Goal: Information Seeking & Learning: Learn about a topic

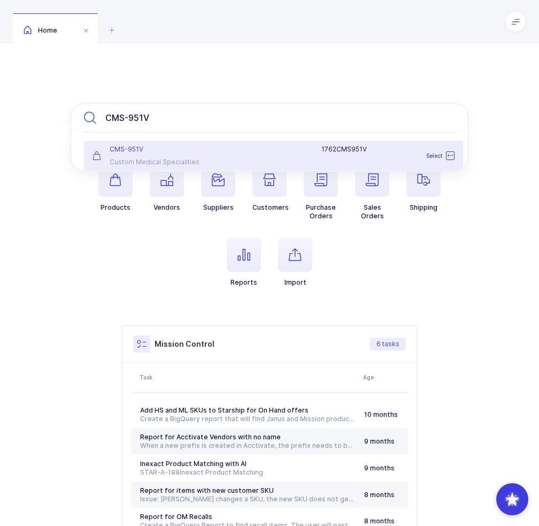
type input "CMS-951V"
click at [180, 157] on div "CMS-951V Custom Medical Specialities" at bounding box center [148, 155] width 125 height 21
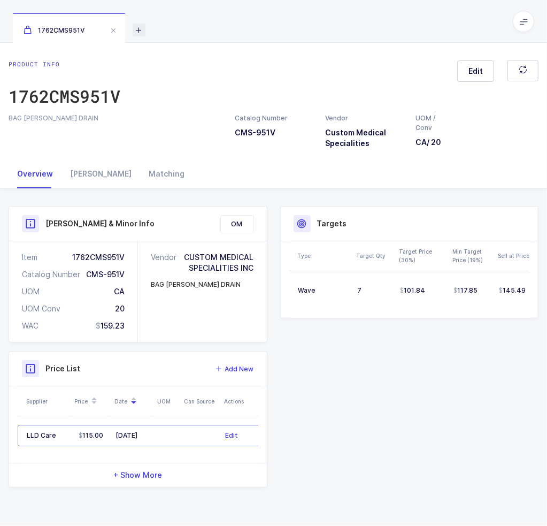
click at [141, 30] on icon at bounding box center [139, 30] width 13 height 13
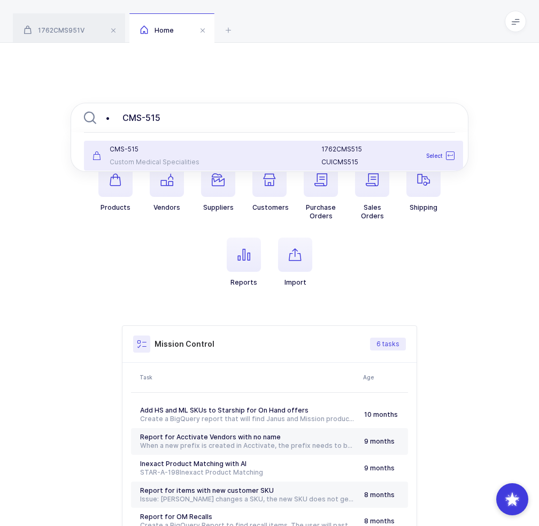
type input "• CMS-515"
click at [173, 156] on div "C M S - 5 1 5 Custom Medical Specialities" at bounding box center [148, 155] width 125 height 21
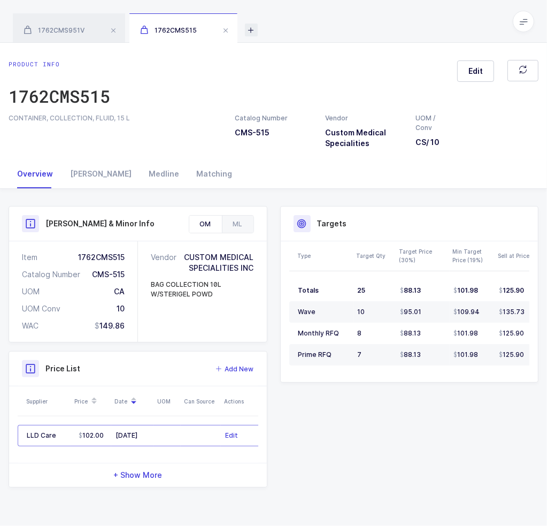
click at [251, 31] on icon at bounding box center [251, 30] width 13 height 13
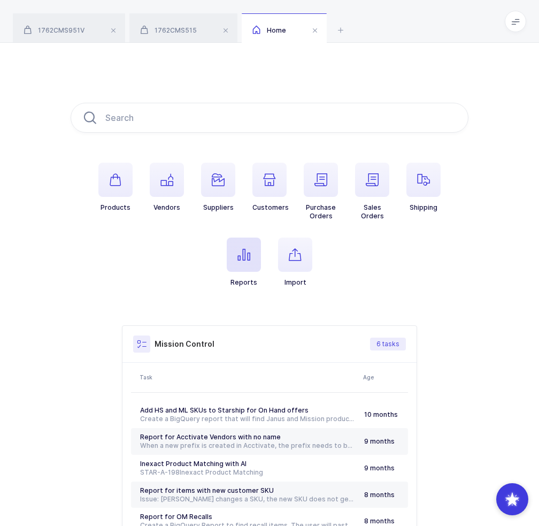
click at [254, 251] on span "button" at bounding box center [244, 255] width 34 height 34
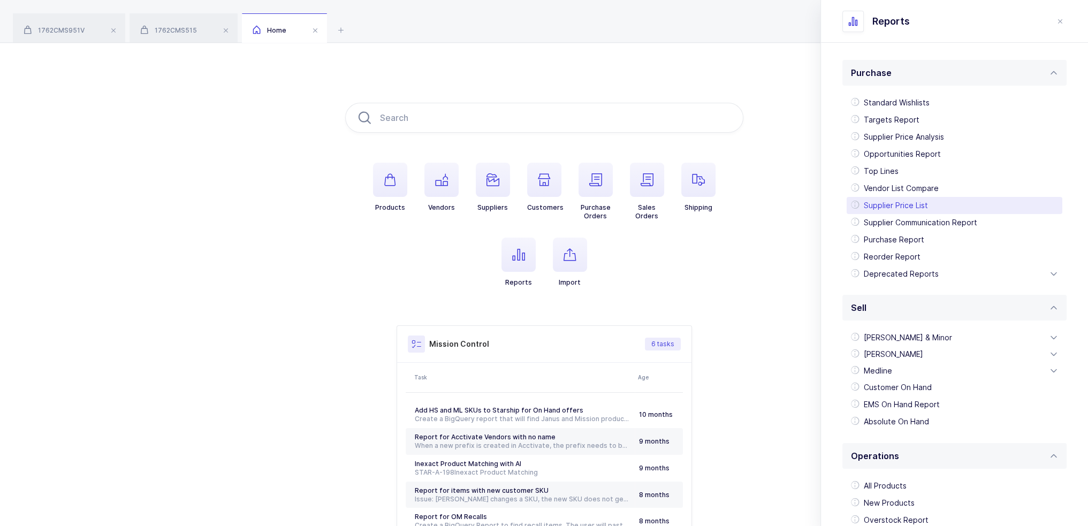
click at [547, 204] on div "Supplier Price List" at bounding box center [954, 205] width 216 height 17
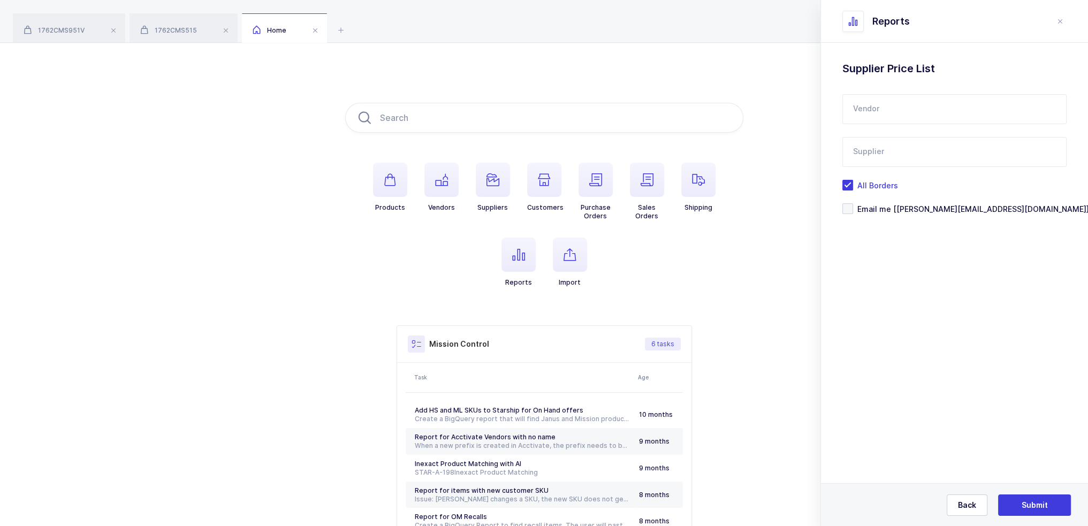
click at [547, 108] on input "text" at bounding box center [954, 109] width 224 height 30
click at [547, 140] on span "Custom Medical Specialities" at bounding box center [906, 144] width 107 height 9
type input "Custom Medical Specialities"
click at [547, 150] on input "text" at bounding box center [954, 152] width 224 height 30
click at [547, 184] on li "LLD Care" at bounding box center [958, 187] width 223 height 17
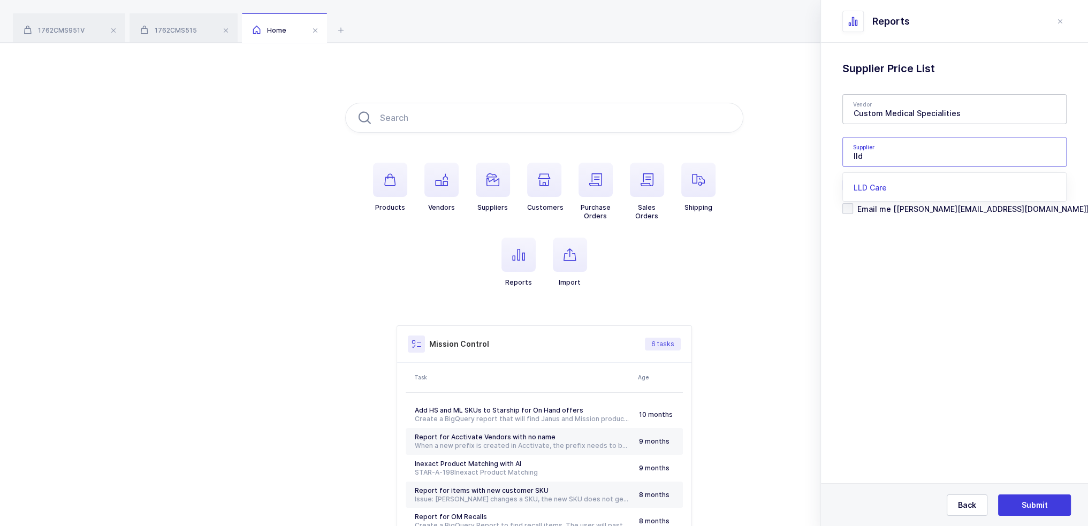
type input "LLD Care"
click at [547, 498] on button "Submit" at bounding box center [1034, 504] width 73 height 21
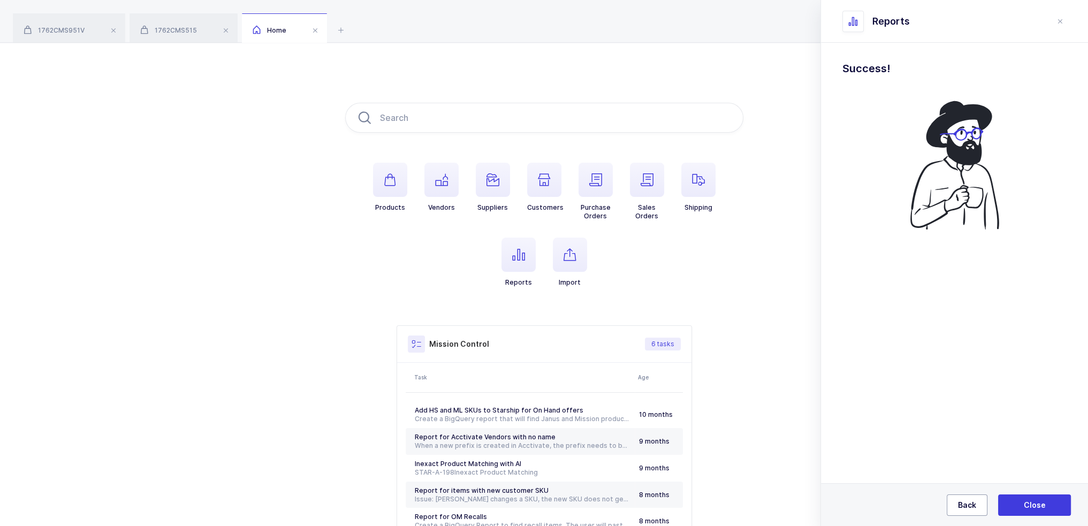
click at [547, 505] on span "Back" at bounding box center [967, 505] width 18 height 11
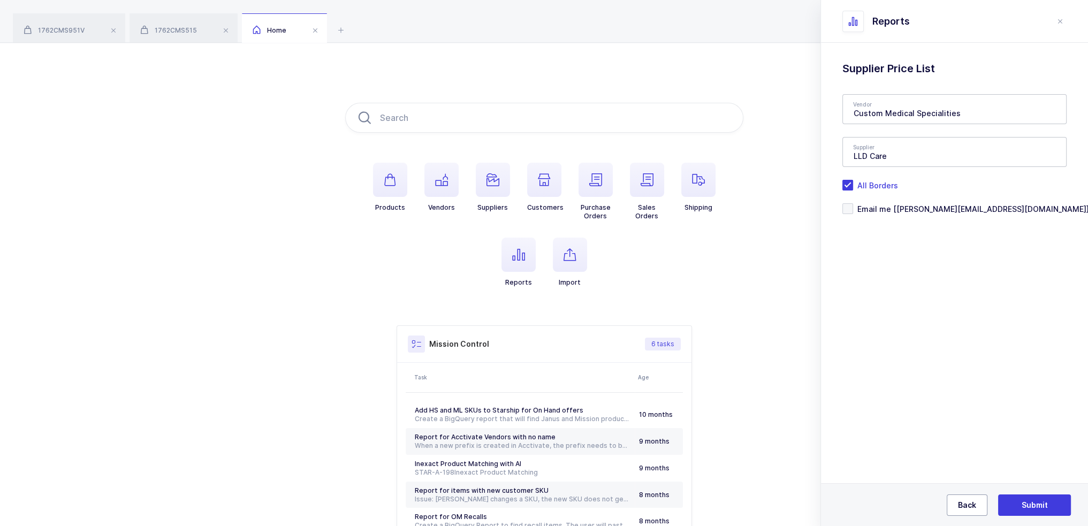
click at [547, 505] on span "Back" at bounding box center [967, 505] width 18 height 11
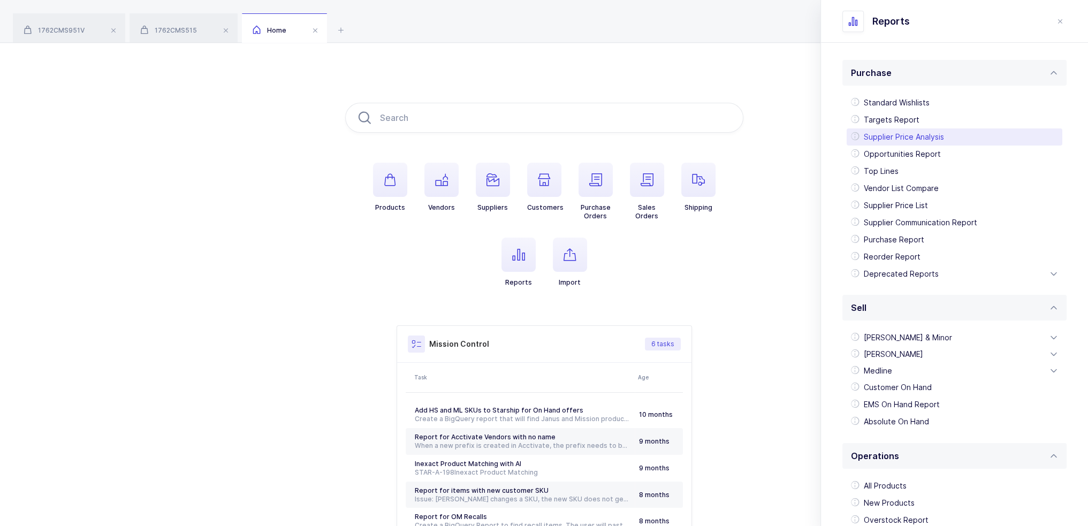
click at [547, 136] on div "Supplier Price Analysis" at bounding box center [954, 136] width 216 height 17
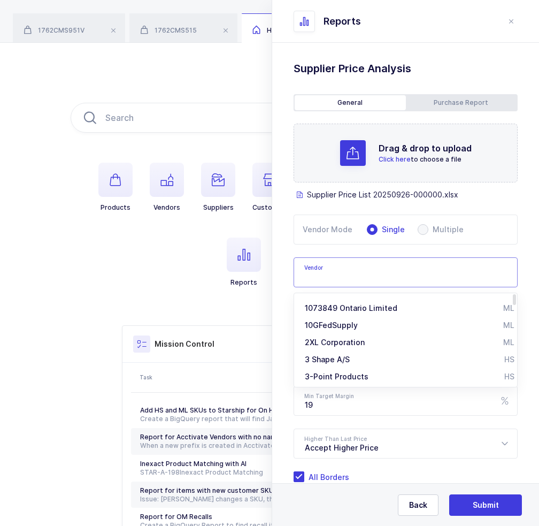
click at [325, 282] on input "text" at bounding box center [406, 272] width 224 height 30
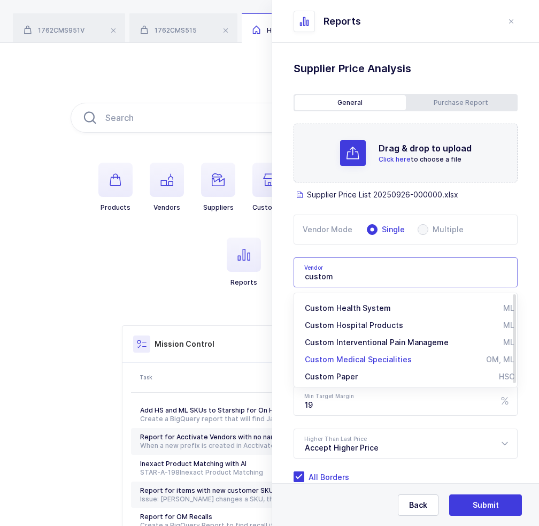
click at [373, 359] on span "Custom Medical Specialities" at bounding box center [358, 359] width 107 height 9
type input "Custom Medical Specialities"
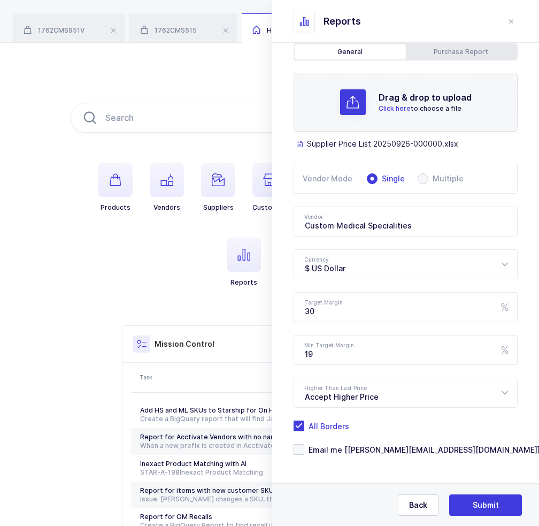
scroll to position [51, 0]
click at [366, 451] on span "Email me [joey@janustrade.com]" at bounding box center [422, 449] width 236 height 10
click at [304, 444] on input "Email me [joey@janustrade.com]" at bounding box center [304, 444] width 0 height 0
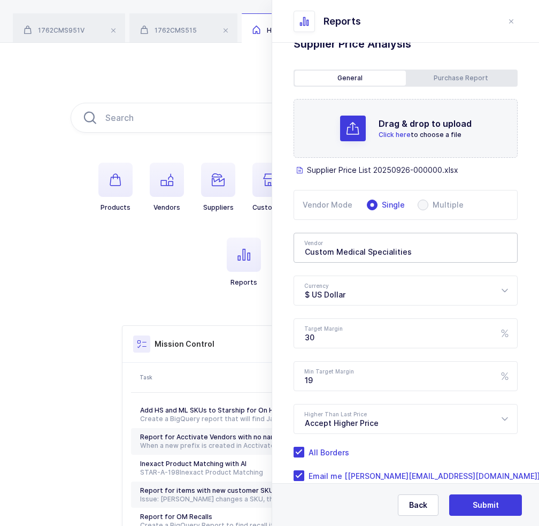
scroll to position [0, 0]
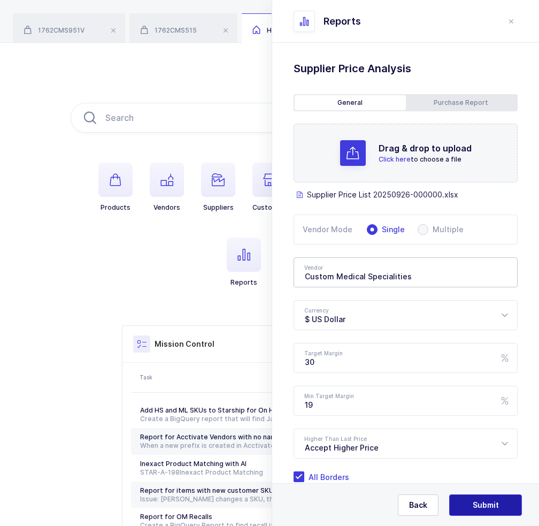
click at [484, 502] on span "Submit" at bounding box center [486, 505] width 26 height 11
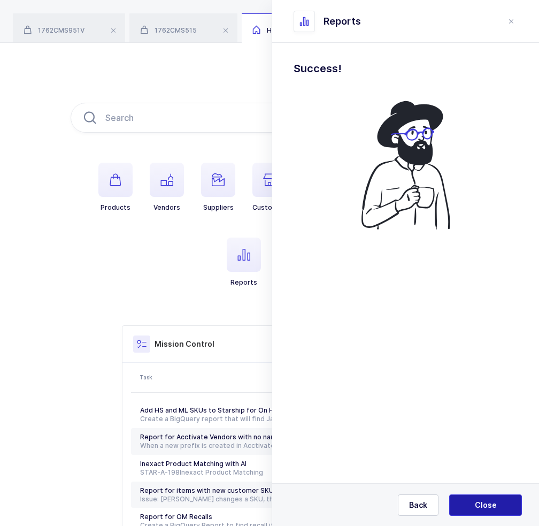
click at [487, 503] on span "Close" at bounding box center [486, 505] width 22 height 11
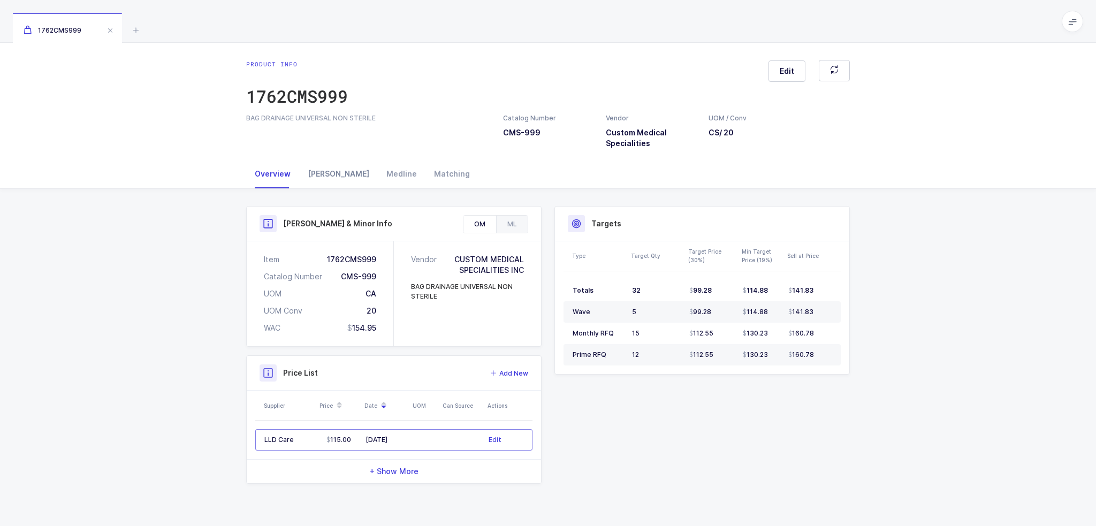
click at [328, 177] on div "Owens" at bounding box center [338, 173] width 79 height 29
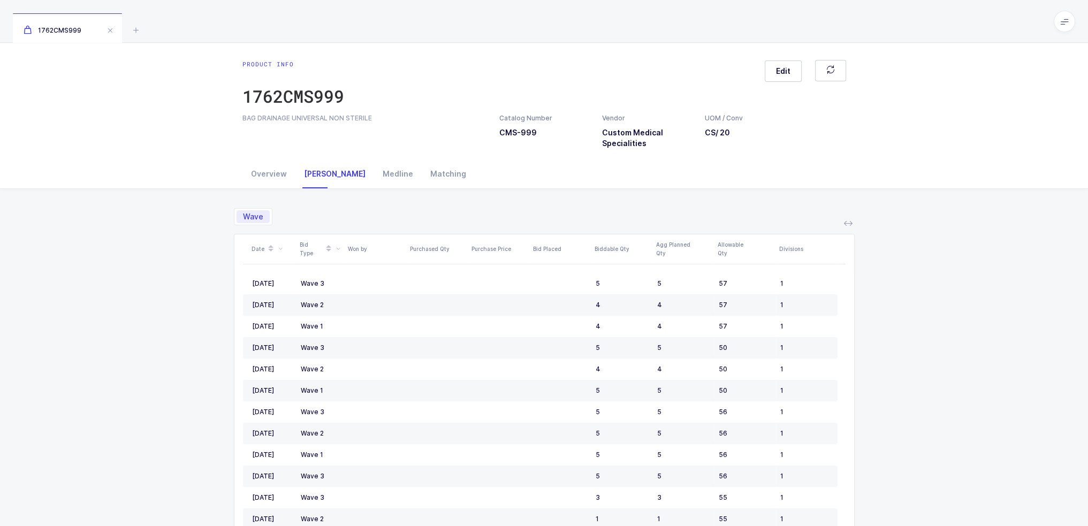
click at [425, 75] on div "Product info 1762CMS999 Edit" at bounding box center [543, 86] width 603 height 53
click at [828, 70] on icon "button" at bounding box center [830, 70] width 10 height 10
click at [832, 75] on span "button" at bounding box center [830, 70] width 9 height 11
click at [837, 73] on button "button" at bounding box center [830, 70] width 31 height 21
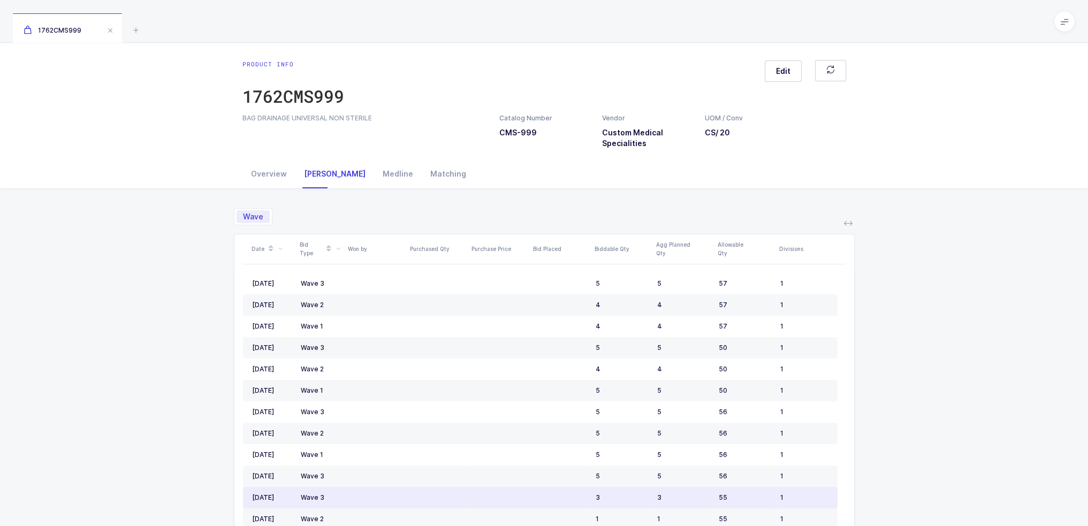
click at [546, 488] on td at bounding box center [561, 497] width 62 height 21
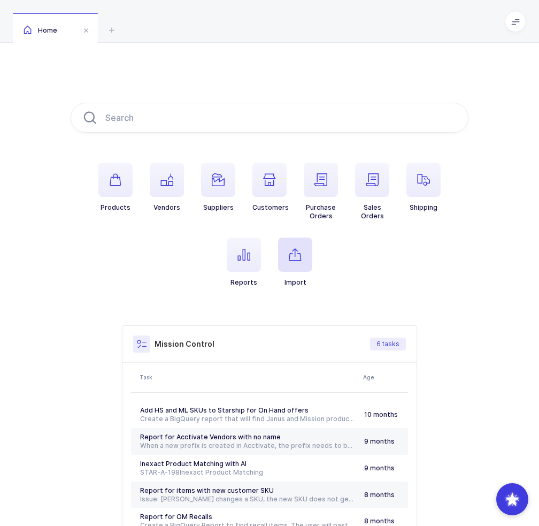
click at [301, 256] on icon "button" at bounding box center [295, 254] width 13 height 13
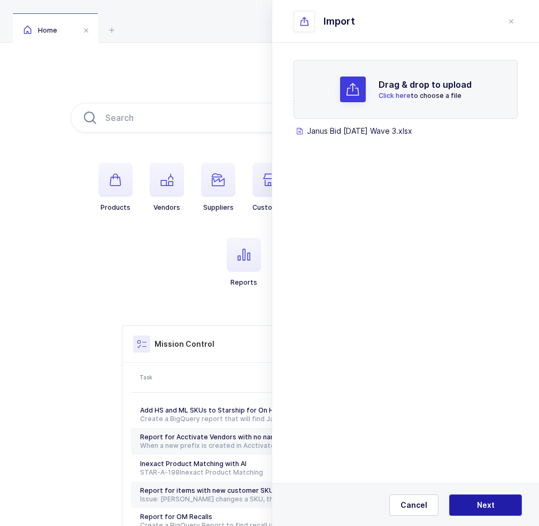
click at [494, 499] on button "Next" at bounding box center [485, 504] width 73 height 21
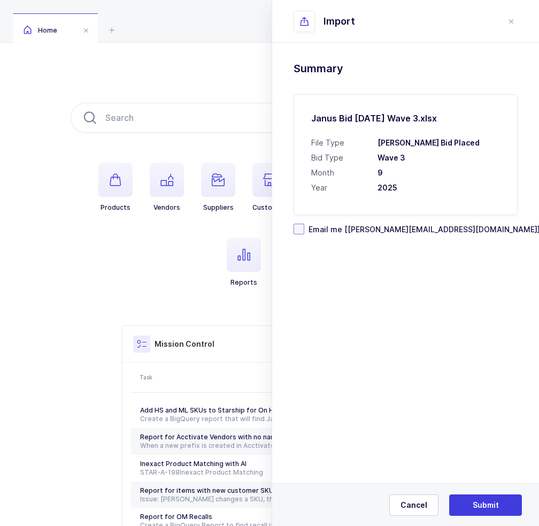
click at [363, 224] on span "Email me [joey@janustrade.com]" at bounding box center [422, 229] width 236 height 10
click at [304, 224] on input "Email me [joey@janustrade.com]" at bounding box center [304, 224] width 0 height 0
click at [365, 231] on span "Email me [joey@janustrade.com]" at bounding box center [422, 229] width 236 height 10
click at [304, 224] on input "Email me [joey@janustrade.com]" at bounding box center [304, 224] width 0 height 0
click at [366, 230] on span "Email me [joey@janustrade.com]" at bounding box center [422, 229] width 236 height 10
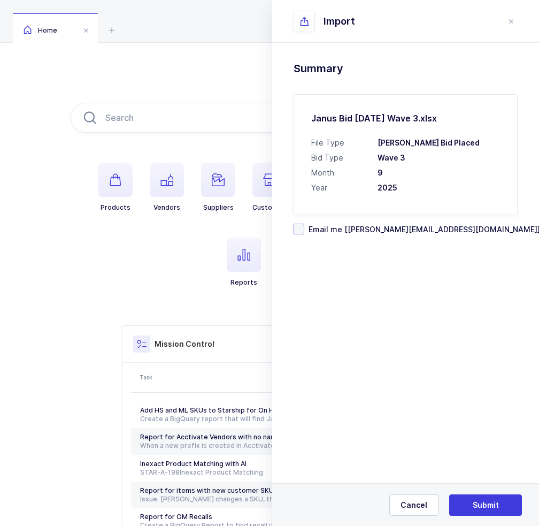
click at [304, 224] on input "Email me [joey@janustrade.com]" at bounding box center [304, 224] width 0 height 0
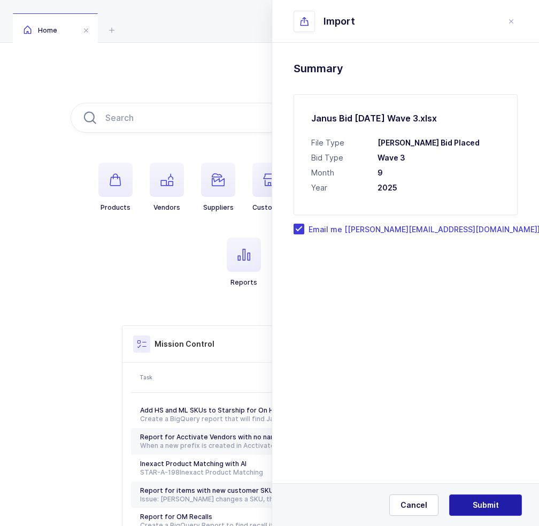
click at [506, 508] on button "Submit" at bounding box center [485, 504] width 73 height 21
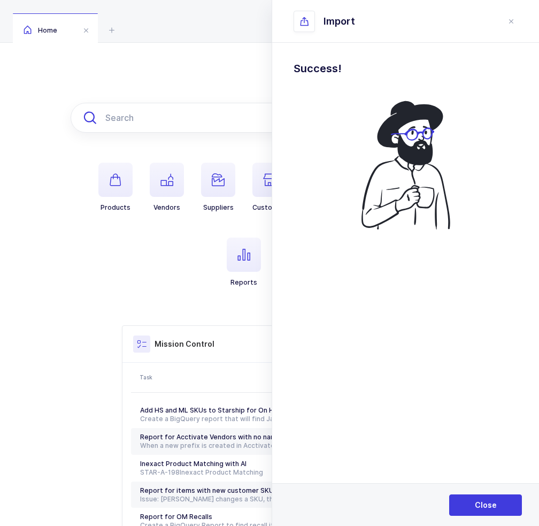
click at [191, 111] on input "text" at bounding box center [270, 118] width 398 height 30
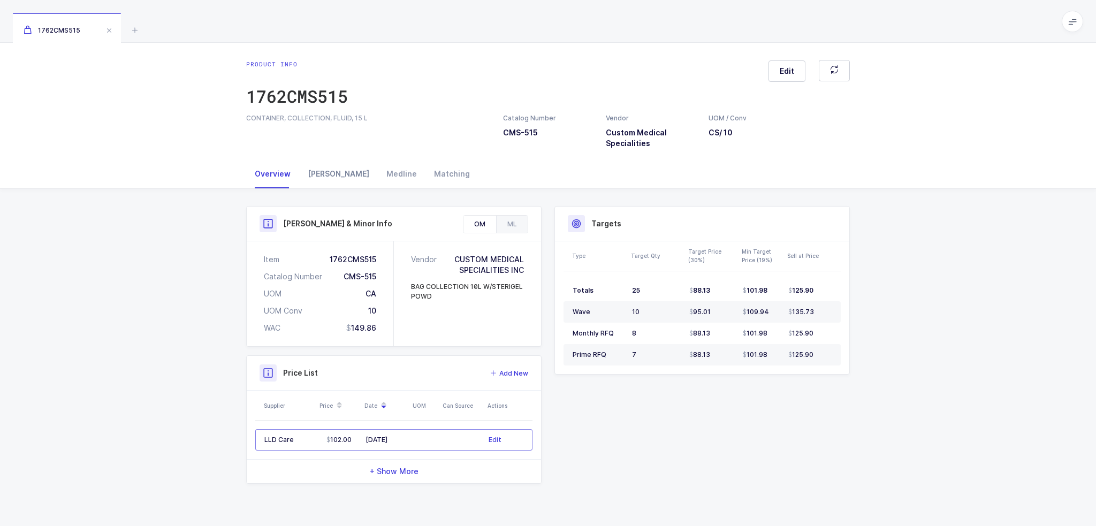
click at [325, 174] on div "Owens" at bounding box center [338, 173] width 79 height 29
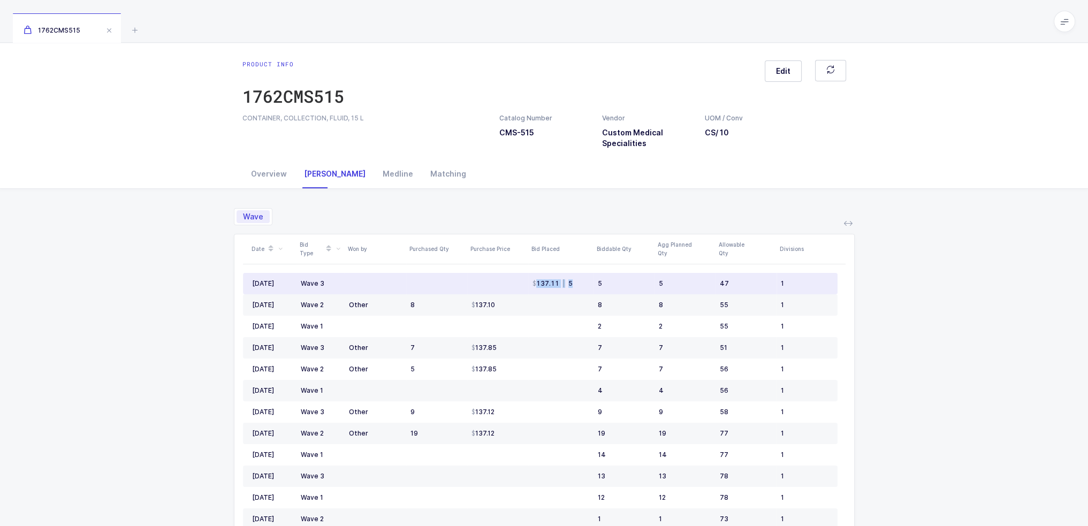
drag, startPoint x: 510, startPoint y: 280, endPoint x: 576, endPoint y: 288, distance: 66.4
click at [576, 288] on tr "Sep 2025 Wave 3 137.11 | 5 5 5 47 1" at bounding box center [540, 283] width 594 height 21
click at [576, 287] on td "137.11 | 5" at bounding box center [560, 283] width 65 height 21
drag, startPoint x: 584, startPoint y: 284, endPoint x: 524, endPoint y: 279, distance: 60.1
click at [524, 279] on tr "Sep 2025 Wave 3 137.11 | 5 5 5 47 1" at bounding box center [540, 283] width 594 height 21
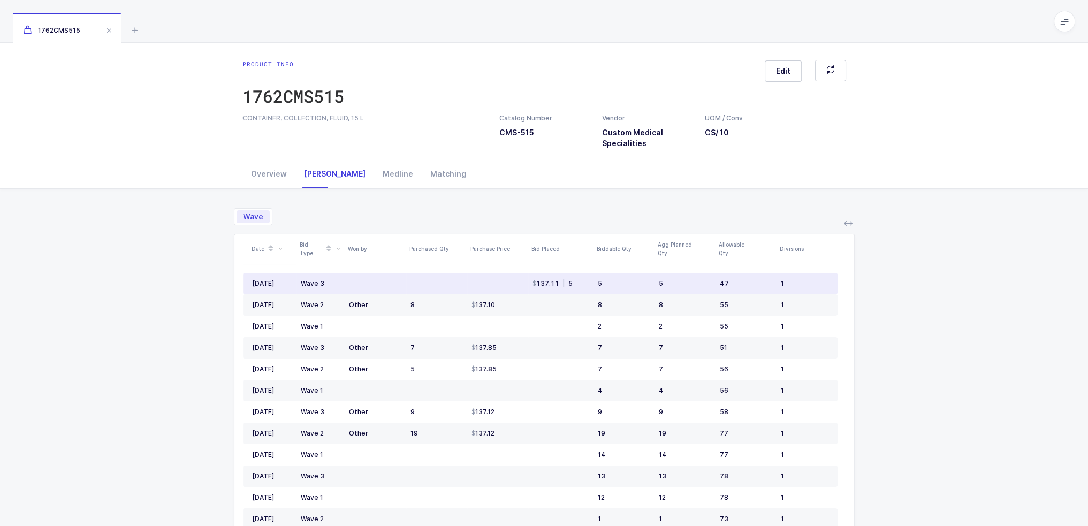
click at [524, 279] on td at bounding box center [497, 283] width 61 height 21
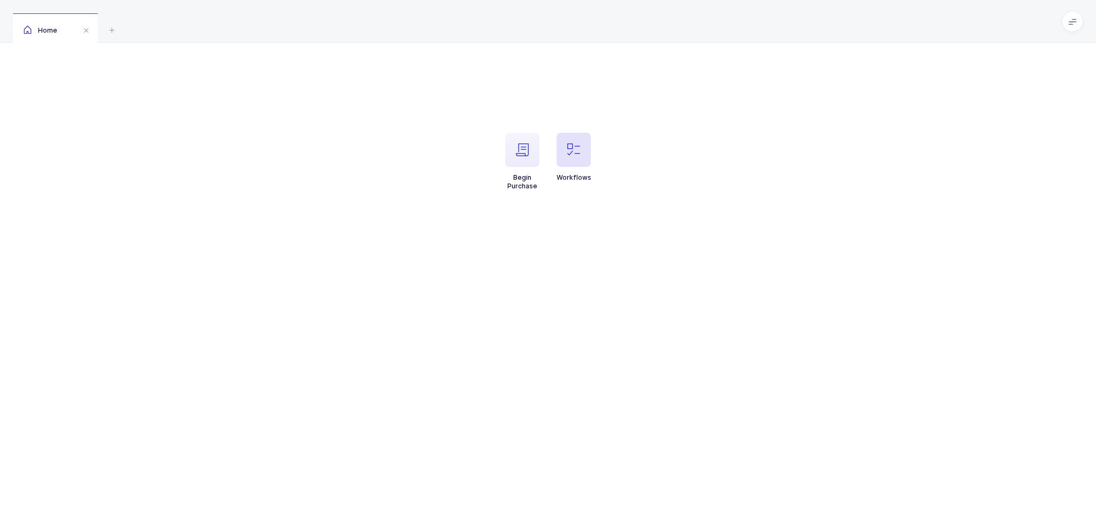
click at [570, 164] on span "button" at bounding box center [573, 150] width 34 height 34
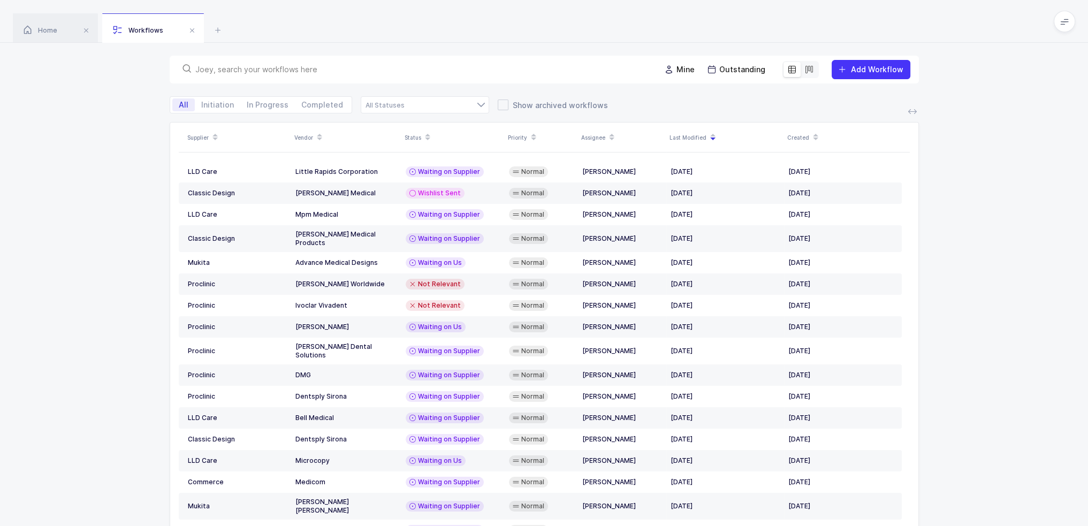
click at [432, 78] on div "Mine Outstanding Add Workflow" at bounding box center [544, 70] width 749 height 28
click at [438, 65] on input "text" at bounding box center [421, 69] width 452 height 11
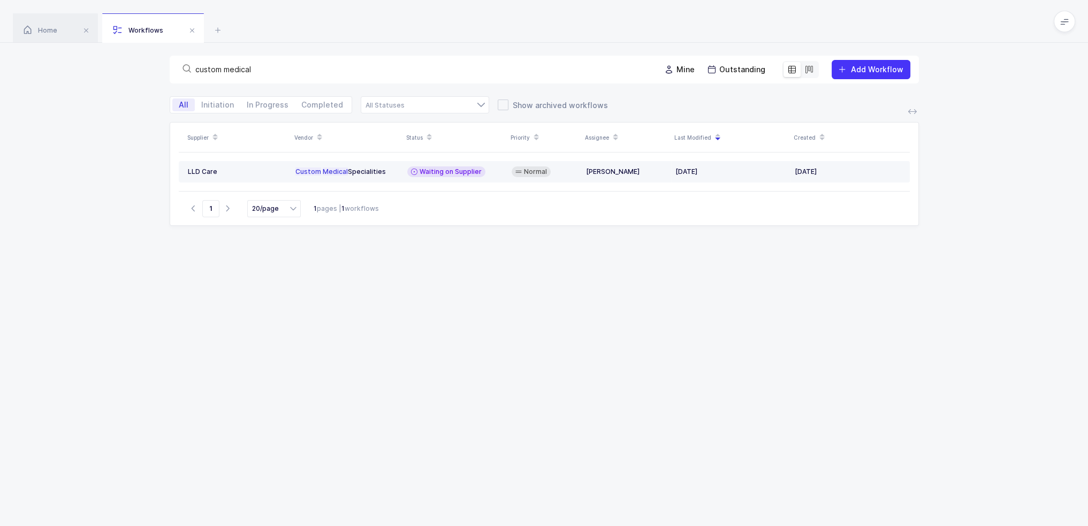
type input "custom medical"
click at [429, 172] on span "Waiting on Supplier" at bounding box center [450, 171] width 62 height 9
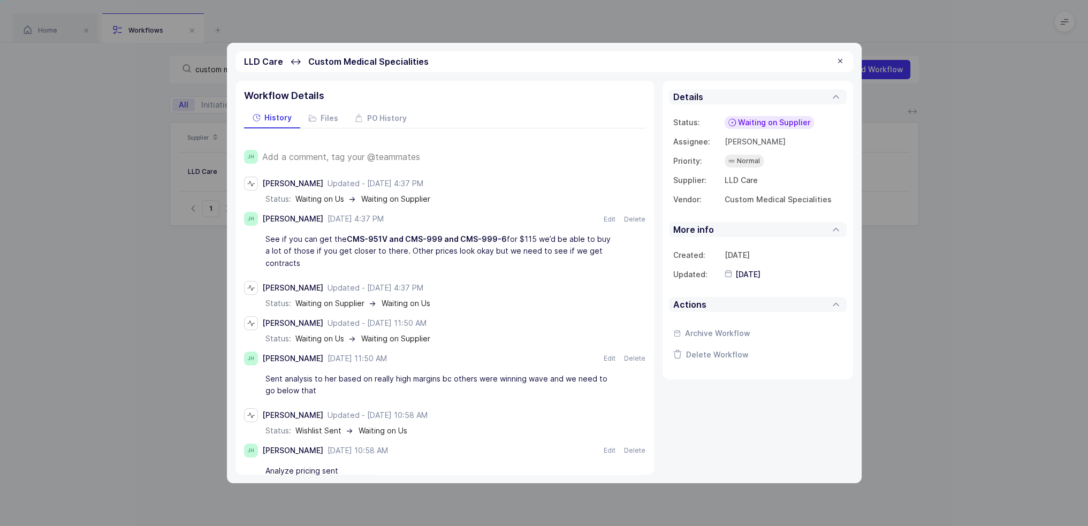
click at [370, 158] on span "Add a comment, tag your @teammates" at bounding box center [341, 157] width 158 height 10
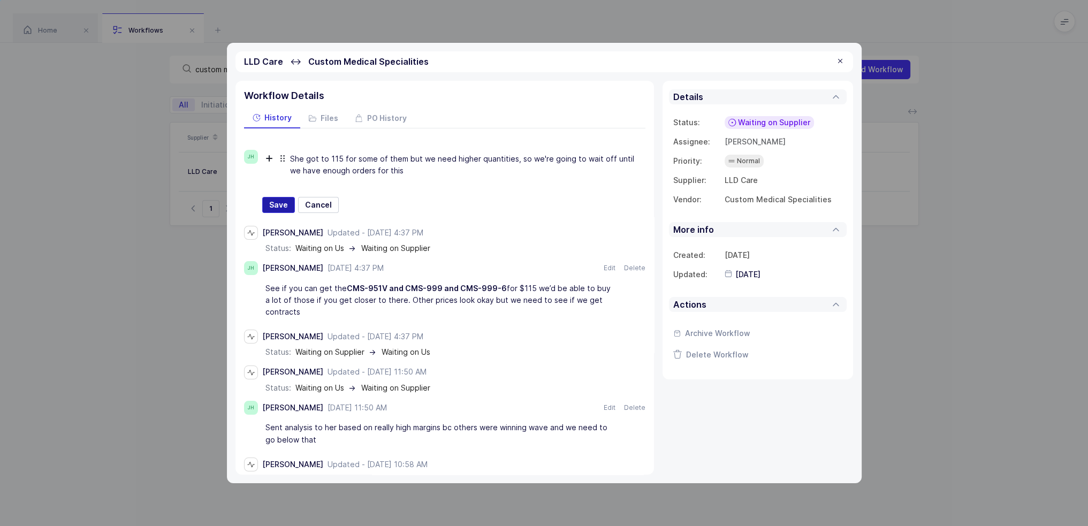
click at [282, 205] on span "Save" at bounding box center [278, 205] width 19 height 11
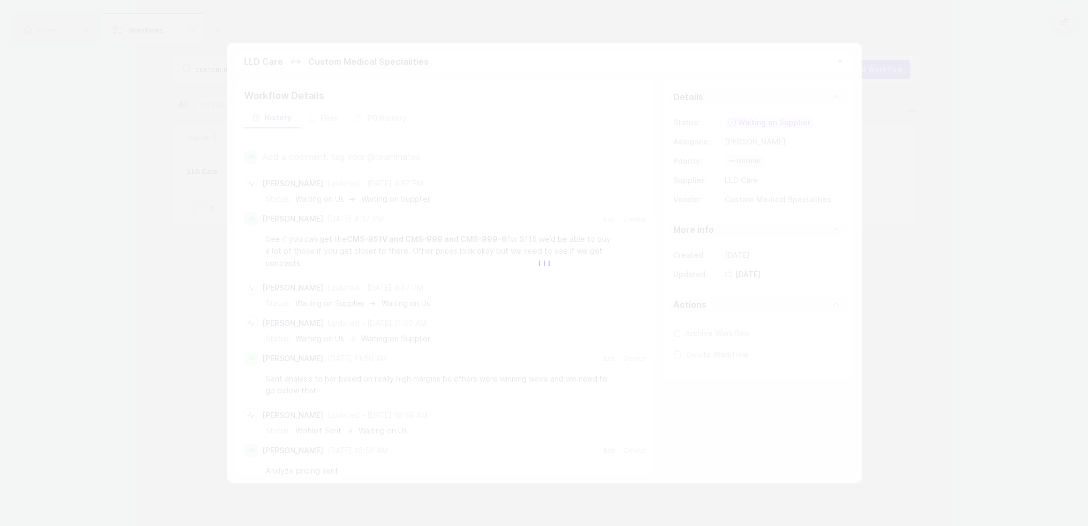
type input "[DATE]"
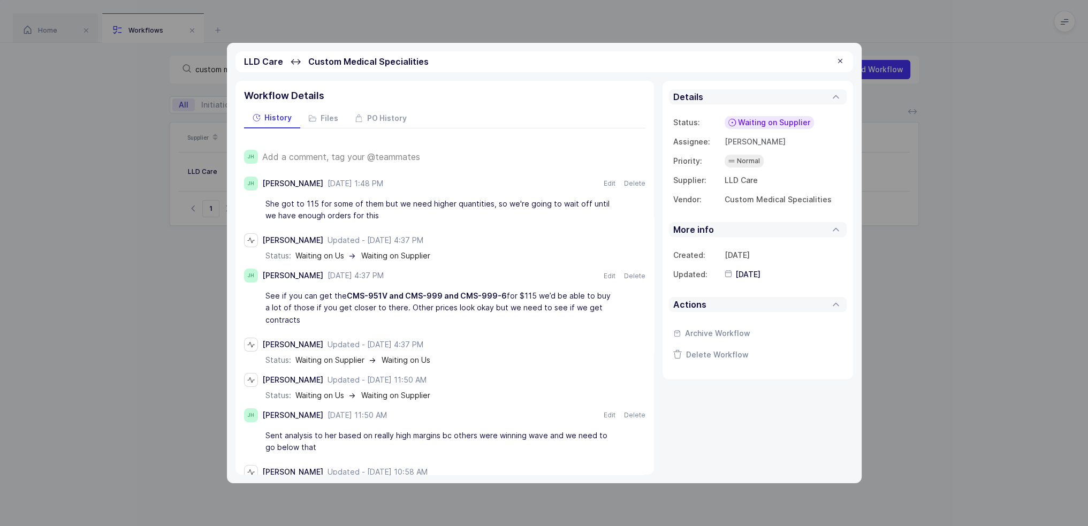
click at [759, 117] on span "Waiting on Supplier" at bounding box center [774, 122] width 72 height 11
click at [776, 223] on div "Waiting on Us" at bounding box center [747, 223] width 68 height 13
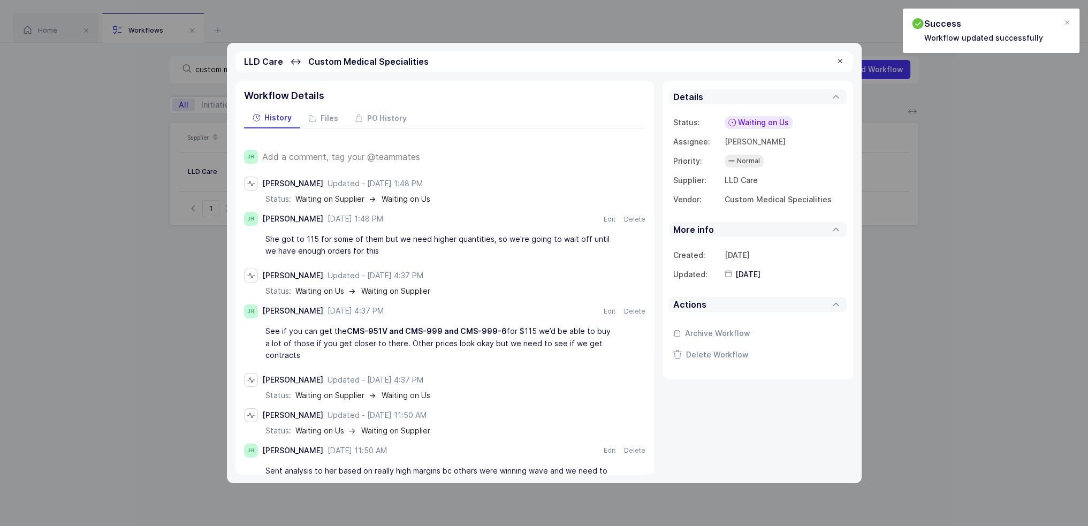
click at [837, 58] on div at bounding box center [840, 62] width 9 height 10
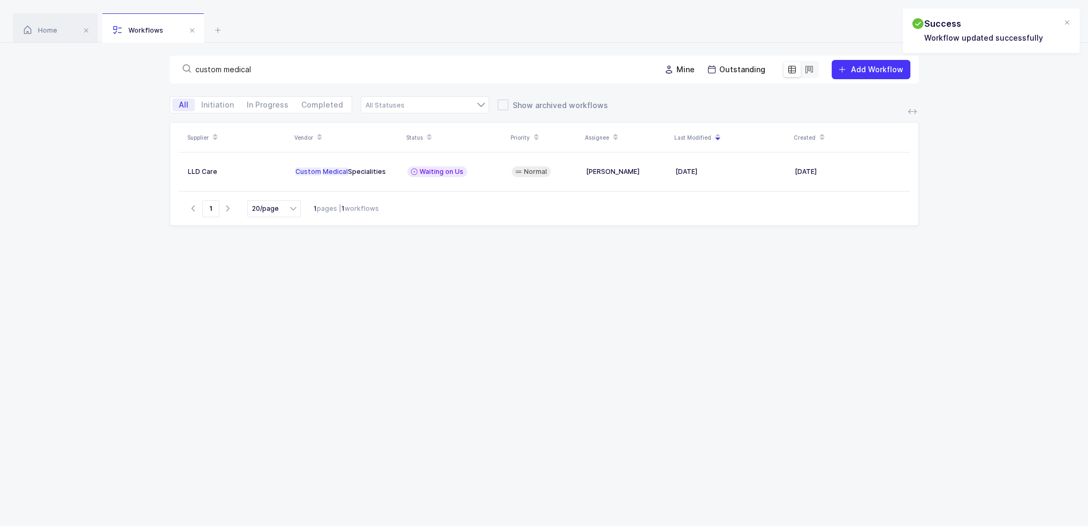
drag, startPoint x: 618, startPoint y: 68, endPoint x: 158, endPoint y: 80, distance: 460.3
click at [160, 82] on div "custom medical Mine Outstanding Add Workflow" at bounding box center [544, 69] width 1088 height 53
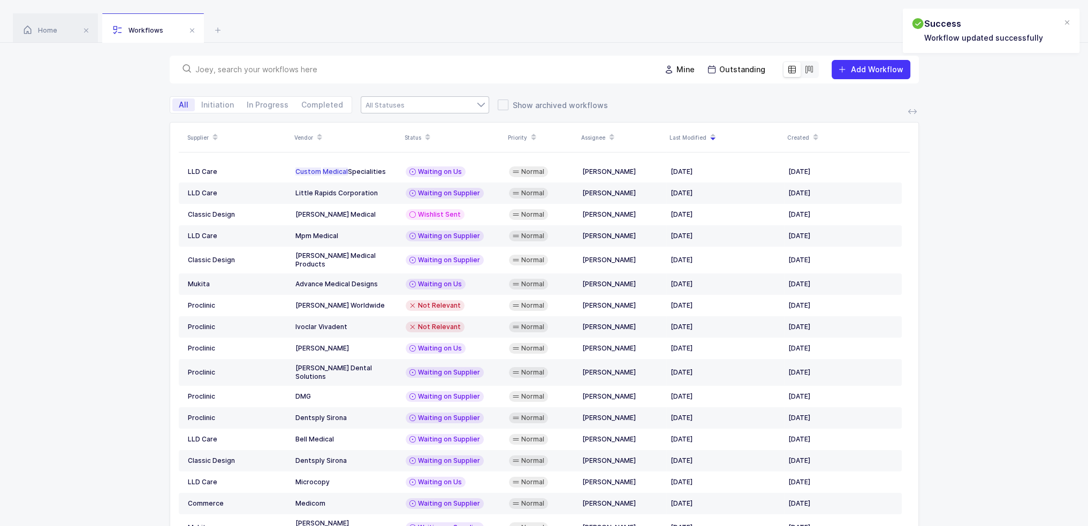
click at [449, 107] on div at bounding box center [425, 104] width 128 height 17
click at [412, 200] on span "Waiting on Us" at bounding box center [397, 197] width 51 height 9
type input "Waiting on Us"
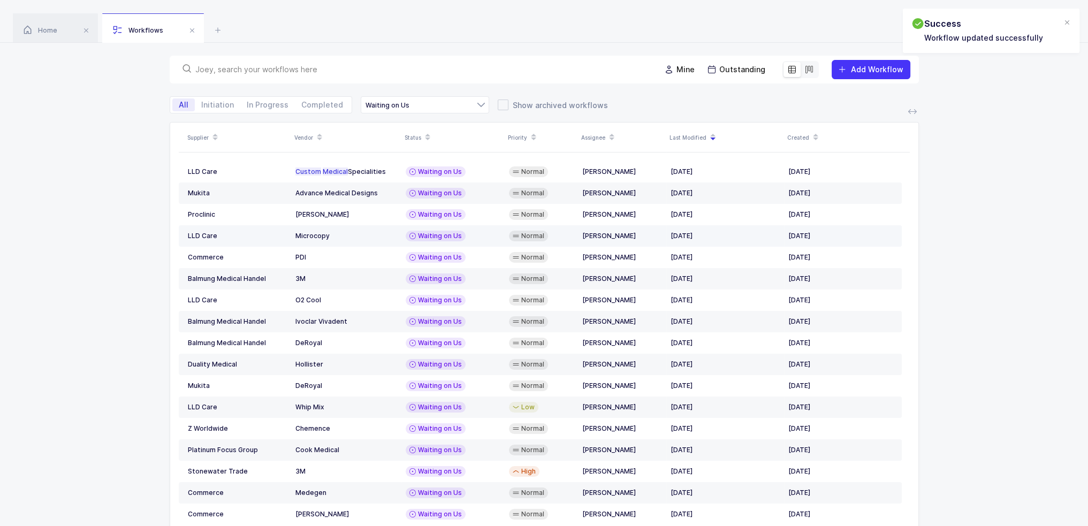
click at [435, 234] on span "Waiting on Us" at bounding box center [440, 236] width 44 height 9
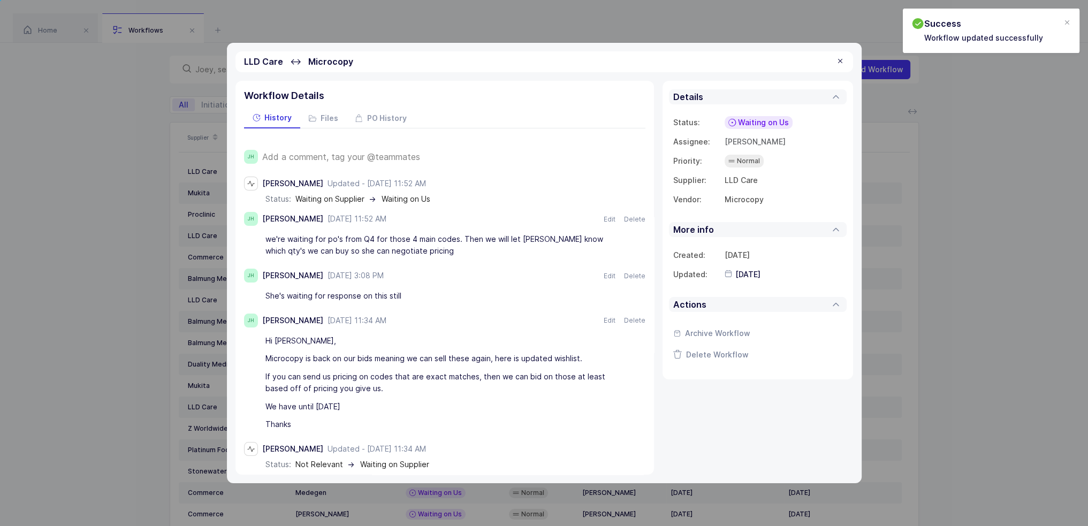
click at [431, 251] on div "we're waiting for po's from Q4 for those 4 main codes. Then we will let Jelena …" at bounding box center [439, 245] width 348 height 30
click at [439, 248] on div "we're waiting for po's from Q4 for those 4 main codes. Then we will let Jelena …" at bounding box center [439, 245] width 348 height 30
click at [439, 247] on div "we're waiting for po's from Q4 for those 4 main codes. Then we will let Jelena …" at bounding box center [439, 245] width 348 height 30
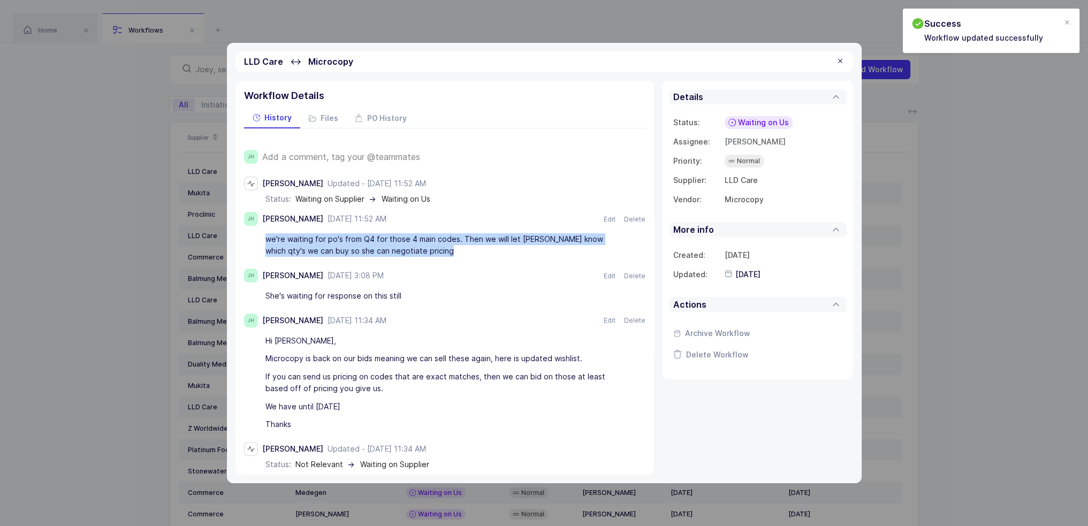
click at [439, 247] on div "we're waiting for po's from Q4 for those 4 main codes. Then we will let Jelena …" at bounding box center [439, 245] width 348 height 30
click at [439, 246] on div "we're waiting for po's from Q4 for those 4 main codes. Then we will let Jelena …" at bounding box center [439, 245] width 348 height 30
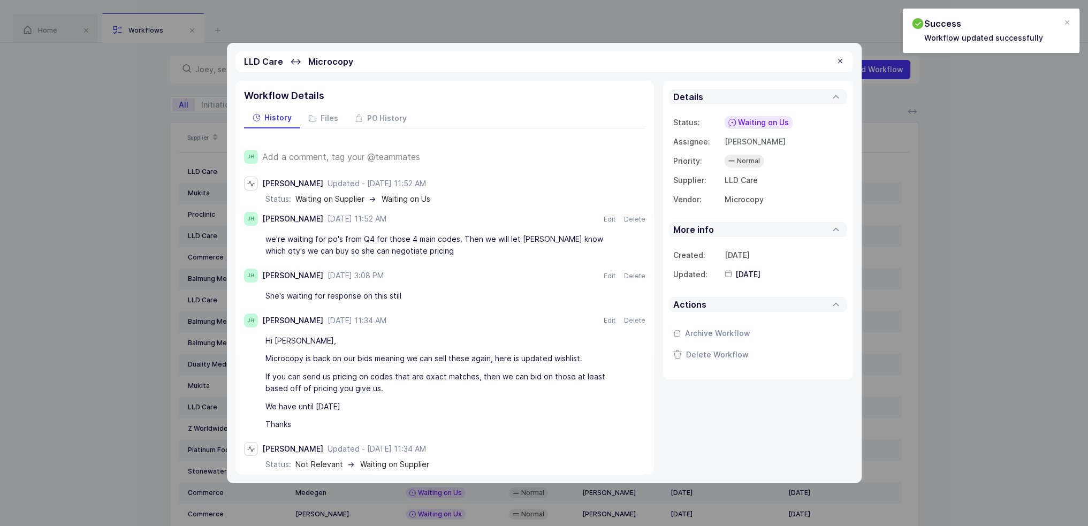
click at [841, 60] on div at bounding box center [840, 62] width 9 height 10
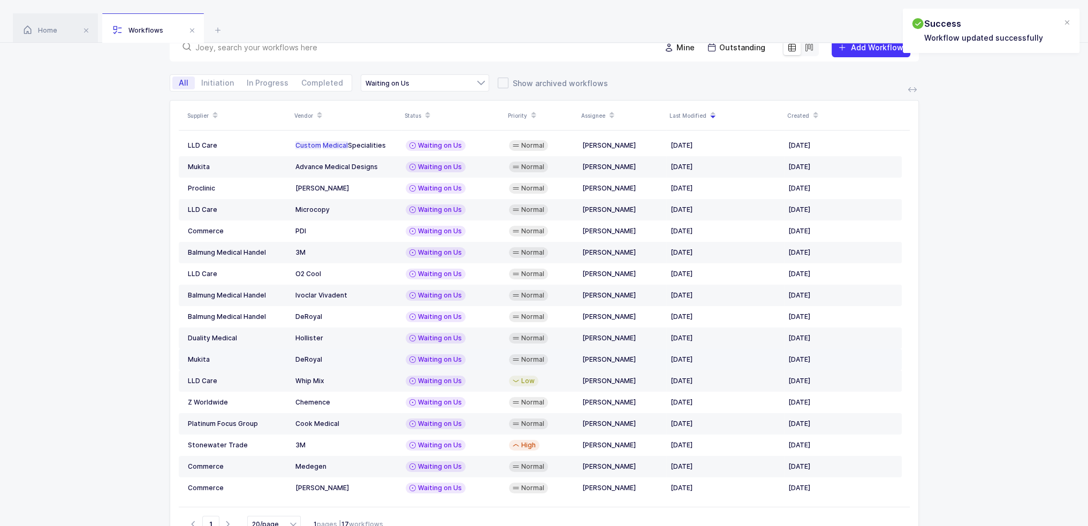
scroll to position [62, 0]
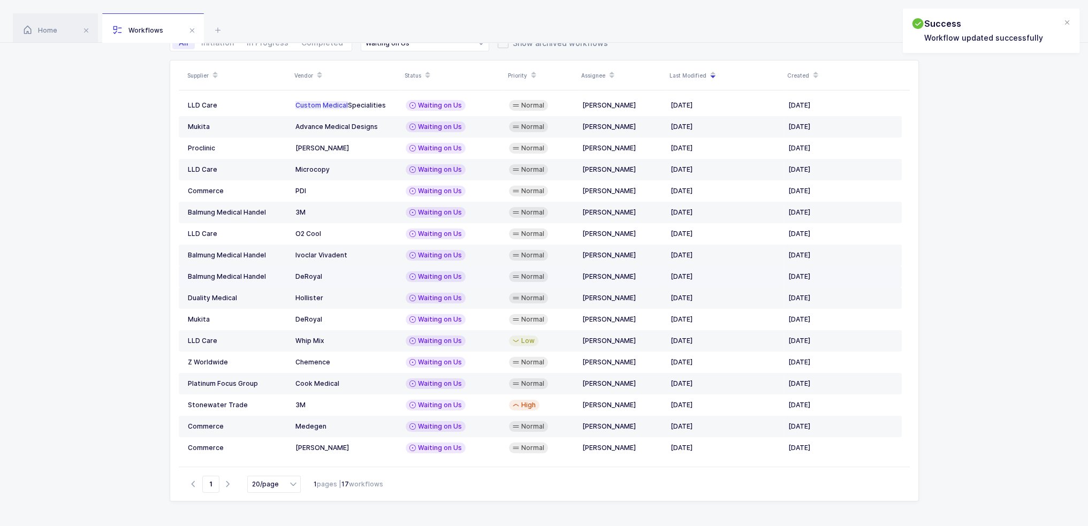
click at [353, 277] on div "DeRoyal" at bounding box center [346, 276] width 102 height 9
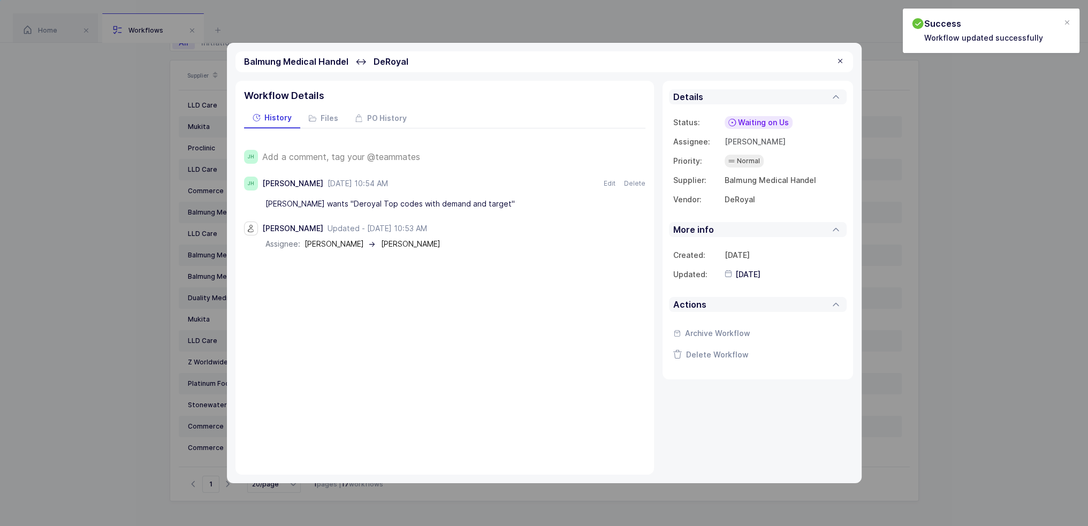
drag, startPoint x: 454, startPoint y: 250, endPoint x: 434, endPoint y: 250, distance: 20.3
click at [434, 250] on div "JH Add a comment, tag your @teammates JH Joey Husney September 4, 2025 at 10:54…" at bounding box center [444, 192] width 401 height 128
click at [844, 60] on div "Balmung Medical Handel ↔ DeRoyal" at bounding box center [543, 61] width 617 height 21
click at [841, 62] on div at bounding box center [840, 62] width 9 height 10
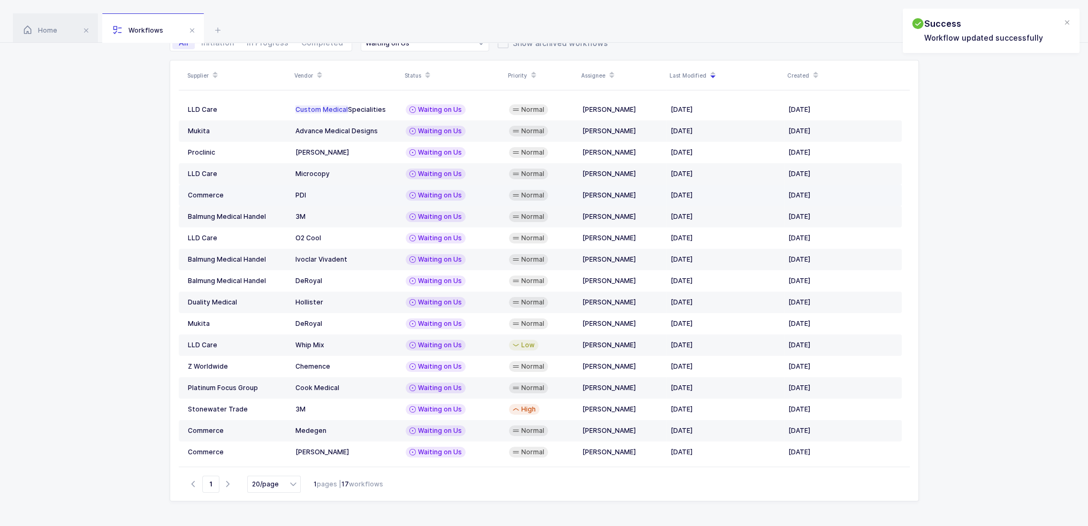
scroll to position [0, 0]
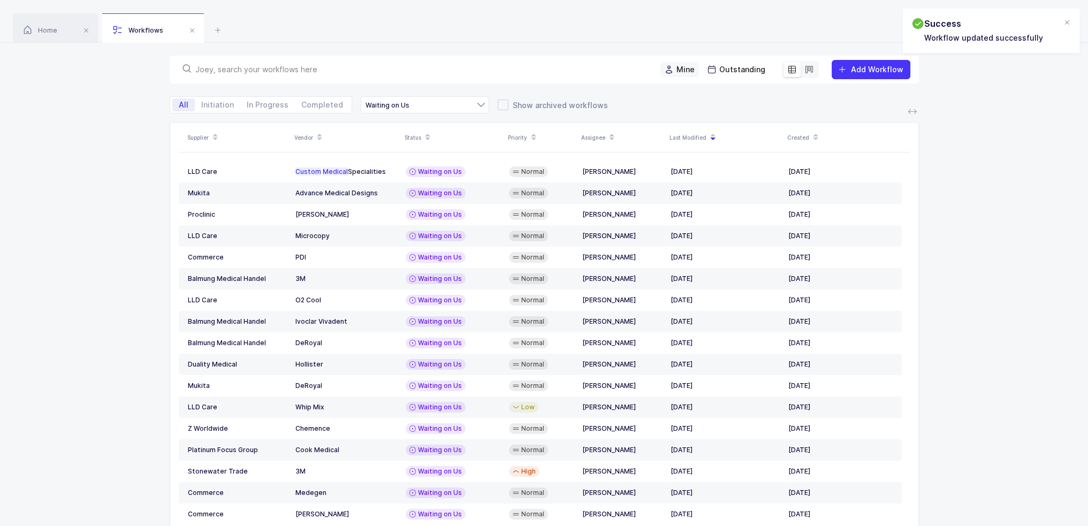
click at [685, 70] on span "Mine" at bounding box center [685, 69] width 18 height 11
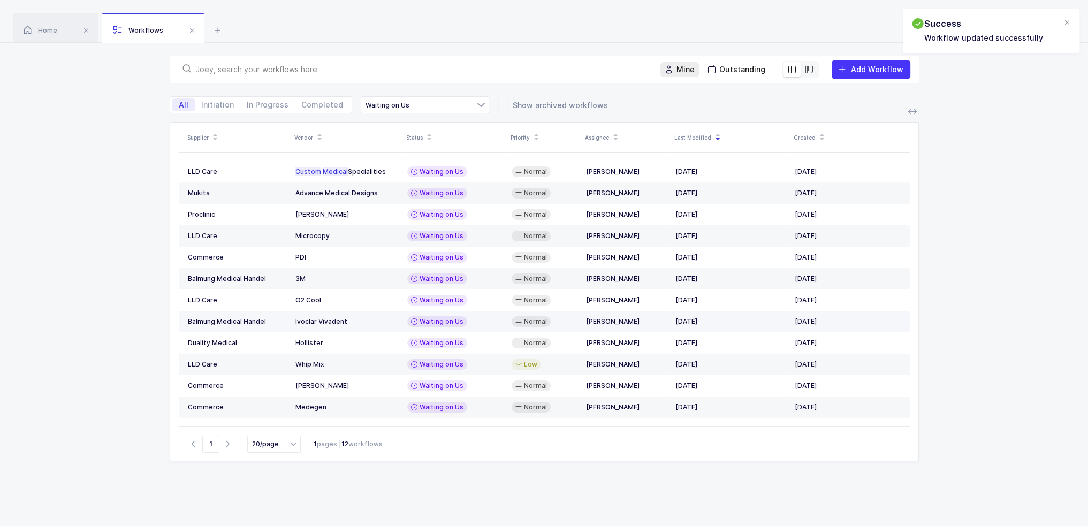
click at [379, 321] on div "Ivoclar Vivadent" at bounding box center [346, 321] width 103 height 9
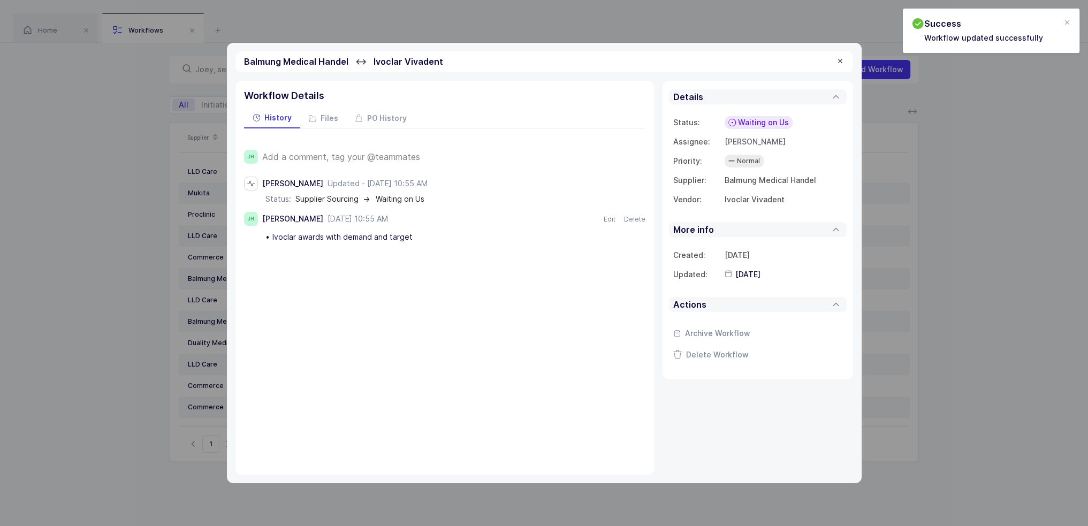
drag, startPoint x: 437, startPoint y: 250, endPoint x: 483, endPoint y: 251, distance: 46.6
click at [483, 251] on div "JH Add a comment, tag your @teammates Joey Husney Updated - September 4, 2025 a…" at bounding box center [444, 190] width 401 height 125
click at [839, 63] on div at bounding box center [840, 62] width 9 height 10
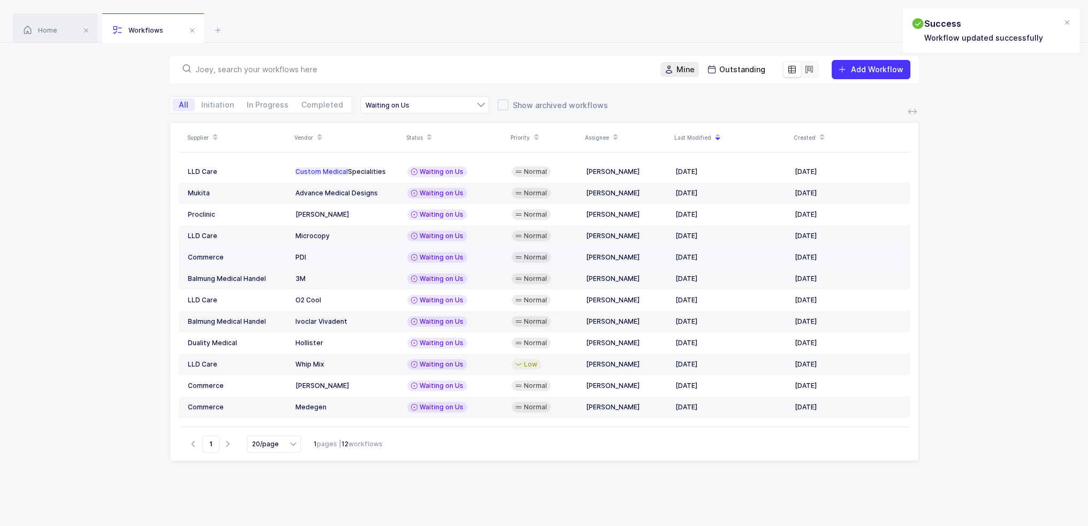
click at [445, 256] on span "Waiting on Us" at bounding box center [441, 257] width 44 height 9
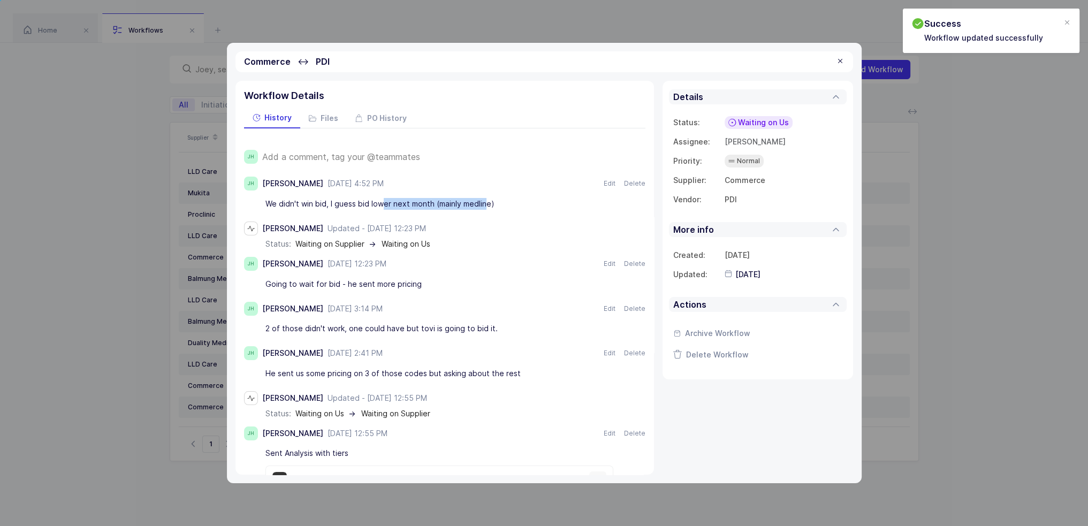
drag, startPoint x: 385, startPoint y: 203, endPoint x: 486, endPoint y: 203, distance: 101.1
click at [486, 203] on div "We didn't win bid, I guess bid lower next month (mainly medline)" at bounding box center [439, 204] width 348 height 18
drag, startPoint x: 499, startPoint y: 201, endPoint x: 504, endPoint y: 201, distance: 5.9
click at [504, 201] on div "We didn't win bid, I guess bid lower next month (mainly medline)" at bounding box center [439, 204] width 348 height 18
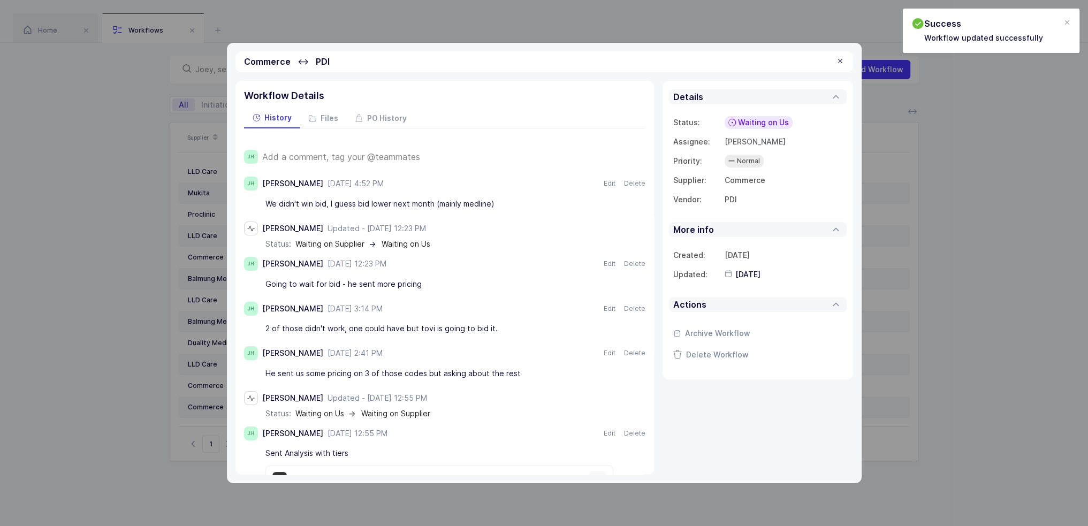
click at [507, 201] on div "We didn't win bid, I guess bid lower next month (mainly medline)" at bounding box center [439, 204] width 348 height 18
click at [841, 61] on div at bounding box center [840, 62] width 9 height 10
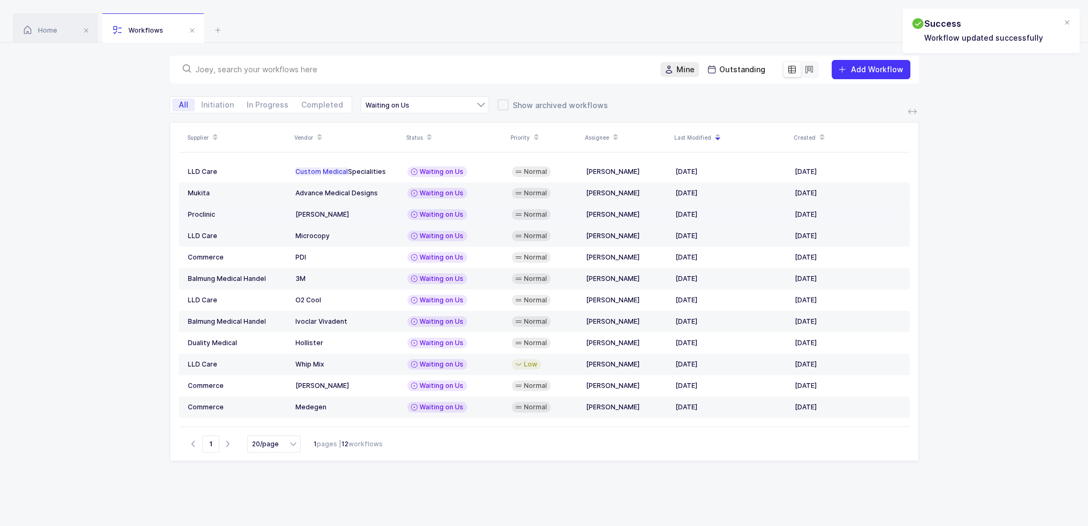
click at [489, 213] on div "Waiting on Us" at bounding box center [455, 214] width 96 height 11
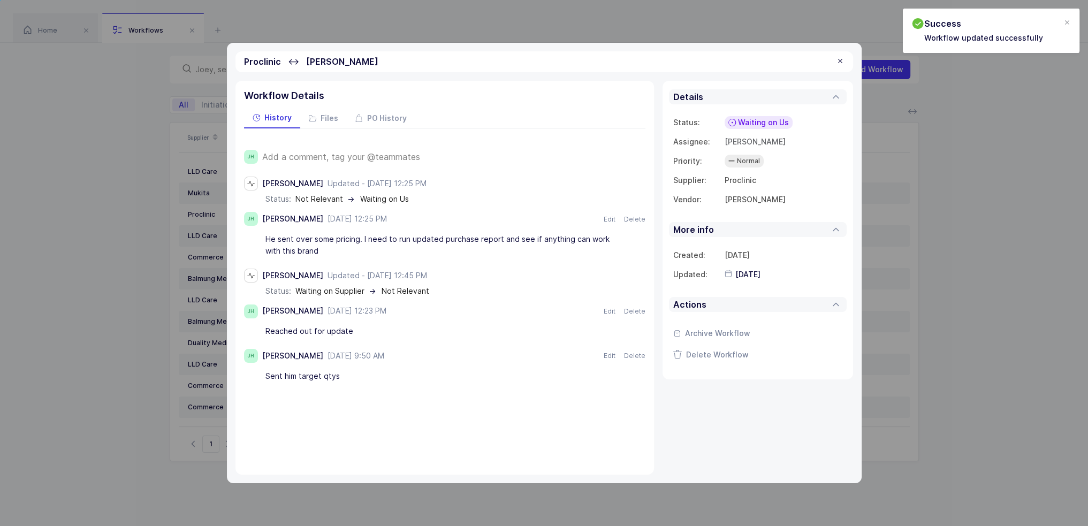
drag, startPoint x: 345, startPoint y: 249, endPoint x: 370, endPoint y: 247, distance: 25.2
click at [370, 247] on div "He sent over some pricing. I need to run updated purchase report and see if any…" at bounding box center [439, 245] width 348 height 30
click at [370, 248] on div "He sent over some pricing. I need to run updated purchase report and see if any…" at bounding box center [439, 245] width 348 height 30
drag, startPoint x: 368, startPoint y: 251, endPoint x: 456, endPoint y: 247, distance: 88.4
click at [456, 248] on div "He sent over some pricing. I need to run updated purchase report and see if any…" at bounding box center [439, 245] width 348 height 30
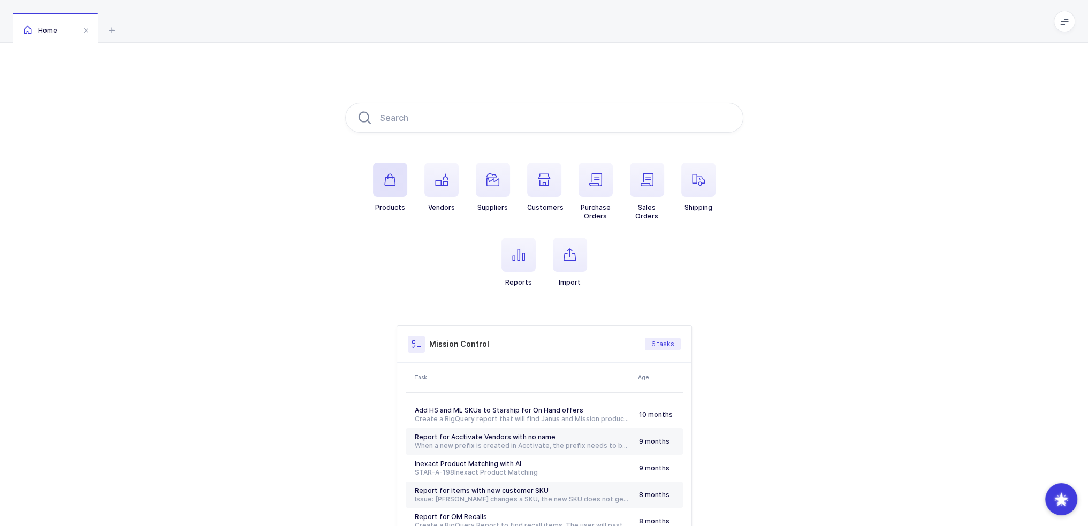
click at [390, 191] on span "button" at bounding box center [390, 180] width 34 height 34
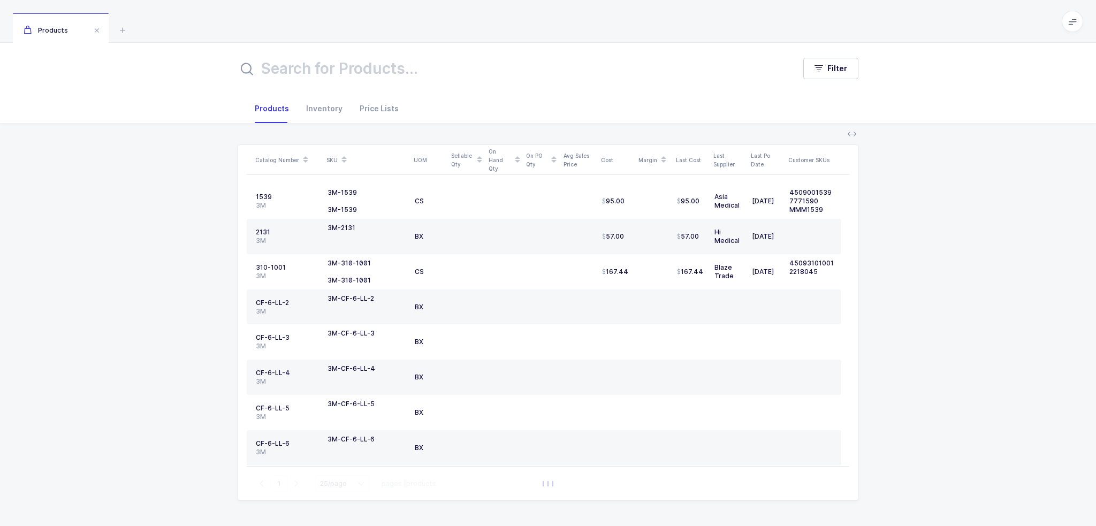
drag, startPoint x: 388, startPoint y: 77, endPoint x: 400, endPoint y: 70, distance: 14.1
click at [388, 75] on input "text" at bounding box center [510, 69] width 544 height 26
click at [819, 71] on icon "button" at bounding box center [818, 68] width 9 height 9
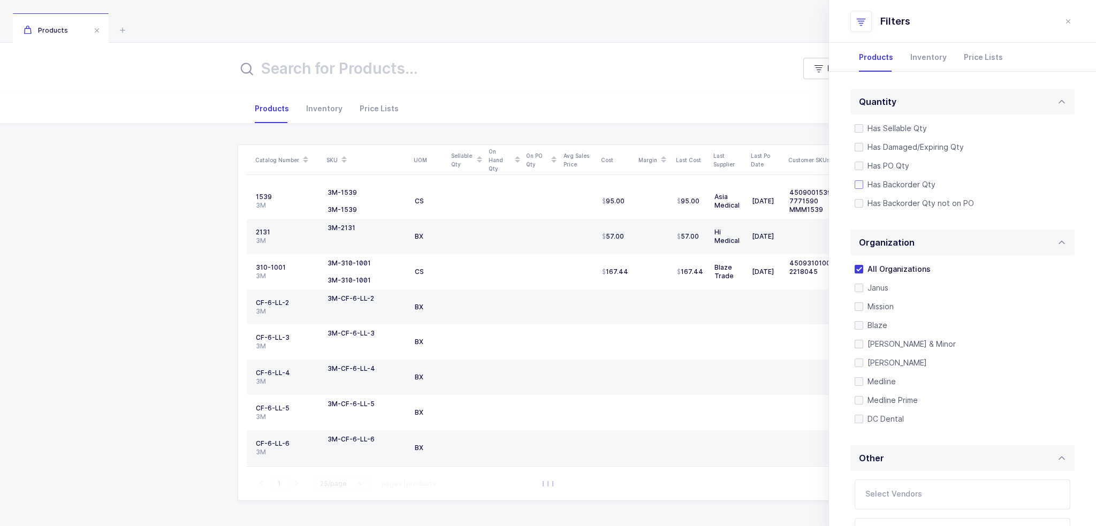
click at [903, 181] on span "Has Backorder Qty" at bounding box center [899, 184] width 72 height 10
click at [863, 180] on input "Has Backorder Qty" at bounding box center [863, 180] width 0 height 0
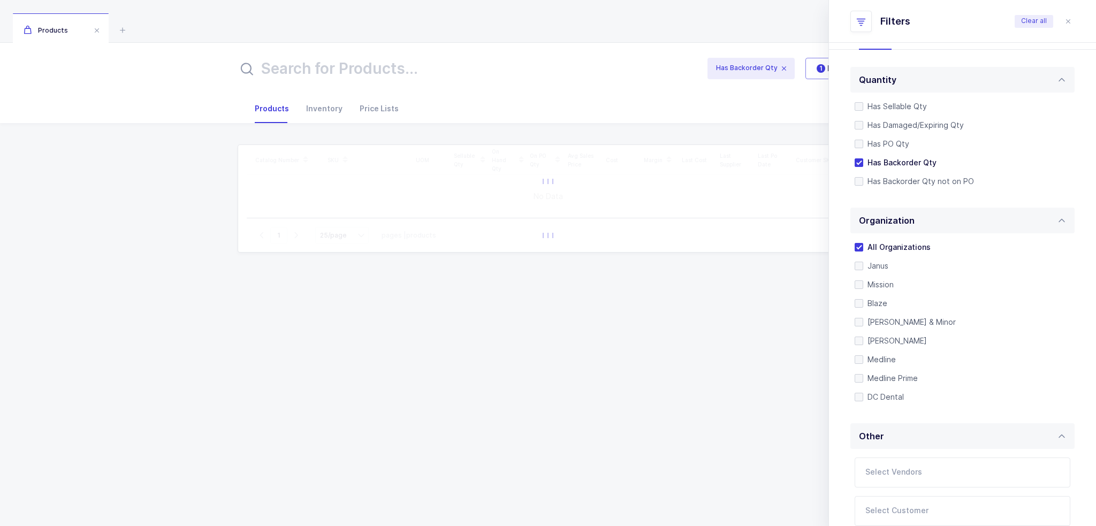
scroll to position [44, 0]
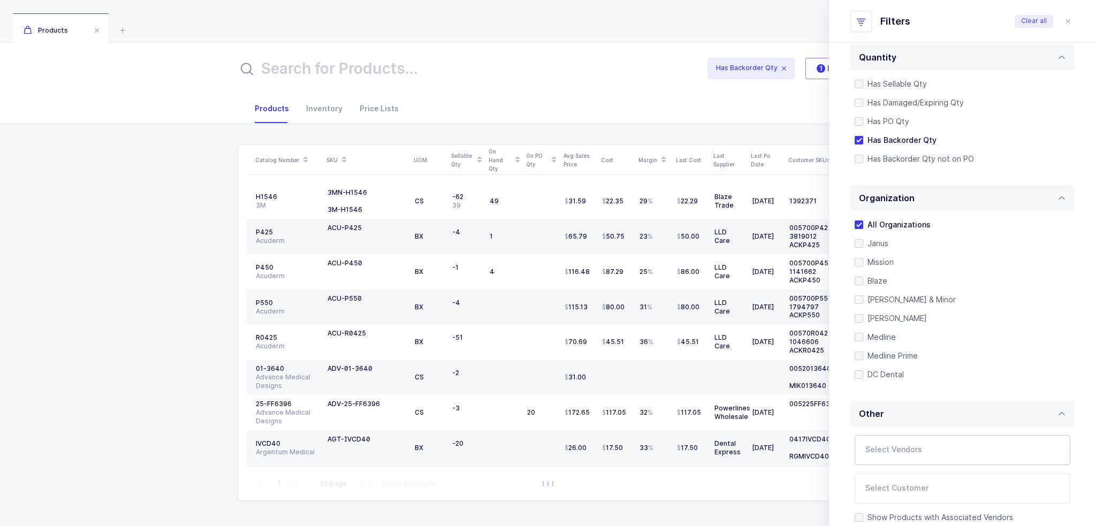
click at [907, 451] on input "text" at bounding box center [951, 453] width 172 height 14
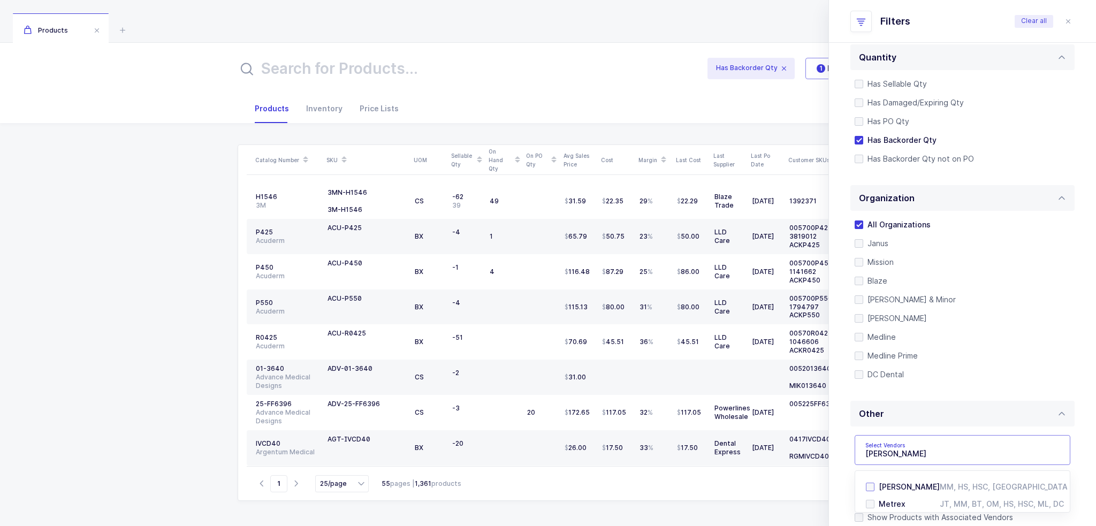
type input "kerr"
click at [888, 485] on span "[PERSON_NAME]" at bounding box center [908, 486] width 61 height 9
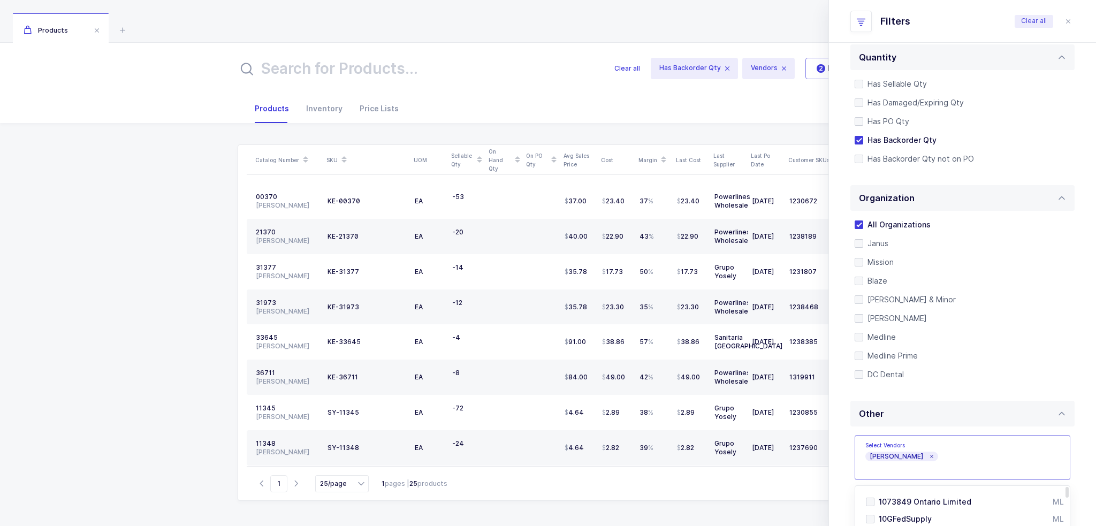
click at [226, 284] on div "Catalog Number SKU UOM Sellable Qty On Hand Qty On PO Qty Avg Sales Price Cost …" at bounding box center [548, 324] width 1079 height 402
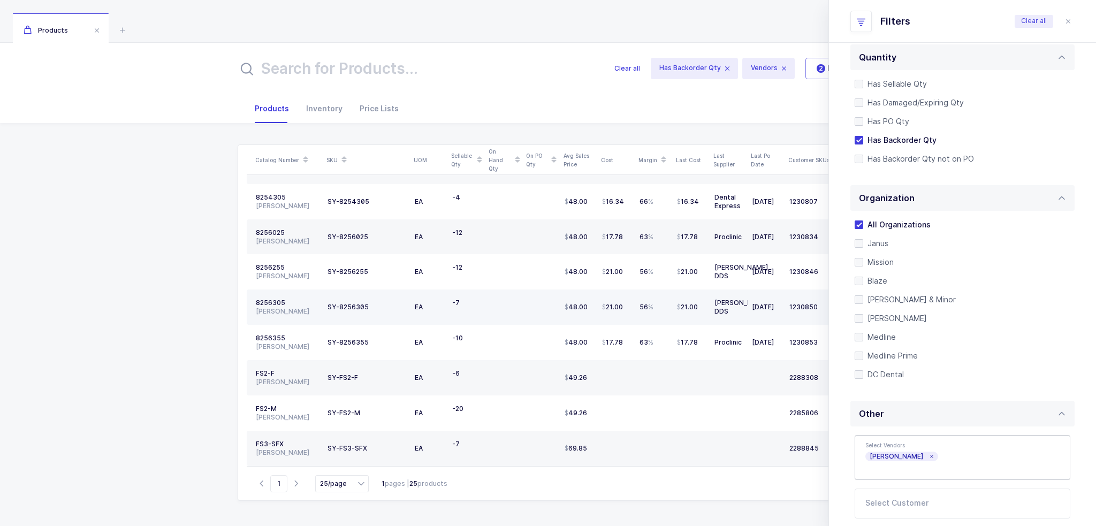
scroll to position [601, 0]
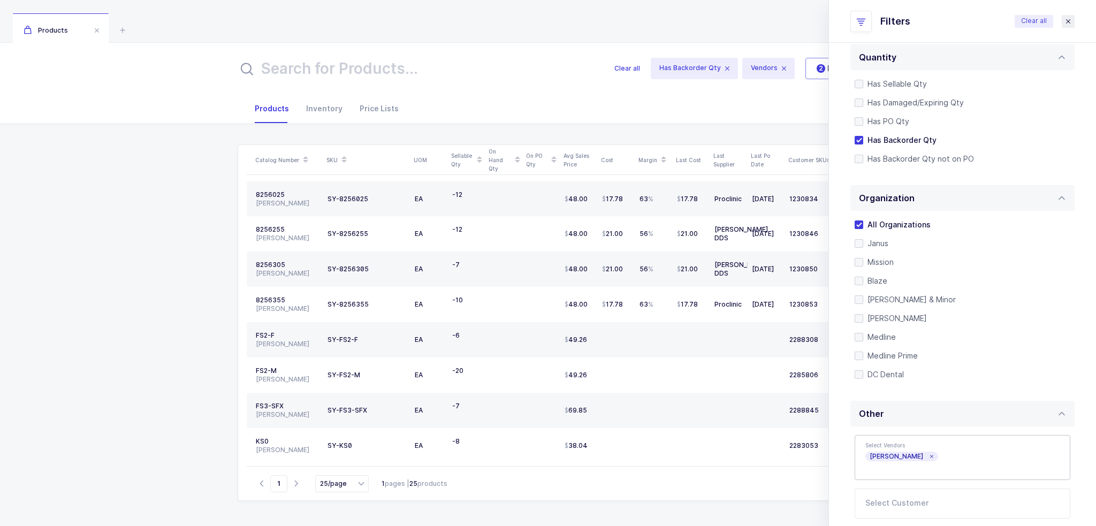
click at [1072, 25] on button "close drawer" at bounding box center [1067, 21] width 13 height 13
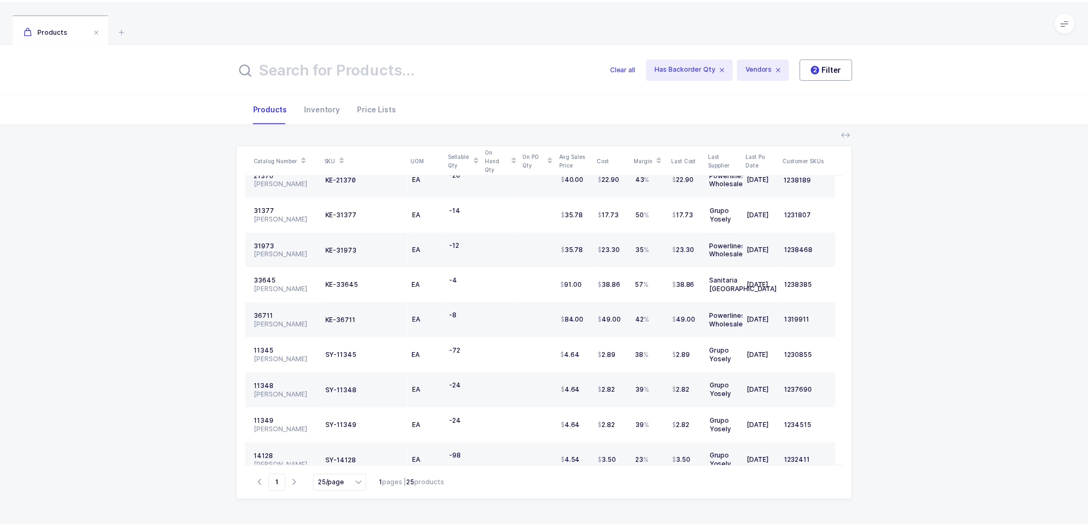
scroll to position [0, 0]
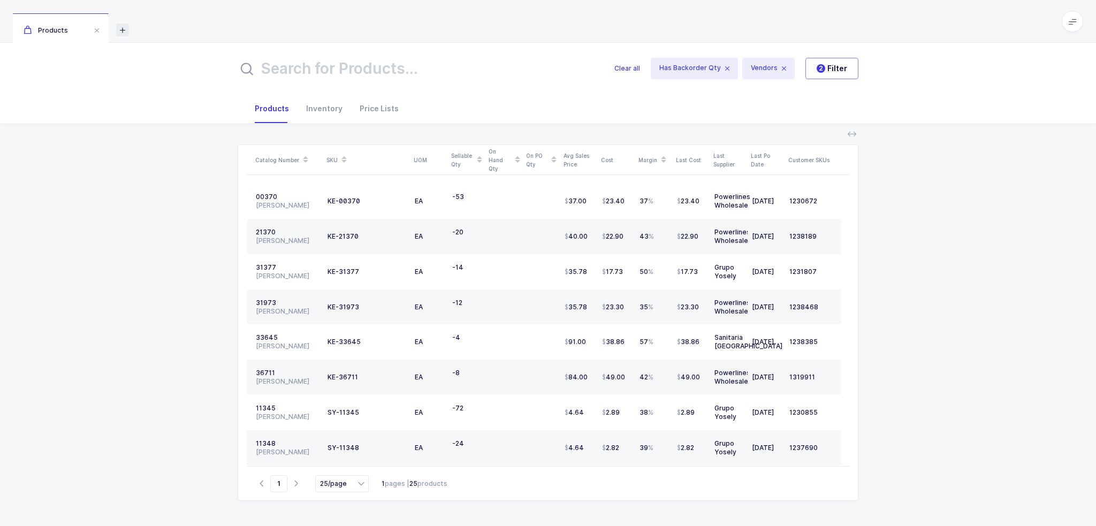
click at [125, 27] on icon at bounding box center [122, 30] width 13 height 13
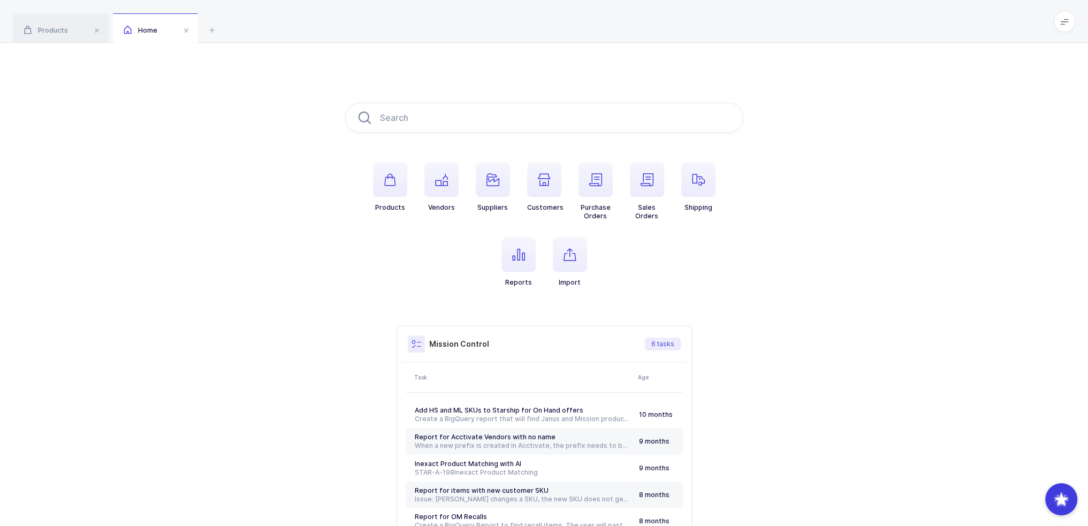
click at [500, 256] on li "Reports" at bounding box center [518, 262] width 51 height 49
click at [506, 256] on span "button" at bounding box center [518, 255] width 34 height 34
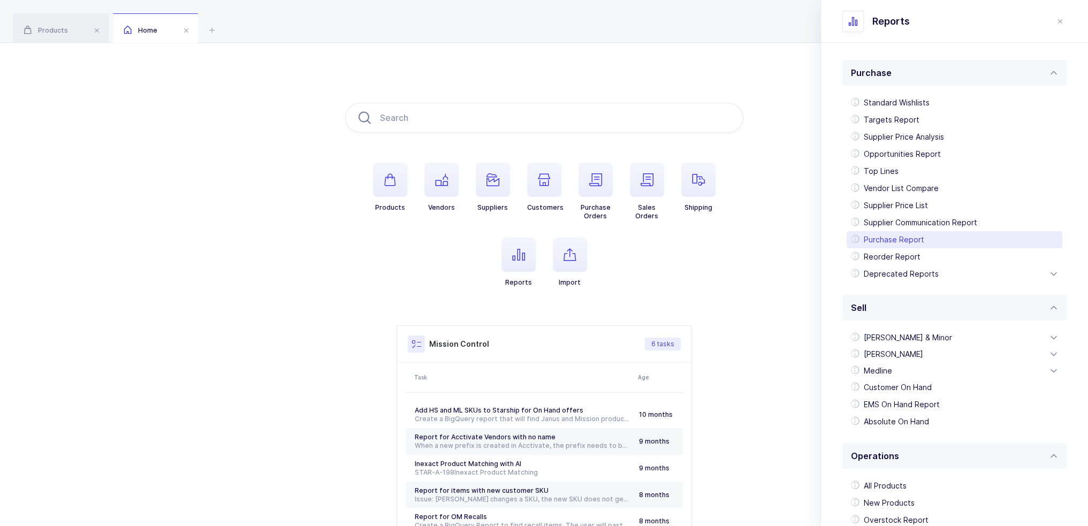
click at [893, 246] on div "Purchase Report" at bounding box center [954, 239] width 216 height 17
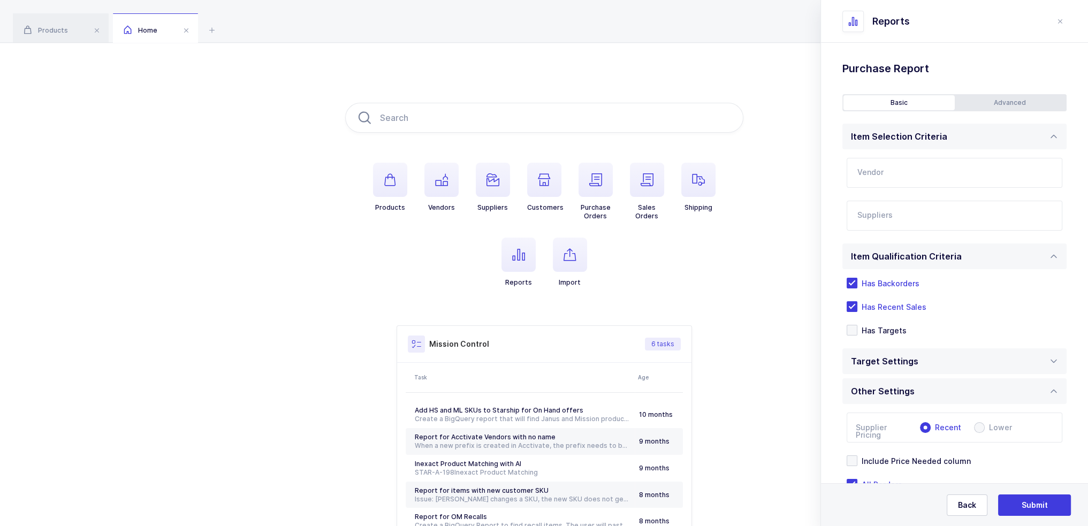
click at [901, 181] on input "text" at bounding box center [954, 173] width 216 height 30
click at [880, 207] on div "Kerr" at bounding box center [944, 208] width 173 height 11
type input "Kerr"
click at [884, 221] on input "text" at bounding box center [943, 219] width 172 height 14
type input "procli"
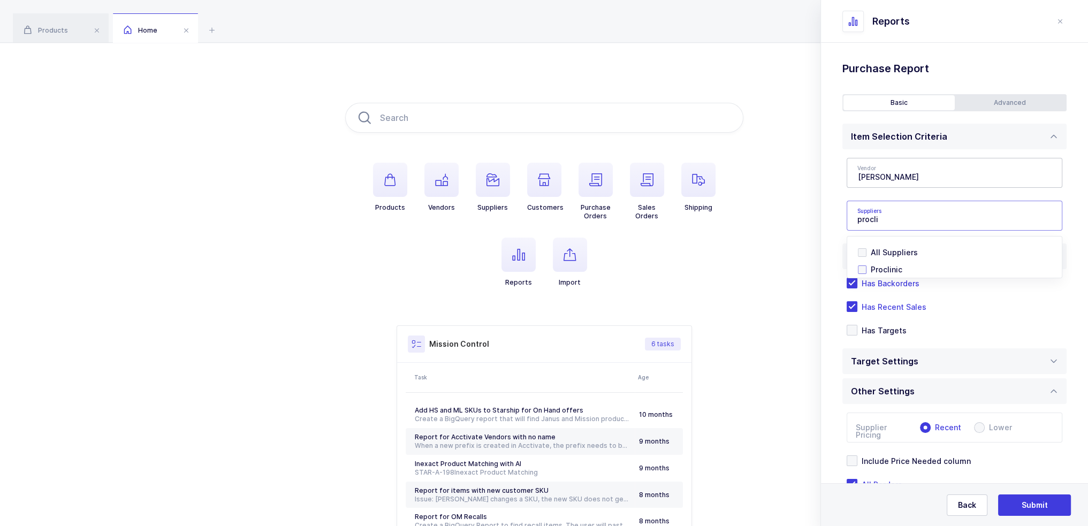
click at [863, 269] on li "Proclinic" at bounding box center [958, 269] width 201 height 17
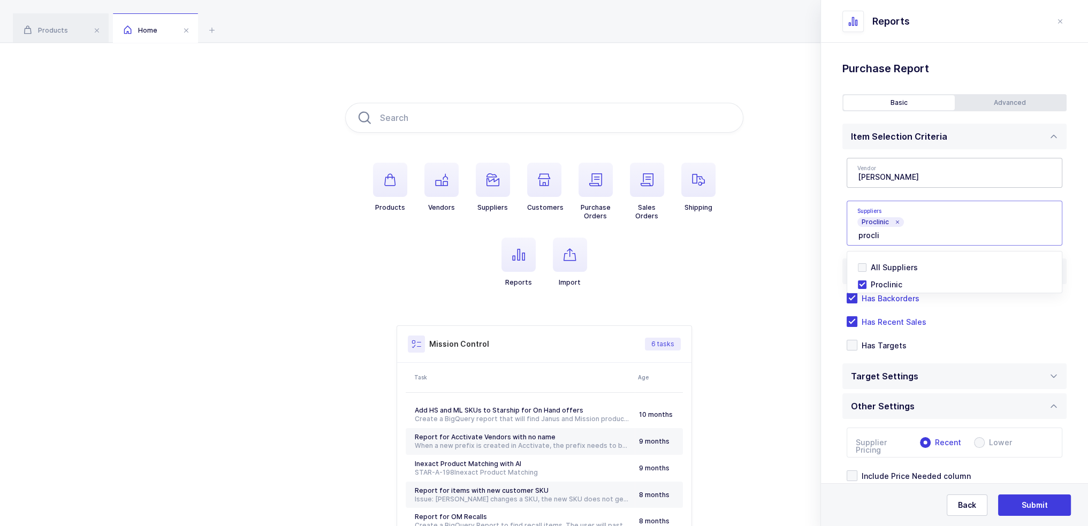
click at [838, 225] on div "Standard Wishlists Targets Report Supplier Price Analysis Opportunities Report …" at bounding box center [954, 319] width 267 height 553
click at [897, 322] on span "Has Recent Sales" at bounding box center [891, 322] width 69 height 10
click at [857, 316] on input "Has Recent Sales" at bounding box center [857, 316] width 0 height 0
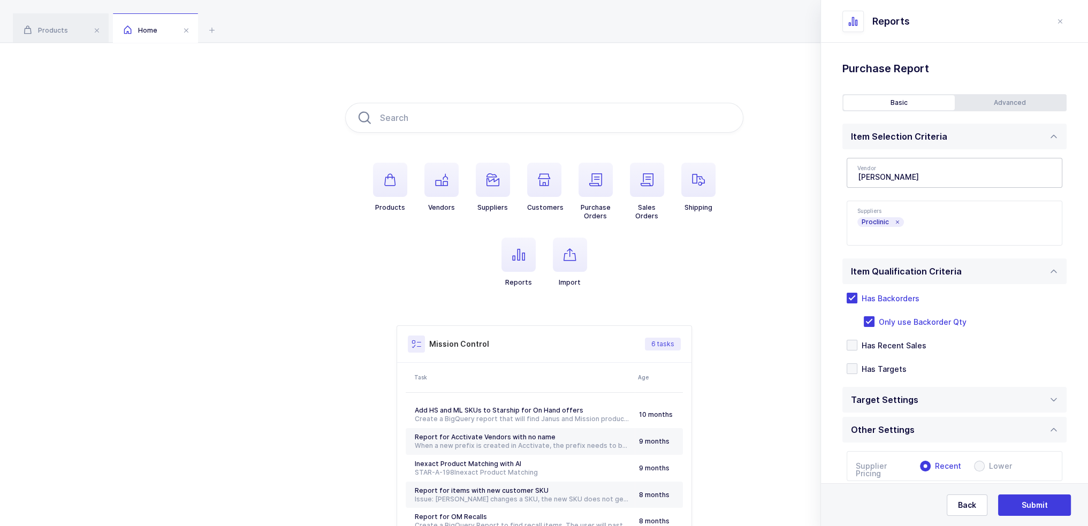
click at [983, 106] on div "Advanced" at bounding box center [1009, 102] width 111 height 15
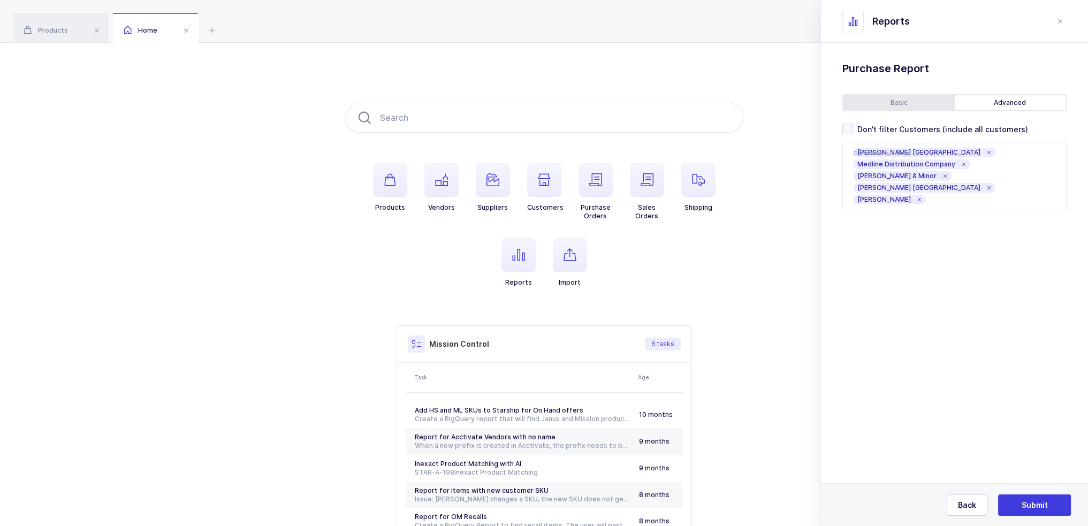
click at [941, 123] on div "Basic Advanced Item Selection Criteria Vendor Kerr Medline $1,103,697 Becton Di…" at bounding box center [954, 152] width 224 height 117
click at [928, 126] on span "Don't filter Customers (include all customers)" at bounding box center [940, 129] width 175 height 10
click at [853, 124] on input "Don't filter Customers (include all customers)" at bounding box center [853, 124] width 0 height 0
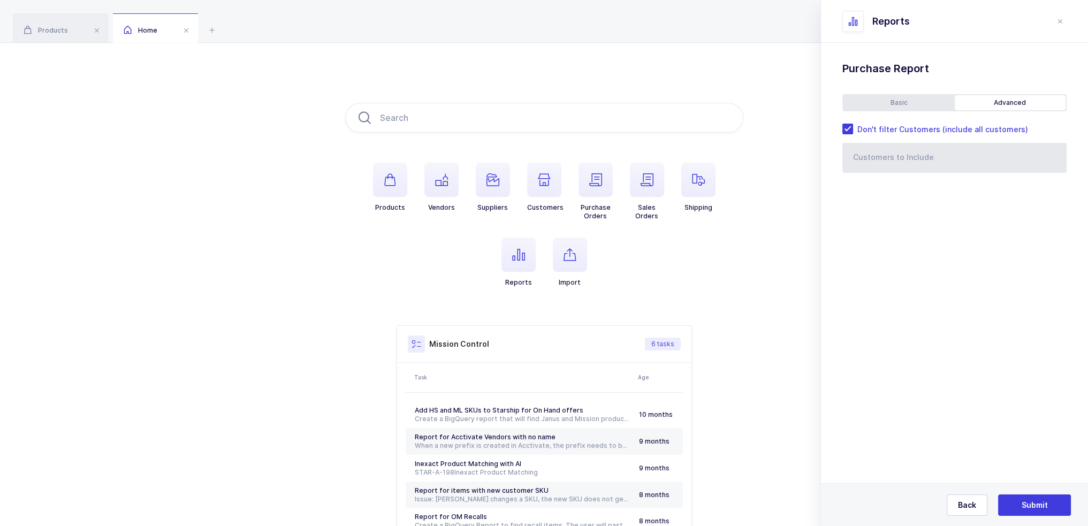
click at [918, 107] on div "Basic" at bounding box center [898, 102] width 111 height 15
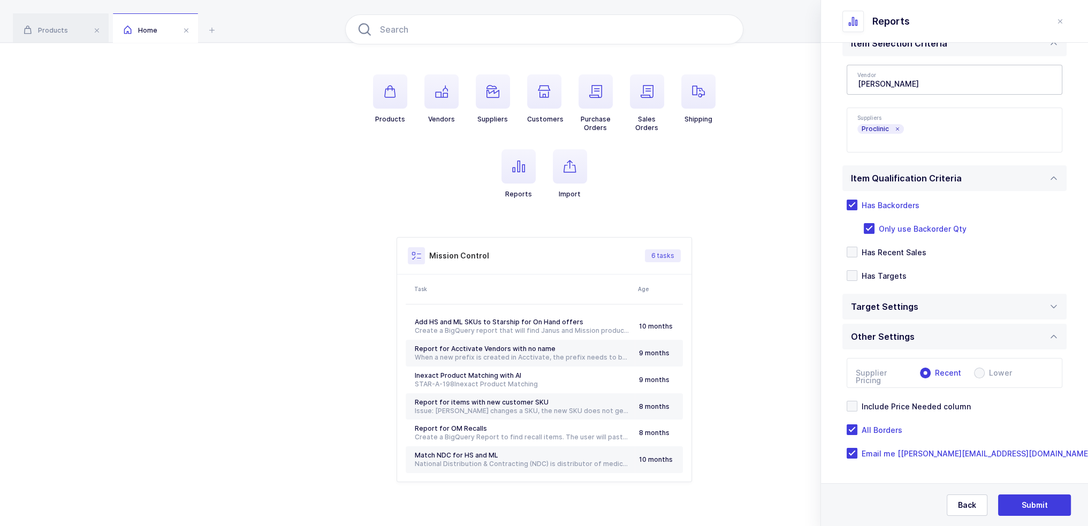
scroll to position [103, 0]
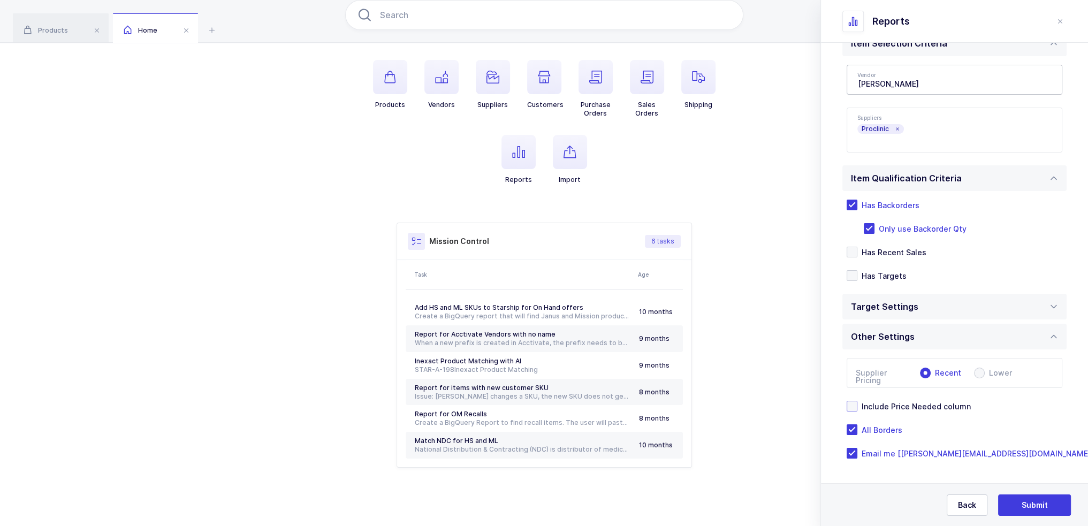
click at [905, 405] on span "Include Price Needed column" at bounding box center [913, 406] width 113 height 10
click at [857, 401] on input "Include Price Needed column" at bounding box center [857, 401] width 0 height 0
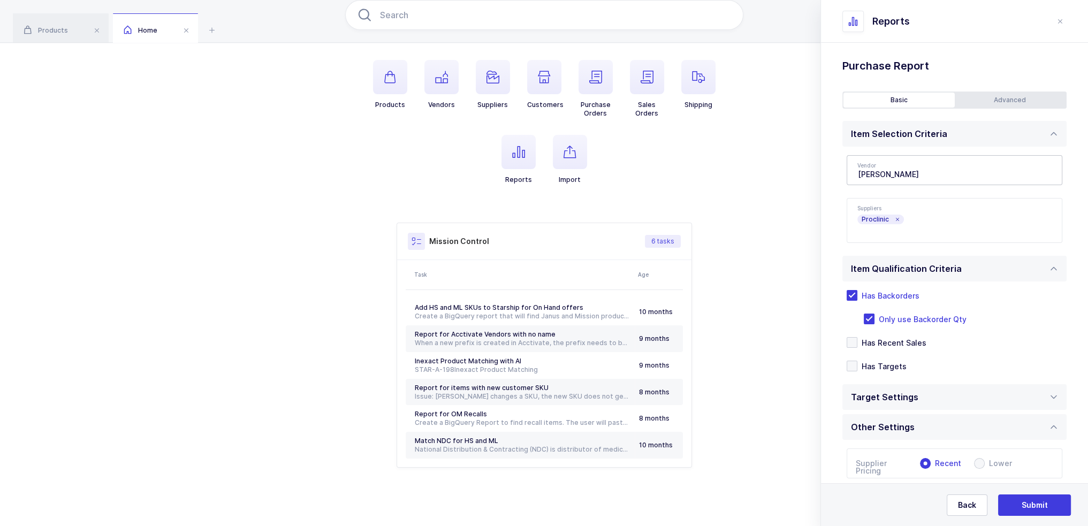
scroll to position [0, 0]
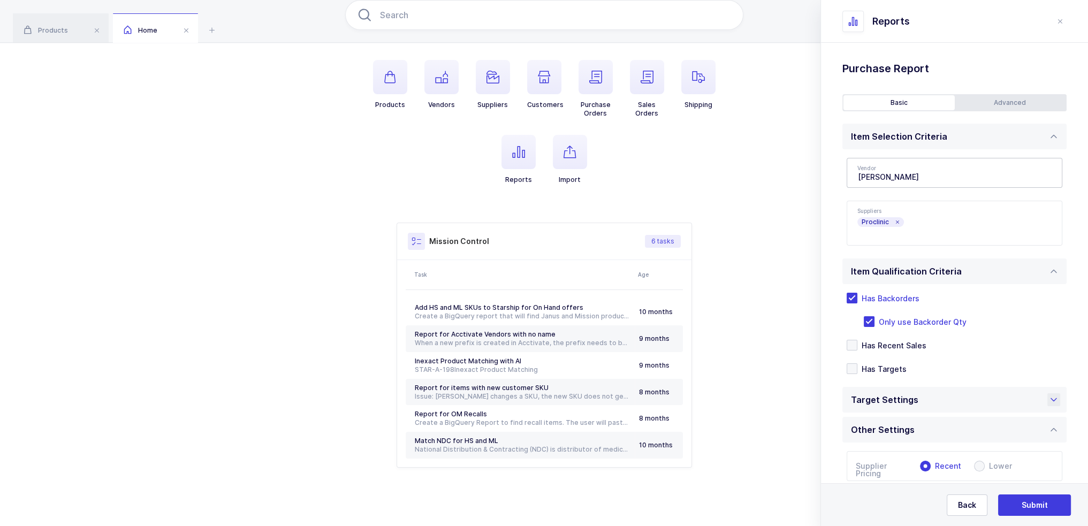
click at [944, 403] on div "Target Settings" at bounding box center [954, 400] width 224 height 26
drag, startPoint x: 899, startPoint y: 438, endPoint x: 838, endPoint y: 445, distance: 61.3
click at [839, 445] on div "Standard Wishlists Targets Report Supplier Price Analysis Opportunities Report …" at bounding box center [954, 355] width 267 height 624
drag, startPoint x: 886, startPoint y: 438, endPoint x: 877, endPoint y: 440, distance: 10.0
click at [877, 440] on input "30" at bounding box center [954, 436] width 216 height 30
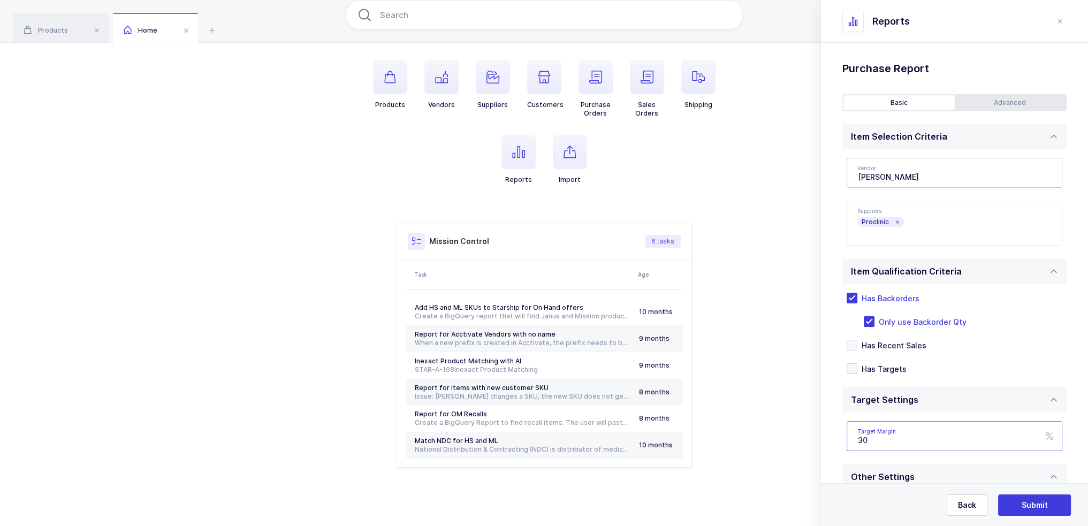
drag, startPoint x: 885, startPoint y: 441, endPoint x: 853, endPoint y: 449, distance: 33.2
click at [853, 449] on input "30" at bounding box center [954, 436] width 216 height 30
type input "27"
click at [836, 445] on div "Standard Wishlists Targets Report Supplier Price Analysis Opportunities Report …" at bounding box center [954, 355] width 267 height 624
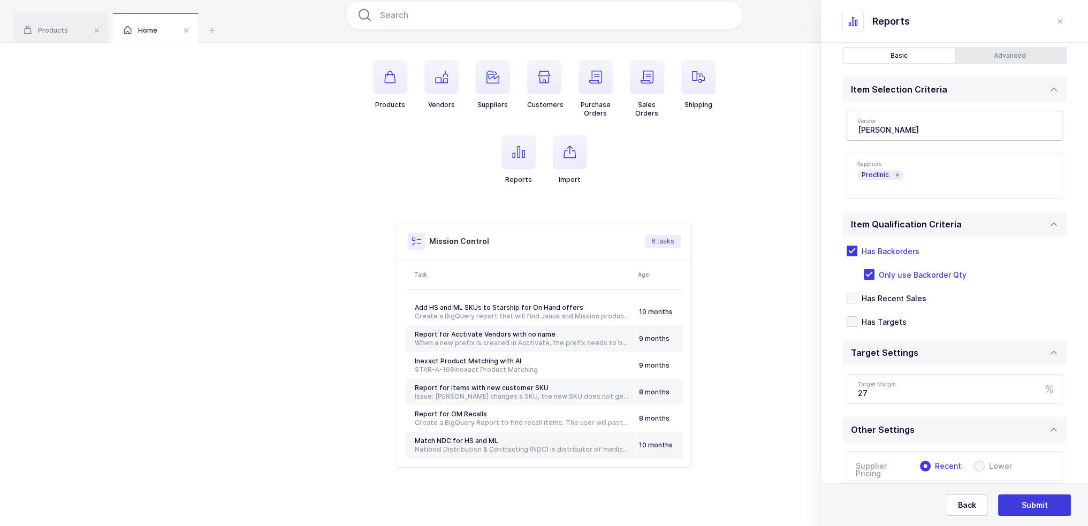
scroll to position [140, 0]
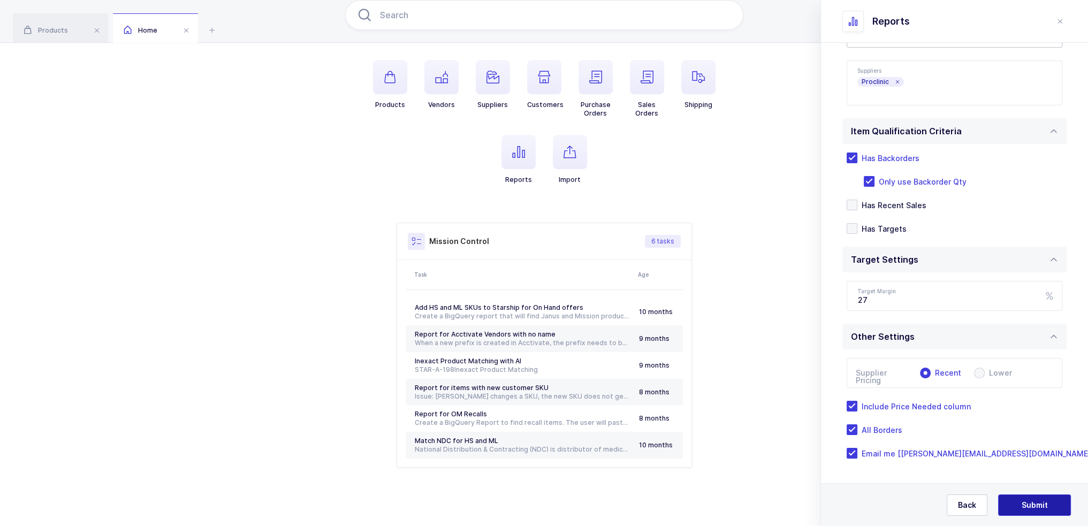
click at [1046, 505] on span "Submit" at bounding box center [1034, 505] width 26 height 11
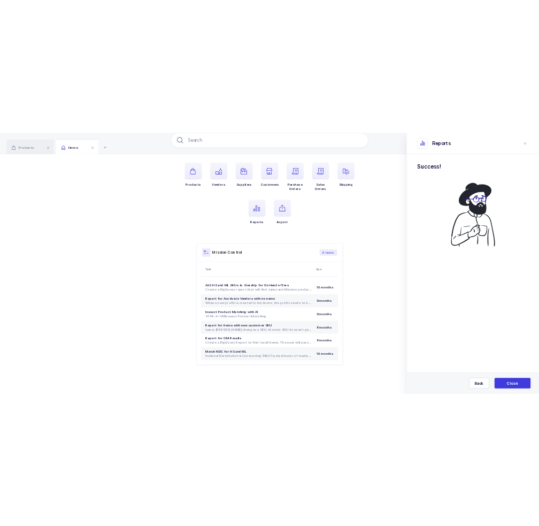
scroll to position [0, 0]
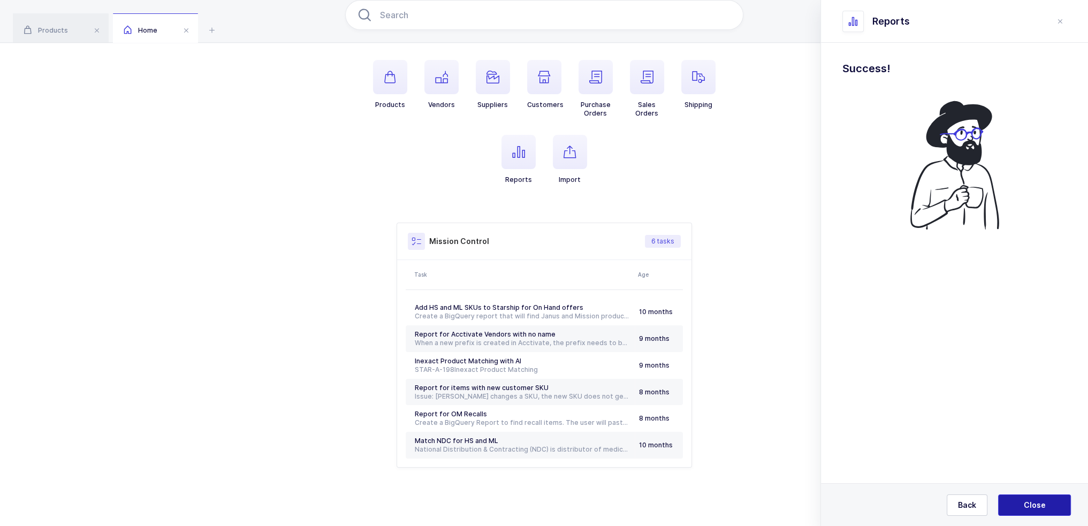
click at [1041, 506] on span "Close" at bounding box center [1034, 505] width 22 height 11
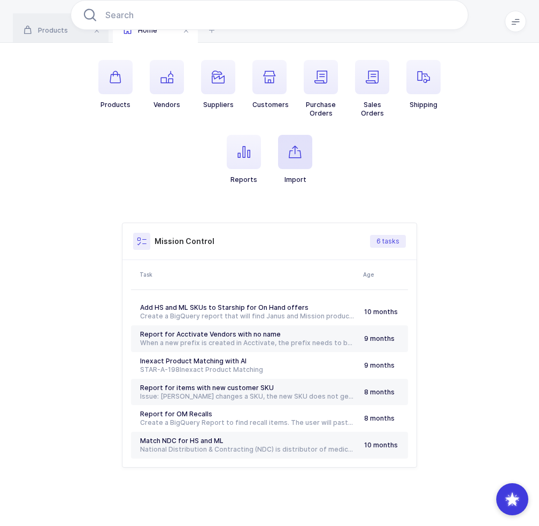
click at [292, 158] on span "button" at bounding box center [295, 152] width 34 height 34
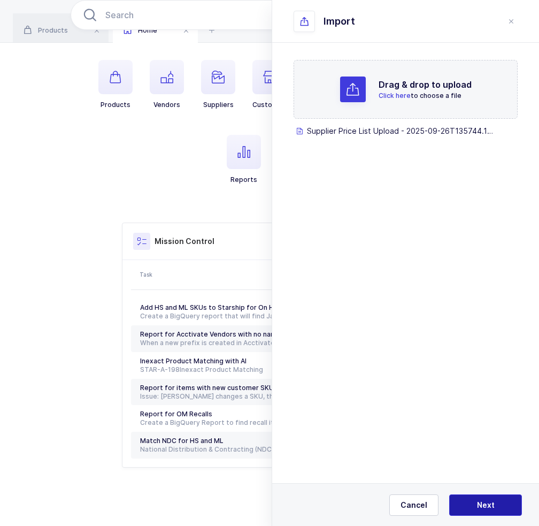
click at [491, 507] on span "Next" at bounding box center [486, 505] width 18 height 11
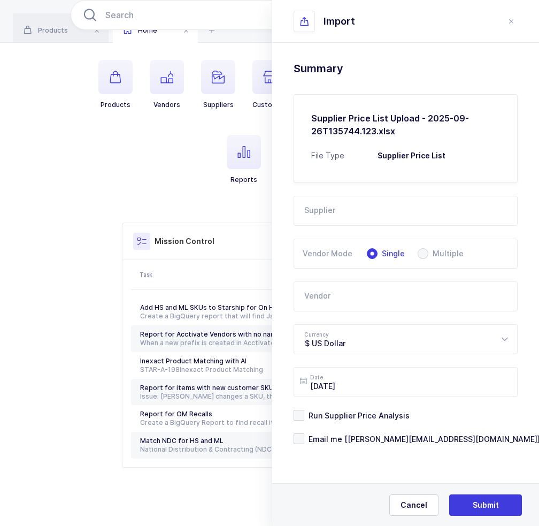
click at [360, 202] on input "text" at bounding box center [406, 211] width 224 height 30
click at [337, 253] on li "Powerlines Wholesale" at bounding box center [410, 246] width 223 height 17
type input "Powerlines Wholesale"
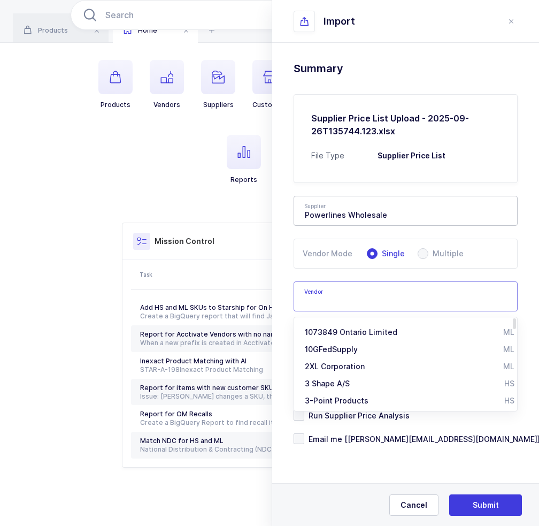
click at [338, 284] on input "text" at bounding box center [406, 296] width 224 height 30
click at [335, 297] on input "text" at bounding box center [406, 296] width 224 height 30
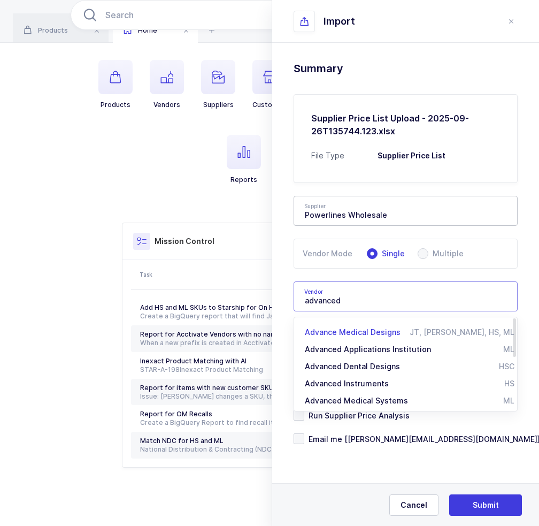
click at [383, 332] on span "Advance Medical Designs" at bounding box center [353, 331] width 96 height 9
type input "Advance Medical Designs"
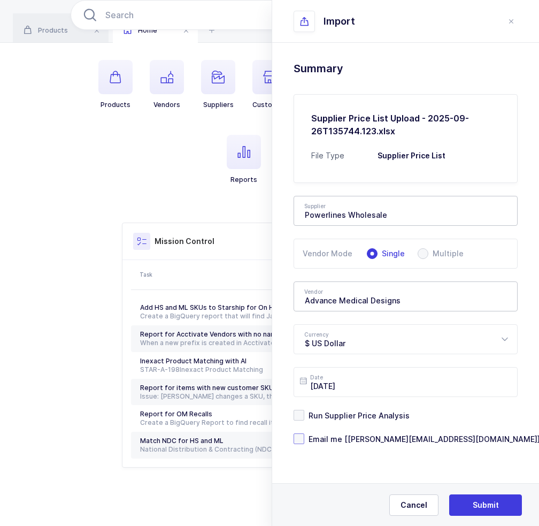
click at [354, 437] on span "Email me [joey@janustrade.com]" at bounding box center [422, 439] width 236 height 10
click at [304, 433] on input "Email me [joey@janustrade.com]" at bounding box center [304, 433] width 0 height 0
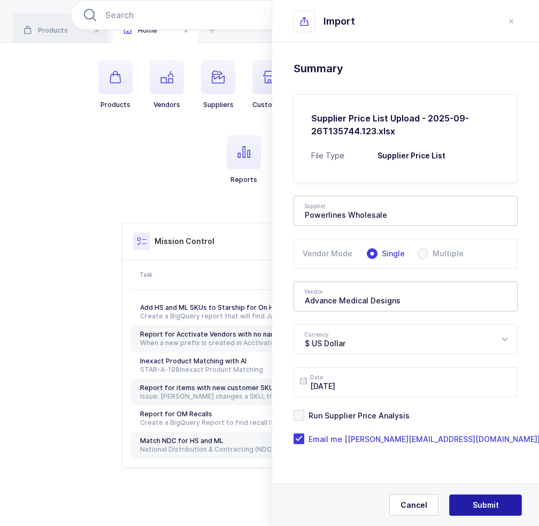
click at [478, 503] on span "Submit" at bounding box center [486, 505] width 26 height 11
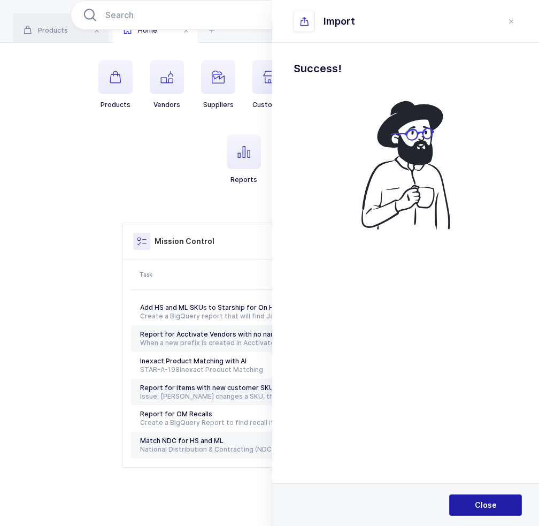
click at [496, 503] on span "Close" at bounding box center [486, 505] width 22 height 11
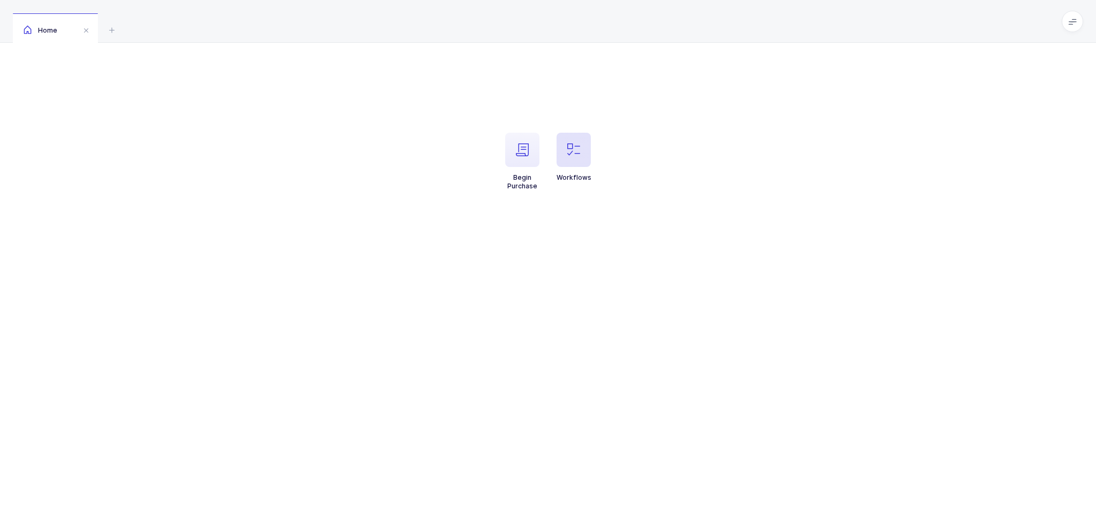
click at [572, 147] on icon "button" at bounding box center [573, 149] width 13 height 13
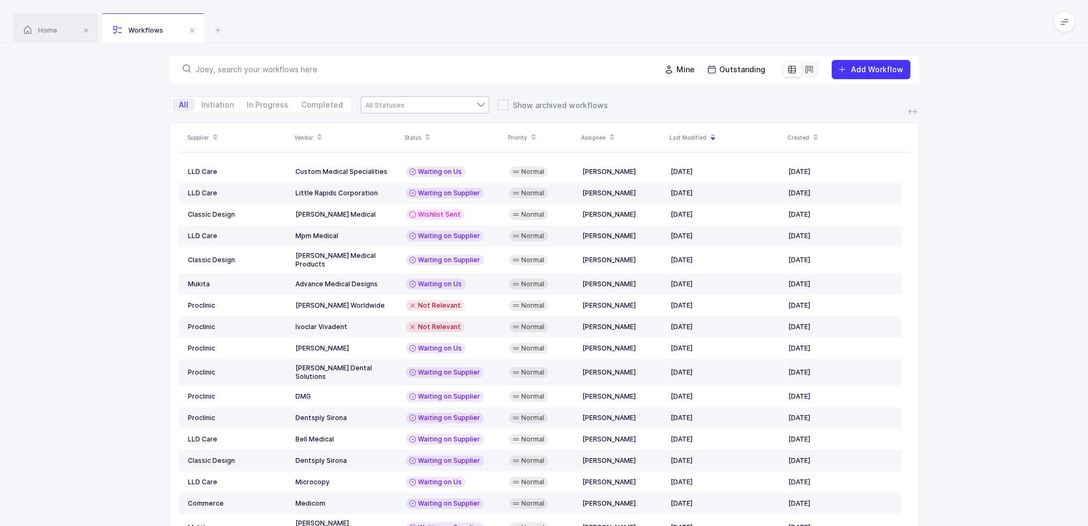
click at [444, 103] on div at bounding box center [425, 104] width 128 height 17
click at [415, 181] on span "Waiting on Supplier" at bounding box center [408, 179] width 72 height 9
type input "Waiting on Supplier"
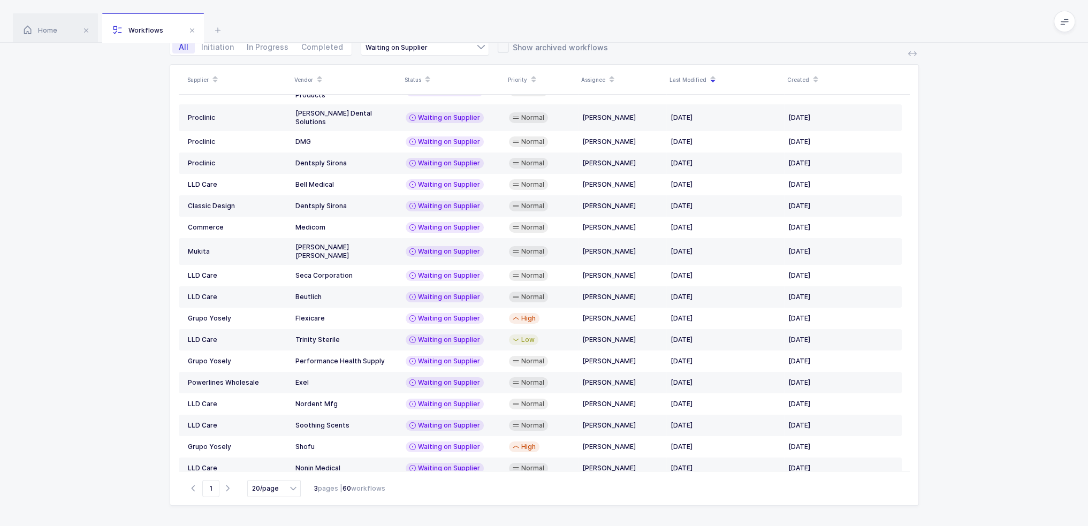
scroll to position [62, 0]
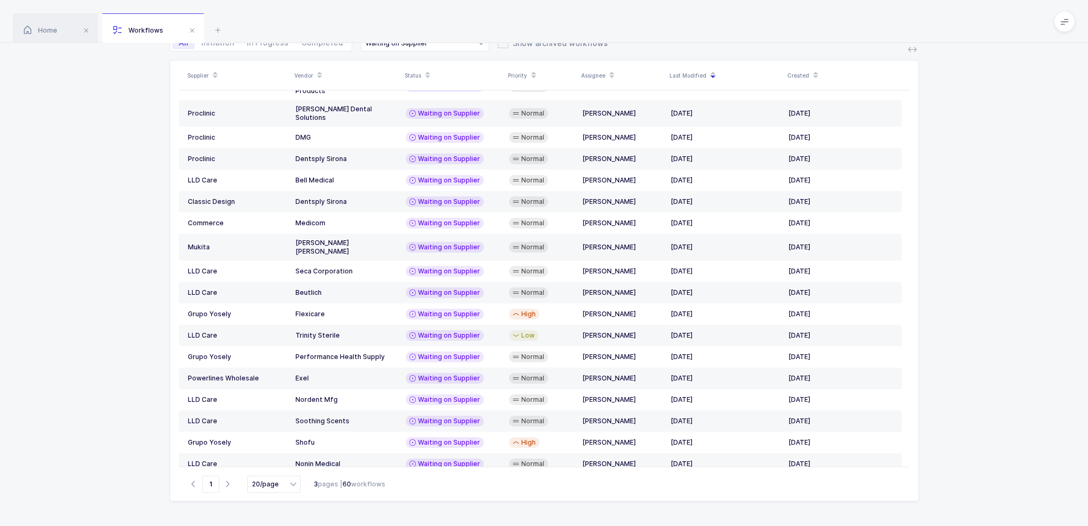
click at [125, 338] on div "Supplier Vendor Status Priority Assignee Last Modified Created LLD Care Little …" at bounding box center [544, 293] width 1088 height 466
drag, startPoint x: 132, startPoint y: 341, endPoint x: 398, endPoint y: 498, distance: 308.9
click at [398, 498] on div "Supplier Vendor Status Priority Assignee Last Modified Created LLD Care Little …" at bounding box center [544, 293] width 1088 height 466
click at [398, 498] on div "Go to 1 20/page 12/page 20/page 50/page 3 pages | 60 workflows" at bounding box center [544, 484] width 731 height 34
click at [426, 500] on div "Supplier Vendor Status Priority Assignee Last Modified Created LLD Care Little …" at bounding box center [544, 280] width 749 height 441
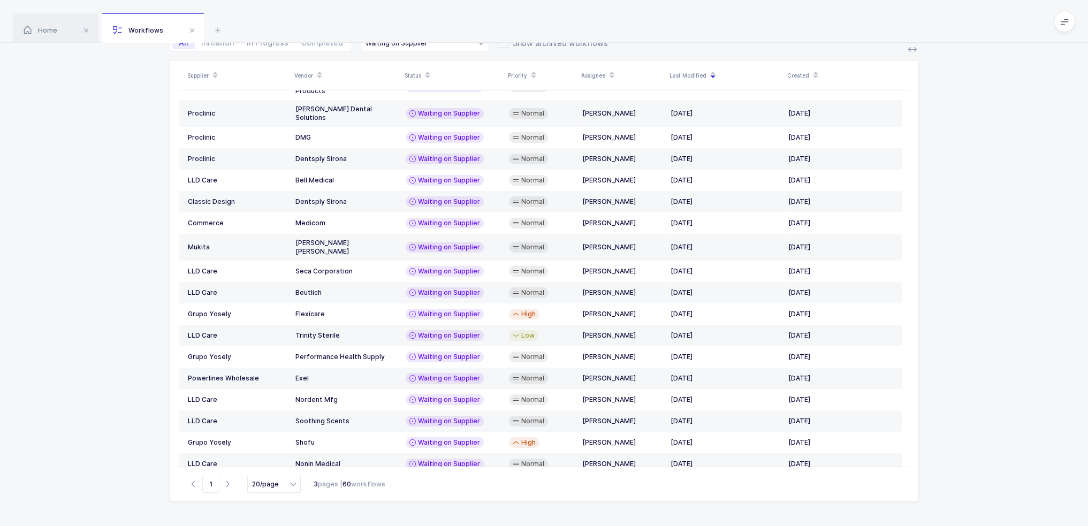
drag, startPoint x: 430, startPoint y: 490, endPoint x: 436, endPoint y: 473, distance: 17.6
click at [436, 473] on div "Go to 1 20/page 12/page 20/page 50/page 3 pages | 60 workflows" at bounding box center [544, 484] width 731 height 34
click at [437, 473] on div "Go to 1 20/page 12/page 20/page 50/page 3 pages | 60 workflows" at bounding box center [544, 484] width 731 height 34
drag, startPoint x: 451, startPoint y: 485, endPoint x: 106, endPoint y: 279, distance: 401.4
click at [106, 279] on div "Supplier Vendor Status Priority Assignee Last Modified Created LLD Care Little …" at bounding box center [544, 293] width 1088 height 466
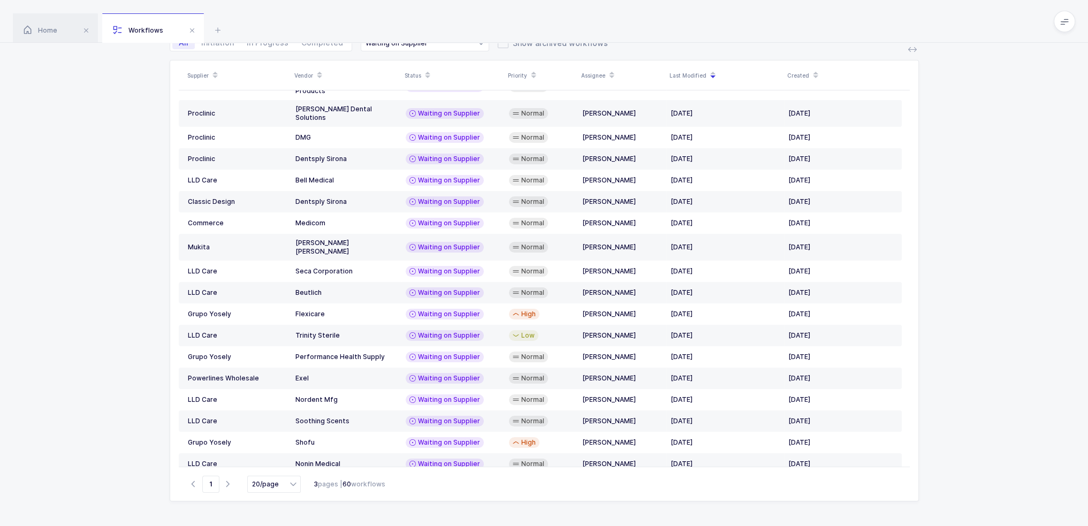
click at [107, 278] on div "Supplier Vendor Status Priority Assignee Last Modified Created LLD Care Little …" at bounding box center [544, 293] width 1088 height 466
click at [108, 277] on div "Supplier Vendor Status Priority Assignee Last Modified Created LLD Care Little …" at bounding box center [544, 293] width 1088 height 466
drag, startPoint x: 108, startPoint y: 277, endPoint x: 379, endPoint y: 481, distance: 339.2
click at [378, 481] on div "Supplier Vendor Status Priority Assignee Last Modified Created LLD Care Little …" at bounding box center [544, 293] width 1088 height 466
click at [402, 486] on div "Go to 1 20/page 12/page 20/page 50/page 3 pages | 60 workflows" at bounding box center [544, 484] width 731 height 34
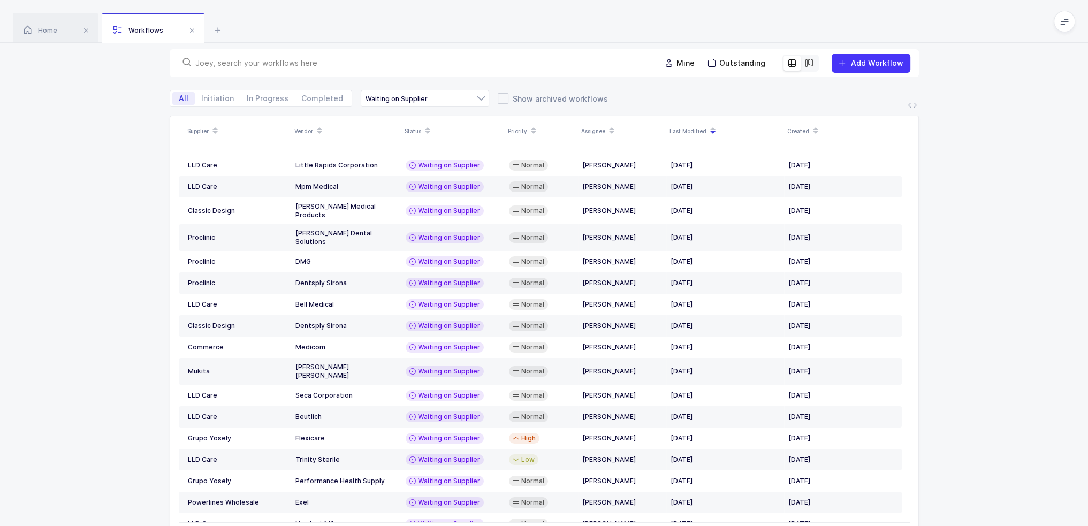
scroll to position [0, 0]
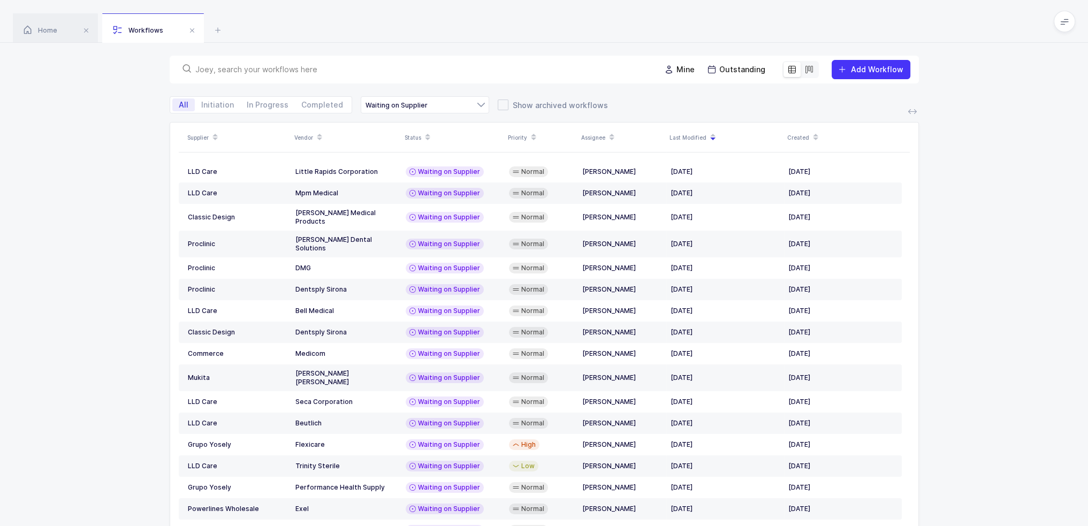
click at [425, 65] on input "text" at bounding box center [421, 69] width 452 height 11
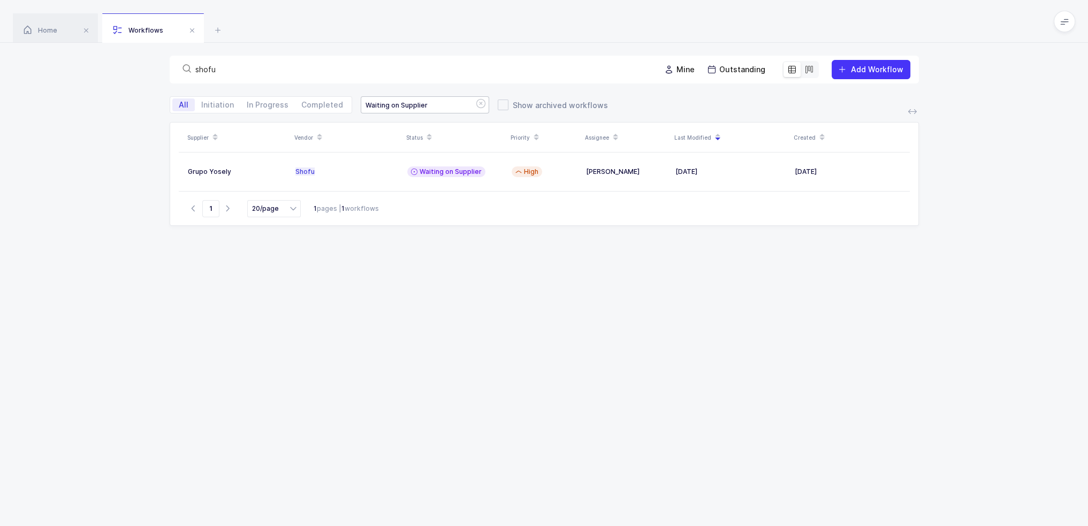
type input "shofu"
click at [379, 104] on div "Waiting on Supplier" at bounding box center [425, 104] width 128 height 17
click at [383, 125] on span "Supplier Sourcing" at bounding box center [405, 128] width 66 height 9
type input "Supplier Sourcing"
click at [396, 110] on div "Supplier Sourcing" at bounding box center [425, 104] width 128 height 17
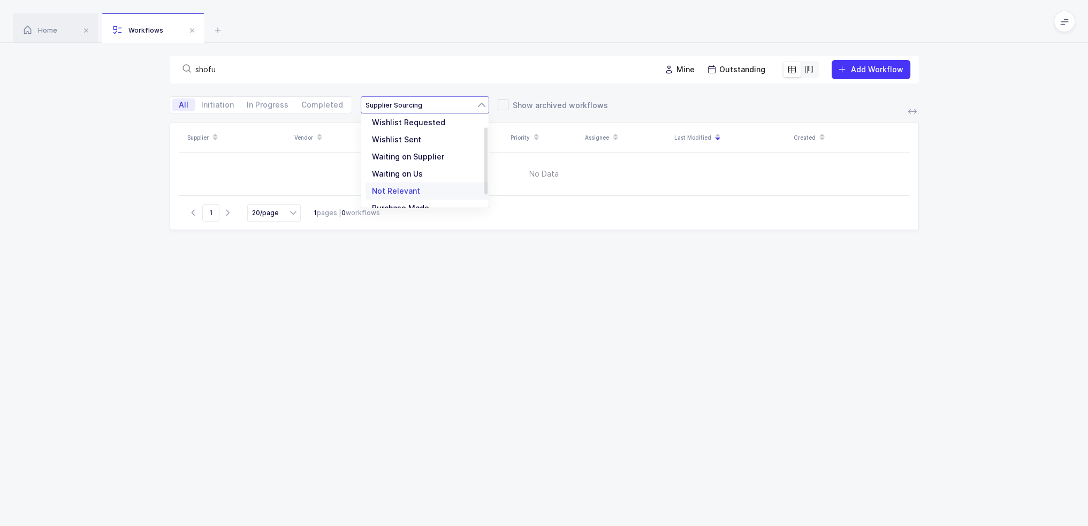
scroll to position [37, 0]
click at [475, 104] on icon at bounding box center [481, 104] width 13 height 17
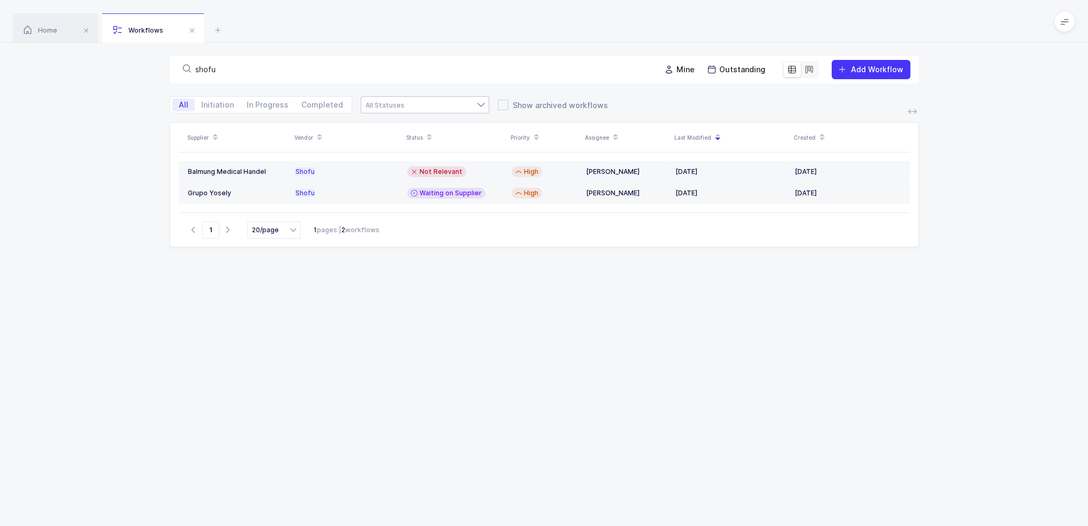
click at [403, 171] on td "Not Relevant" at bounding box center [455, 171] width 104 height 21
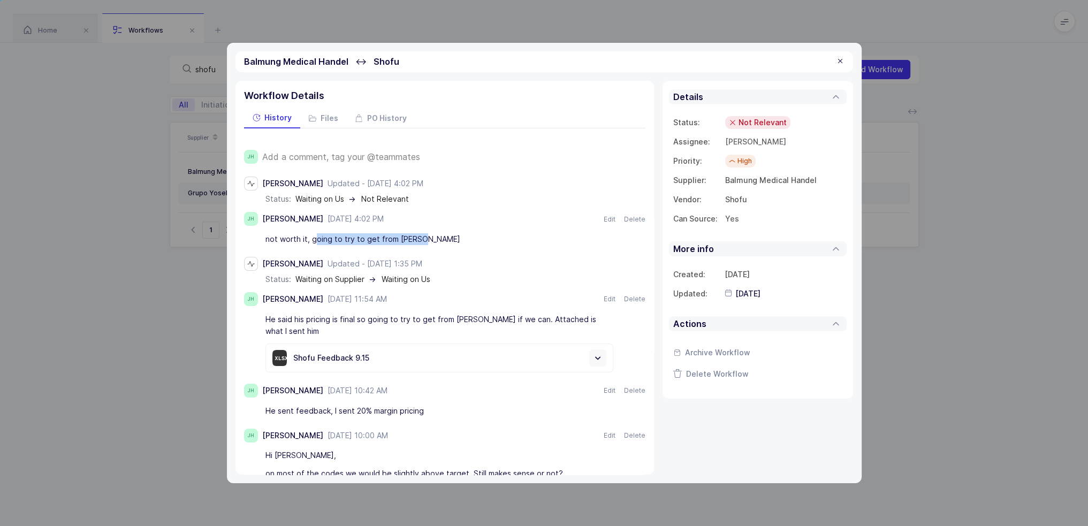
drag, startPoint x: 317, startPoint y: 237, endPoint x: 422, endPoint y: 242, distance: 105.0
click at [422, 242] on div "not worth it, going to try to get from maggie" at bounding box center [439, 239] width 348 height 18
click at [424, 241] on div "not worth it, going to try to get from maggie" at bounding box center [439, 239] width 348 height 18
click at [439, 237] on div "not worth it, going to try to get from maggie" at bounding box center [439, 239] width 348 height 18
drag, startPoint x: 437, startPoint y: 319, endPoint x: 616, endPoint y: 324, distance: 179.8
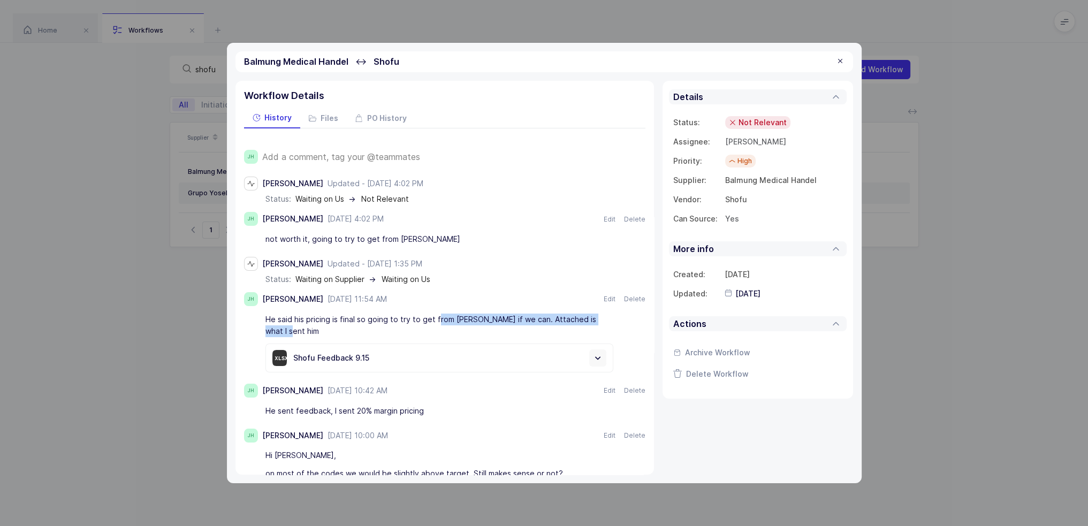
click at [616, 324] on div "He said his pricing is final so going to try to get from Maggie if we can. Atta…" at bounding box center [444, 325] width 401 height 30
click at [836, 61] on div at bounding box center [840, 62] width 9 height 10
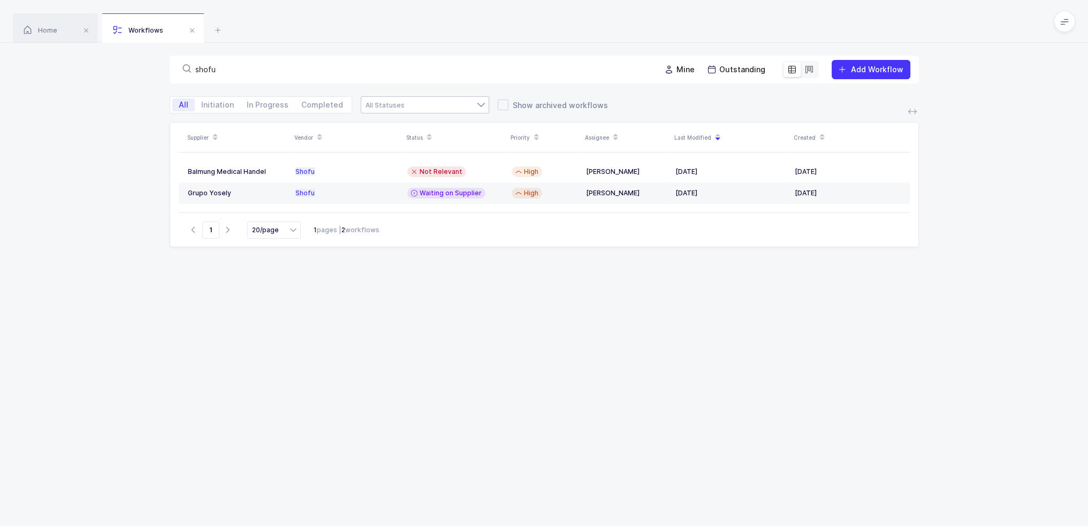
drag, startPoint x: 595, startPoint y: 242, endPoint x: 549, endPoint y: 273, distance: 55.5
click at [549, 273] on div "Supplier Vendor Status Priority Assignee Last Modified Created Balmung Medical …" at bounding box center [544, 342] width 749 height 440
drag, startPoint x: 246, startPoint y: 72, endPoint x: 171, endPoint y: 74, distance: 74.4
click at [167, 77] on div "shofu Mine Outstanding Add Workflow" at bounding box center [544, 69] width 1088 height 53
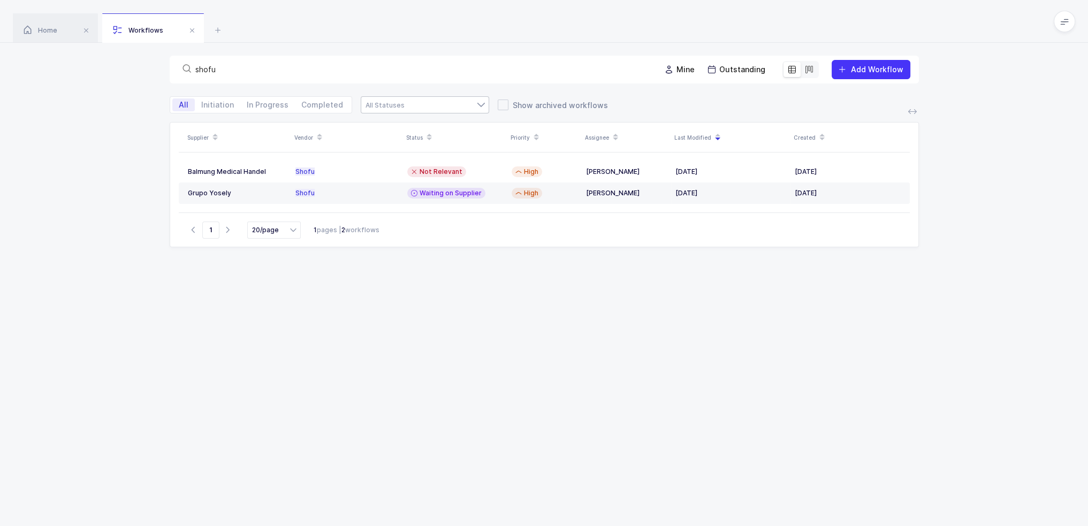
paste input "Beutlich"
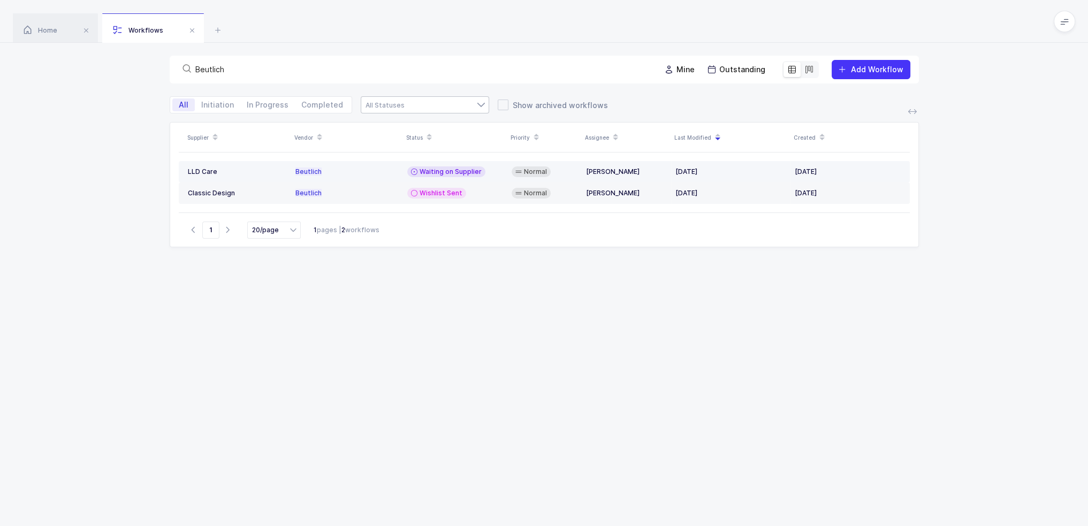
type input "Beutlich"
click at [464, 171] on span "Waiting on Supplier" at bounding box center [450, 171] width 62 height 9
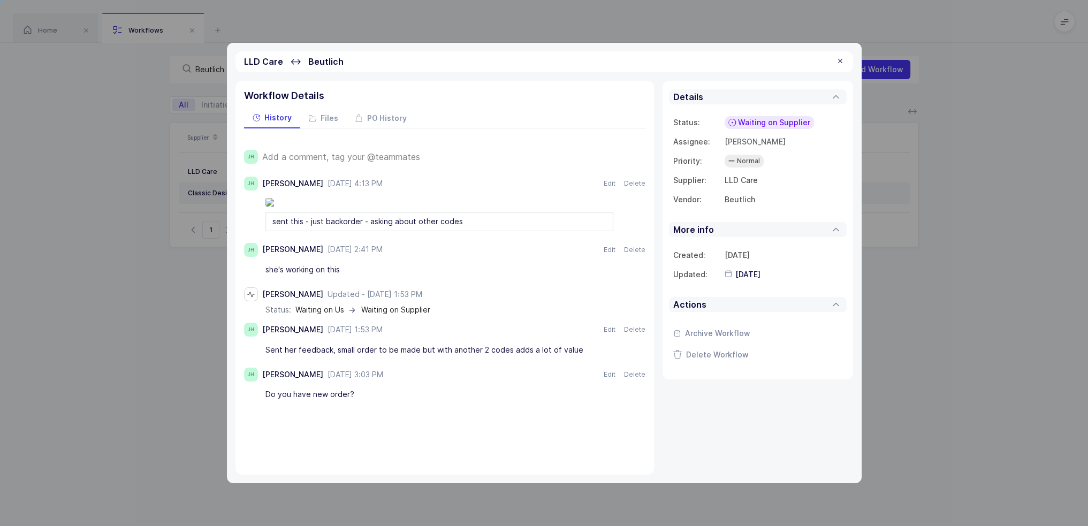
click at [349, 231] on div "sent this - just backorder - asking about other codes" at bounding box center [439, 221] width 348 height 19
click at [493, 231] on div "sent this - just backorder - asking about other codes" at bounding box center [439, 221] width 348 height 19
drag, startPoint x: 501, startPoint y: 299, endPoint x: 485, endPoint y: 299, distance: 15.5
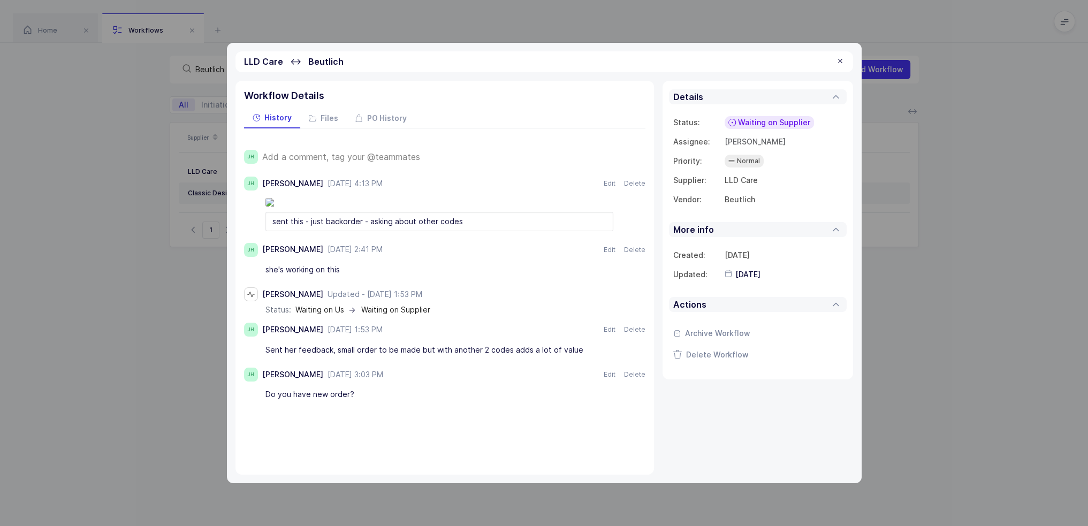
click at [485, 231] on div "sent this - just backorder - asking about other codes" at bounding box center [439, 221] width 348 height 19
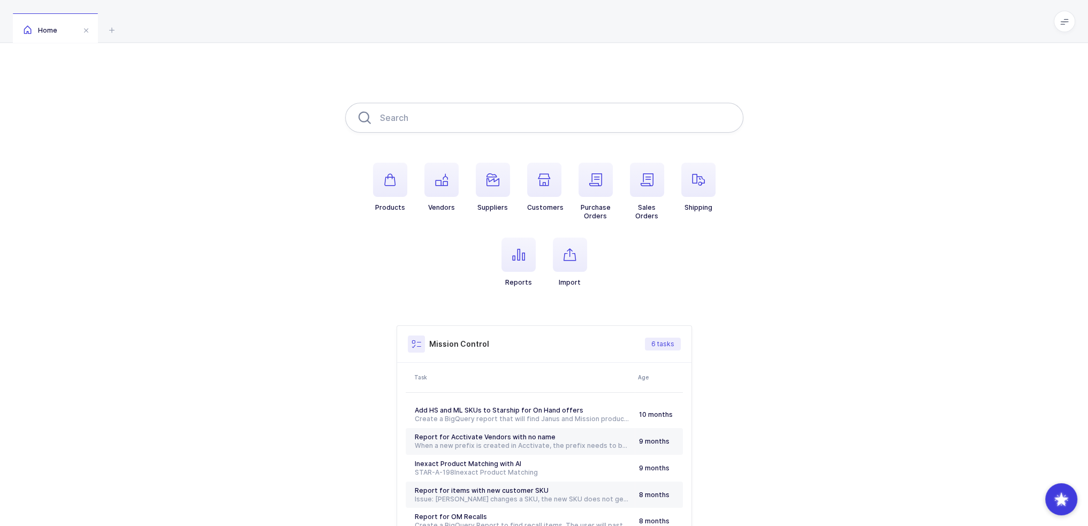
click at [456, 125] on input "text" at bounding box center [544, 118] width 398 height 30
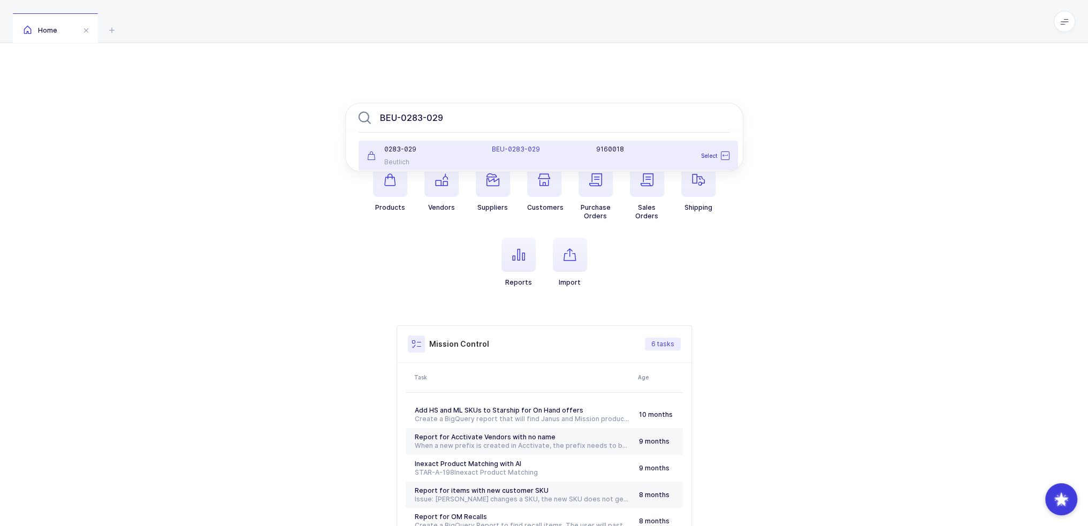
type input "BEU-0283-029"
click at [432, 159] on div "Beutlich" at bounding box center [423, 162] width 112 height 9
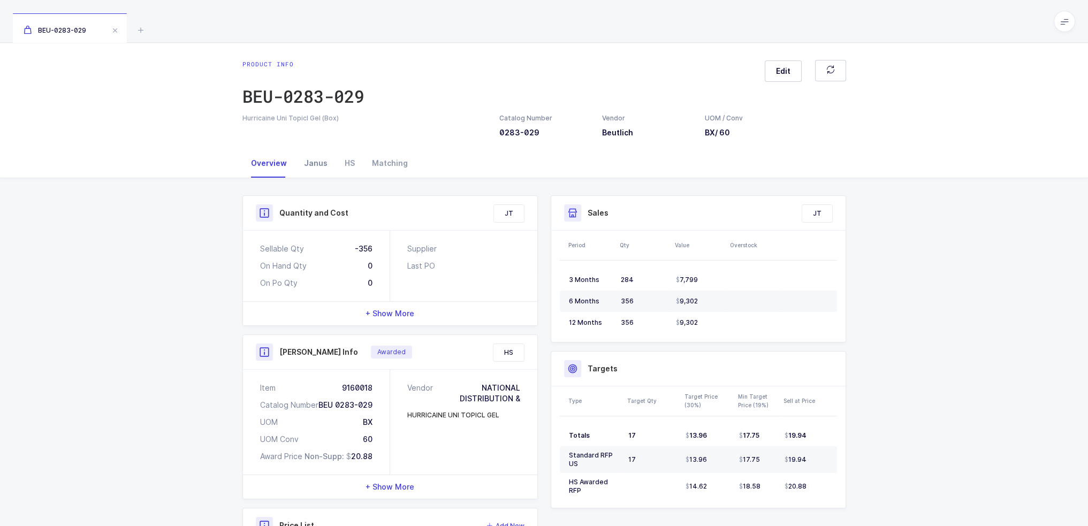
click at [316, 162] on div "Janus" at bounding box center [315, 163] width 41 height 29
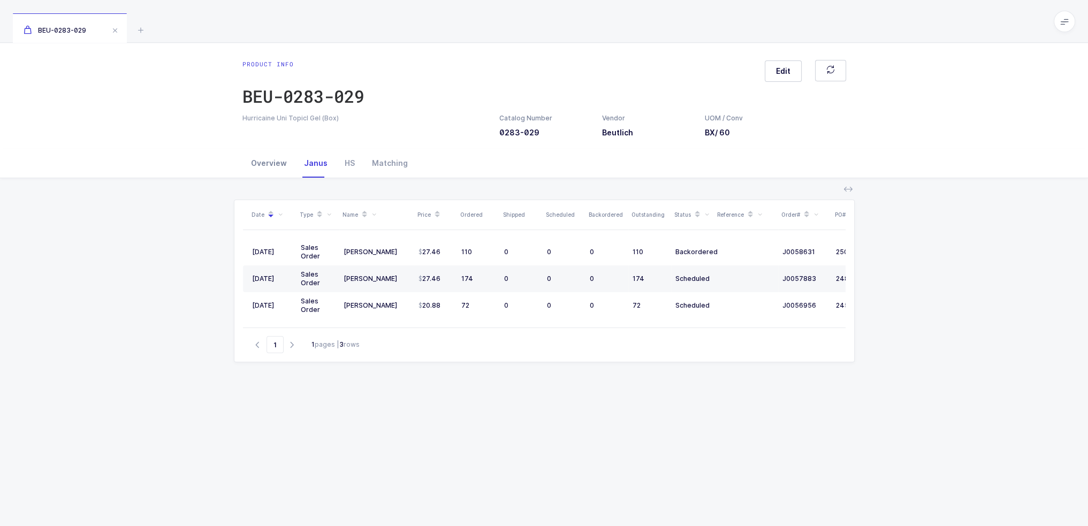
click at [283, 158] on div "Overview" at bounding box center [268, 163] width 53 height 29
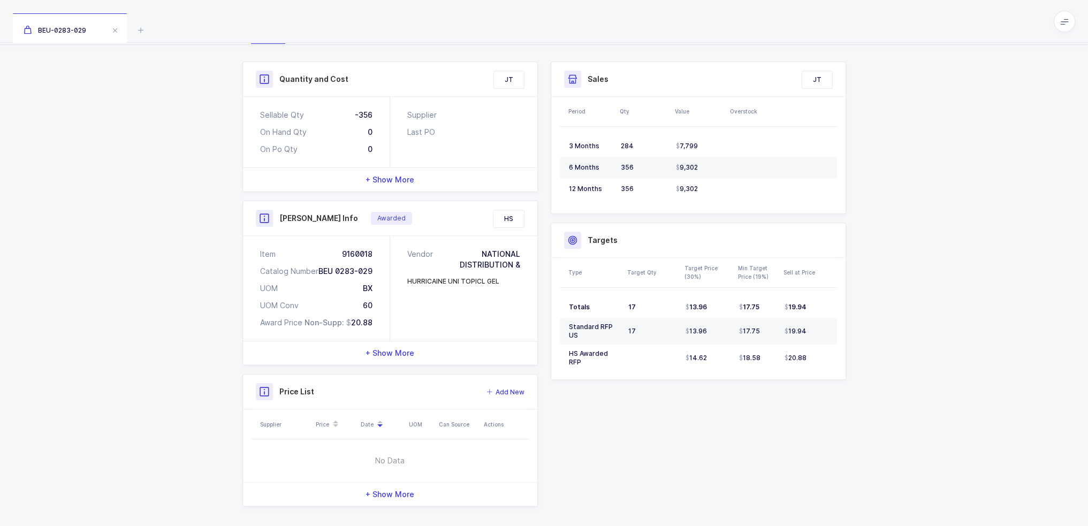
scroll to position [139, 0]
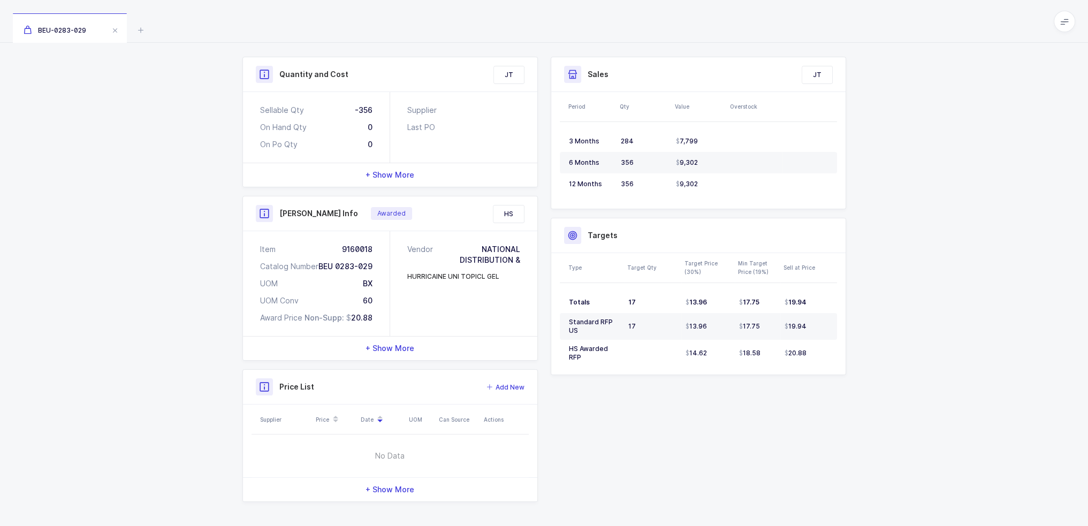
click at [400, 354] on div "+ Show More" at bounding box center [390, 349] width 294 height 24
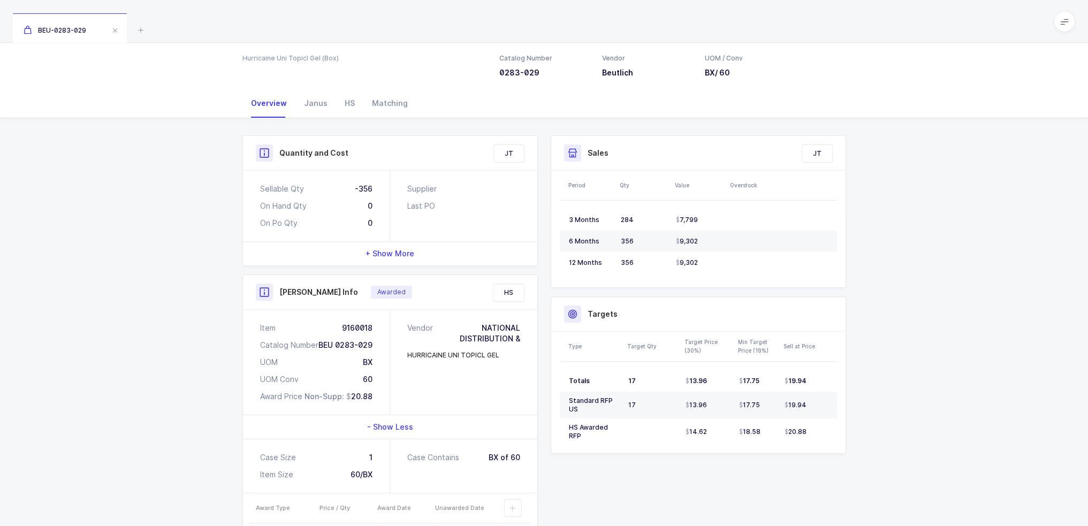
scroll to position [0, 0]
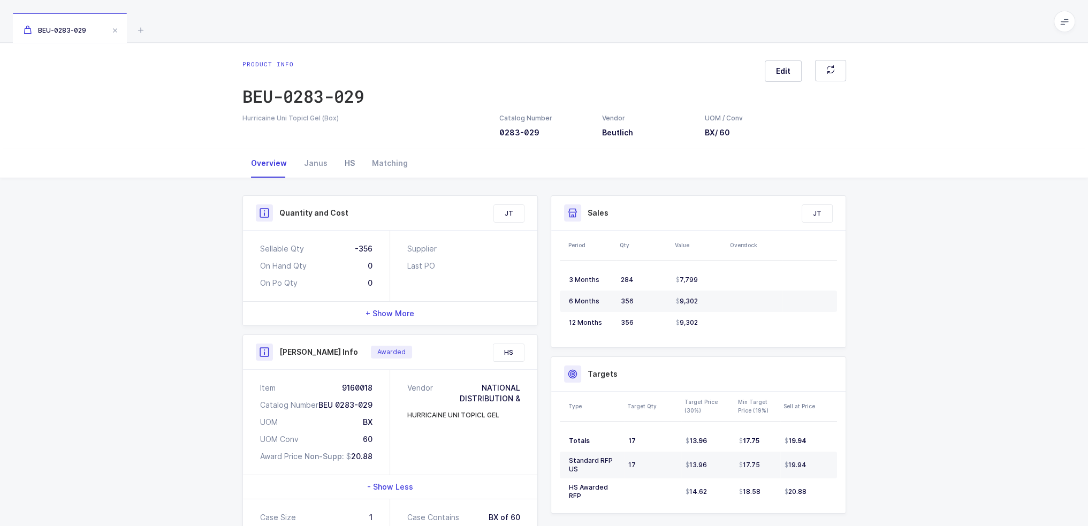
click at [345, 165] on div "HS" at bounding box center [349, 163] width 27 height 29
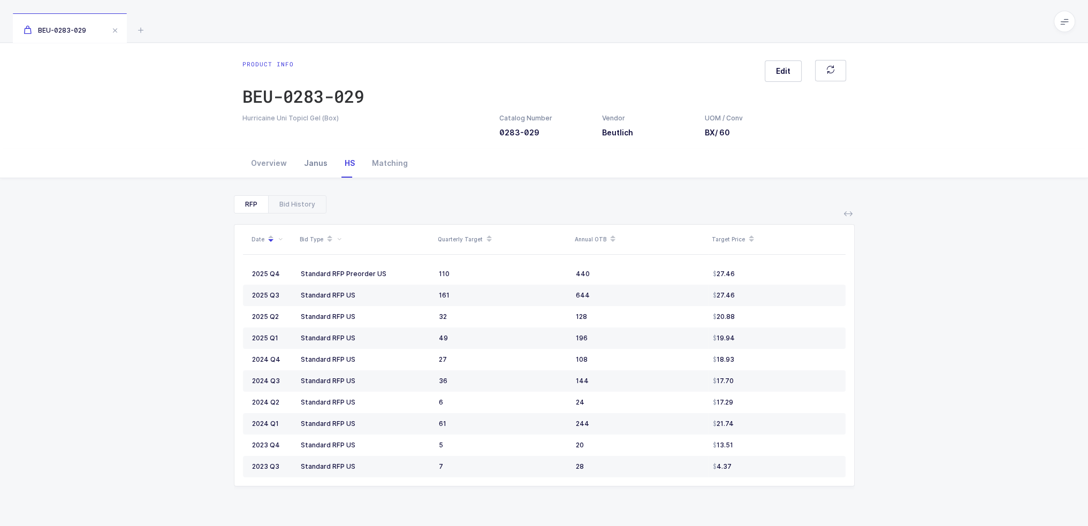
click at [306, 157] on div "Janus" at bounding box center [315, 163] width 41 height 29
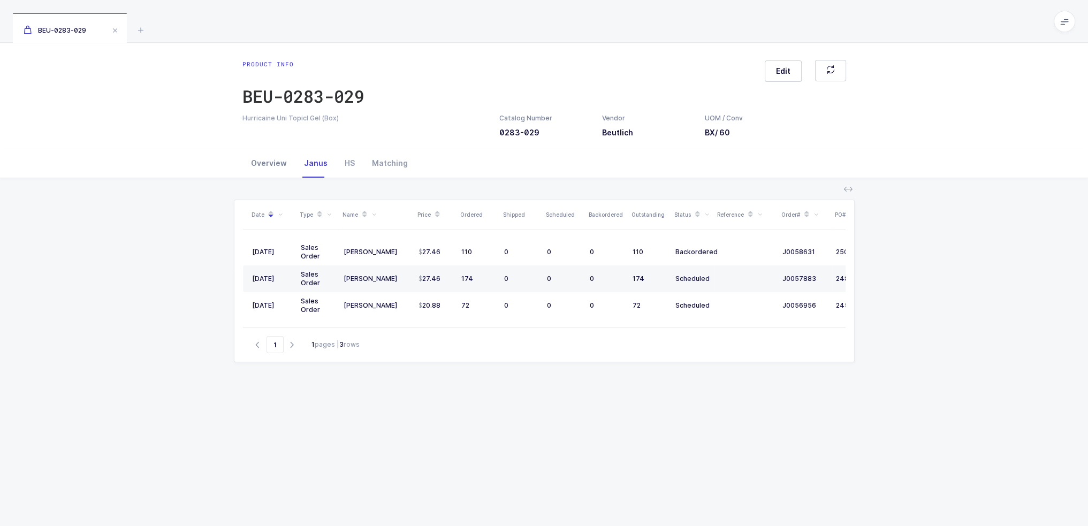
click at [267, 157] on div "Overview" at bounding box center [268, 163] width 53 height 29
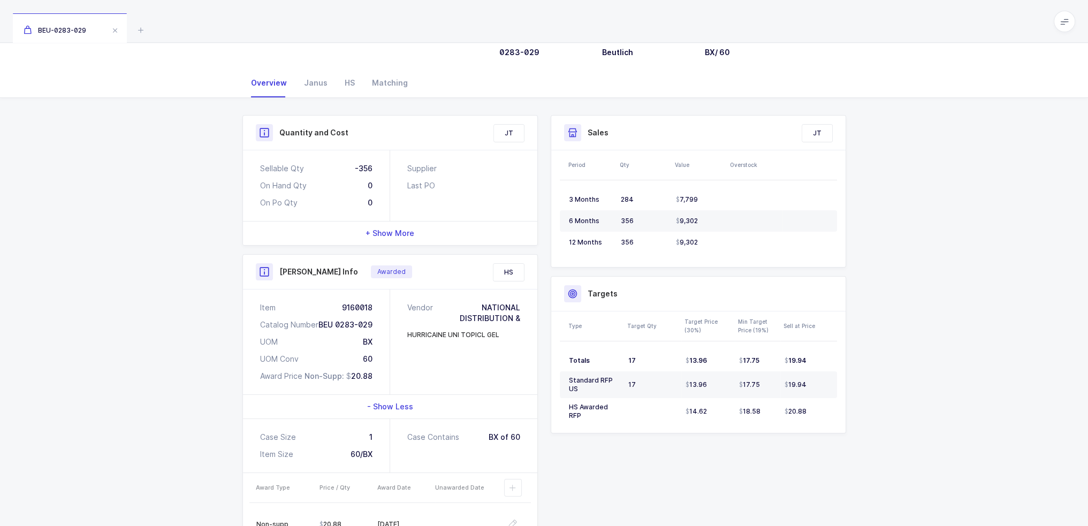
scroll to position [265, 0]
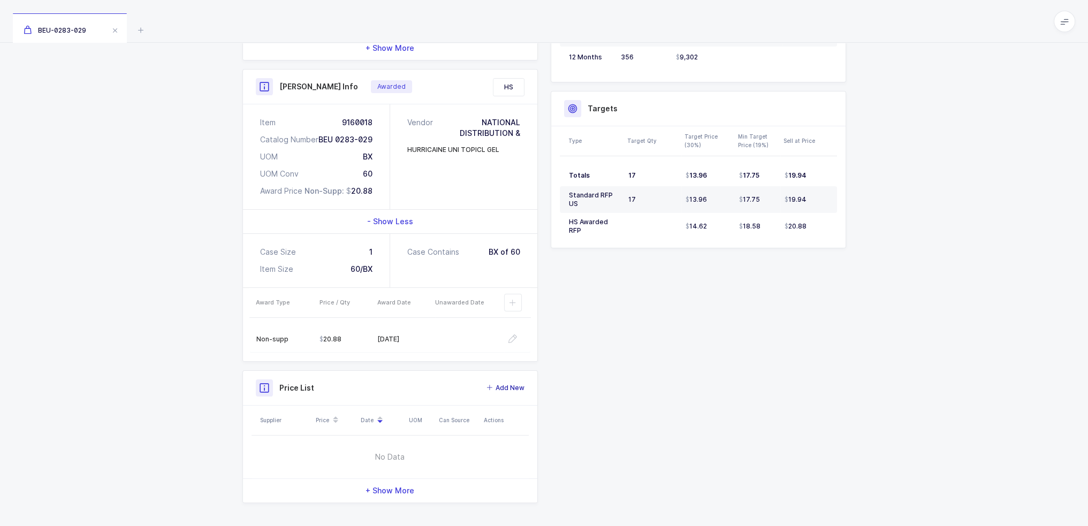
click at [504, 386] on span "Add New" at bounding box center [509, 388] width 29 height 11
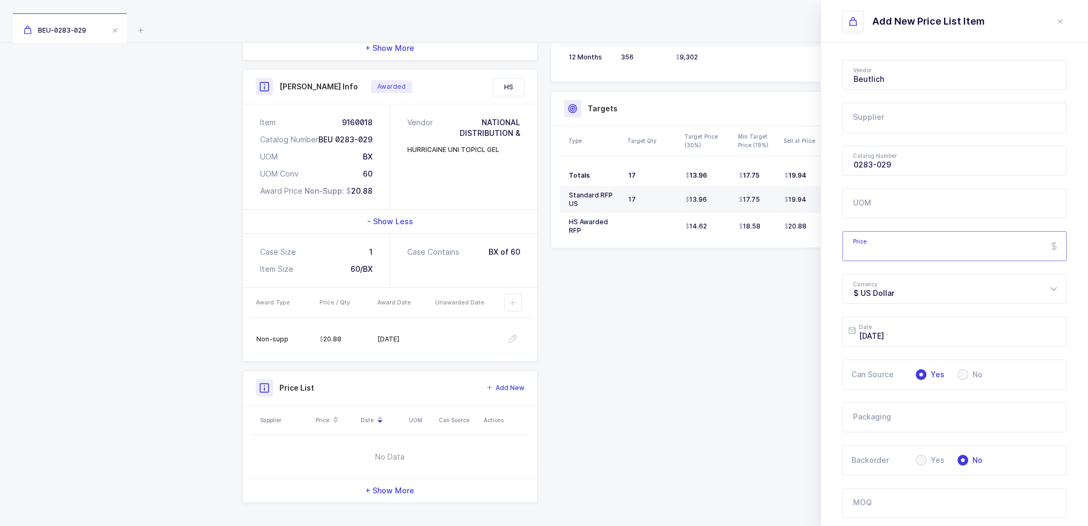
click at [899, 243] on input "Price" at bounding box center [954, 246] width 224 height 30
type input "4"
click at [894, 125] on input "text" at bounding box center [954, 118] width 224 height 30
click at [870, 159] on li "LLD Care" at bounding box center [958, 153] width 223 height 17
type input "LLD Care"
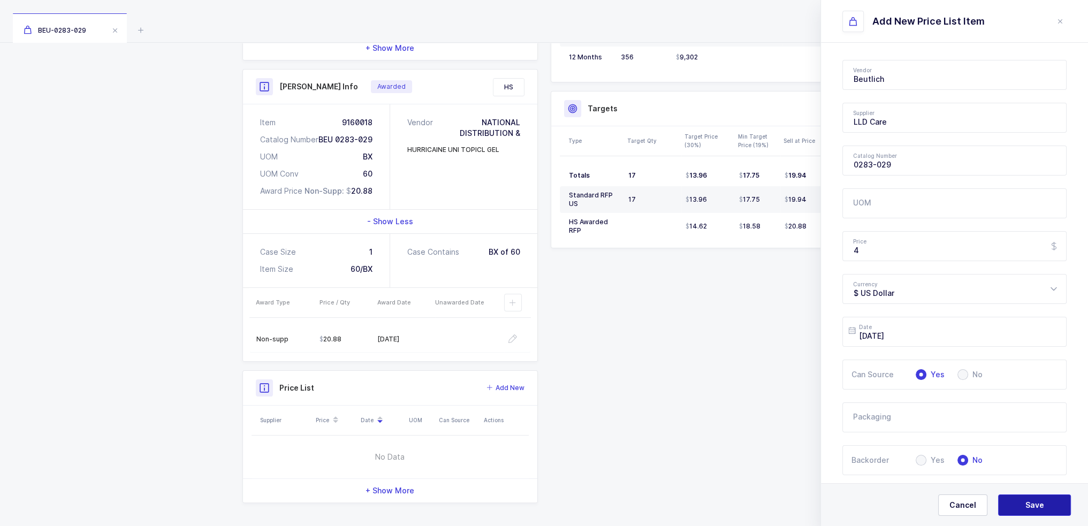
click at [1051, 502] on button "Save" at bounding box center [1034, 504] width 73 height 21
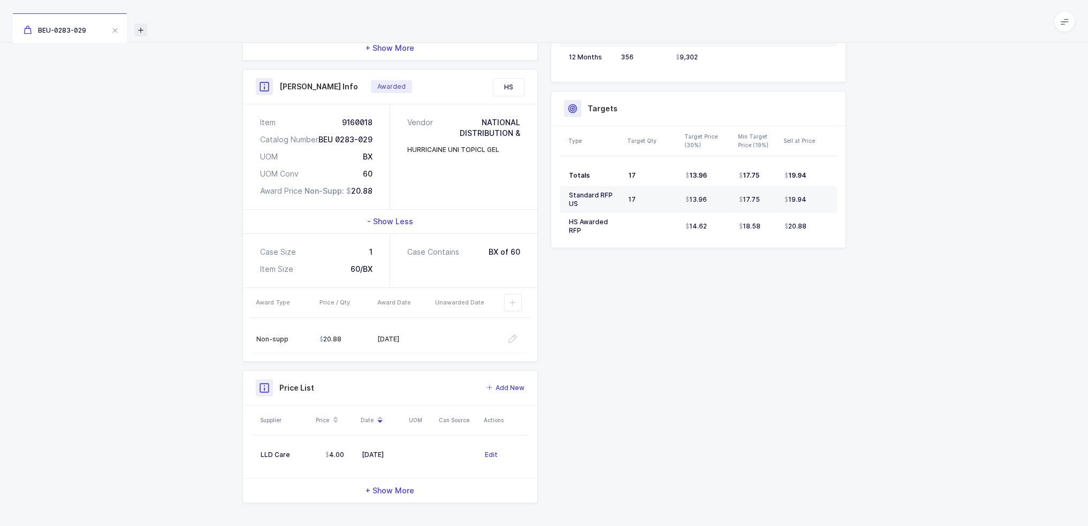
click at [141, 34] on icon at bounding box center [140, 30] width 13 height 13
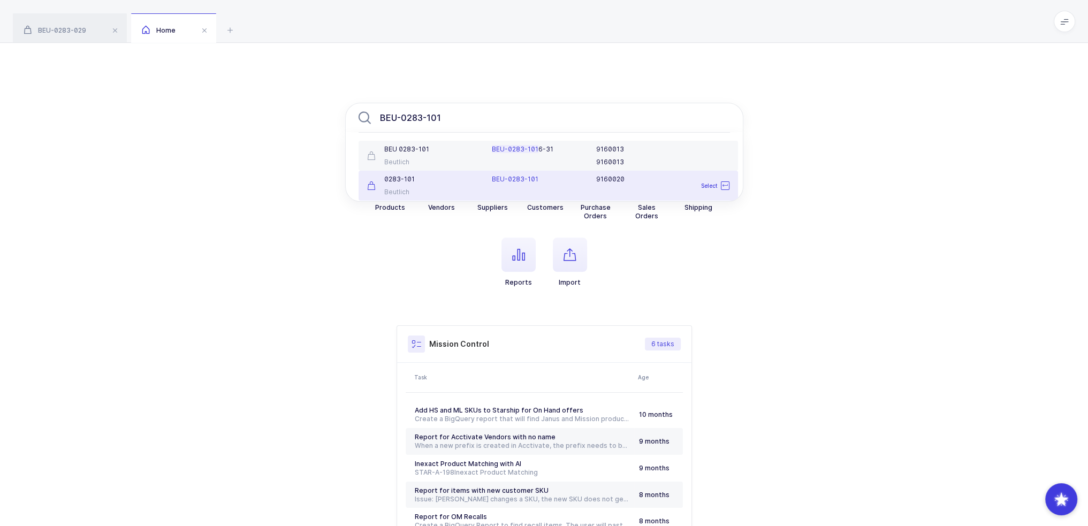
type input "BEU-0283-101"
click at [526, 185] on div "BEU-0283-101 9160020" at bounding box center [610, 185] width 250 height 21
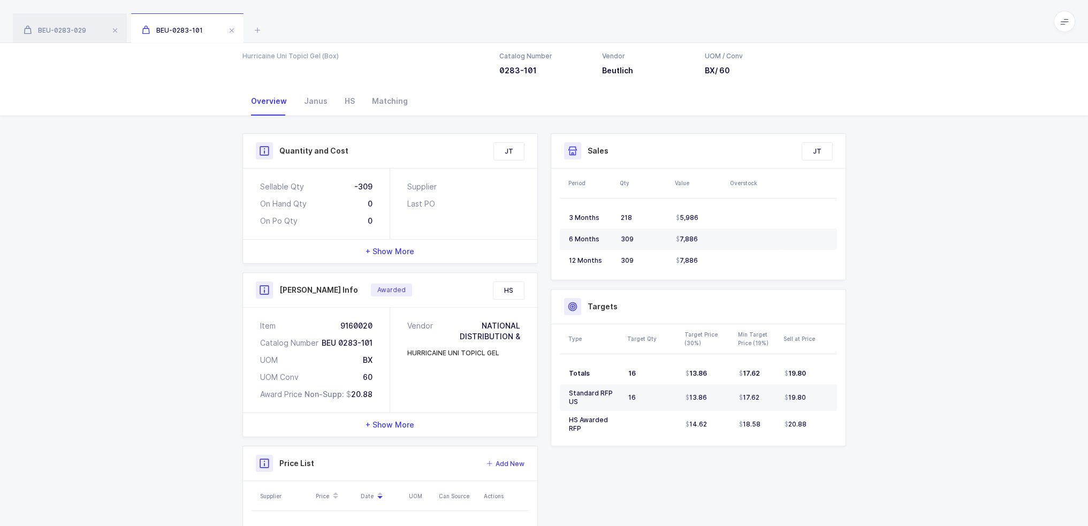
scroll to position [139, 0]
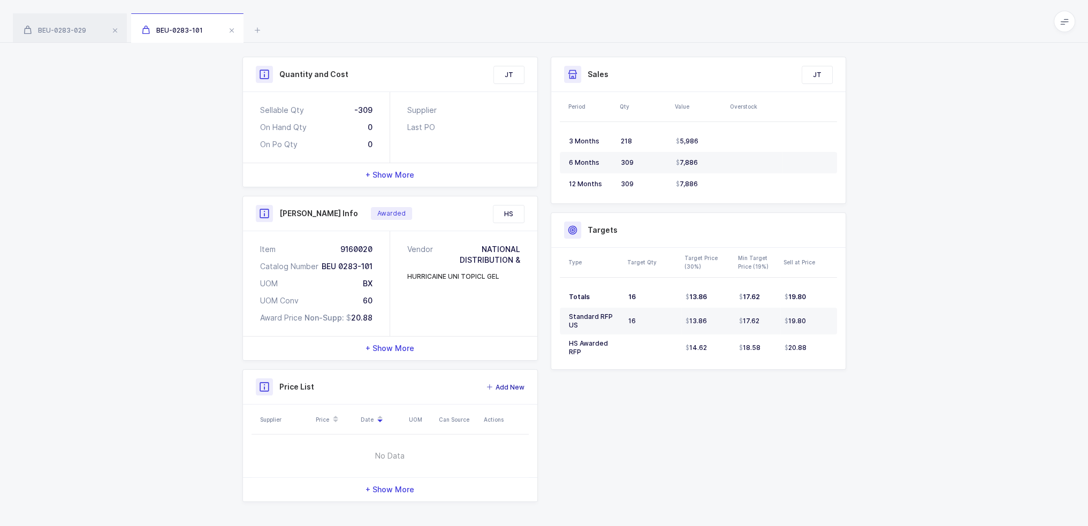
click at [502, 384] on span "Add New" at bounding box center [509, 387] width 29 height 11
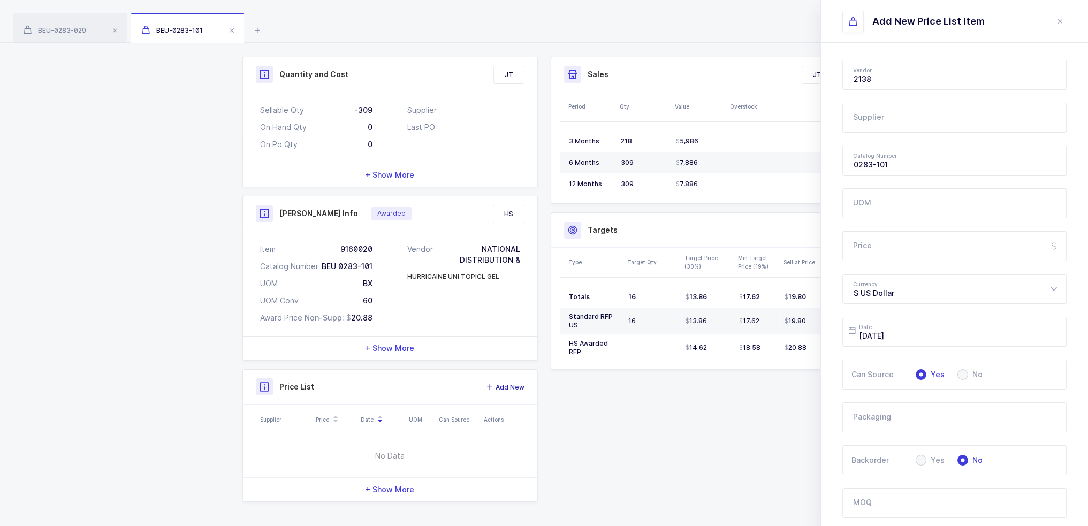
type input "Beutlich"
click at [900, 251] on input "Price" at bounding box center [954, 246] width 224 height 30
type input "4"
click at [888, 124] on input "text" at bounding box center [954, 118] width 224 height 30
click at [879, 149] on span "LLD Care" at bounding box center [869, 153] width 33 height 9
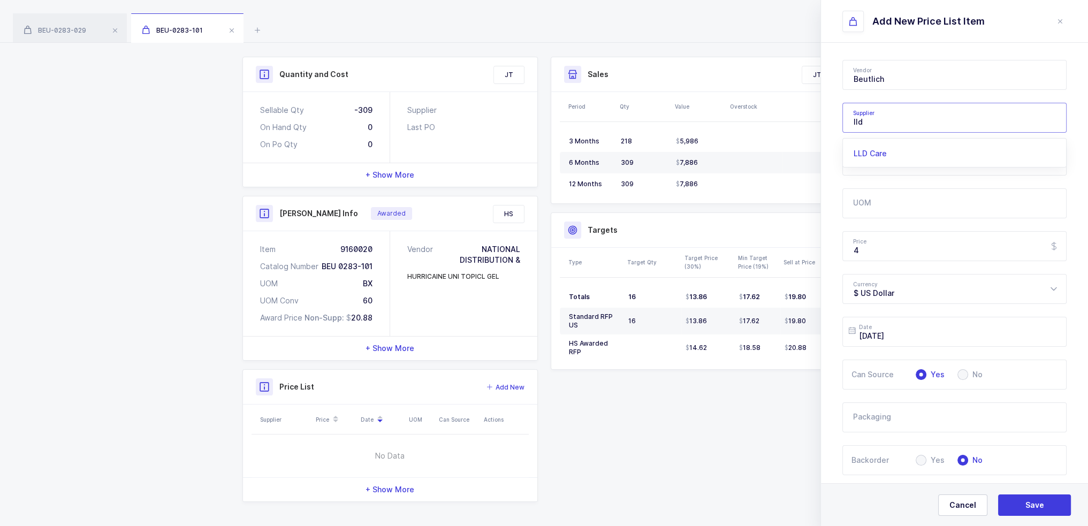
type input "LLD Care"
click at [1043, 500] on button "Save" at bounding box center [1034, 504] width 73 height 21
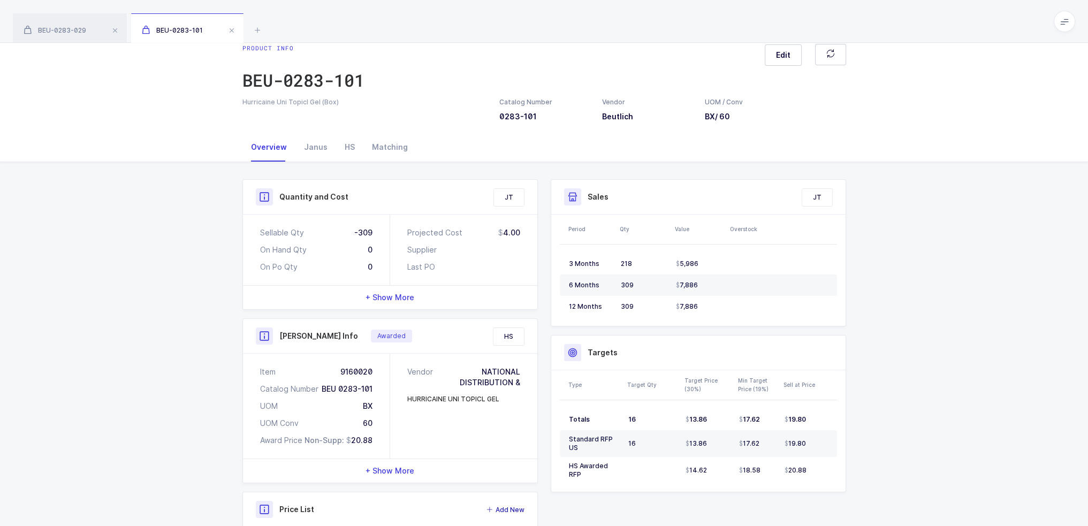
scroll to position [0, 0]
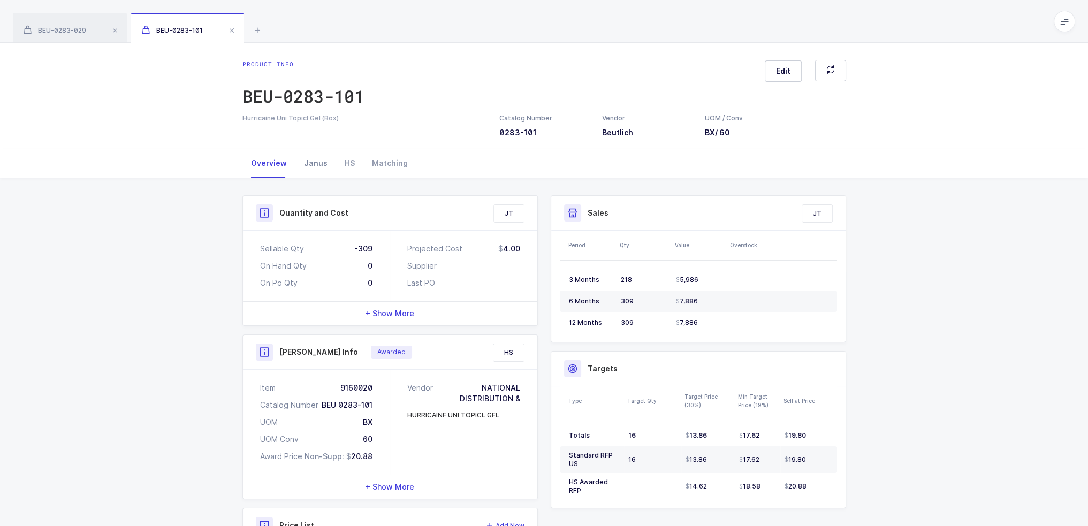
click at [305, 157] on div "Janus" at bounding box center [315, 163] width 41 height 29
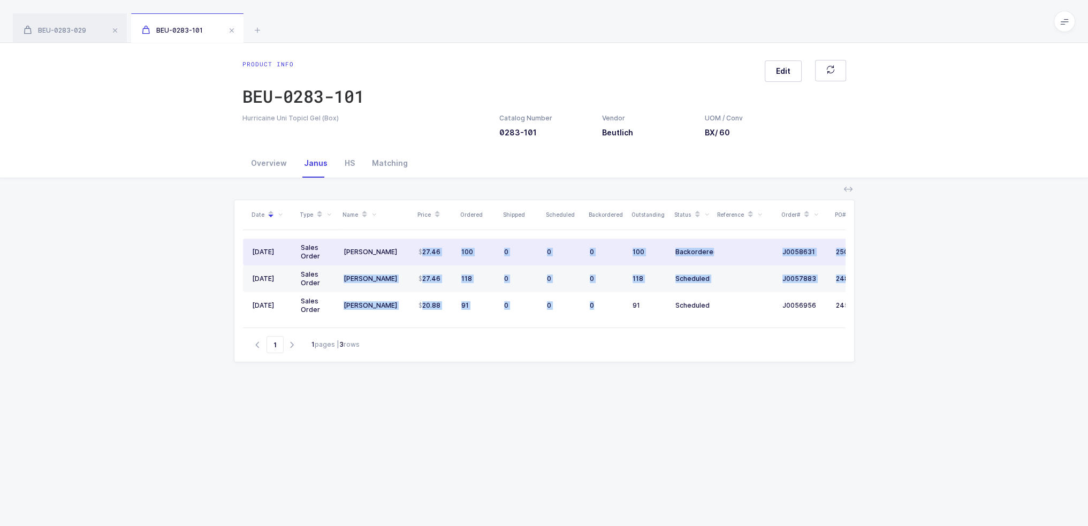
drag, startPoint x: 602, startPoint y: 301, endPoint x: 420, endPoint y: 253, distance: 188.3
click at [420, 253] on tbody "09/09/2025 Sales Order Henry Schein 27.46 100 0 0 0 100 Backordered J0058631 25…" at bounding box center [580, 279] width 674 height 80
click at [420, 253] on span "27.46" at bounding box center [429, 252] width 22 height 9
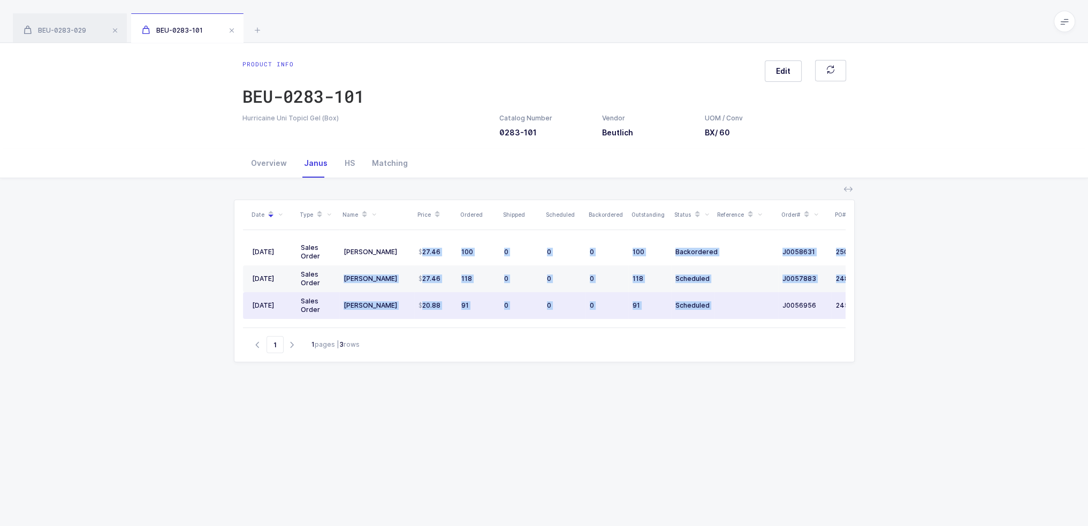
drag, startPoint x: 420, startPoint y: 250, endPoint x: 724, endPoint y: 300, distance: 308.0
click at [724, 300] on tbody "09/09/2025 Sales Order Henry Schein 27.46 100 0 0 0 100 Backordered J0058631 25…" at bounding box center [580, 279] width 674 height 80
click at [724, 300] on td at bounding box center [746, 305] width 64 height 27
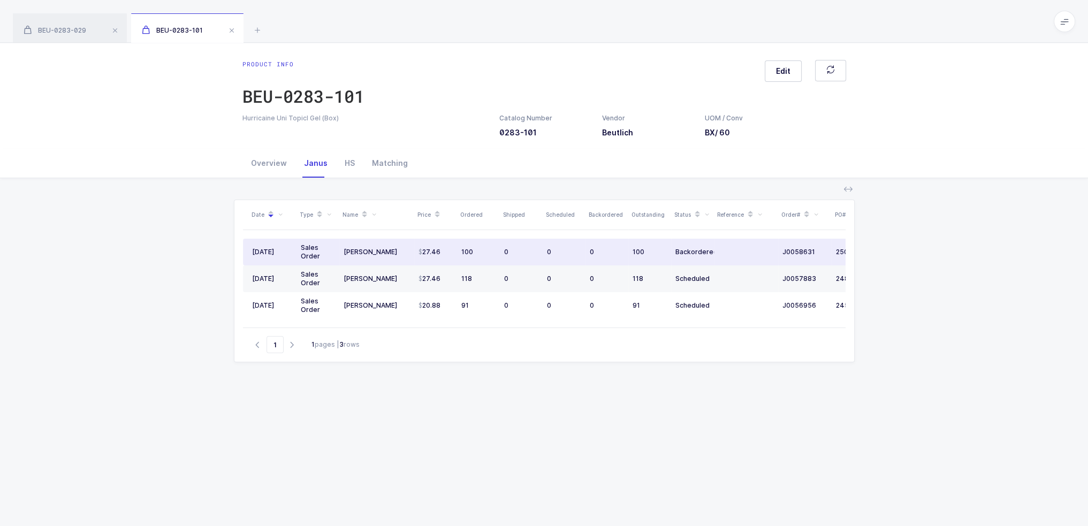
drag, startPoint x: 755, startPoint y: 305, endPoint x: 317, endPoint y: 244, distance: 442.9
click at [317, 244] on div "Date Type Name Price Ordered Shipped Scheduled Backordered Outstanding Status R…" at bounding box center [544, 263] width 602 height 127
click at [316, 251] on div "Sales Order" at bounding box center [318, 251] width 34 height 17
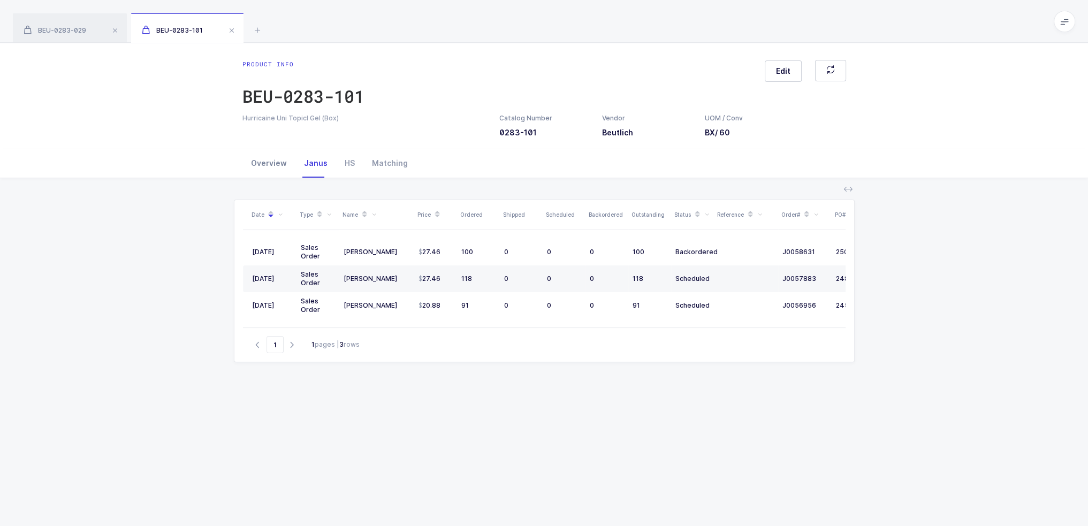
click at [265, 169] on div "Overview" at bounding box center [268, 163] width 53 height 29
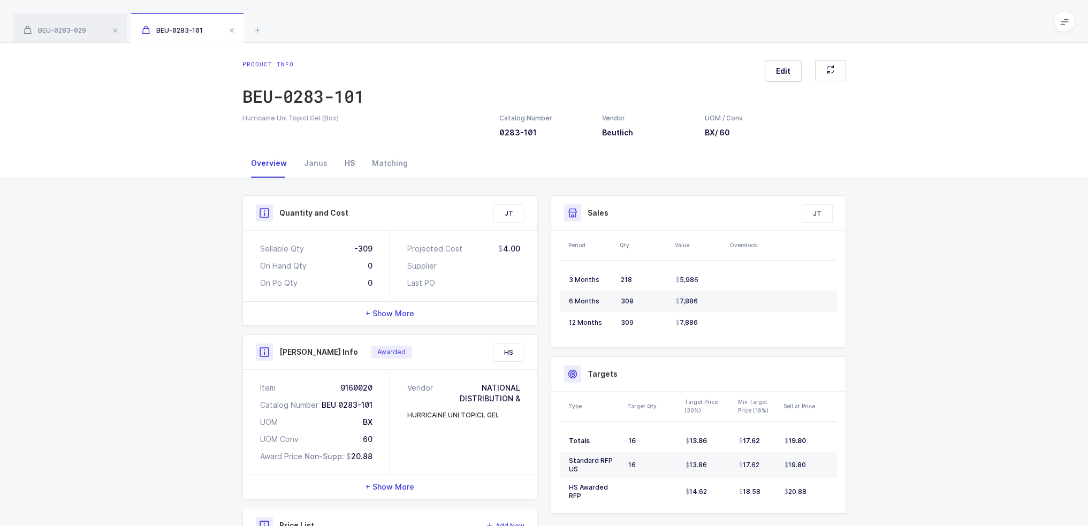
click at [344, 162] on div "HS" at bounding box center [349, 163] width 27 height 29
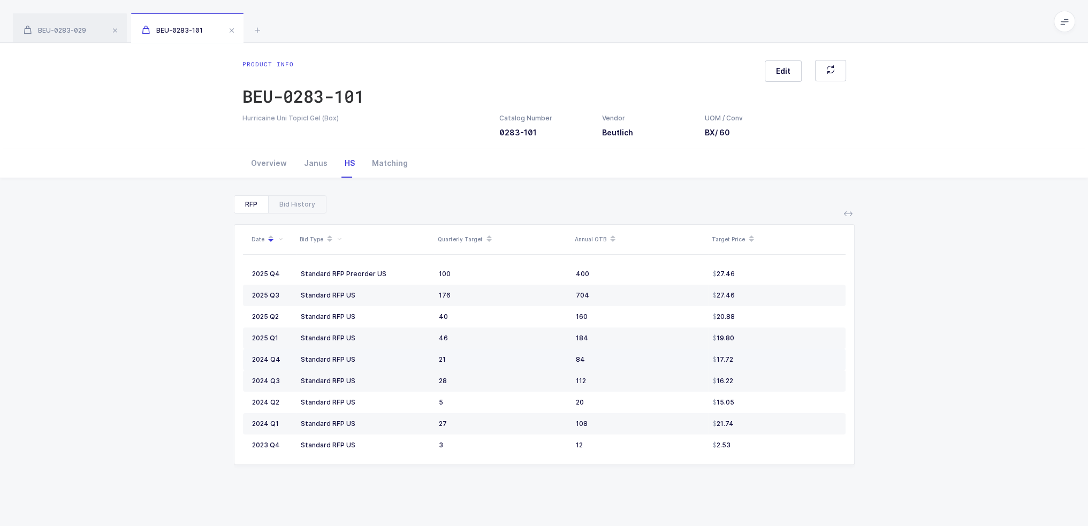
drag, startPoint x: 425, startPoint y: 275, endPoint x: 748, endPoint y: 359, distance: 334.4
click at [748, 359] on tbody "2025 Q4 Standard RFP Preorder US 100 400 27.46 2025 Q3 Standard RFP US 176 704 …" at bounding box center [544, 359] width 602 height 193
click at [748, 360] on div "17.72" at bounding box center [775, 359] width 124 height 9
drag, startPoint x: 422, startPoint y: 276, endPoint x: 759, endPoint y: 280, distance: 337.1
click at [759, 280] on tr "2025 Q4 Standard RFP Preorder US 100 400 27.46" at bounding box center [544, 273] width 602 height 21
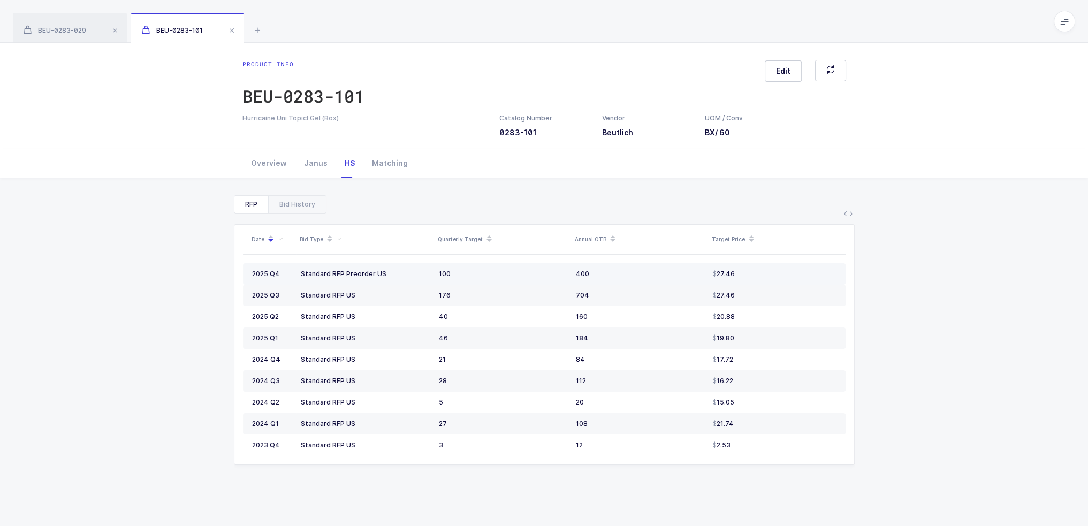
click at [759, 280] on td "27.46" at bounding box center [776, 273] width 137 height 21
drag, startPoint x: 768, startPoint y: 305, endPoint x: 422, endPoint y: 276, distance: 346.9
click at [422, 276] on tbody "2025 Q4 Standard RFP Preorder US 100 400 27.46 2025 Q3 Standard RFP US 176 704 …" at bounding box center [544, 359] width 602 height 193
click at [422, 276] on div "Standard RFP Preorder US" at bounding box center [365, 274] width 129 height 9
drag, startPoint x: 426, startPoint y: 269, endPoint x: 749, endPoint y: 301, distance: 324.1
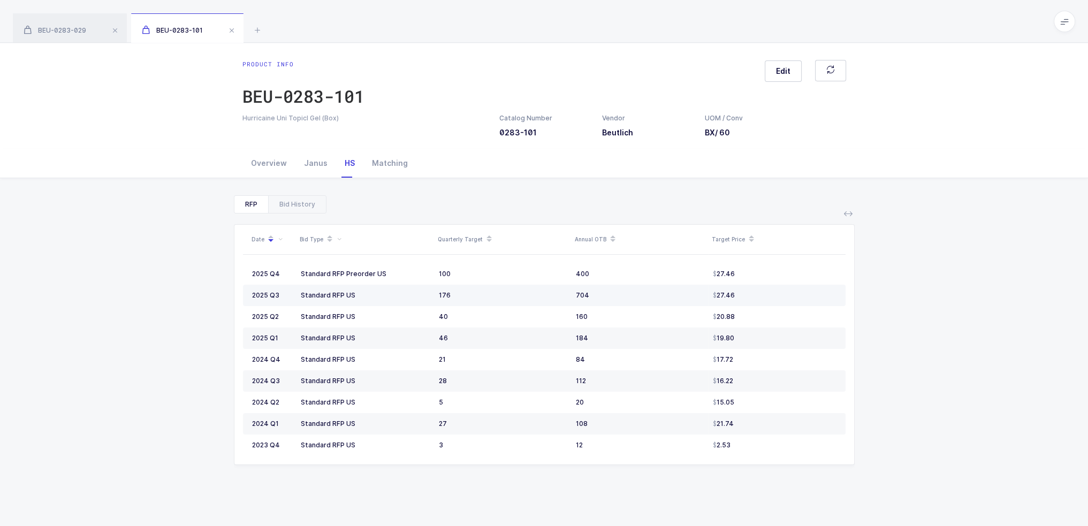
click at [749, 301] on tbody "2025 Q4 Standard RFP Preorder US 100 400 27.46 2025 Q3 Standard RFP US 176 704 …" at bounding box center [544, 359] width 602 height 193
click at [750, 301] on td "27.46" at bounding box center [776, 295] width 137 height 21
click at [376, 162] on div "Matching" at bounding box center [389, 163] width 53 height 29
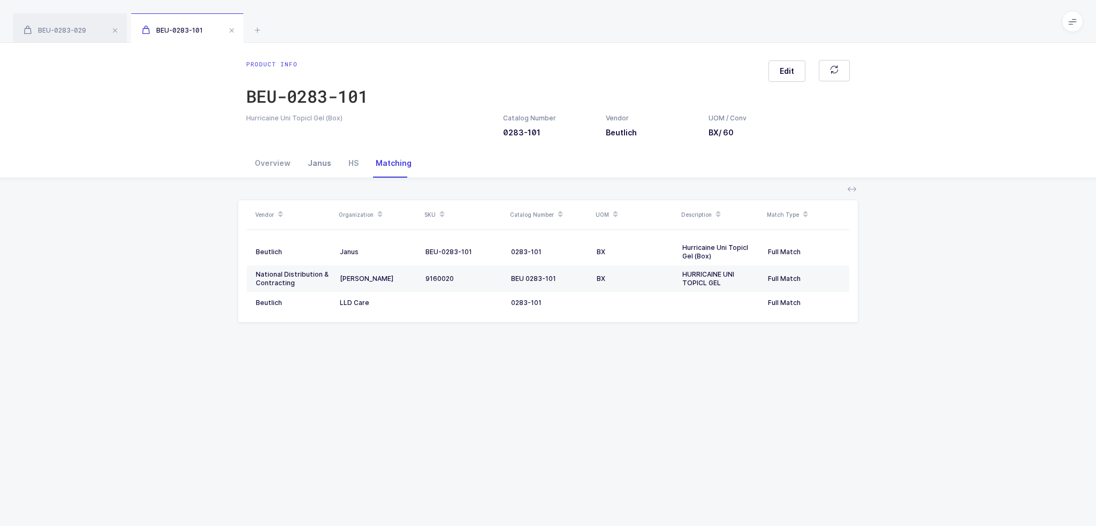
click at [316, 166] on div "Janus" at bounding box center [319, 163] width 41 height 29
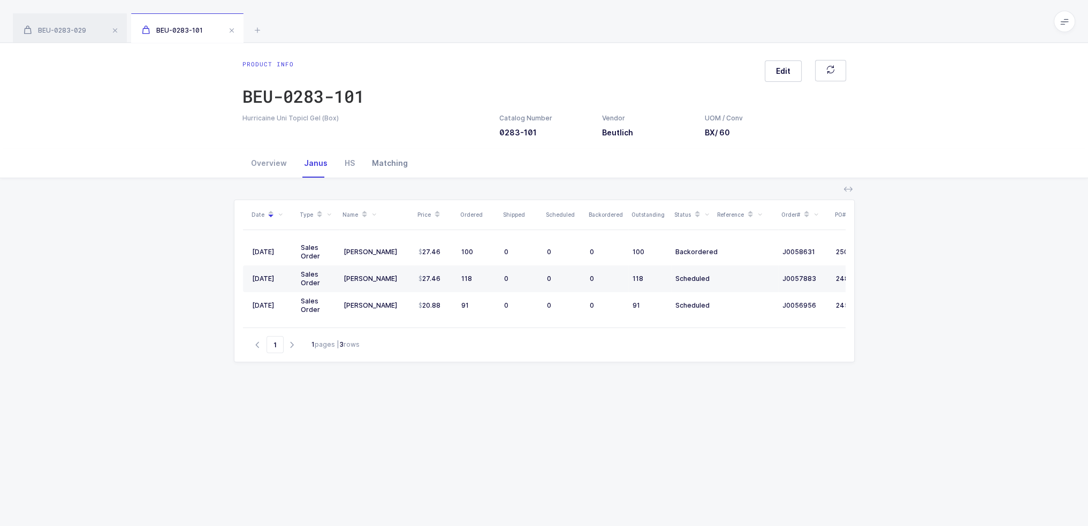
click at [380, 158] on div "Matching" at bounding box center [389, 163] width 53 height 29
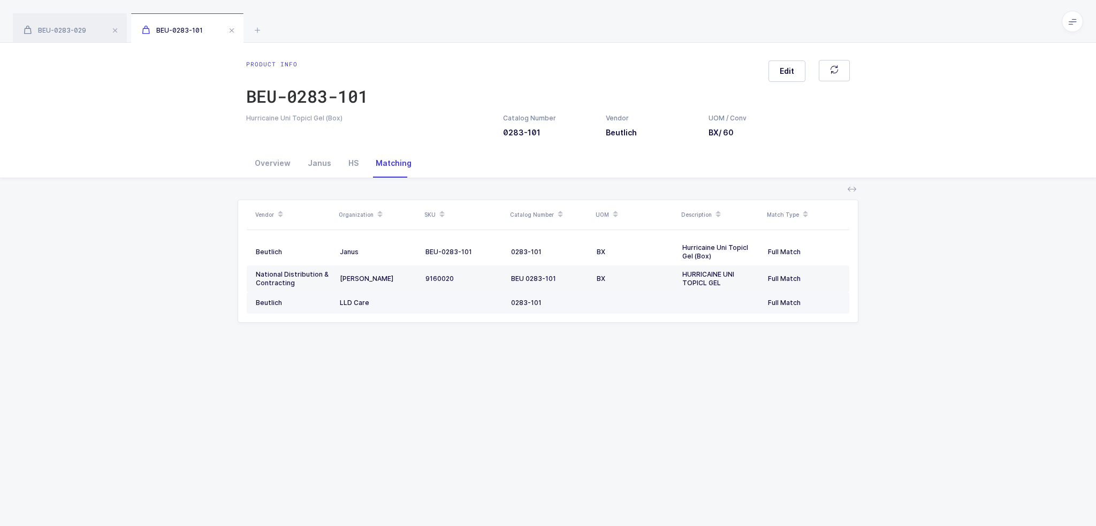
click at [554, 302] on div "0283-101" at bounding box center [549, 303] width 77 height 9
drag, startPoint x: 741, startPoint y: 285, endPoint x: 701, endPoint y: 284, distance: 40.1
click at [701, 284] on div "HURRICAINE UNI TOPICL GEL" at bounding box center [720, 278] width 77 height 17
click at [261, 157] on div "Overview" at bounding box center [272, 163] width 53 height 29
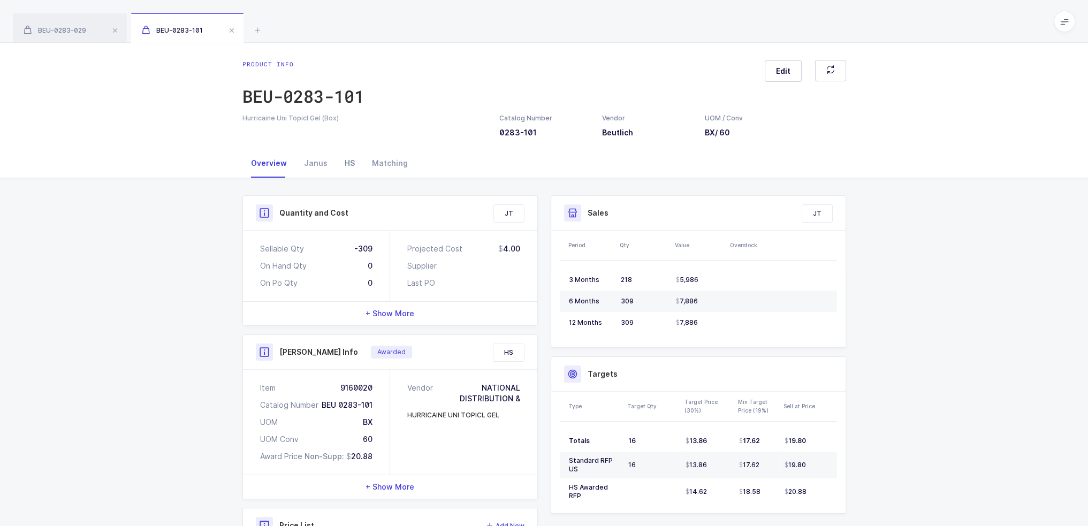
click at [348, 161] on div "HS" at bounding box center [349, 163] width 27 height 29
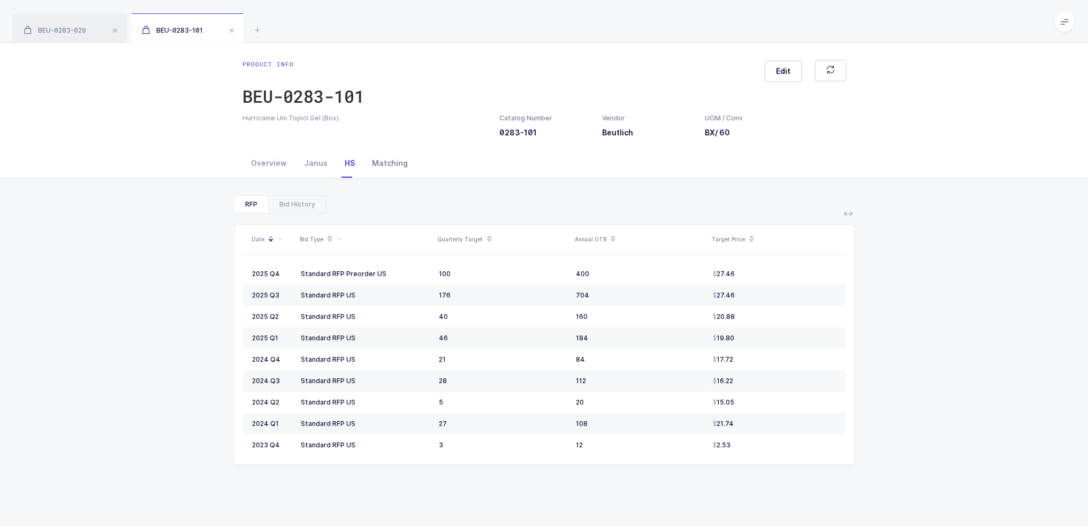
click at [390, 164] on div "Matching" at bounding box center [389, 163] width 53 height 29
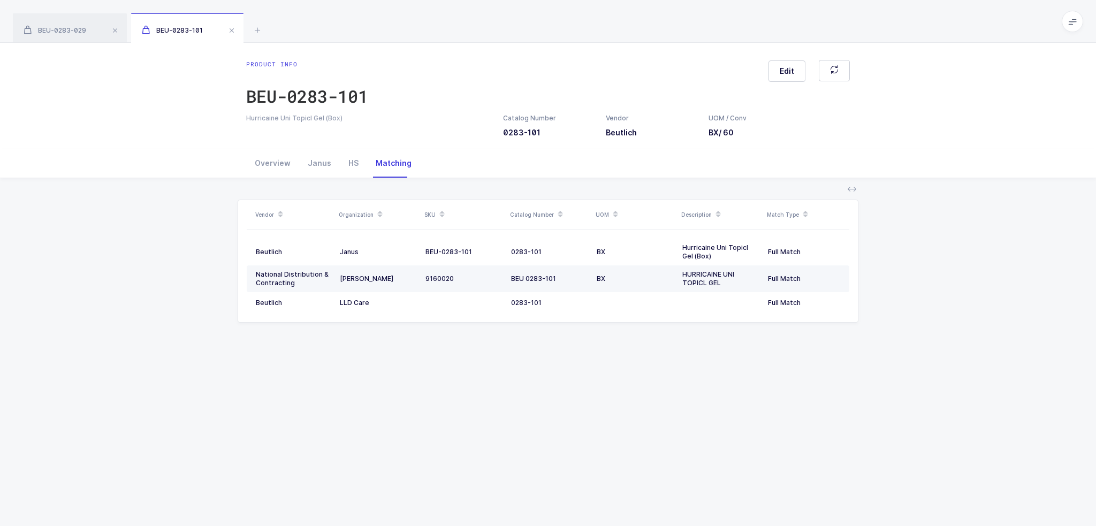
drag, startPoint x: 300, startPoint y: 255, endPoint x: 316, endPoint y: 274, distance: 25.8
click at [324, 261] on td "Beutlich" at bounding box center [291, 252] width 89 height 27
drag, startPoint x: 311, startPoint y: 280, endPoint x: 381, endPoint y: 280, distance: 69.5
click at [380, 280] on tr "National Distribution & Contracting Henry Schein 9160020 BEU 0283-101 BX HURRIC…" at bounding box center [548, 278] width 602 height 27
click at [381, 280] on div "[PERSON_NAME]" at bounding box center [378, 278] width 77 height 9
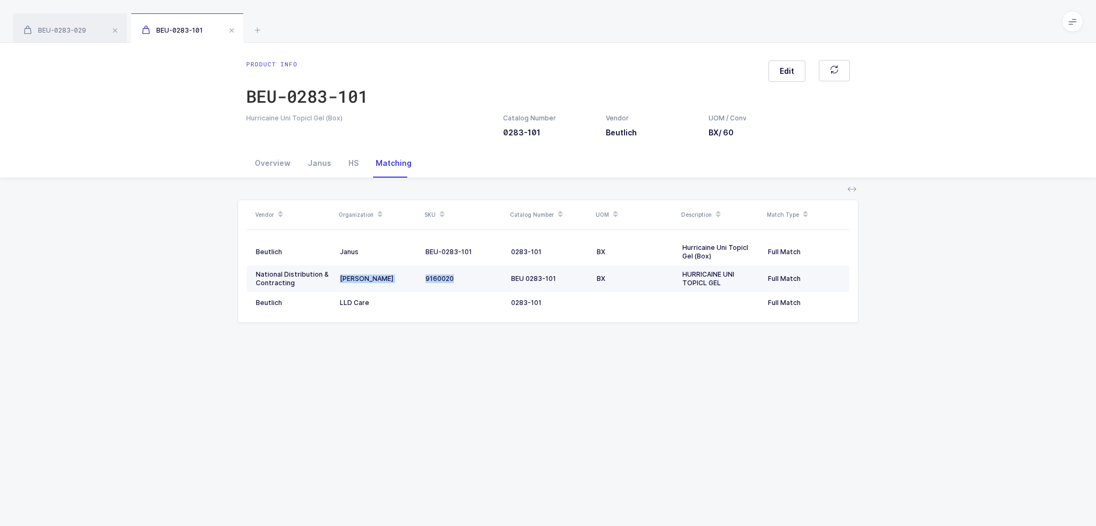
drag, startPoint x: 477, startPoint y: 274, endPoint x: 338, endPoint y: 282, distance: 138.8
click at [338, 282] on tr "National Distribution & Contracting Henry Schein 9160020 BEU 0283-101 BX HURRIC…" at bounding box center [548, 278] width 602 height 27
click at [338, 282] on td "[PERSON_NAME]" at bounding box center [378, 278] width 86 height 27
drag, startPoint x: 338, startPoint y: 282, endPoint x: 471, endPoint y: 274, distance: 133.4
click at [471, 274] on tr "National Distribution & Contracting Henry Schein 9160020 BEU 0283-101 BX HURRIC…" at bounding box center [548, 278] width 602 height 27
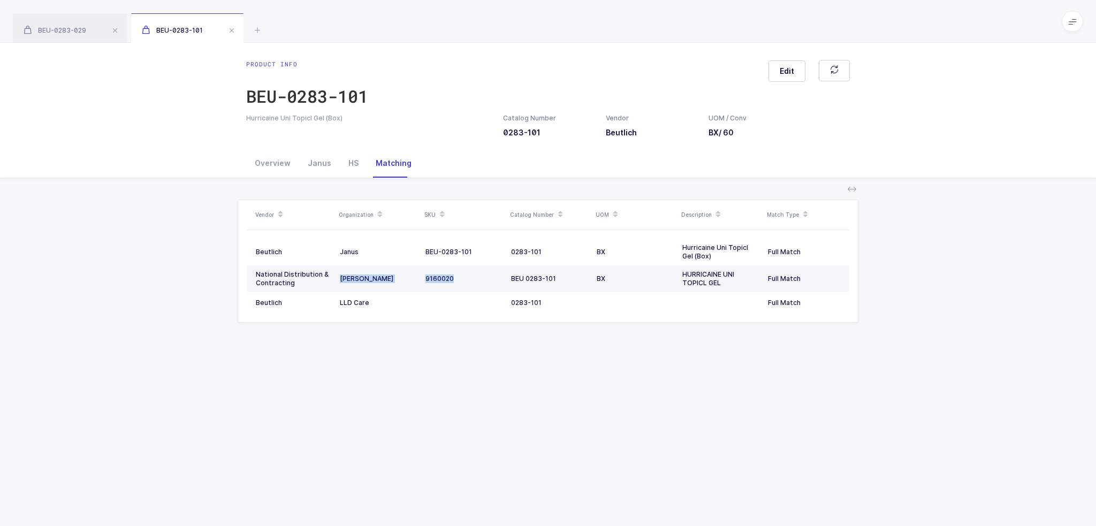
click at [471, 274] on div "9160020" at bounding box center [463, 278] width 77 height 9
click at [550, 284] on td "BEU 0283-101" at bounding box center [550, 278] width 86 height 27
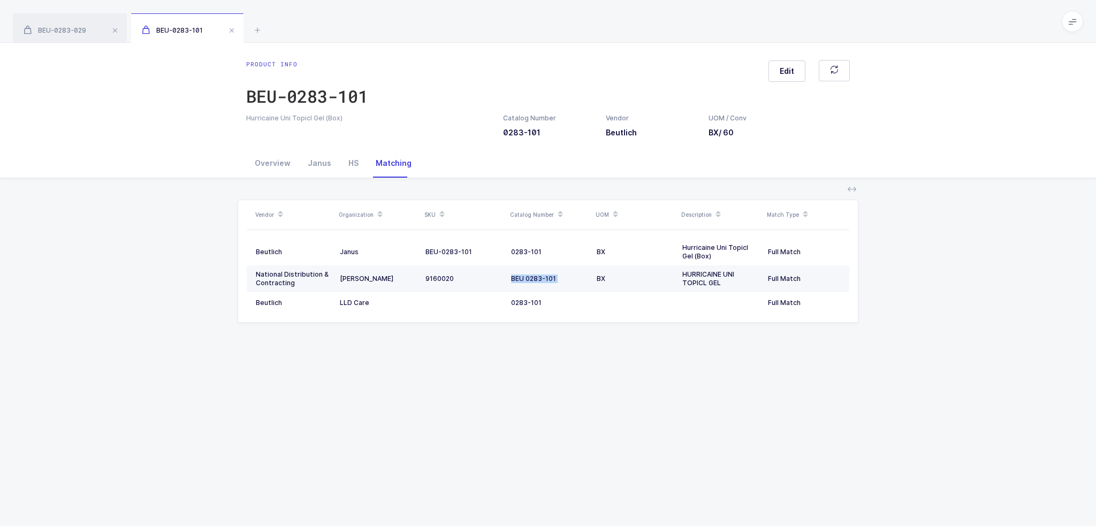
click at [550, 284] on td "BEU 0283-101" at bounding box center [550, 278] width 86 height 27
click at [519, 280] on div "BEU 0283-101" at bounding box center [549, 278] width 77 height 9
click at [267, 277] on div "National Distribution & Contracting" at bounding box center [293, 278] width 75 height 17
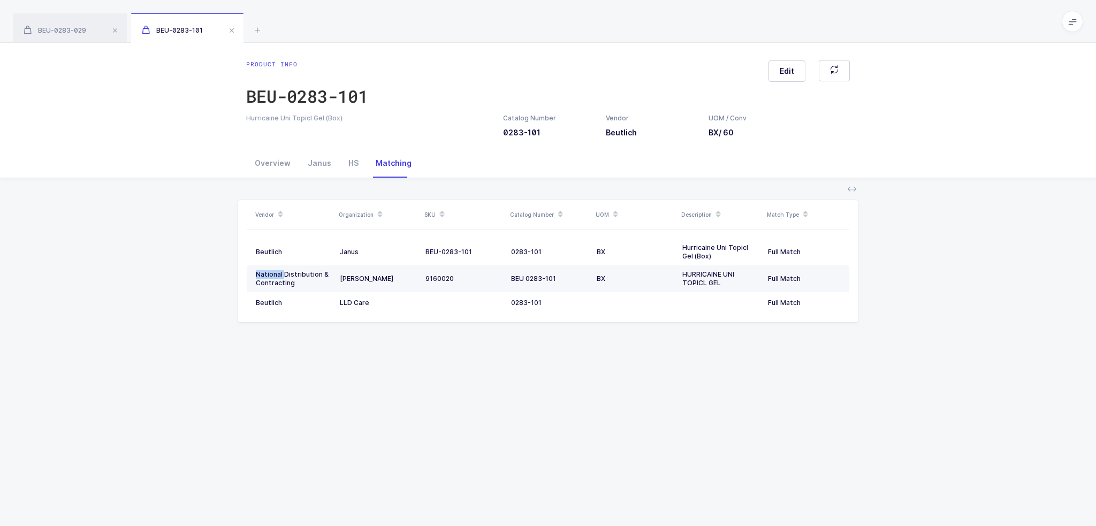
click at [267, 277] on div "National Distribution & Contracting" at bounding box center [293, 278] width 75 height 17
click at [280, 167] on div "Overview" at bounding box center [272, 163] width 53 height 29
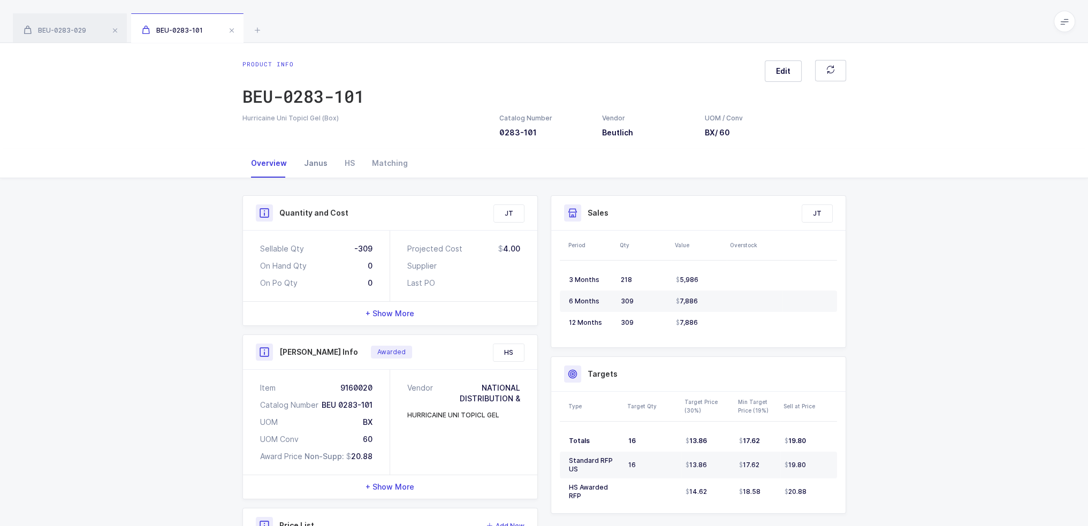
click at [319, 164] on div "Janus" at bounding box center [315, 163] width 41 height 29
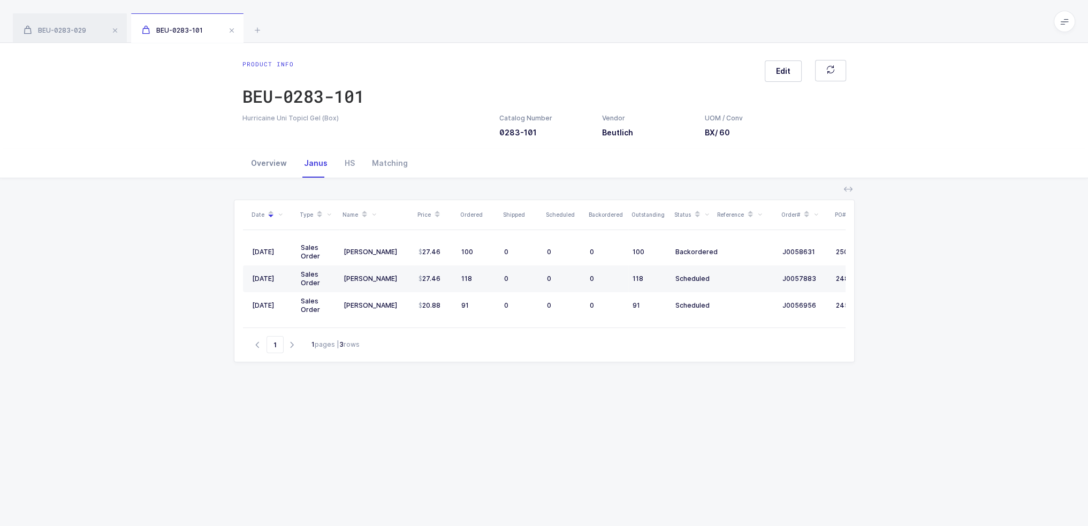
click at [257, 154] on div "Overview" at bounding box center [268, 163] width 53 height 29
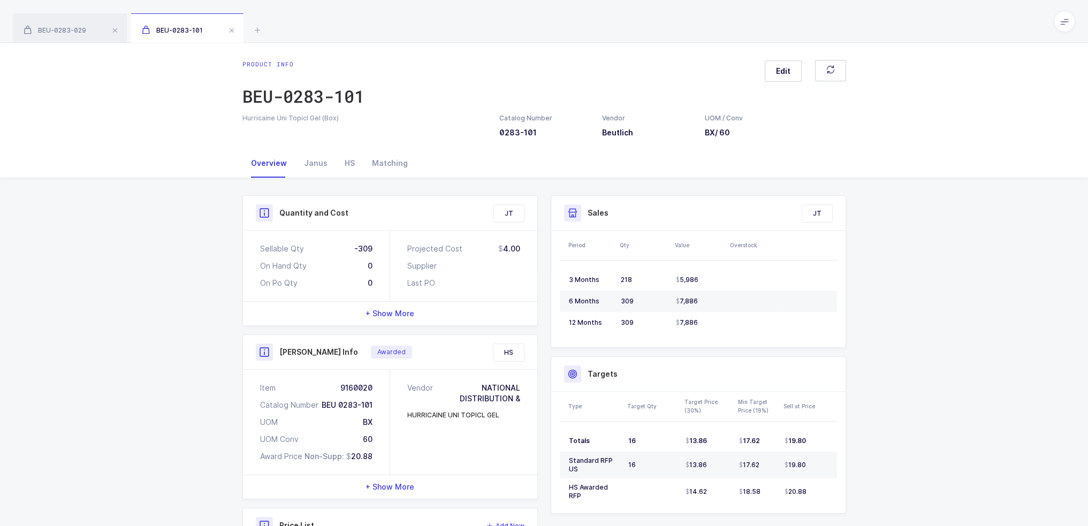
click at [454, 280] on div "Last PO" at bounding box center [463, 283] width 113 height 11
click at [261, 29] on icon at bounding box center [257, 30] width 13 height 13
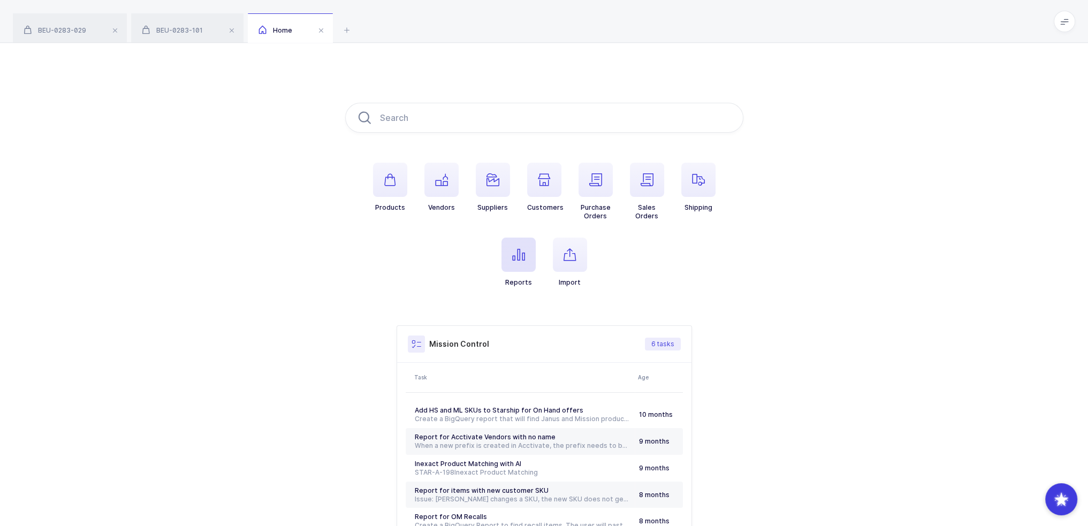
click at [515, 262] on span "button" at bounding box center [518, 255] width 34 height 34
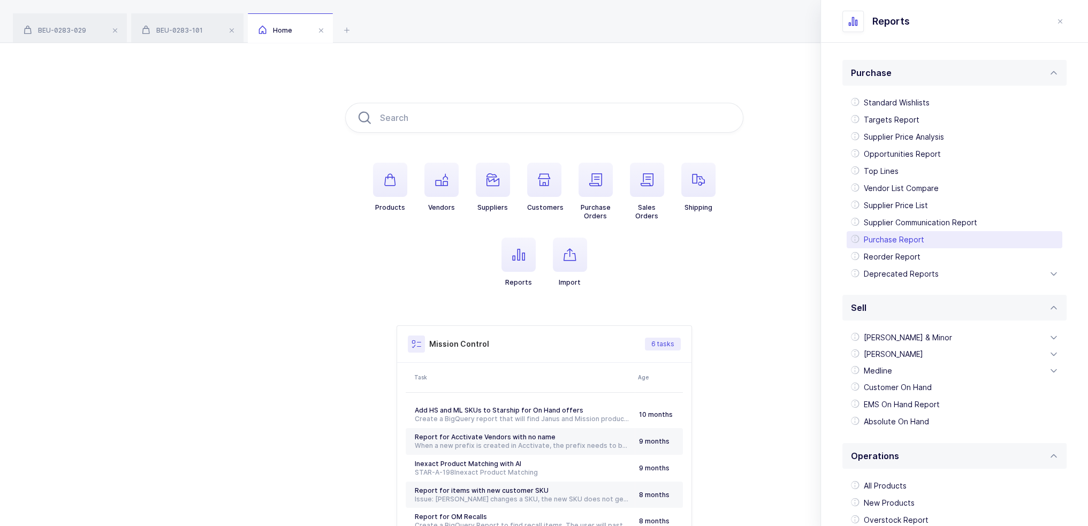
click at [906, 242] on div "Purchase Report" at bounding box center [954, 239] width 216 height 17
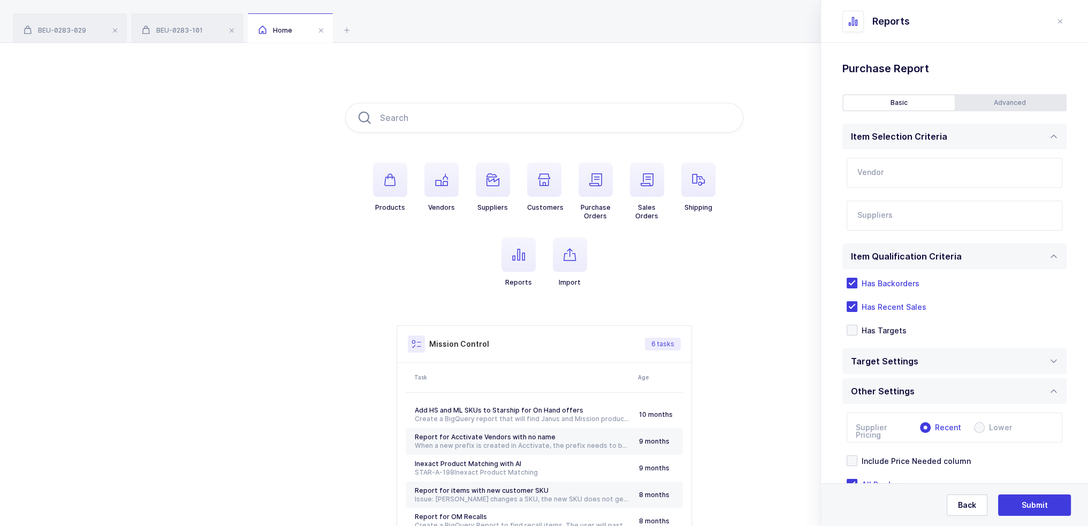
click at [882, 177] on input "text" at bounding box center [954, 173] width 216 height 30
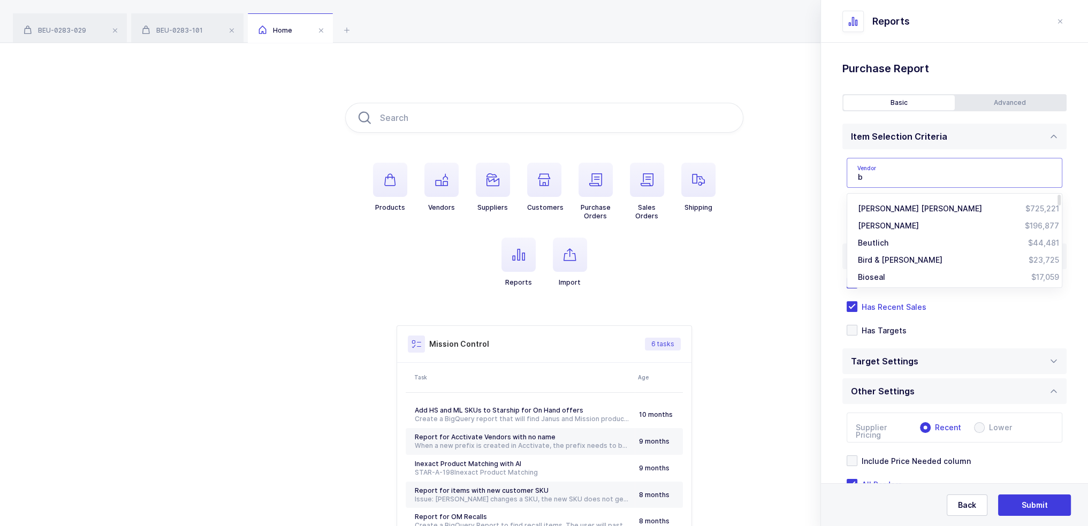
click at [877, 174] on input "b" at bounding box center [954, 173] width 216 height 30
click at [916, 210] on div "Beutlich" at bounding box center [943, 208] width 170 height 11
type input "Beutlich"
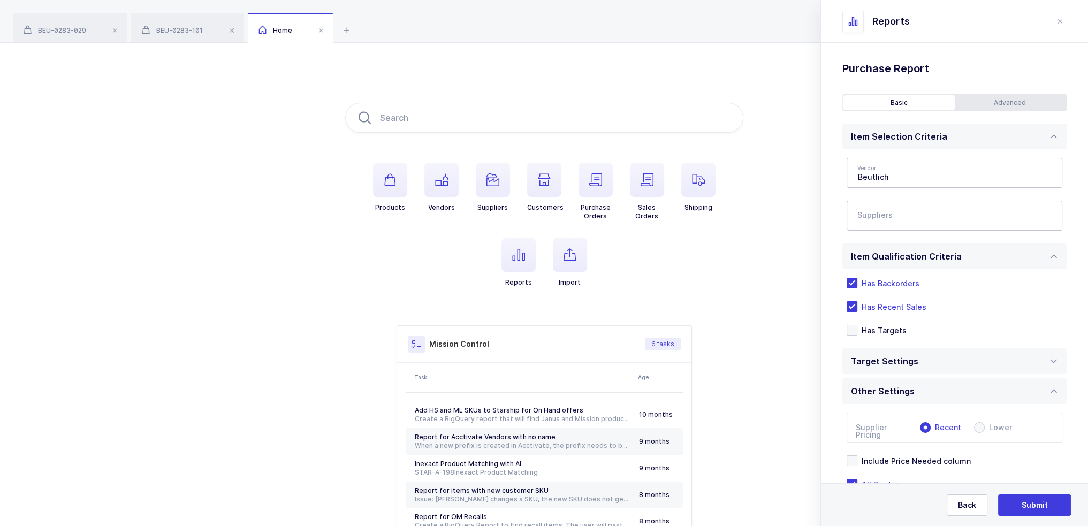
click at [901, 226] on div at bounding box center [941, 215] width 190 height 25
type input "lld"
click at [880, 270] on span "LLD Care" at bounding box center [886, 269] width 33 height 9
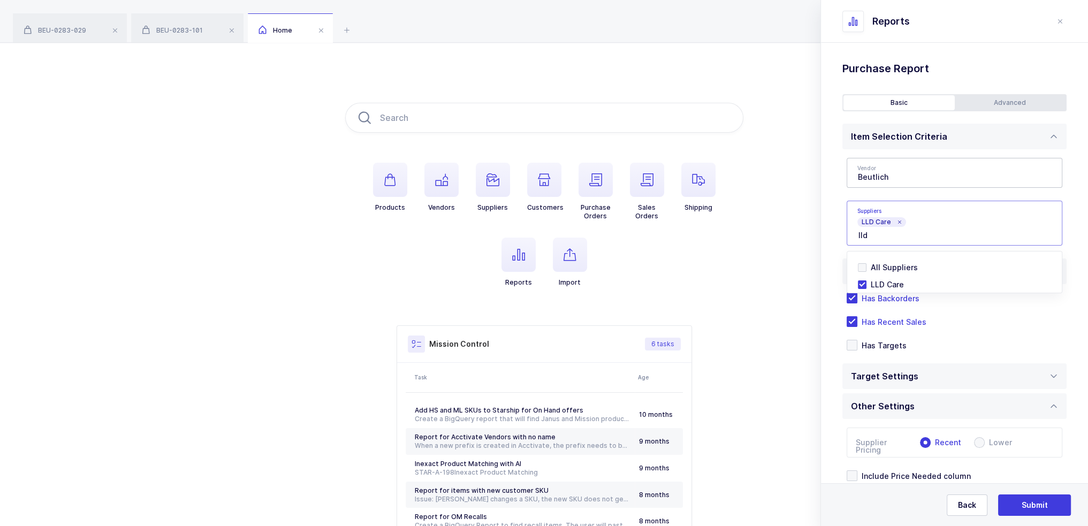
click at [839, 232] on div "Standard Wishlists Targets Report Supplier Price Analysis Opportunities Report …" at bounding box center [954, 319] width 267 height 553
click at [882, 324] on span "Has Recent Sales" at bounding box center [891, 322] width 69 height 10
click at [857, 316] on input "Has Recent Sales" at bounding box center [857, 316] width 0 height 0
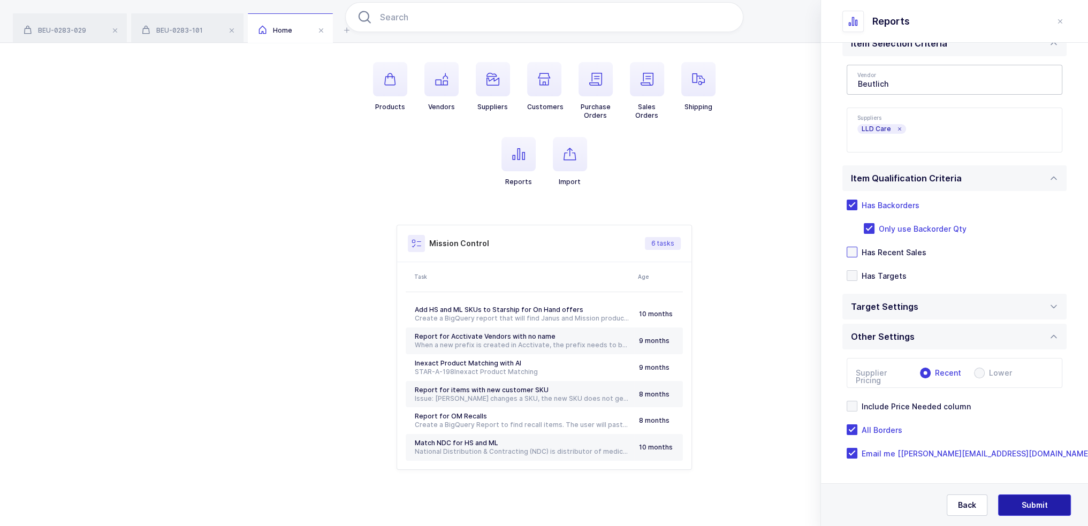
scroll to position [103, 0]
click at [1018, 502] on button "Submit" at bounding box center [1034, 504] width 73 height 21
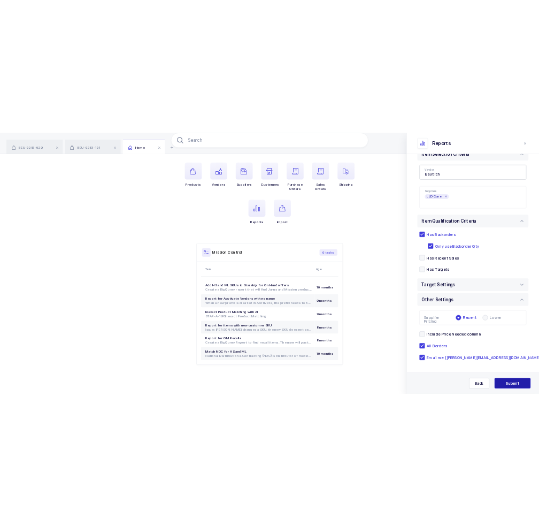
scroll to position [0, 0]
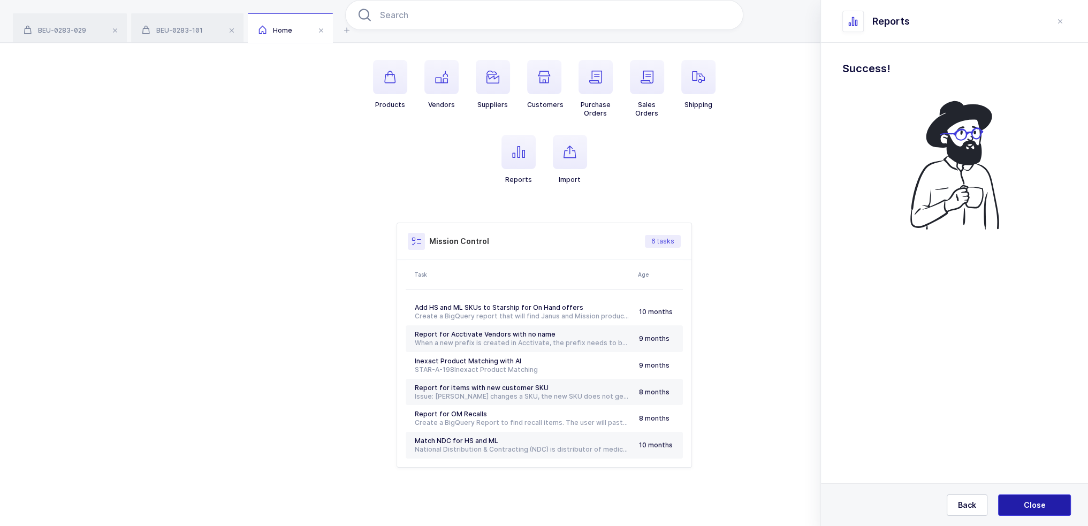
click at [1025, 507] on span "Close" at bounding box center [1034, 505] width 22 height 11
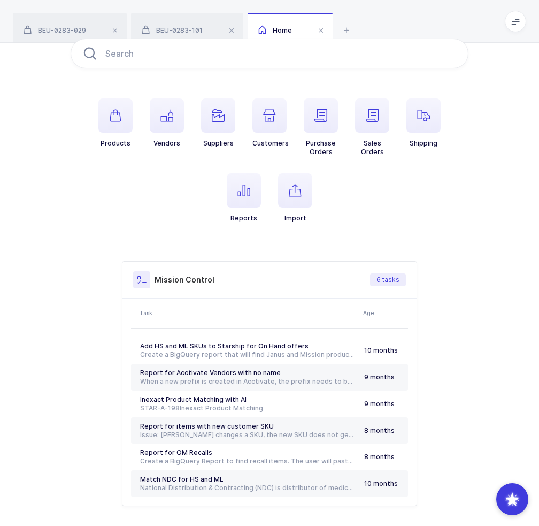
scroll to position [13, 0]
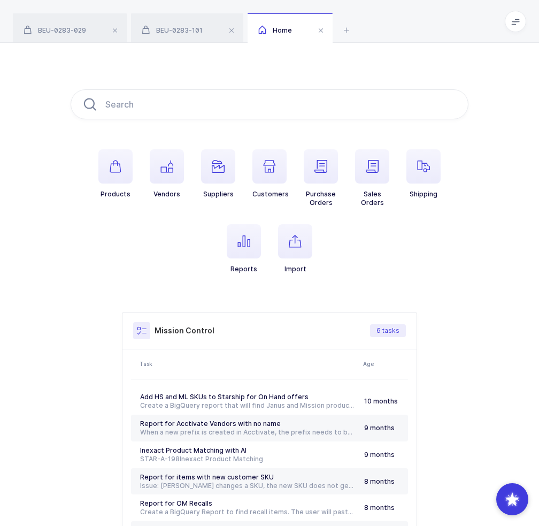
click at [205, 10] on div "BEU-0283-029 BEU-0283-101 Home" at bounding box center [269, 21] width 539 height 43
click at [200, 26] on span "BEU-0283-101" at bounding box center [172, 30] width 61 height 8
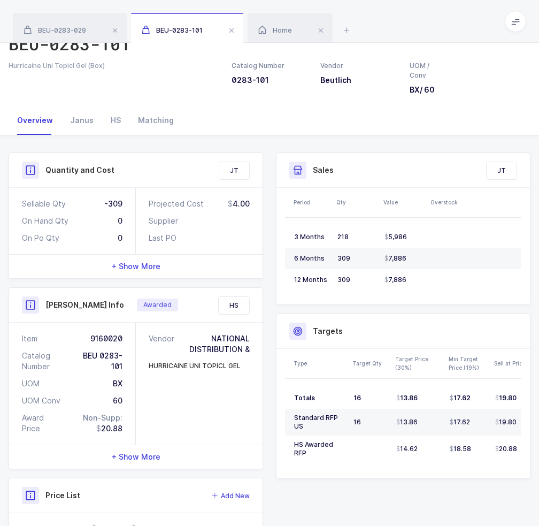
scroll to position [103, 0]
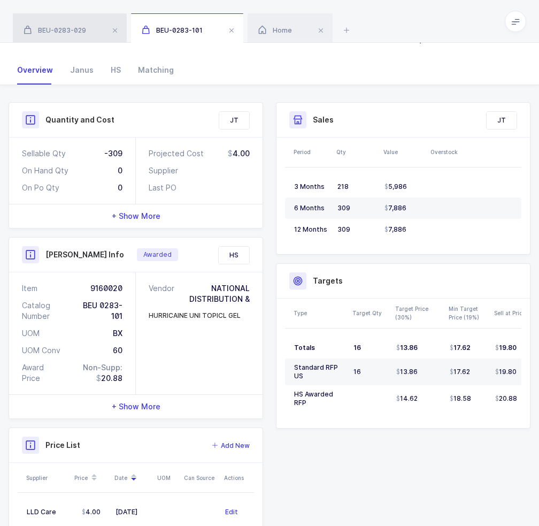
click at [81, 32] on span "BEU-0283-029" at bounding box center [55, 30] width 63 height 8
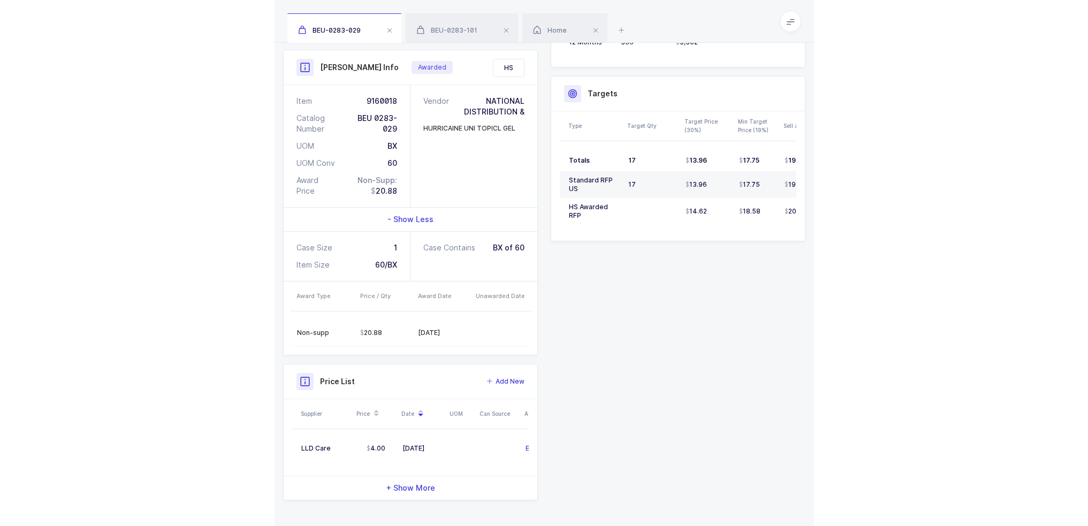
scroll to position [269, 0]
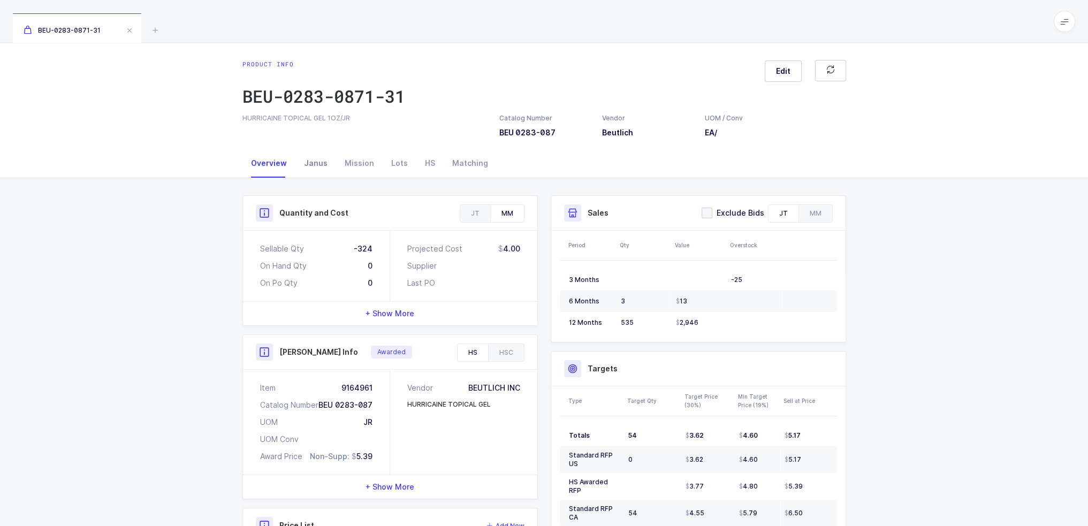
click at [309, 158] on div "Janus" at bounding box center [315, 163] width 41 height 29
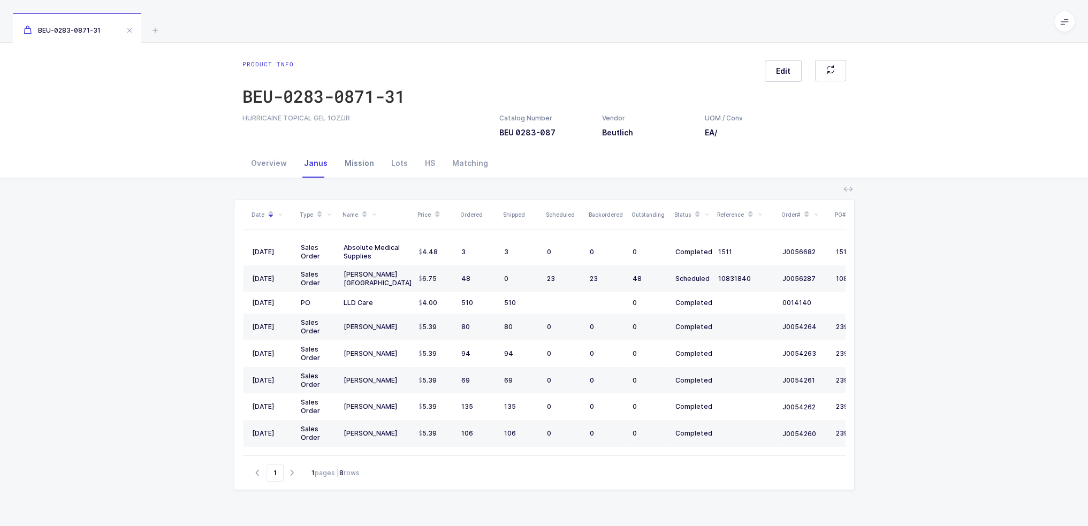
click at [364, 159] on div "Mission" at bounding box center [359, 163] width 47 height 29
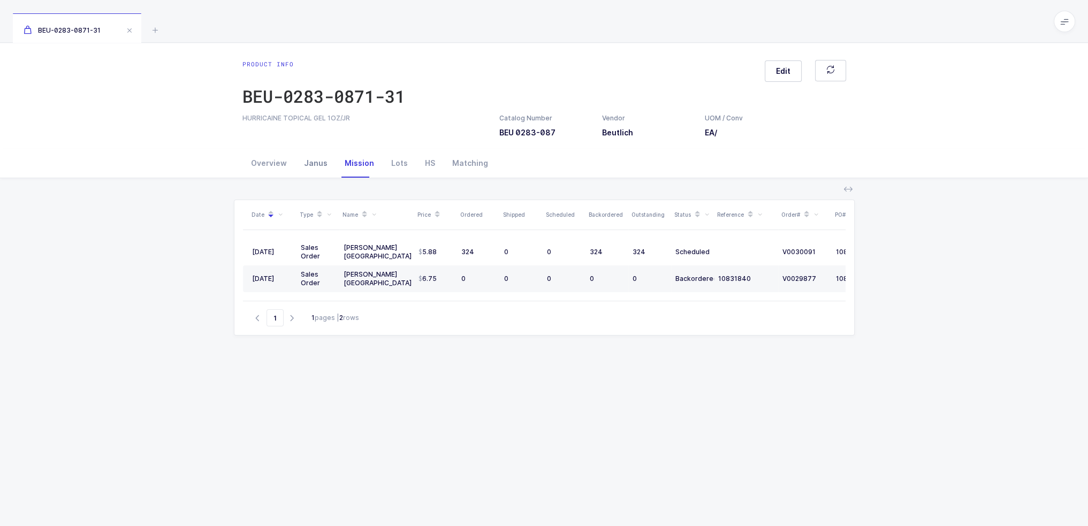
click at [319, 162] on div "Janus" at bounding box center [315, 163] width 41 height 29
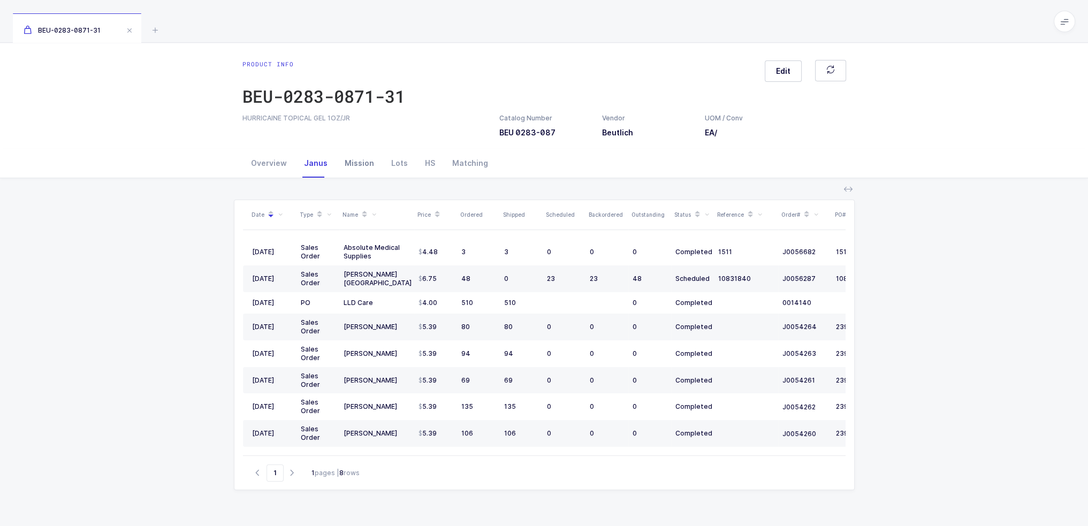
click at [366, 158] on div "Mission" at bounding box center [359, 163] width 47 height 29
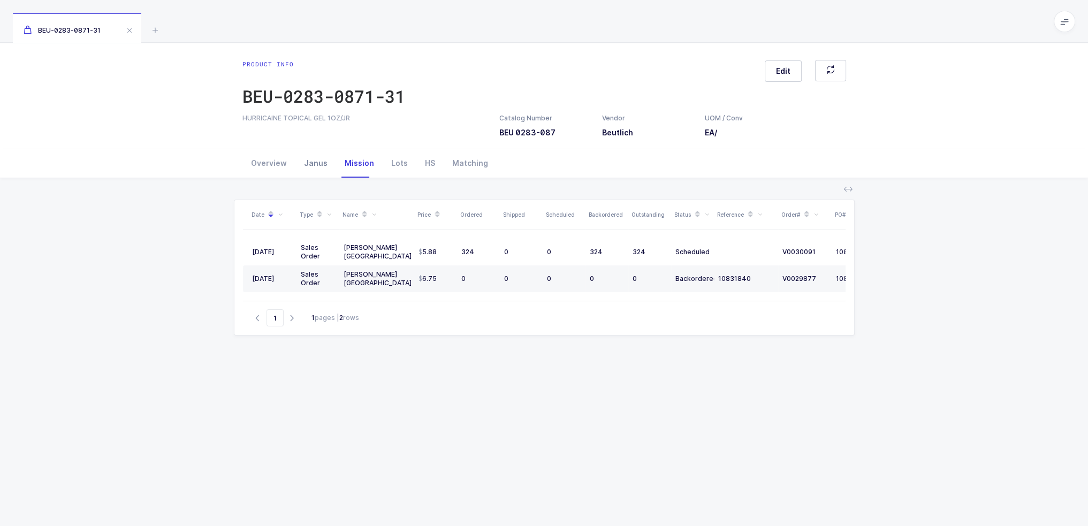
click at [323, 174] on div "Janus" at bounding box center [315, 163] width 41 height 29
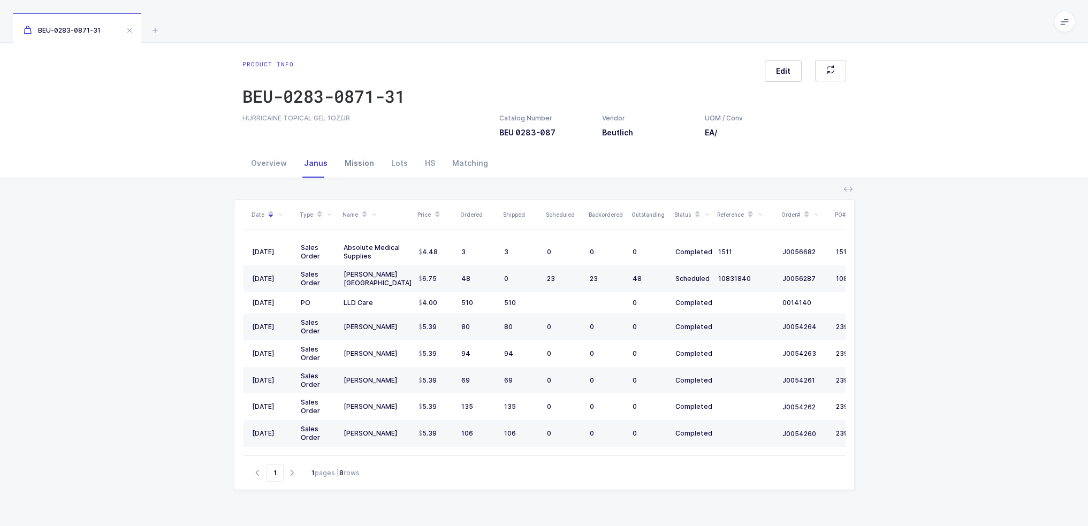
click at [373, 165] on div "Mission" at bounding box center [359, 163] width 47 height 29
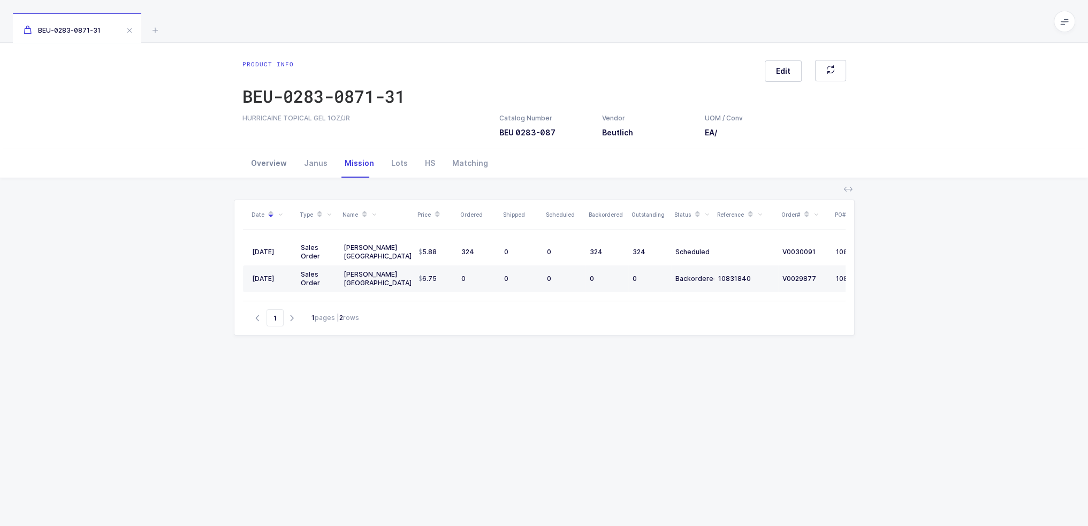
click at [272, 162] on div "Overview" at bounding box center [268, 163] width 53 height 29
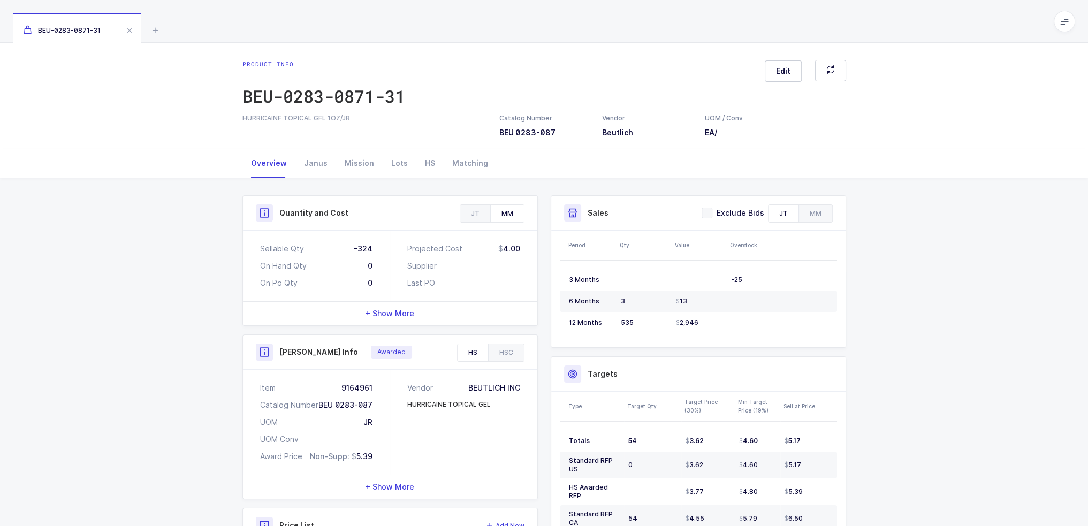
click at [509, 329] on div "Quantity and Cost JT MM Sellable Qty -25 On Hand Qty 23 On Po Qty 0 Average Cos…" at bounding box center [390, 417] width 308 height 445
click at [505, 353] on div "HSC" at bounding box center [506, 352] width 36 height 17
click at [415, 469] on div "+ Show More" at bounding box center [390, 481] width 294 height 24
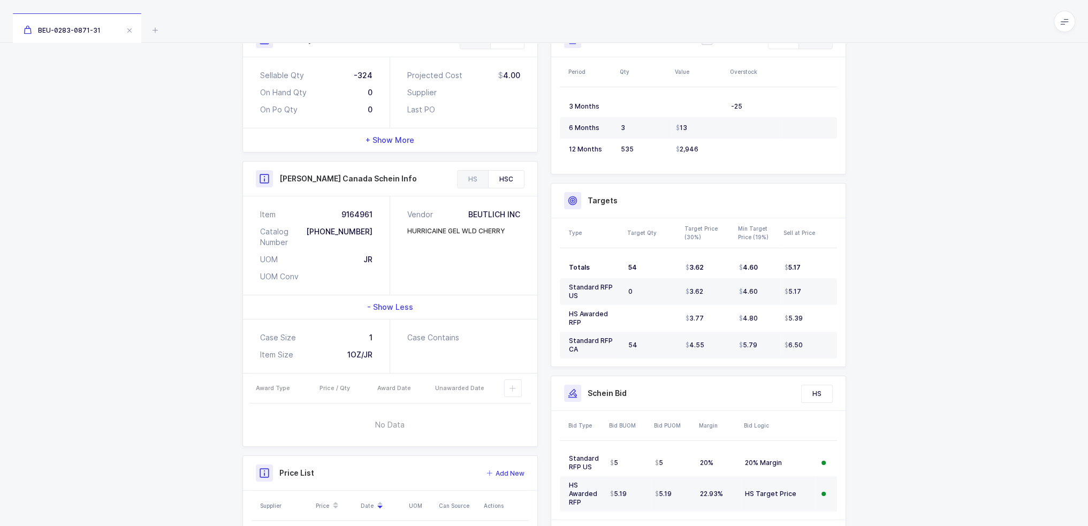
scroll to position [178, 0]
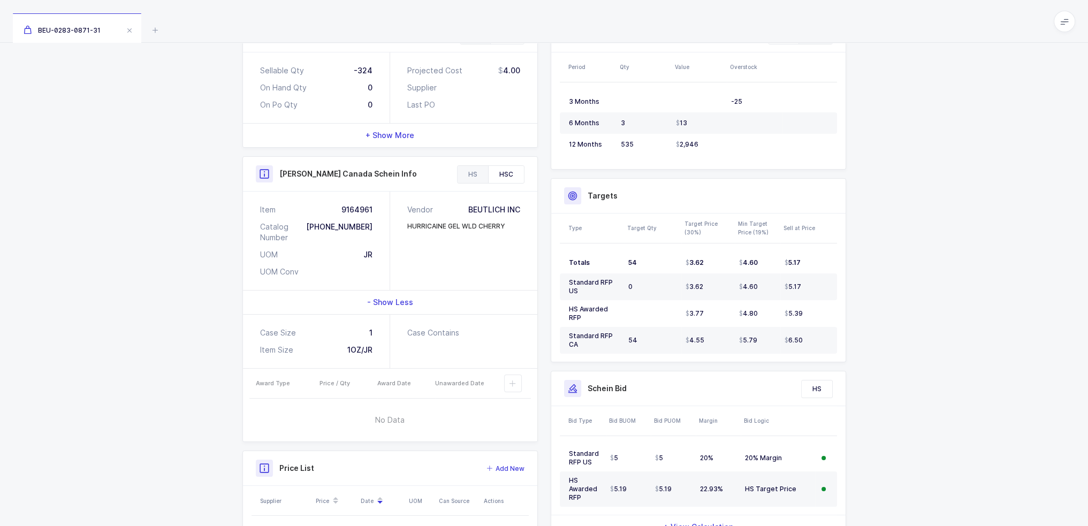
click at [468, 169] on div "HS" at bounding box center [472, 174] width 30 height 17
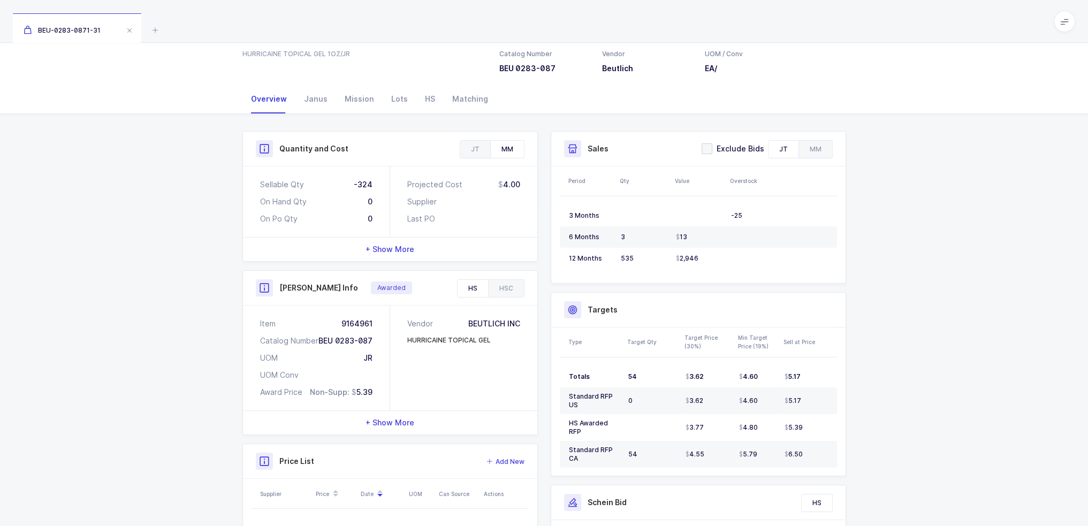
scroll to position [0, 0]
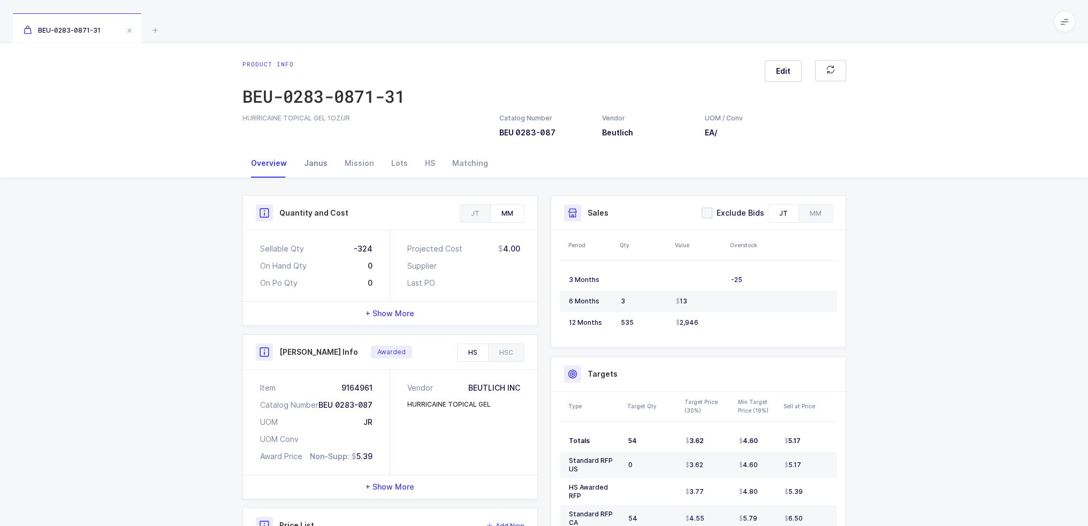
click at [300, 164] on div "Janus" at bounding box center [315, 163] width 41 height 29
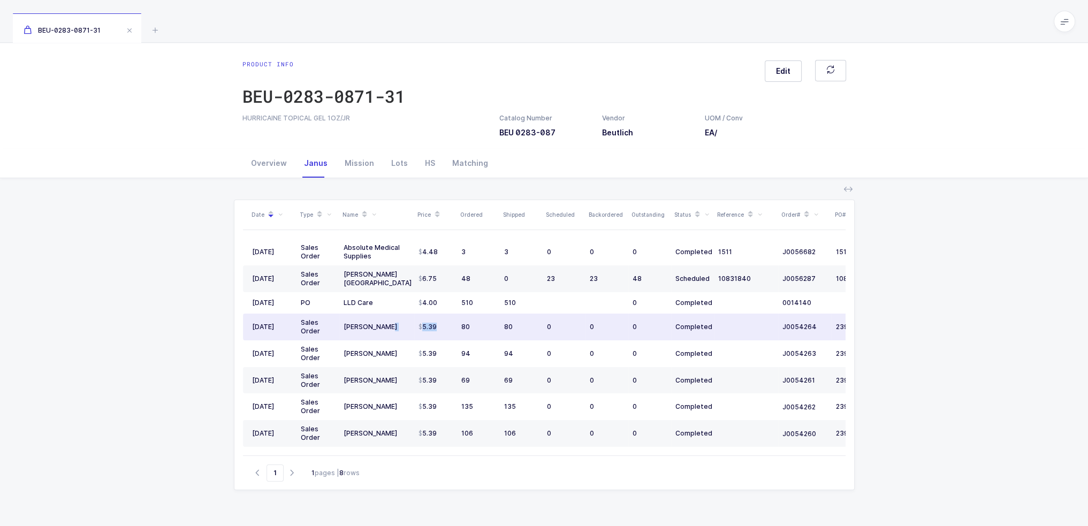
drag, startPoint x: 447, startPoint y: 325, endPoint x: 396, endPoint y: 330, distance: 51.0
click at [396, 330] on tr "[DATE] Sales Order [PERSON_NAME] 5.39 80 80 0 0 0 Completed J0054264 23989699" at bounding box center [580, 327] width 674 height 27
click at [396, 330] on div "[PERSON_NAME]" at bounding box center [376, 327] width 66 height 9
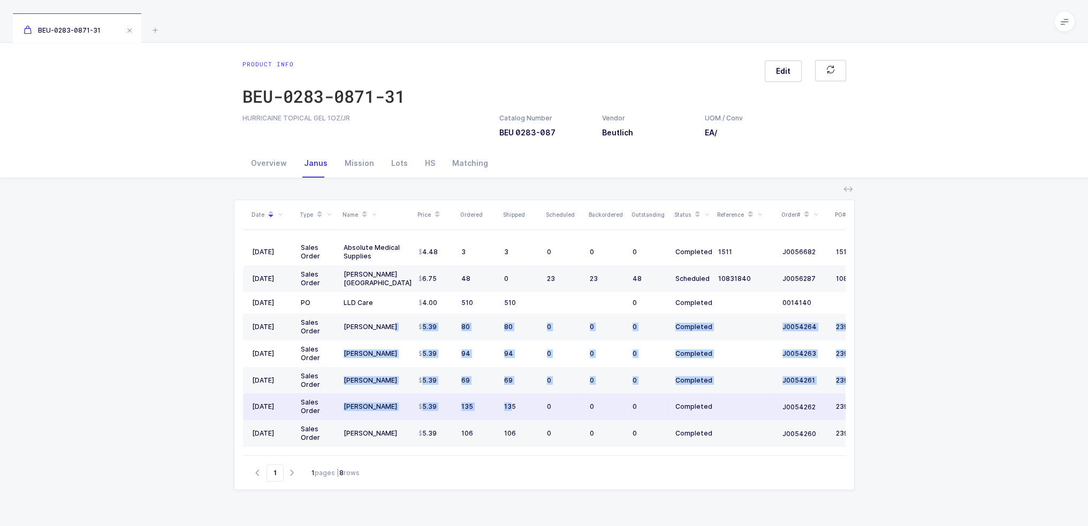
drag, startPoint x: 390, startPoint y: 328, endPoint x: 511, endPoint y: 401, distance: 141.4
click at [511, 401] on tbody "[DATE] Sales Order Absolute Medical Supplies 4.48 3 3 0 0 0 Completed 1511 J005…" at bounding box center [580, 343] width 674 height 208
click at [511, 402] on div "135" at bounding box center [521, 406] width 34 height 9
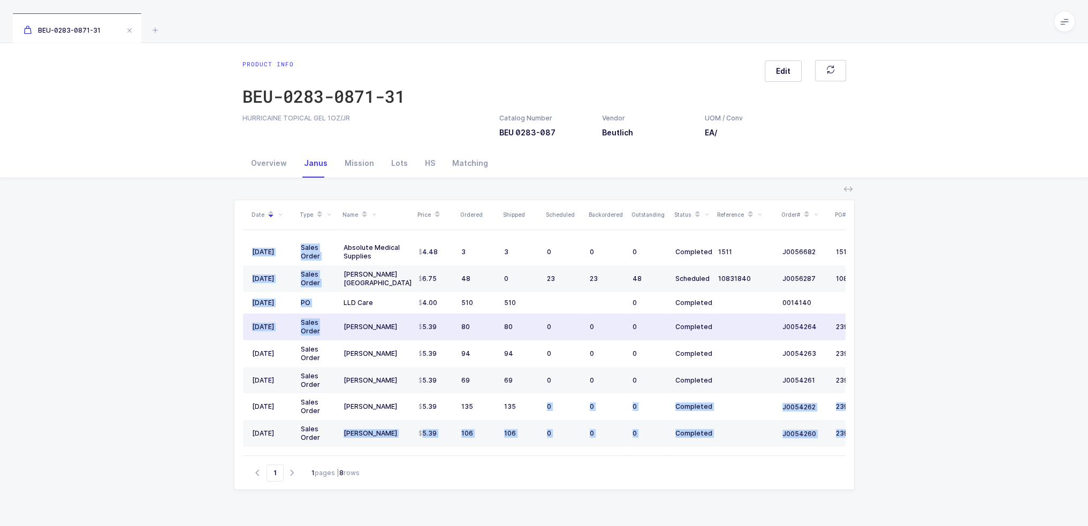
drag, startPoint x: 538, startPoint y: 403, endPoint x: 337, endPoint y: 327, distance: 215.5
click at [337, 327] on div "Date Type Name Price Ordered Shipped Scheduled Backordered Outstanding Status R…" at bounding box center [544, 327] width 602 height 255
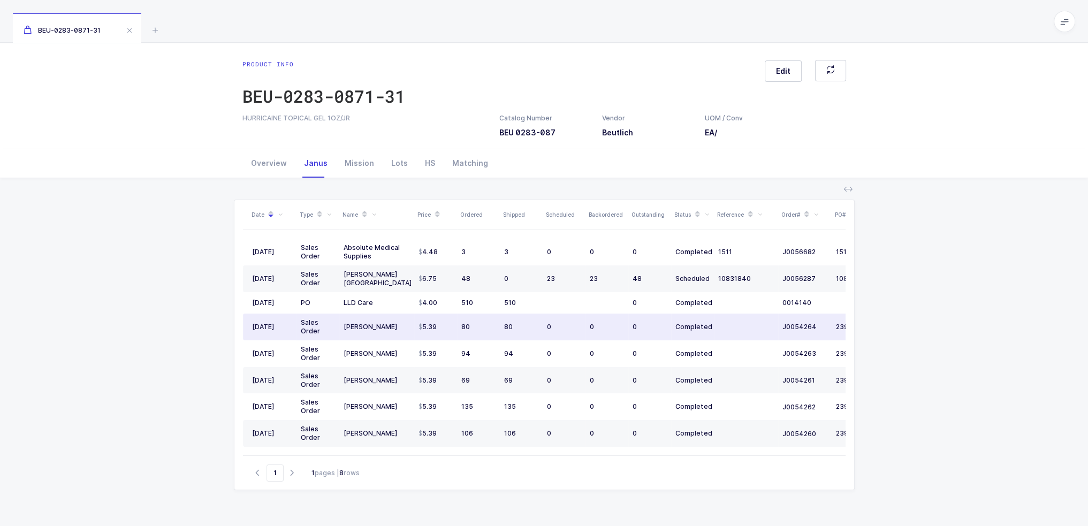
click at [350, 325] on div "[PERSON_NAME]" at bounding box center [376, 327] width 66 height 9
click at [360, 166] on div "Mission" at bounding box center [359, 163] width 47 height 29
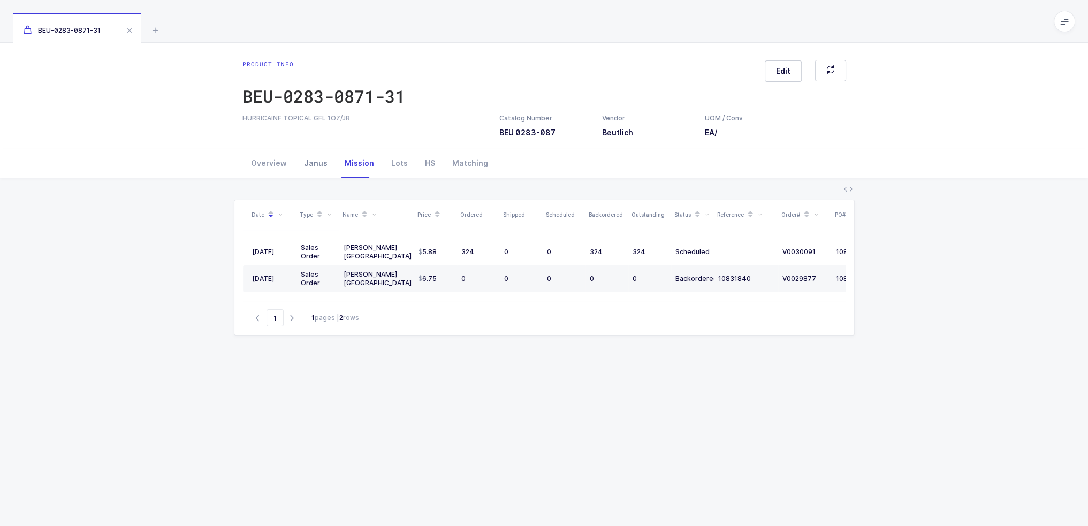
click at [317, 164] on div "Janus" at bounding box center [315, 163] width 41 height 29
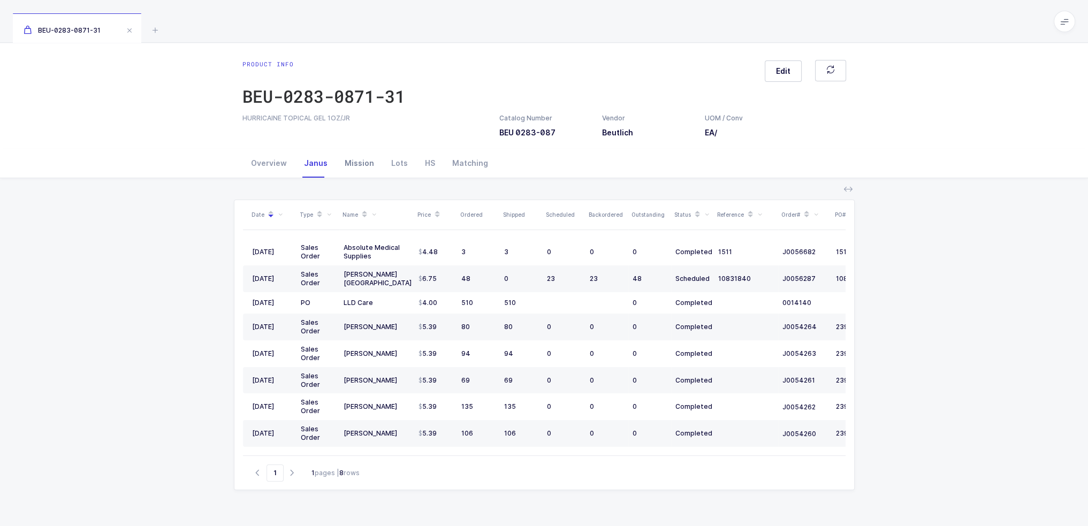
click at [349, 167] on div "Mission" at bounding box center [359, 163] width 47 height 29
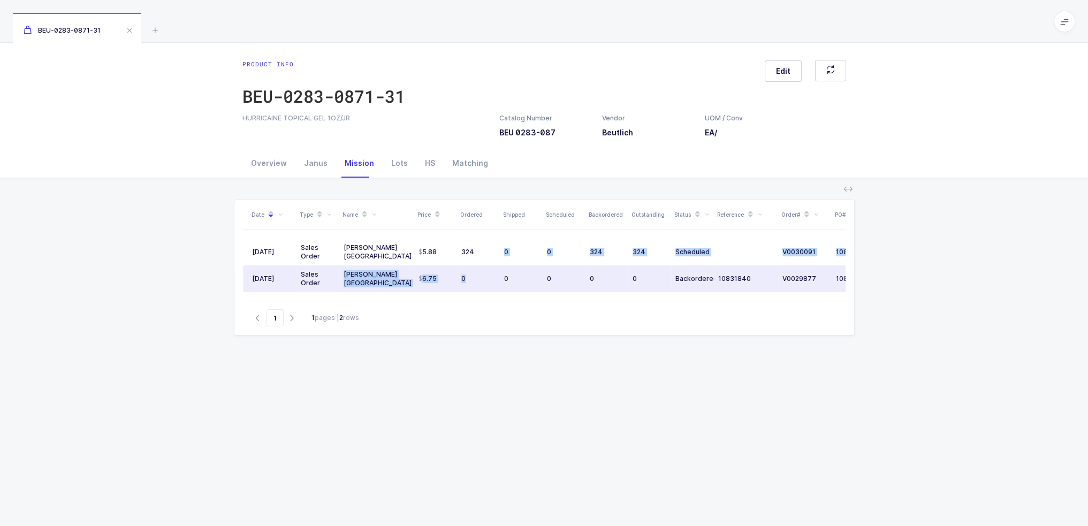
drag, startPoint x: 499, startPoint y: 250, endPoint x: 493, endPoint y: 290, distance: 40.5
click at [493, 290] on tbody "[DATE] Sales Order [PERSON_NAME] [GEOGRAPHIC_DATA] 5.88 324 0 0 324 324 Schedul…" at bounding box center [580, 265] width 674 height 53
click at [504, 283] on td "0" at bounding box center [521, 278] width 43 height 27
click at [592, 284] on td "0" at bounding box center [606, 278] width 43 height 27
click at [593, 284] on td "0" at bounding box center [606, 278] width 43 height 27
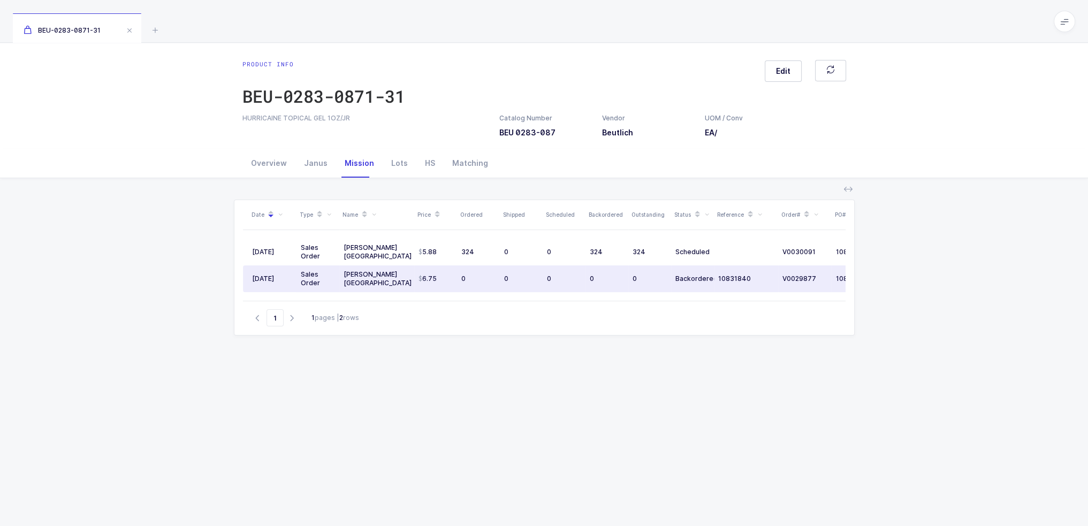
drag, startPoint x: 658, startPoint y: 282, endPoint x: 652, endPoint y: 279, distance: 7.2
click at [652, 279] on div "0" at bounding box center [649, 278] width 34 height 9
click at [755, 282] on td "10831840" at bounding box center [746, 278] width 64 height 27
drag, startPoint x: 492, startPoint y: 280, endPoint x: 502, endPoint y: 278, distance: 10.4
click at [502, 278] on tr "[DATE] Sales Order [PERSON_NAME] Canada 6.75 0 0 0 0 0 Backordered 10831840 V00…" at bounding box center [580, 278] width 674 height 27
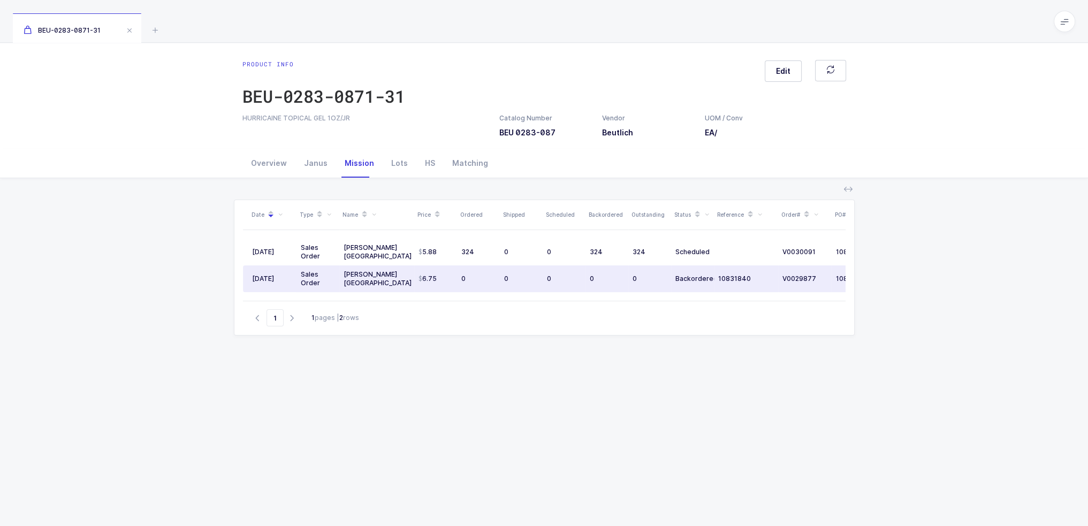
drag, startPoint x: 537, startPoint y: 280, endPoint x: 526, endPoint y: 288, distance: 13.3
click at [526, 288] on td "0" at bounding box center [521, 278] width 43 height 27
drag, startPoint x: 529, startPoint y: 280, endPoint x: 538, endPoint y: 279, distance: 9.2
click at [531, 280] on div "0" at bounding box center [521, 278] width 34 height 9
drag, startPoint x: 563, startPoint y: 278, endPoint x: 536, endPoint y: 277, distance: 26.8
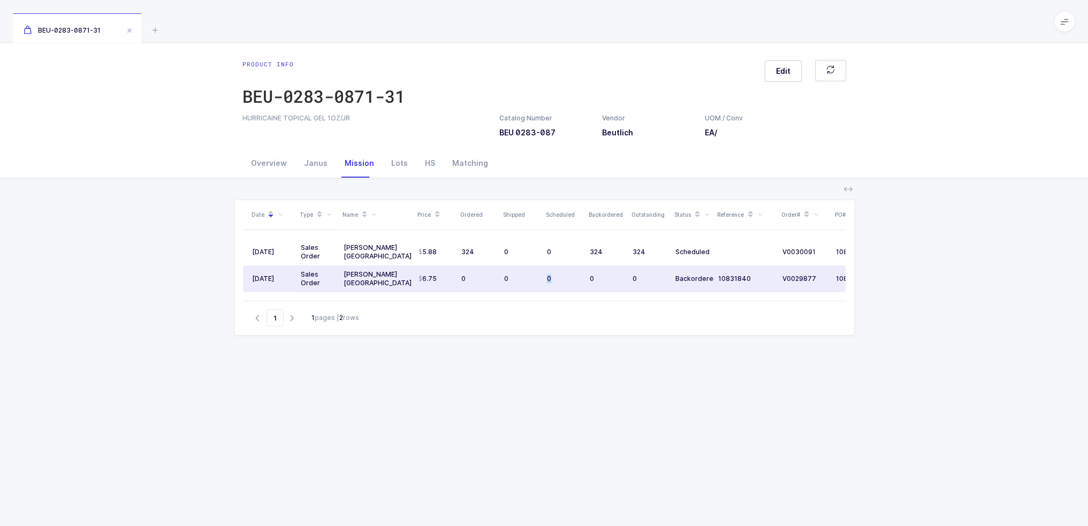
click at [534, 286] on tr "03/21/2025 Sales Order Henry Schein Canada 6.75 0 0 0 0 0 Backordered 10831840 …" at bounding box center [580, 278] width 674 height 27
click at [539, 271] on td "0" at bounding box center [521, 278] width 43 height 27
click at [272, 162] on div "Overview" at bounding box center [268, 163] width 53 height 29
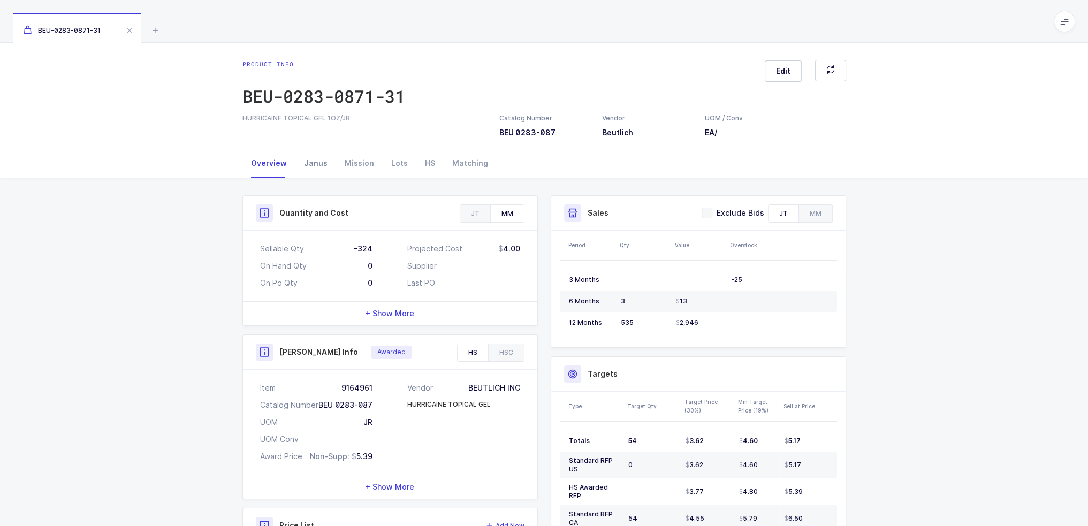
click at [317, 161] on div "Janus" at bounding box center [315, 163] width 41 height 29
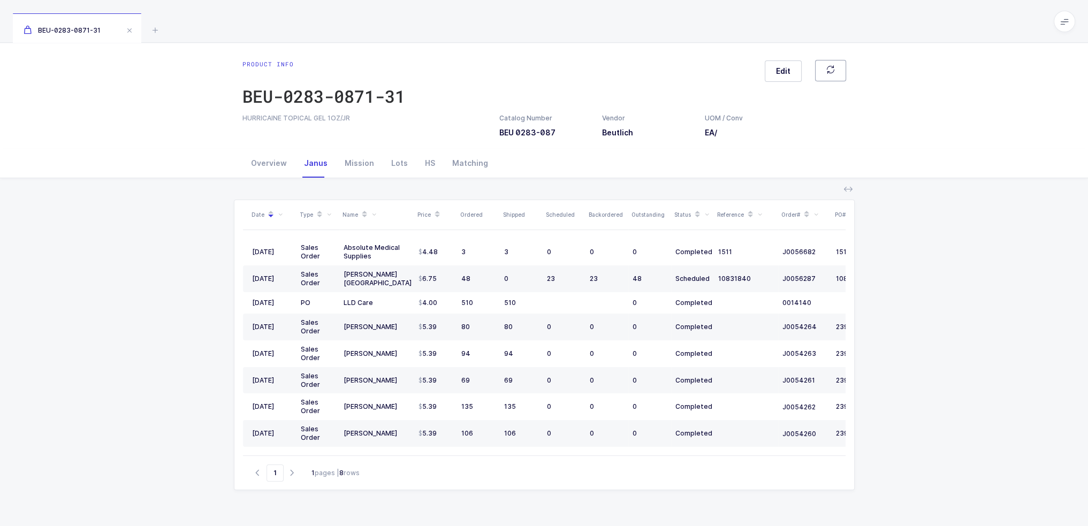
click at [832, 68] on icon "button" at bounding box center [830, 69] width 9 height 9
click at [267, 169] on div "Overview" at bounding box center [268, 163] width 53 height 29
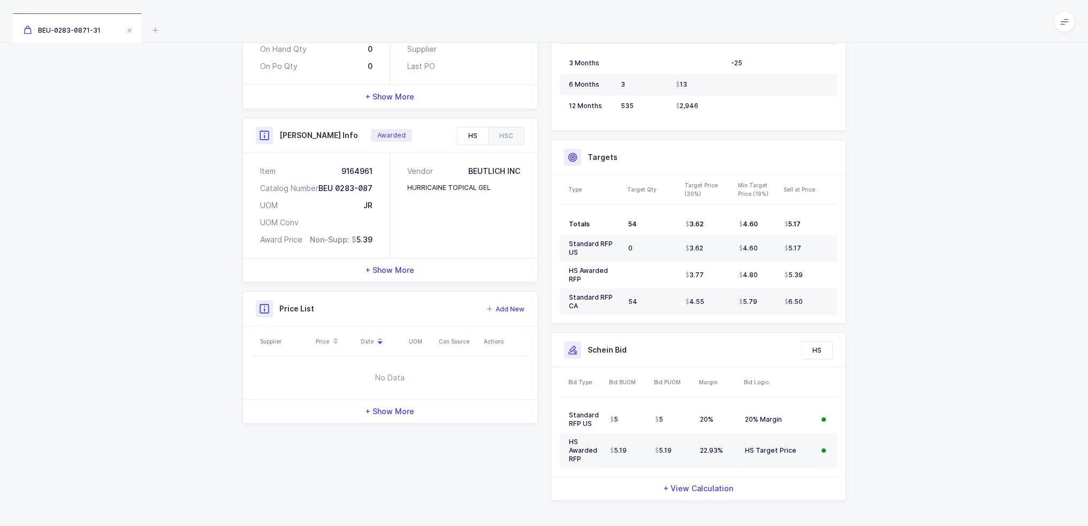
scroll to position [223, 0]
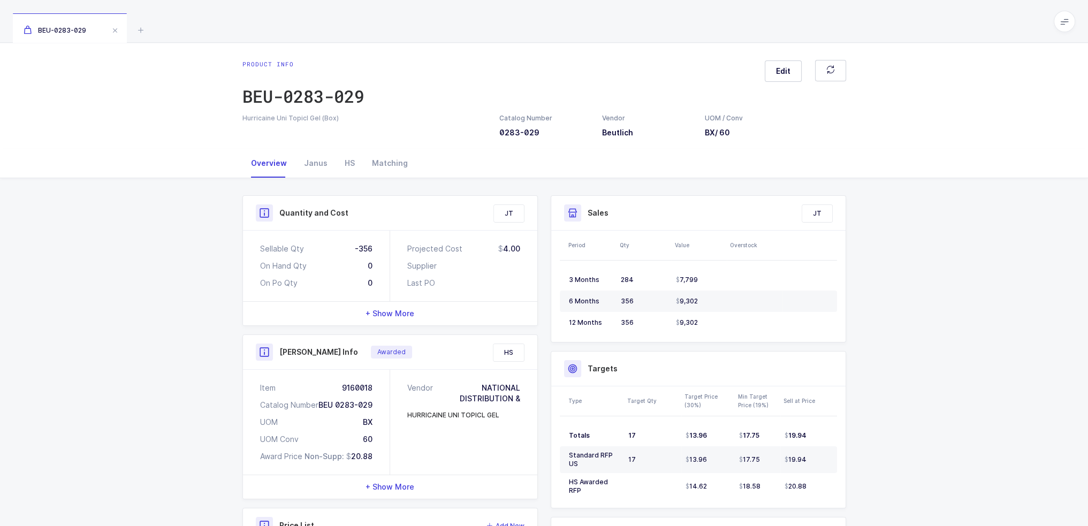
drag, startPoint x: 487, startPoint y: 280, endPoint x: 479, endPoint y: 271, distance: 11.7
click at [479, 271] on div "Projected Cost 4.00 Supplier Last PO" at bounding box center [463, 266] width 147 height 71
click at [312, 172] on div "Janus" at bounding box center [315, 163] width 41 height 29
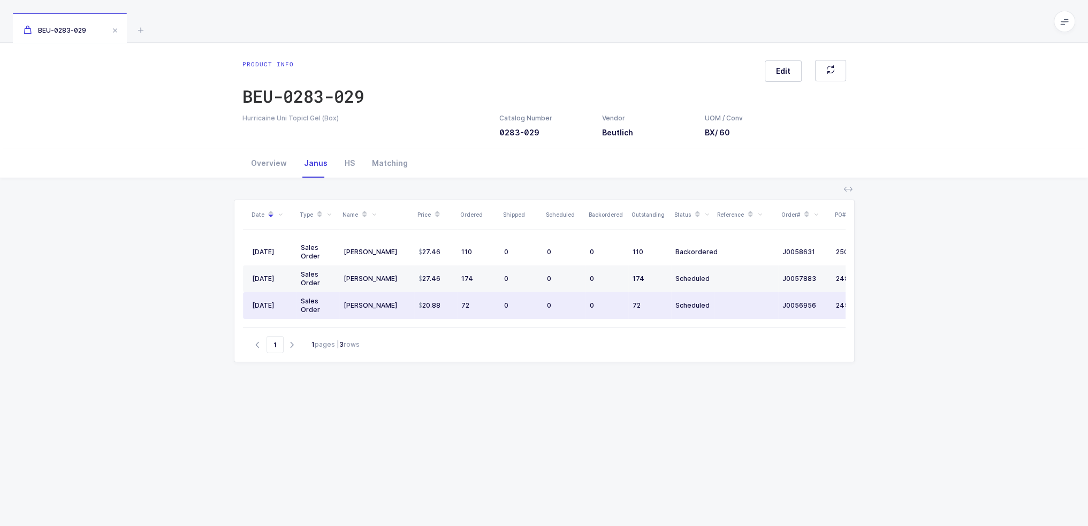
drag, startPoint x: 605, startPoint y: 310, endPoint x: 595, endPoint y: 305, distance: 11.0
click at [595, 305] on td "0" at bounding box center [606, 305] width 43 height 27
click at [595, 305] on div "0" at bounding box center [607, 305] width 34 height 9
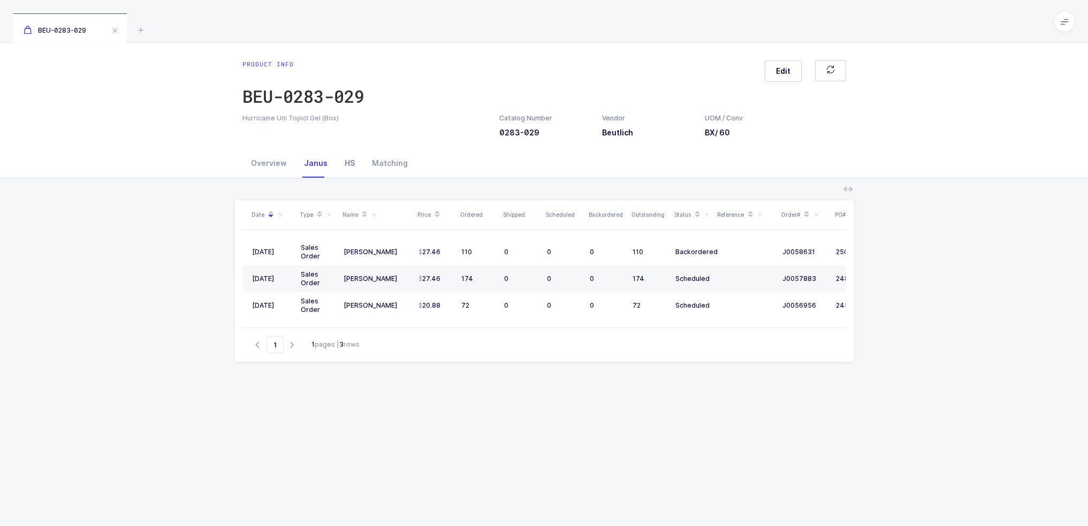
click at [354, 164] on div "HS" at bounding box center [349, 163] width 27 height 29
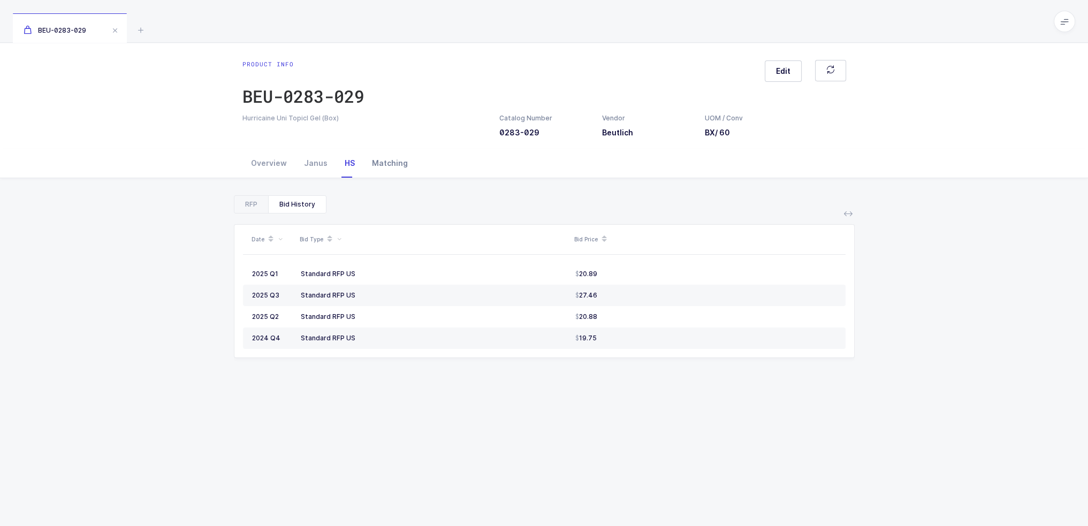
click at [371, 172] on div "Matching" at bounding box center [389, 163] width 53 height 29
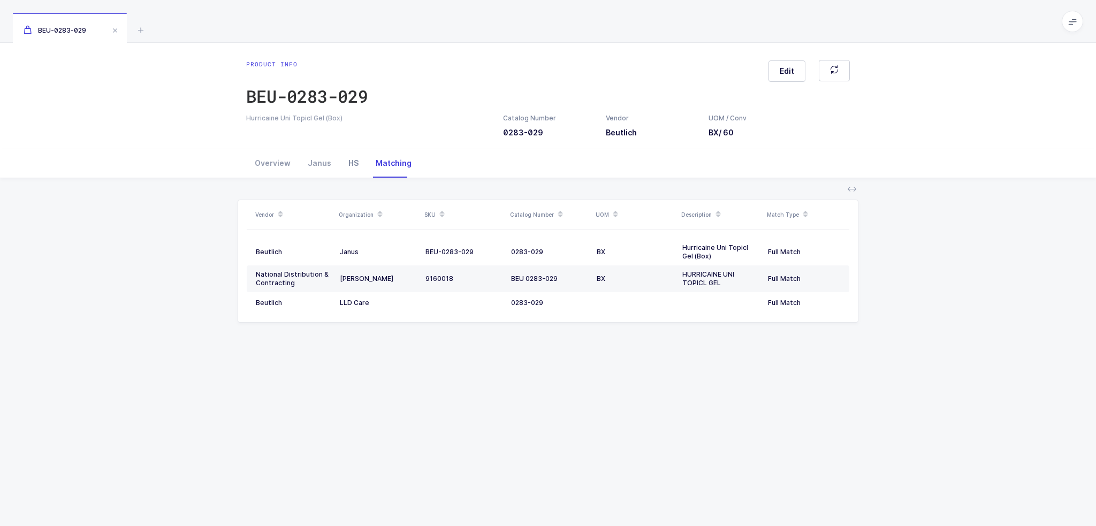
click at [351, 164] on div "HS" at bounding box center [353, 163] width 27 height 29
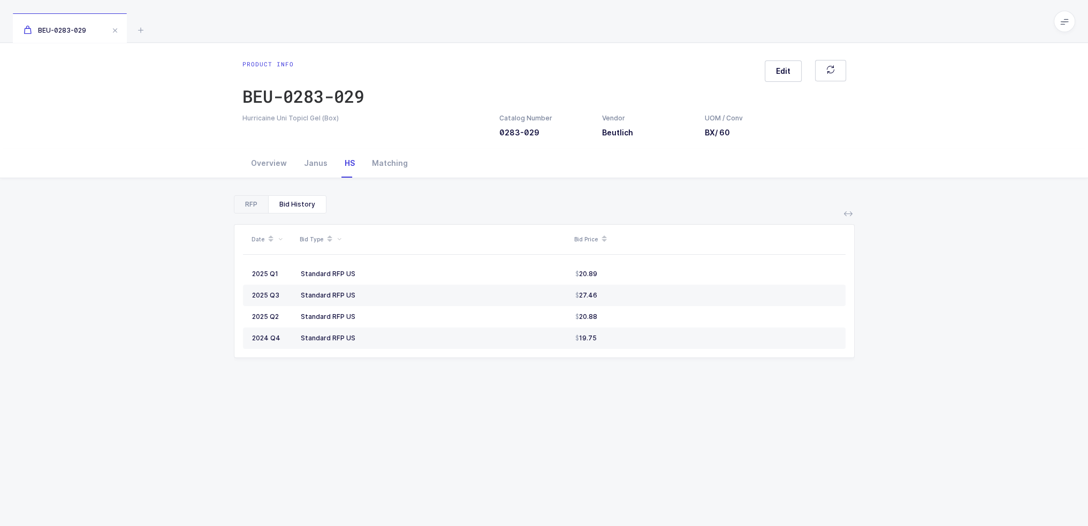
click at [251, 203] on div "RFP" at bounding box center [251, 204] width 34 height 17
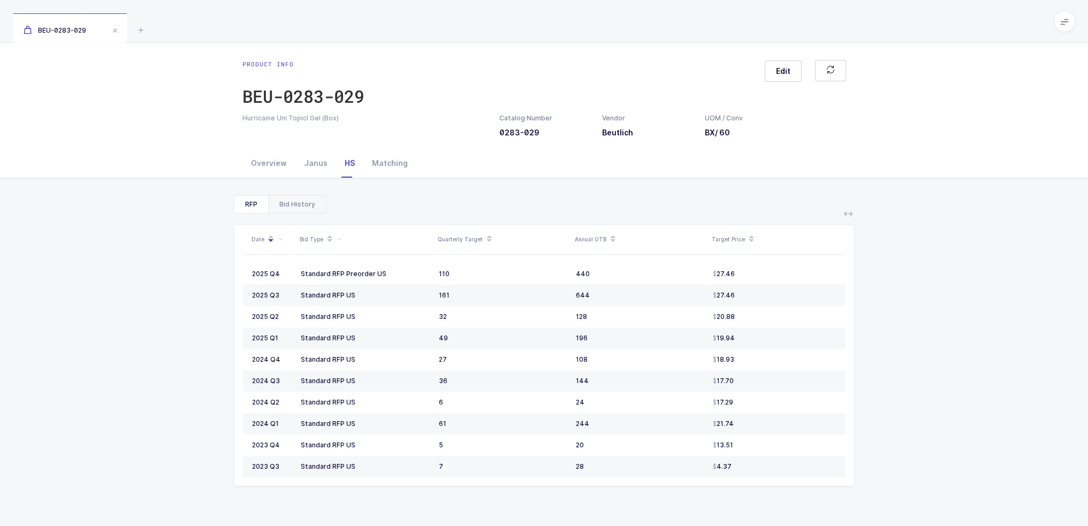
click at [296, 207] on div "Bid History" at bounding box center [297, 204] width 58 height 17
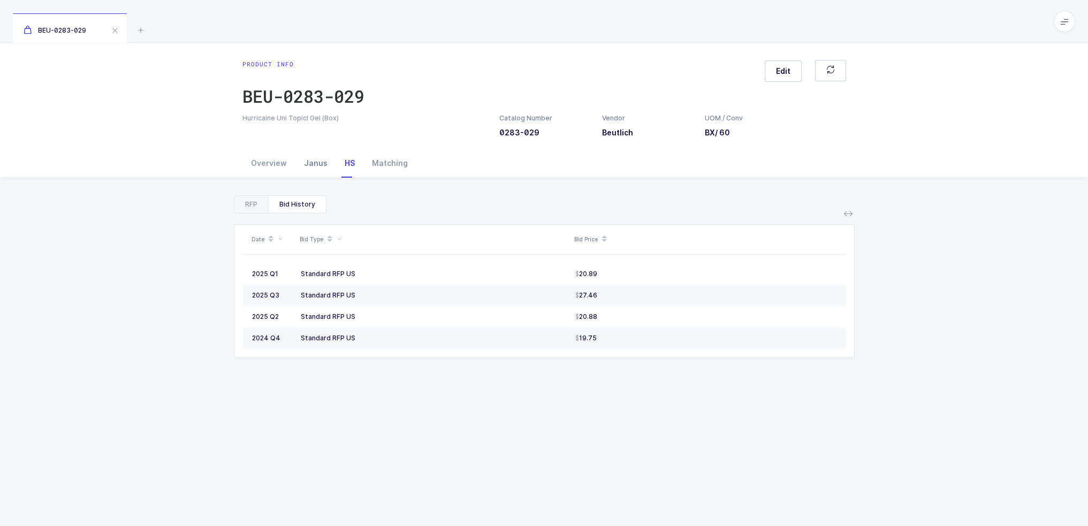
click at [306, 167] on div "Janus" at bounding box center [315, 163] width 41 height 29
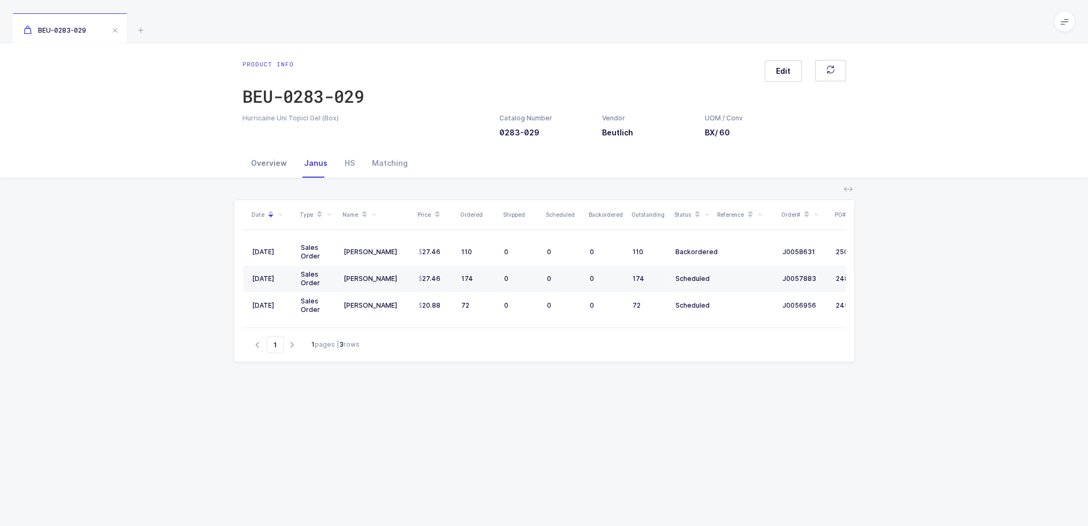
click at [270, 164] on div "Overview" at bounding box center [268, 163] width 53 height 29
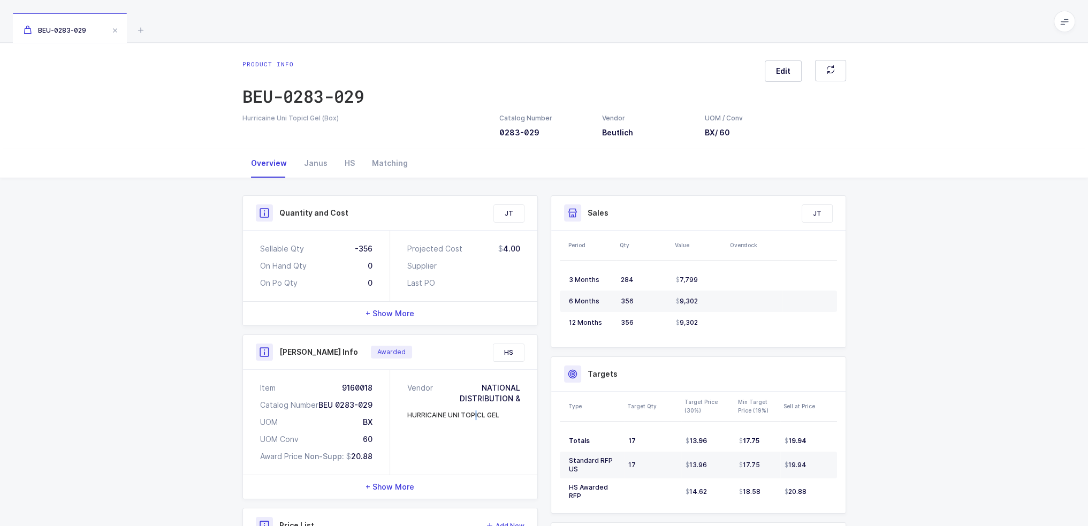
drag, startPoint x: 429, startPoint y: 452, endPoint x: 427, endPoint y: 440, distance: 12.0
click at [427, 440] on div "Vendor NATIONAL DISTRIBUTION & HURRICAINE UNI TOPICL GEL" at bounding box center [463, 422] width 147 height 105
click at [425, 453] on div "Vendor NATIONAL DISTRIBUTION & HURRICAINE UNI TOPICL GEL" at bounding box center [463, 422] width 147 height 105
click at [521, 130] on div "Catalog Number 0283-029" at bounding box center [525, 125] width 53 height 25
click at [356, 387] on div "Item 9160018" at bounding box center [316, 388] width 112 height 11
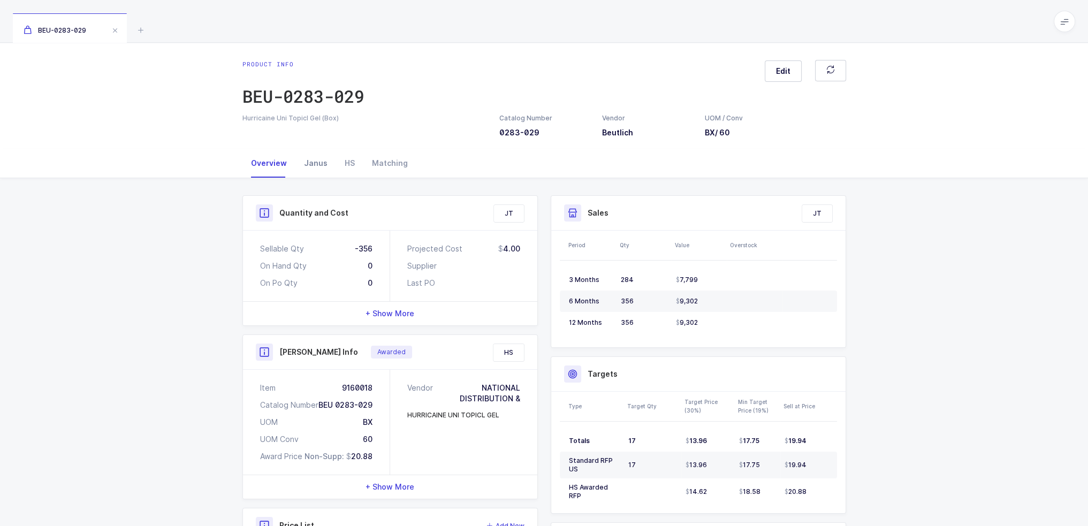
click at [323, 165] on div "Janus" at bounding box center [315, 163] width 41 height 29
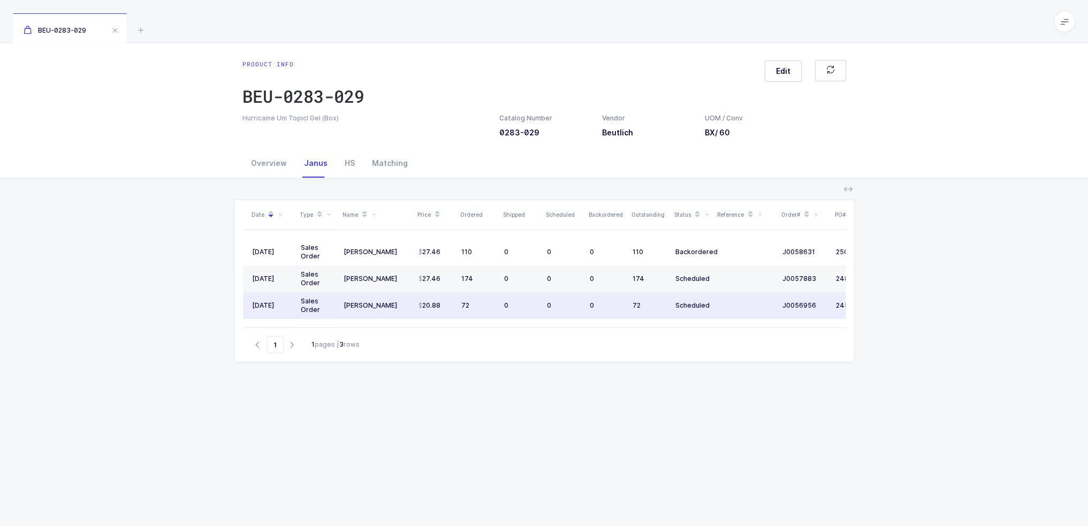
drag, startPoint x: 617, startPoint y: 311, endPoint x: 605, endPoint y: 315, distance: 12.9
click at [605, 315] on td "0" at bounding box center [606, 305] width 43 height 27
drag, startPoint x: 487, startPoint y: 305, endPoint x: 492, endPoint y: 314, distance: 9.6
click at [492, 314] on td "72" at bounding box center [478, 305] width 43 height 27
click at [503, 304] on td "0" at bounding box center [521, 305] width 43 height 27
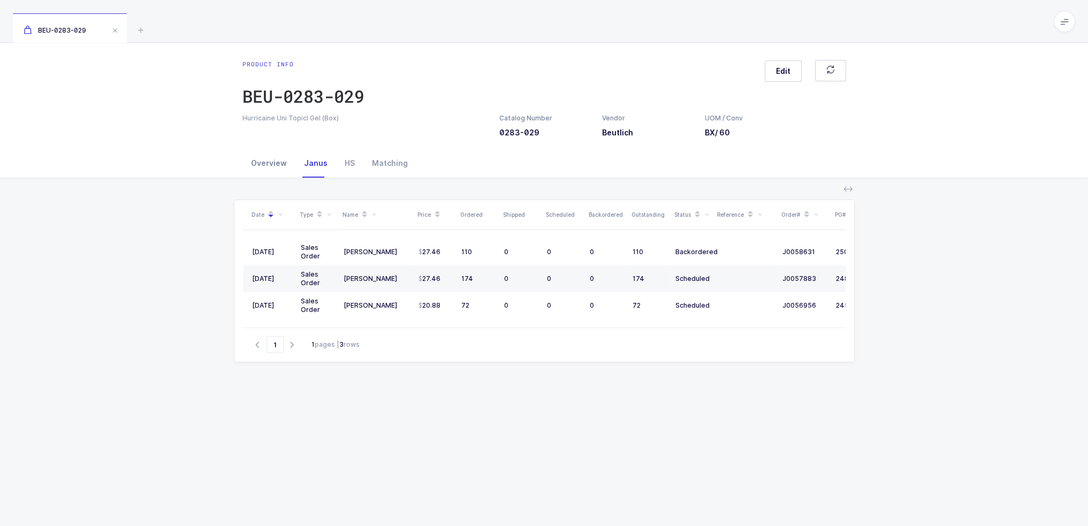
click at [284, 160] on div "Overview" at bounding box center [268, 163] width 53 height 29
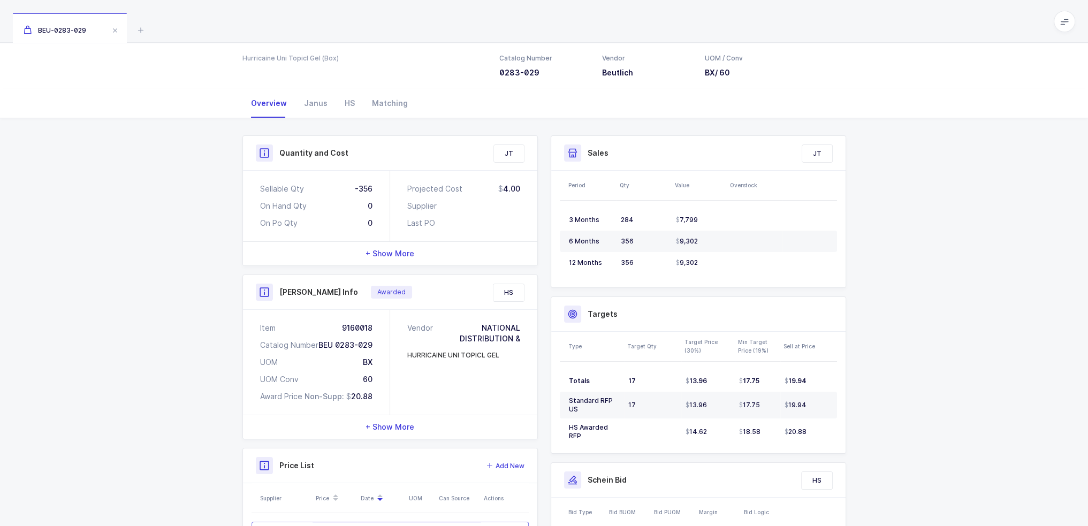
scroll to position [19, 0]
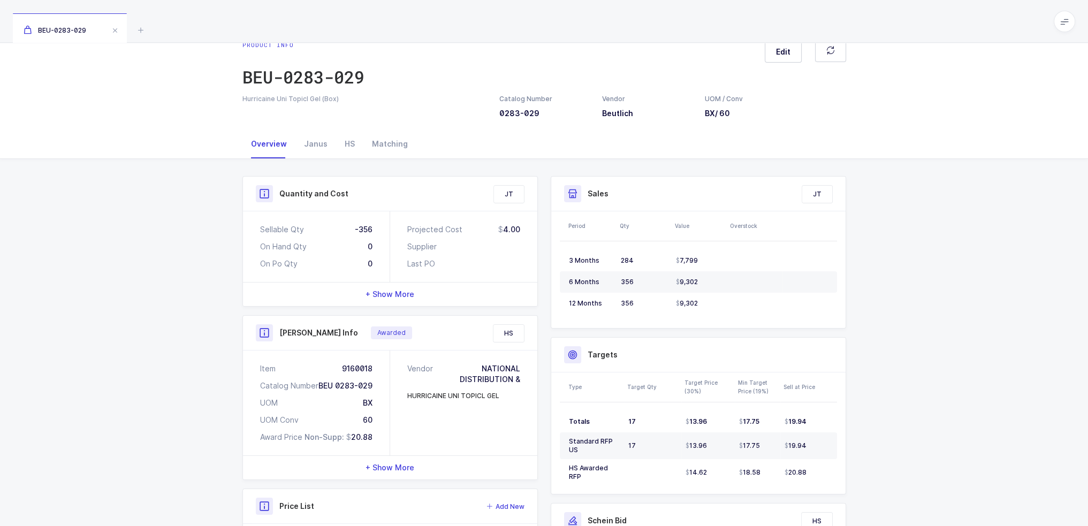
click at [387, 333] on span "Awarded" at bounding box center [391, 332] width 28 height 9
click at [412, 334] on div "Awarded" at bounding box center [448, 332] width 154 height 17
click at [392, 334] on span "Awarded" at bounding box center [391, 332] width 28 height 9
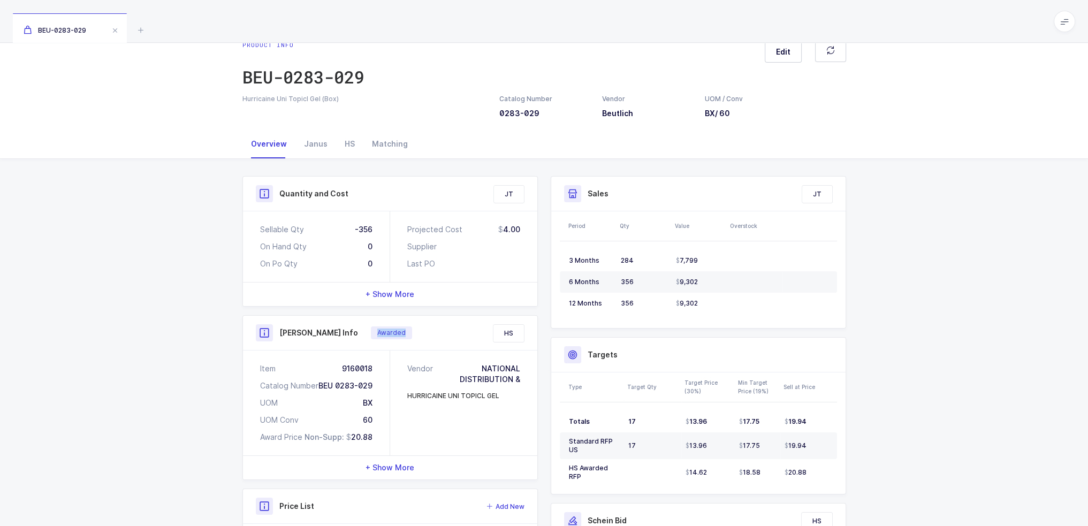
click at [391, 334] on span "Awarded" at bounding box center [391, 332] width 28 height 9
click at [411, 331] on div "Awarded" at bounding box center [448, 332] width 154 height 17
click at [450, 96] on div "Hurricaine Uni Topicl Gel (Box)" at bounding box center [364, 99] width 244 height 10
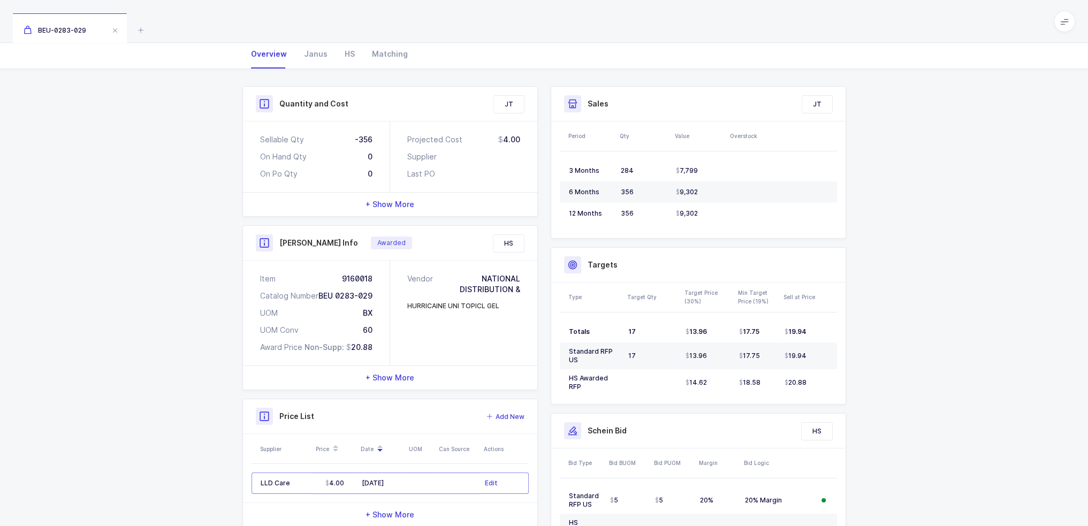
scroll to position [109, 0]
drag, startPoint x: 349, startPoint y: 143, endPoint x: 404, endPoint y: 142, distance: 55.1
click at [404, 142] on div "Sellable Qty -356 On Hand Qty 0 On Po Qty 0 Projected Cost 4.00 Supplier Last PO" at bounding box center [390, 157] width 294 height 71
click at [404, 142] on div "Projected Cost 4.00 Supplier Last PO" at bounding box center [463, 157] width 147 height 71
drag, startPoint x: 339, startPoint y: 131, endPoint x: 492, endPoint y: 181, distance: 161.4
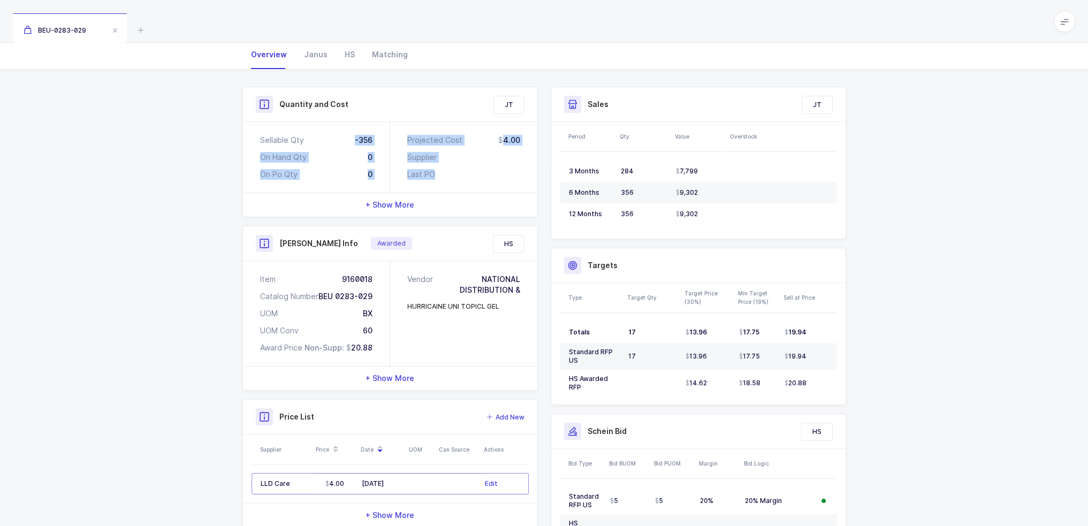
click at [492, 181] on div "Sellable Qty -356 On Hand Qty 0 On Po Qty 0 Projected Cost 4.00 Supplier Last PO" at bounding box center [390, 157] width 294 height 71
click at [492, 181] on div "Projected Cost 4.00 Supplier Last PO" at bounding box center [463, 157] width 147 height 71
drag, startPoint x: 486, startPoint y: 173, endPoint x: 241, endPoint y: 136, distance: 247.2
click at [241, 136] on div "Quantity and Cost JT Sellable Qty -356 On Hand Qty 0 On Po Qty 0 Projected Cost…" at bounding box center [390, 307] width 308 height 441
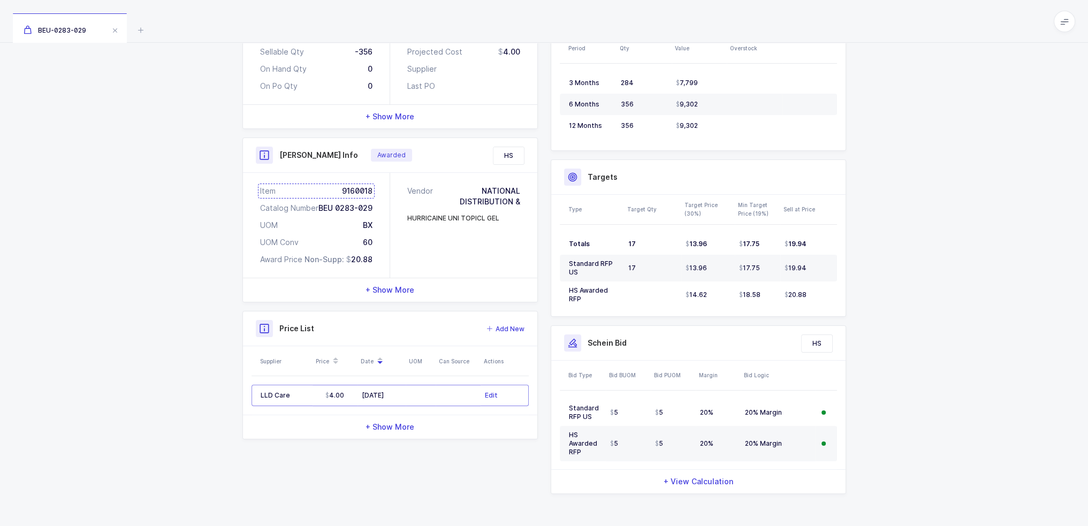
scroll to position [197, 0]
click at [394, 289] on span "+ Show More" at bounding box center [389, 289] width 49 height 11
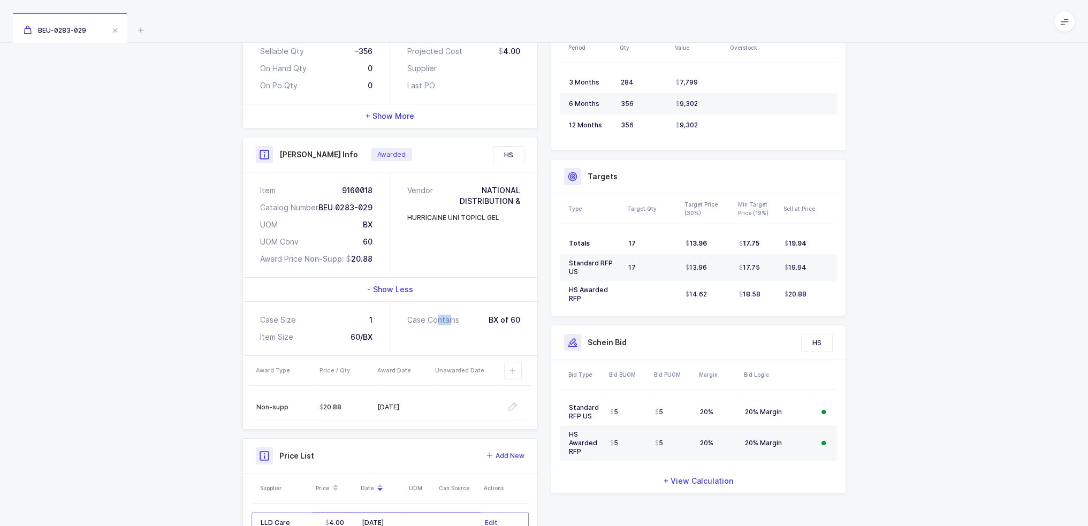
drag, startPoint x: 437, startPoint y: 345, endPoint x: 452, endPoint y: 338, distance: 16.3
click at [452, 338] on div "Case Contains BX of 60" at bounding box center [463, 328] width 147 height 53
drag, startPoint x: 533, startPoint y: 323, endPoint x: 524, endPoint y: 333, distance: 13.7
click at [524, 333] on div "Case Contains BX of 60" at bounding box center [463, 328] width 147 height 53
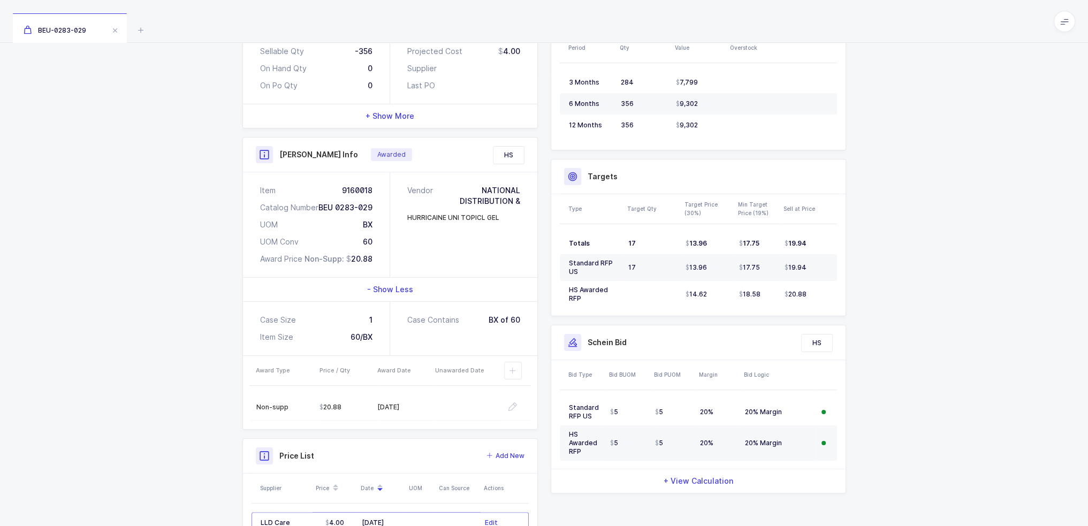
click at [524, 333] on div "Case Contains BX of 60" at bounding box center [463, 328] width 147 height 53
drag, startPoint x: 523, startPoint y: 342, endPoint x: 521, endPoint y: 335, distance: 7.7
click at [521, 335] on div "Case Contains BX of 60" at bounding box center [463, 328] width 147 height 53
drag, startPoint x: 521, startPoint y: 342, endPoint x: 516, endPoint y: 338, distance: 6.1
click at [516, 338] on div "Case Contains BX of 60" at bounding box center [463, 328] width 147 height 53
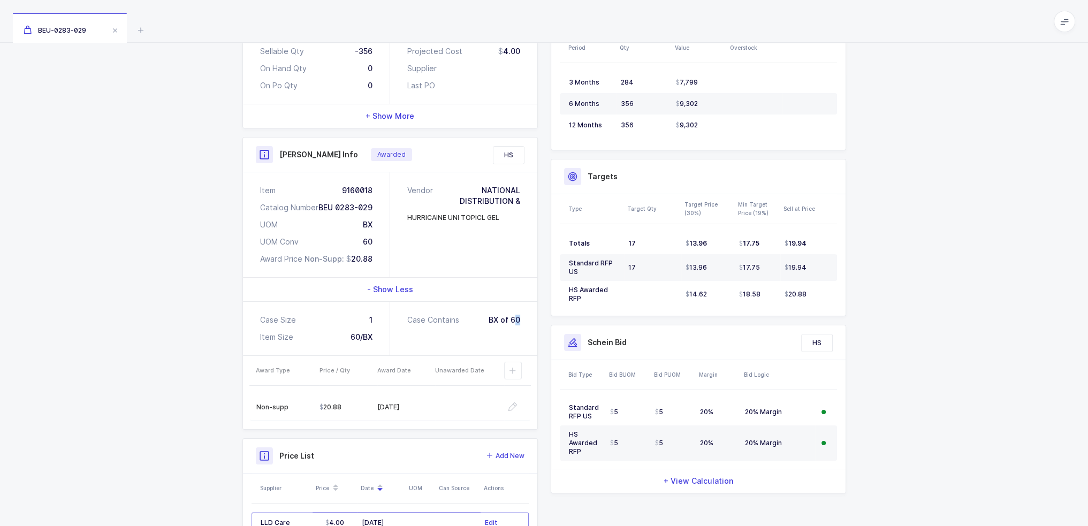
click at [516, 338] on div "Case Contains BX of 60" at bounding box center [463, 328] width 147 height 53
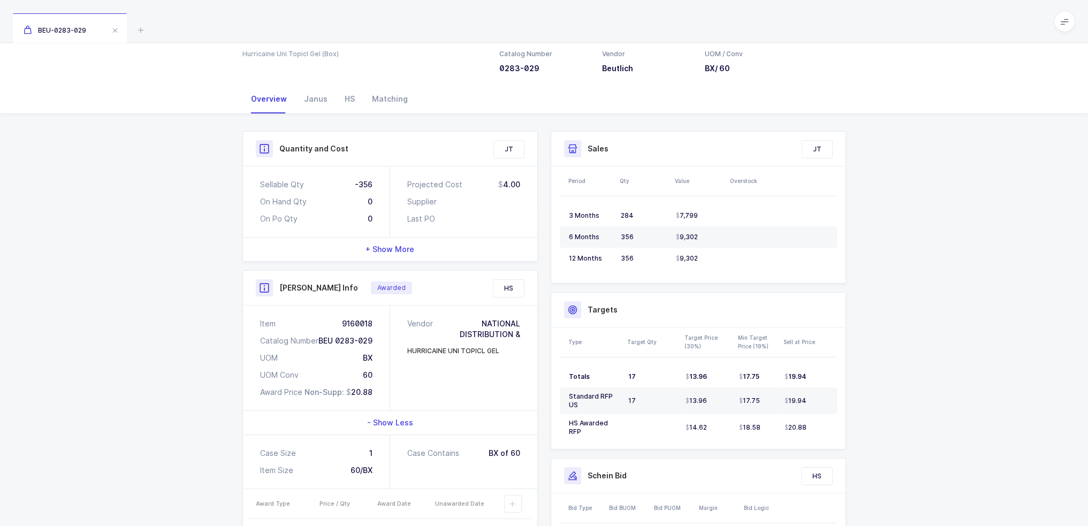
scroll to position [0, 0]
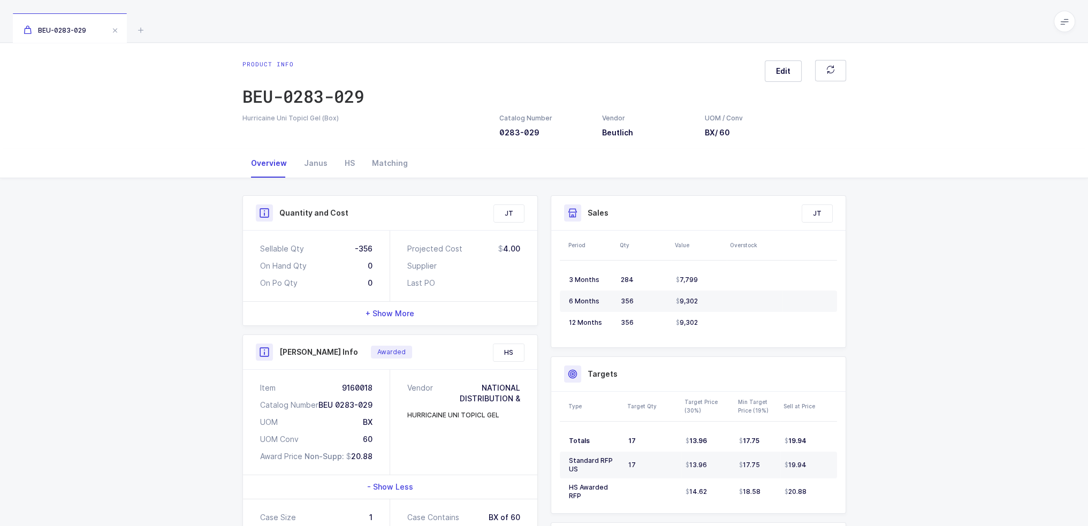
click at [368, 249] on div "-356" at bounding box center [364, 248] width 18 height 11
click at [387, 246] on div "Sellable Qty -356 On Hand Qty 0 On Po Qty 0" at bounding box center [316, 266] width 147 height 71
drag, startPoint x: 381, startPoint y: 248, endPoint x: 355, endPoint y: 249, distance: 25.7
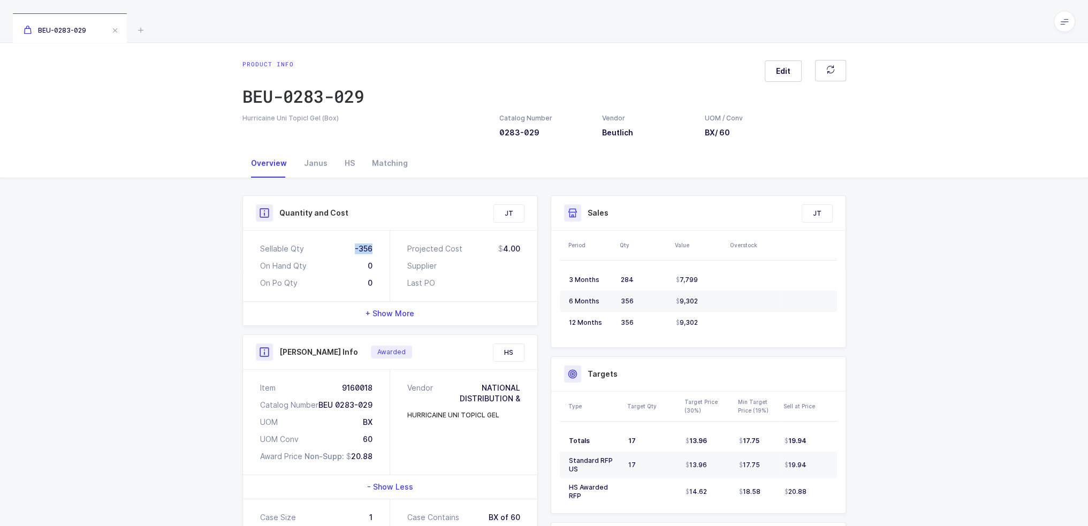
click at [355, 250] on div "Sellable Qty -356 On Hand Qty 0 On Po Qty 0" at bounding box center [316, 266] width 147 height 71
click at [355, 249] on div "-356" at bounding box center [364, 248] width 18 height 11
drag, startPoint x: 355, startPoint y: 249, endPoint x: 383, endPoint y: 248, distance: 27.9
click at [383, 248] on div "Sellable Qty -356 On Hand Qty 0 On Po Qty 0" at bounding box center [316, 266] width 147 height 71
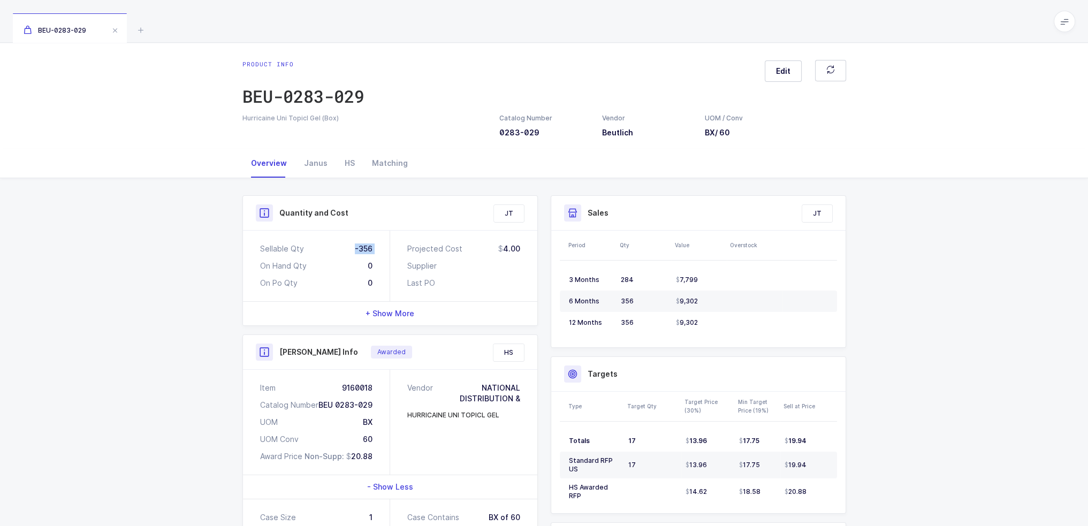
drag, startPoint x: 383, startPoint y: 248, endPoint x: 353, endPoint y: 248, distance: 30.5
click at [353, 248] on div "Sellable Qty -356 On Hand Qty 0 On Po Qty 0" at bounding box center [316, 266] width 147 height 71
click at [353, 248] on div "Sellable Qty -356" at bounding box center [316, 248] width 112 height 11
drag, startPoint x: 353, startPoint y: 248, endPoint x: 378, endPoint y: 247, distance: 25.7
click at [378, 247] on div "Sellable Qty -356 On Hand Qty 0 On Po Qty 0" at bounding box center [316, 266] width 147 height 71
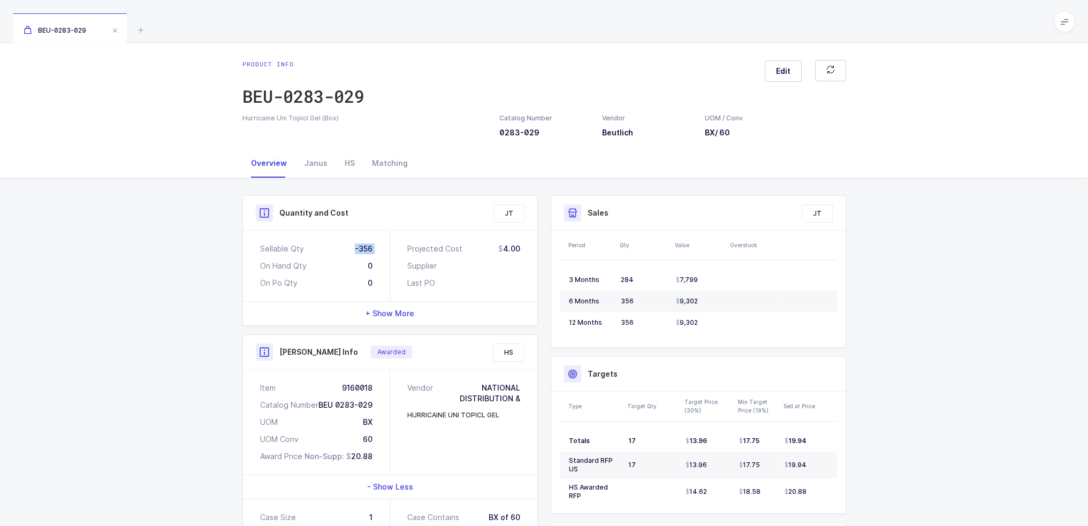
click at [378, 247] on div "Sellable Qty -356 On Hand Qty 0 On Po Qty 0" at bounding box center [316, 266] width 147 height 71
drag, startPoint x: 499, startPoint y: 246, endPoint x: 537, endPoint y: 248, distance: 37.5
click at [537, 248] on div "Projected Cost 4.00 Supplier Last PO" at bounding box center [463, 266] width 147 height 71
drag, startPoint x: 527, startPoint y: 250, endPoint x: 522, endPoint y: 250, distance: 5.9
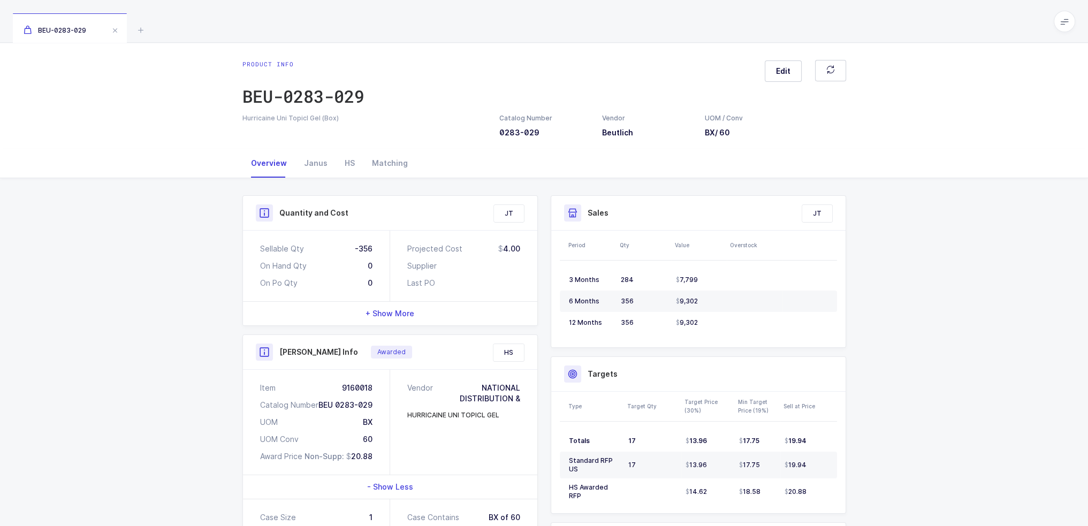
click at [522, 250] on div "Projected Cost 4.00 Supplier Last PO" at bounding box center [463, 266] width 147 height 71
click at [518, 249] on div "4.00" at bounding box center [509, 248] width 22 height 11
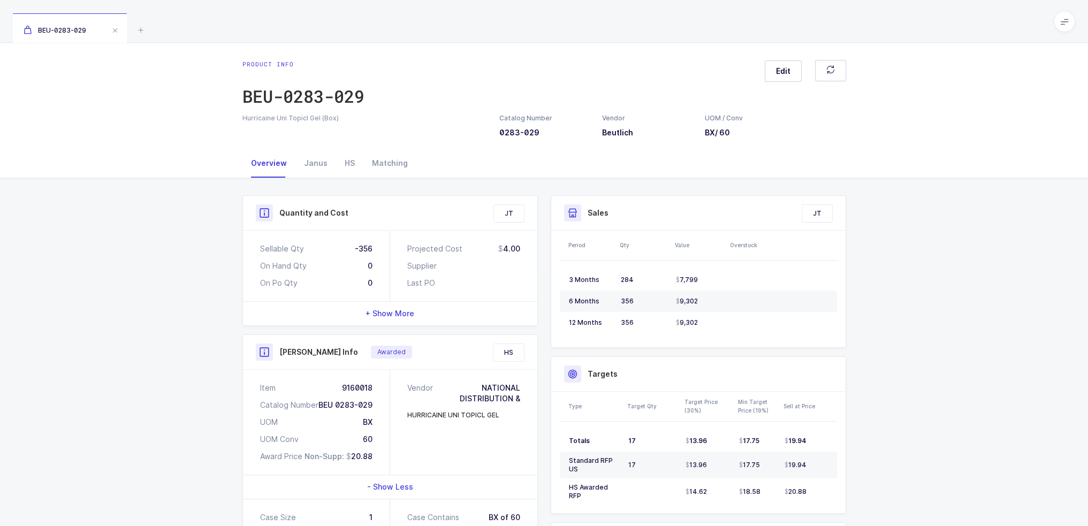
click at [518, 249] on div "4.00" at bounding box center [509, 248] width 22 height 11
click at [522, 248] on div "Projected Cost 4.00 Supplier Last PO" at bounding box center [463, 266] width 147 height 71
click at [509, 248] on div "4.00" at bounding box center [509, 248] width 22 height 11
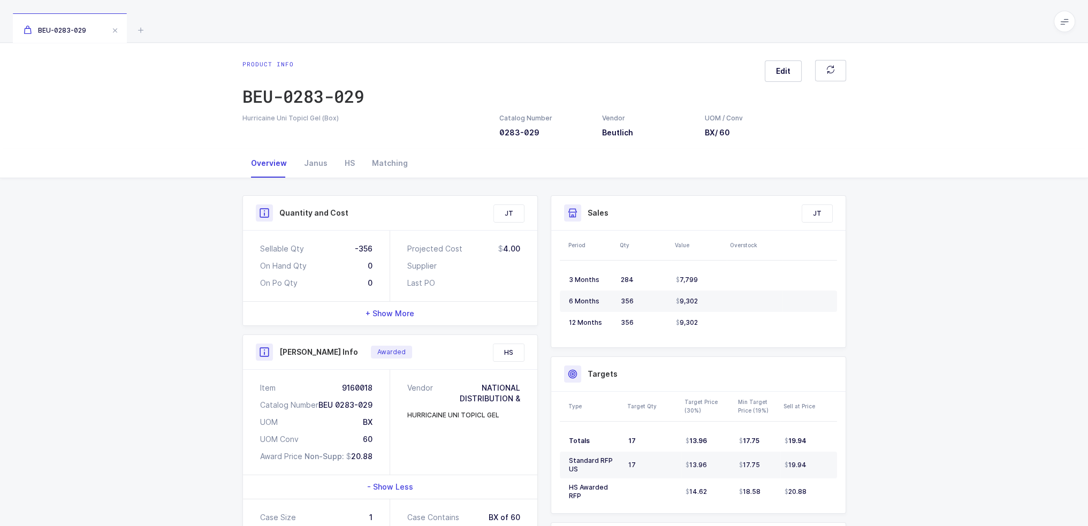
click at [518, 246] on div "4.00" at bounding box center [509, 248] width 22 height 11
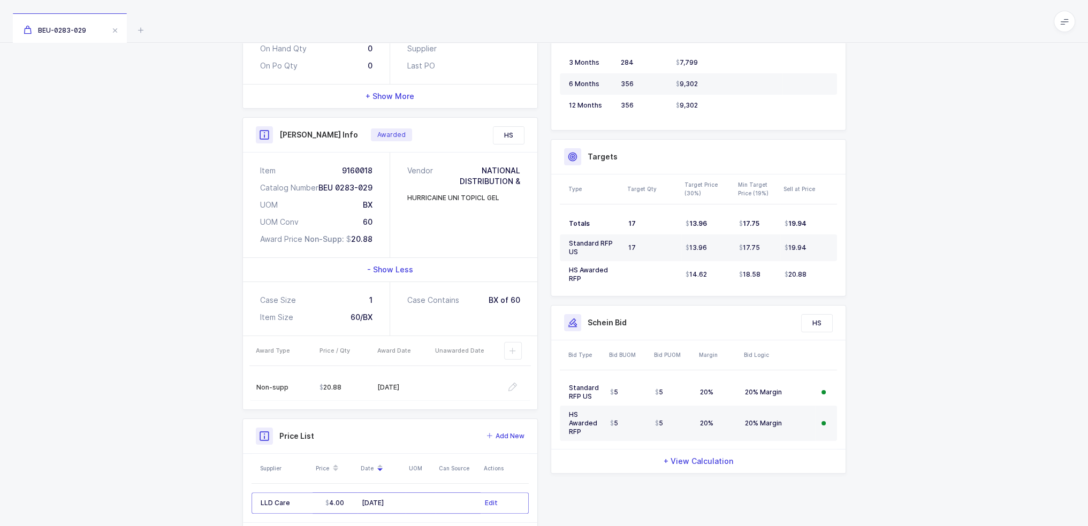
scroll to position [223, 0]
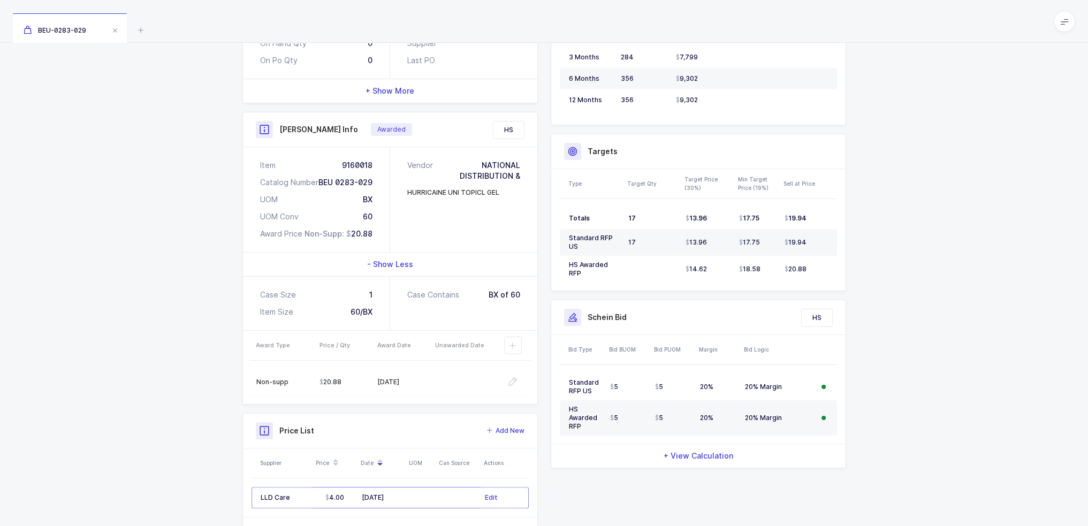
click at [524, 163] on div "Vendor NATIONAL DISTRIBUTION & HURRICAINE UNI TOPICL GEL" at bounding box center [463, 199] width 147 height 105
click at [451, 188] on div "HURRICAINE UNI TOPICL GEL" at bounding box center [453, 193] width 92 height 10
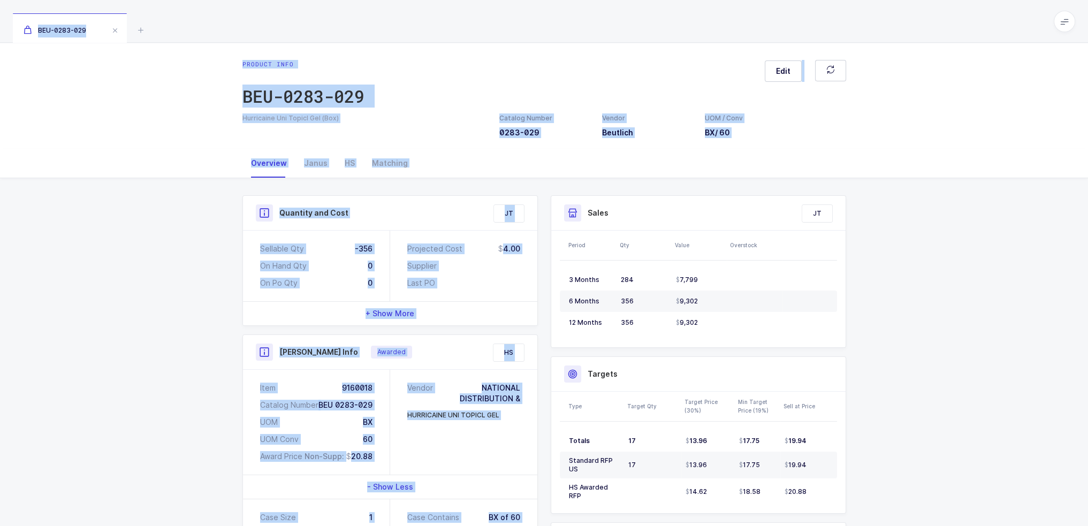
drag, startPoint x: 478, startPoint y: 25, endPoint x: 546, endPoint y: 186, distance: 174.3
click at [546, 186] on div "BEU-0283-029 Product info BEU-0283-029 Edit Hurricaine Uni Topicl Gel (Box) Cat…" at bounding box center [544, 395] width 1088 height 790
click at [546, 186] on div "Quantity and Cost JT Sellable Qty -356 On Hand Qty 0 On Po Qty 0 Projected Cost…" at bounding box center [544, 483] width 621 height 611
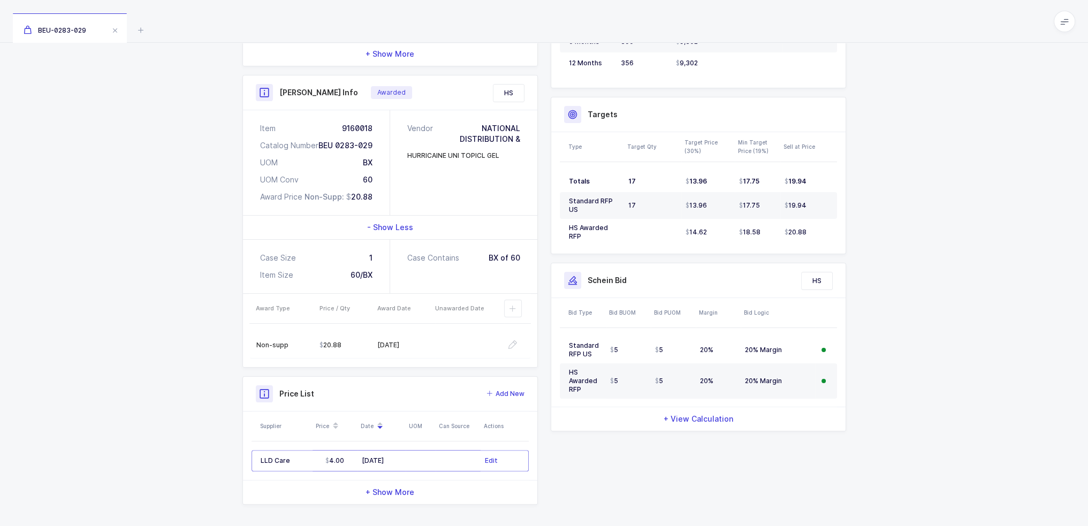
scroll to position [261, 0]
drag, startPoint x: 516, startPoint y: 162, endPoint x: 509, endPoint y: 167, distance: 8.4
click at [509, 169] on div "Vendor NATIONAL DISTRIBUTION & HURRICAINE UNI TOPICL GEL" at bounding box center [463, 161] width 147 height 105
click at [409, 226] on span "- Show Less" at bounding box center [390, 225] width 46 height 11
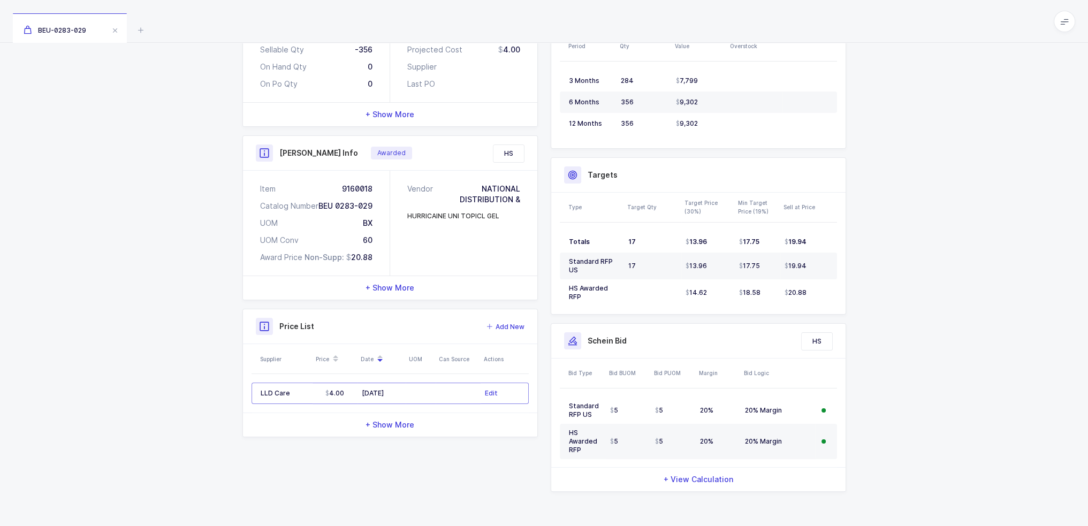
scroll to position [197, 0]
drag, startPoint x: 507, startPoint y: 243, endPoint x: 260, endPoint y: 156, distance: 262.3
click at [261, 156] on div "Henry Schein Info Awarded HS Item 9160018 Catalog Number BEU 0283-029 UOM BX UO…" at bounding box center [389, 219] width 295 height 165
click at [248, 154] on div "Henry Schein Info Awarded" at bounding box center [390, 154] width 294 height 35
click at [247, 154] on div "Henry Schein Info Awarded" at bounding box center [390, 154] width 294 height 35
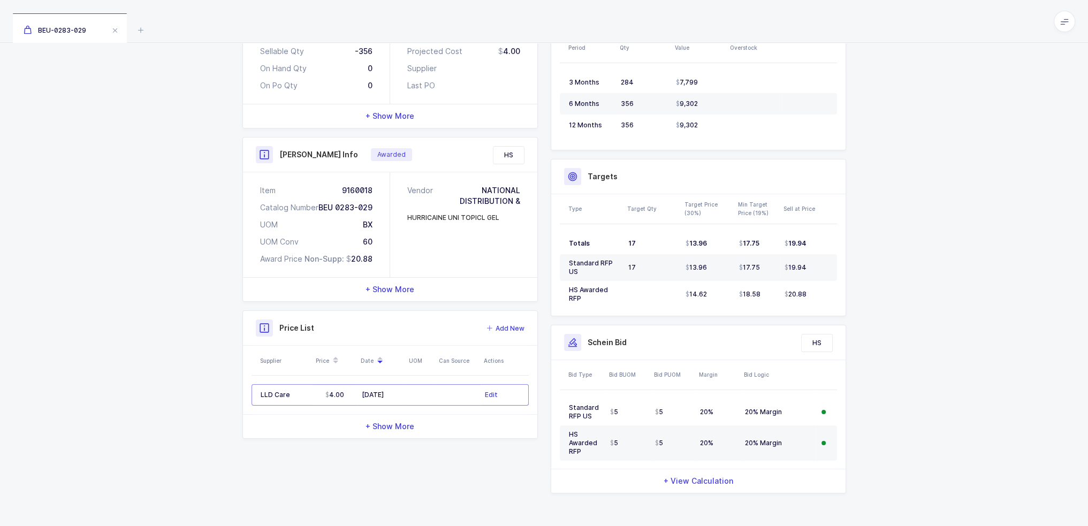
click at [246, 148] on div "Henry Schein Info Awarded" at bounding box center [390, 154] width 294 height 35
click at [945, 308] on div "Quantity and Cost JT Sellable Qty -356 On Hand Qty 0 On Po Qty 0 Projected Cost…" at bounding box center [544, 254] width 1088 height 547
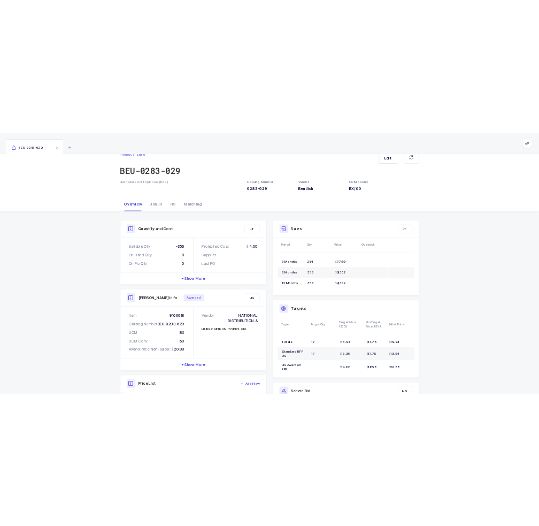
scroll to position [0, 0]
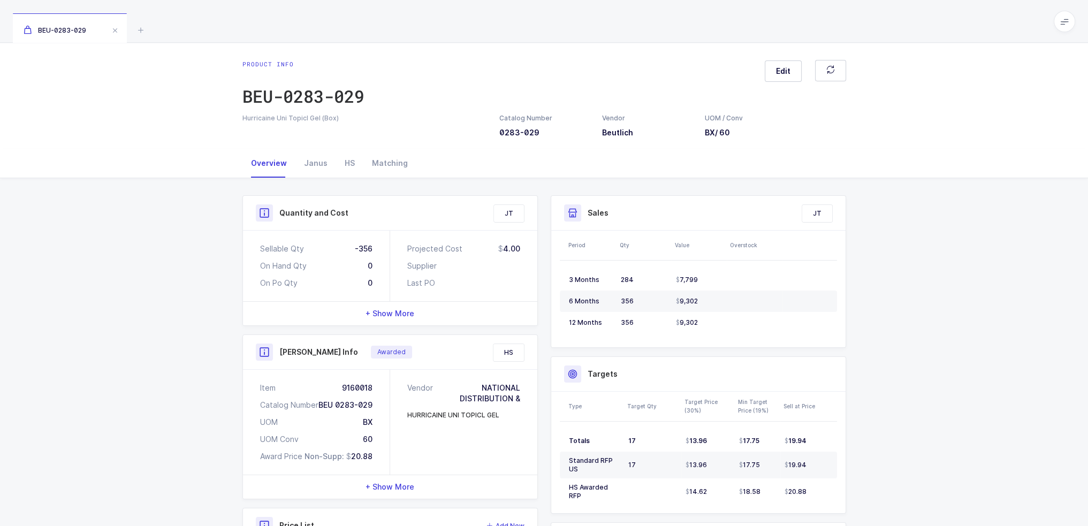
click at [284, 64] on div "Product info" at bounding box center [303, 64] width 122 height 9
click at [287, 63] on div "Product info" at bounding box center [303, 64] width 122 height 9
drag, startPoint x: 297, startPoint y: 61, endPoint x: 244, endPoint y: 56, distance: 53.2
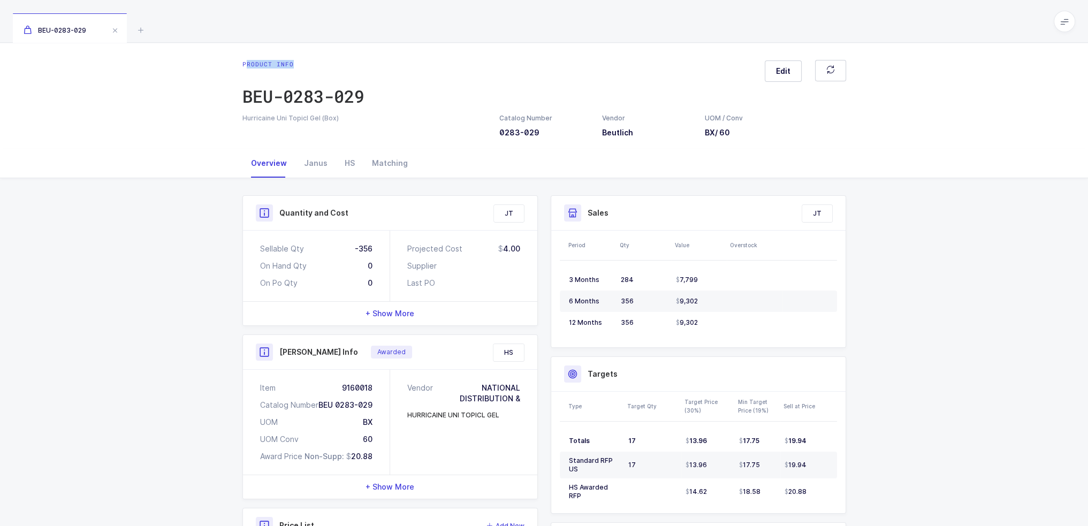
click at [244, 56] on div "Product info BEU-0283-029 Edit Hurricaine Uni Topicl Gel (Box) Catalog Number 0…" at bounding box center [544, 96] width 1088 height 106
click at [347, 160] on div "HS" at bounding box center [349, 163] width 27 height 29
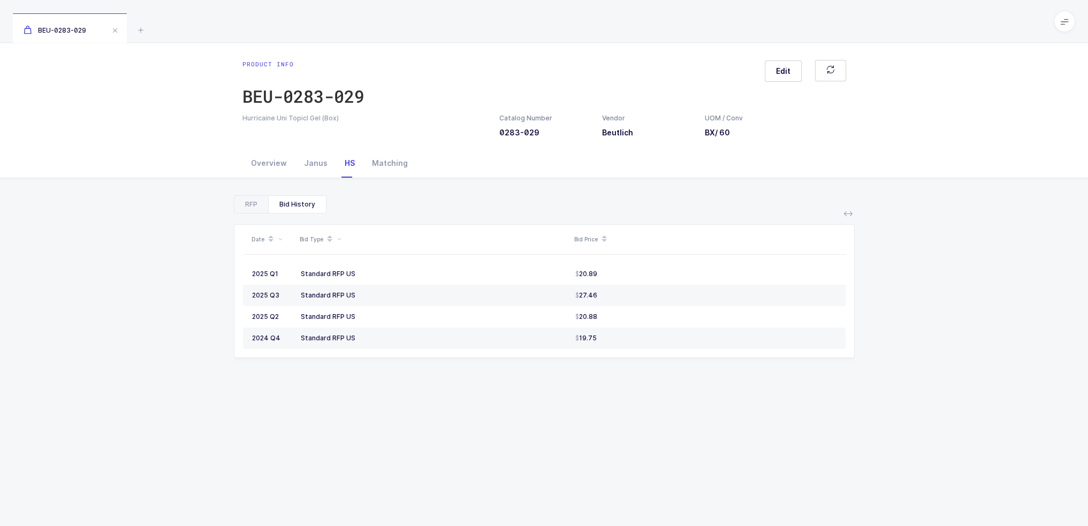
click at [347, 166] on div "HS" at bounding box center [349, 163] width 27 height 29
click at [248, 207] on div "RFP" at bounding box center [251, 204] width 34 height 17
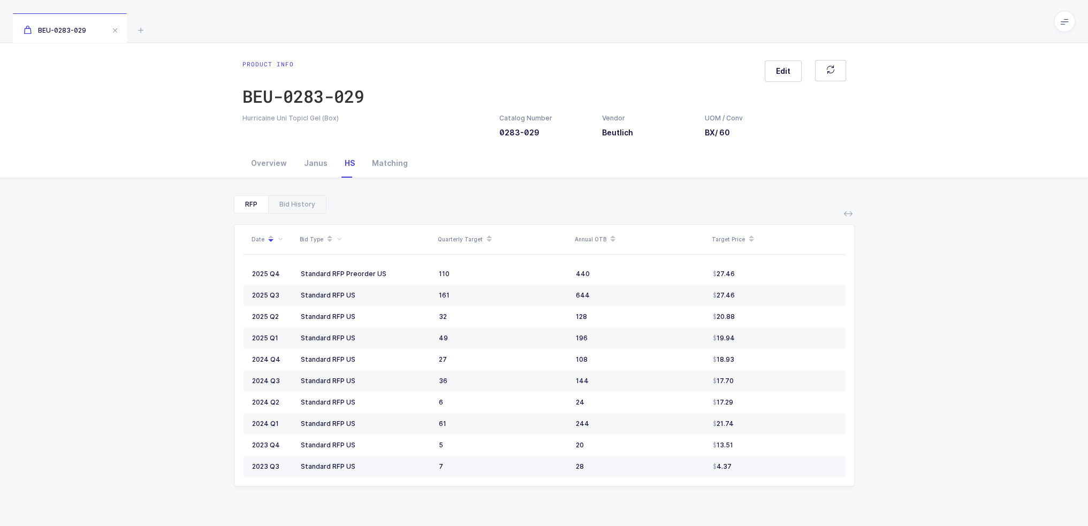
drag, startPoint x: 749, startPoint y: 465, endPoint x: 762, endPoint y: 466, distance: 12.9
click at [762, 466] on div "4.37" at bounding box center [775, 466] width 124 height 9
click at [403, 196] on div "RFP Bid History" at bounding box center [544, 204] width 621 height 18
drag, startPoint x: 253, startPoint y: 468, endPoint x: 751, endPoint y: 468, distance: 498.1
click at [751, 468] on tr "2023 Q3 Standard RFP US 7 28 4.37" at bounding box center [544, 466] width 602 height 21
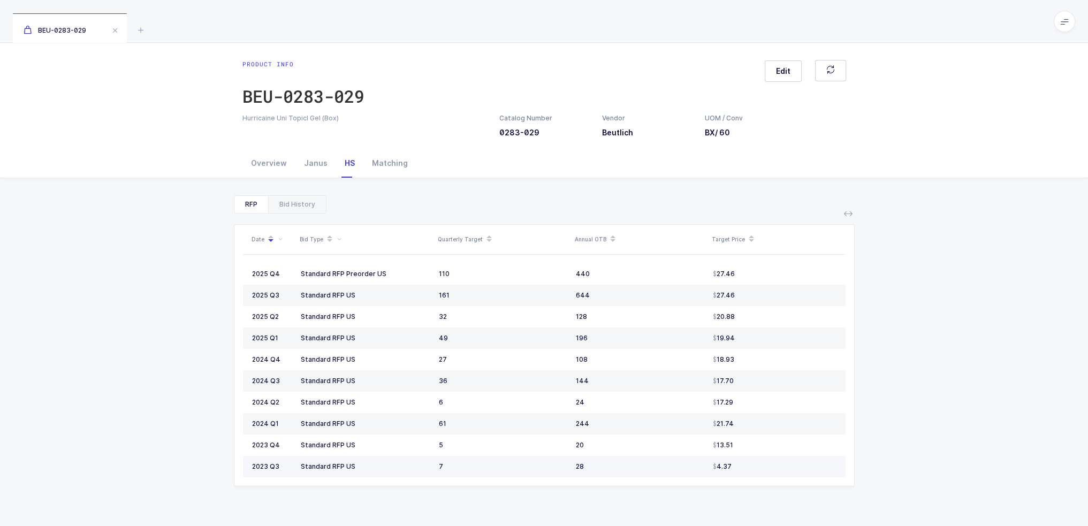
click at [751, 468] on div "4.37" at bounding box center [775, 466] width 124 height 9
drag, startPoint x: 754, startPoint y: 468, endPoint x: 711, endPoint y: 464, distance: 43.0
click at [711, 464] on td "4.37" at bounding box center [776, 466] width 137 height 21
drag, startPoint x: 738, startPoint y: 468, endPoint x: 710, endPoint y: 436, distance: 42.1
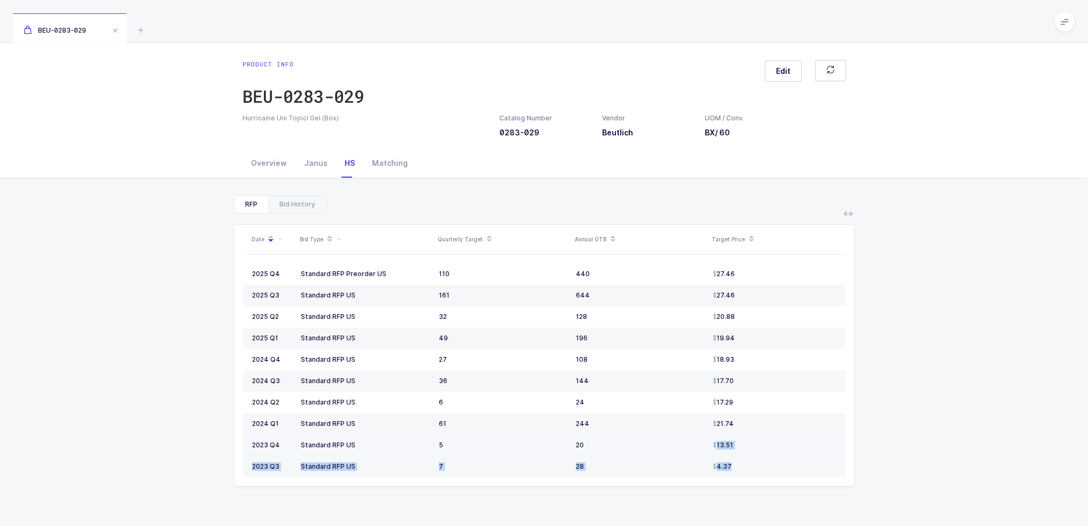
click at [710, 436] on tbody "2025 Q4 Standard RFP Preorder US 110 440 27.46 2025 Q3 Standard RFP US 161 644 …" at bounding box center [544, 370] width 602 height 214
click at [710, 436] on td "13.51" at bounding box center [776, 444] width 137 height 21
drag, startPoint x: 742, startPoint y: 426, endPoint x: 742, endPoint y: 469, distance: 42.8
click at [742, 469] on tbody "2025 Q4 Standard RFP Preorder US 110 440 27.46 2025 Q3 Standard RFP US 161 644 …" at bounding box center [544, 370] width 602 height 214
click at [742, 469] on div "4.37" at bounding box center [775, 466] width 124 height 9
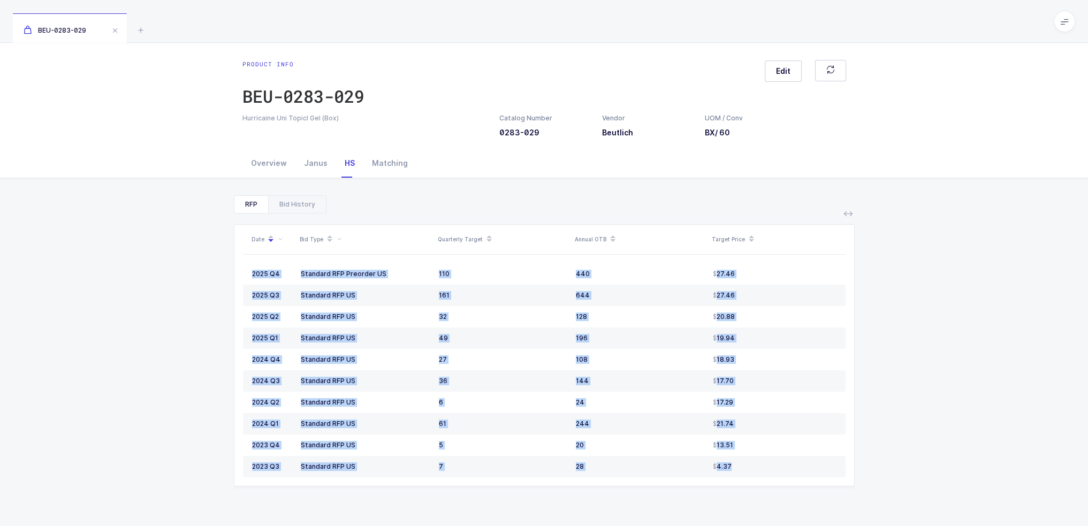
drag, startPoint x: 745, startPoint y: 469, endPoint x: 217, endPoint y: 263, distance: 566.5
click at [217, 263] on div "RFP Bid History Date Bid Type Quarterly Target Annual OTB Target Price 2025 Q4 …" at bounding box center [544, 405] width 1071 height 454
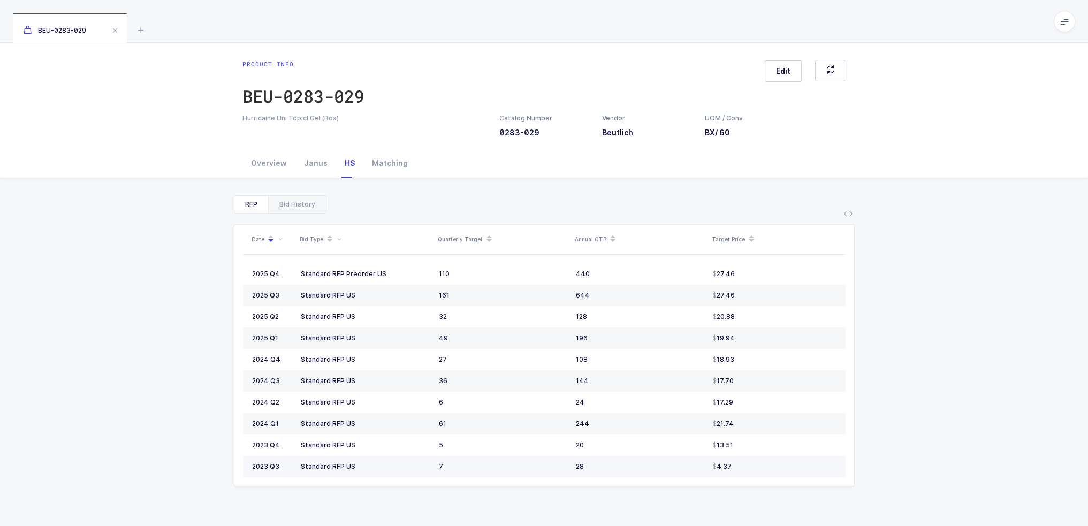
drag, startPoint x: 775, startPoint y: 470, endPoint x: 760, endPoint y: 463, distance: 16.7
click at [760, 463] on div "4.37" at bounding box center [775, 466] width 124 height 9
click at [758, 464] on div "4.37" at bounding box center [775, 466] width 124 height 9
drag, startPoint x: 748, startPoint y: 466, endPoint x: 747, endPoint y: 449, distance: 17.2
click at [747, 449] on tbody "2025 Q4 Standard RFP Preorder US 110 440 27.46 2025 Q3 Standard RFP US 161 644 …" at bounding box center [544, 370] width 602 height 214
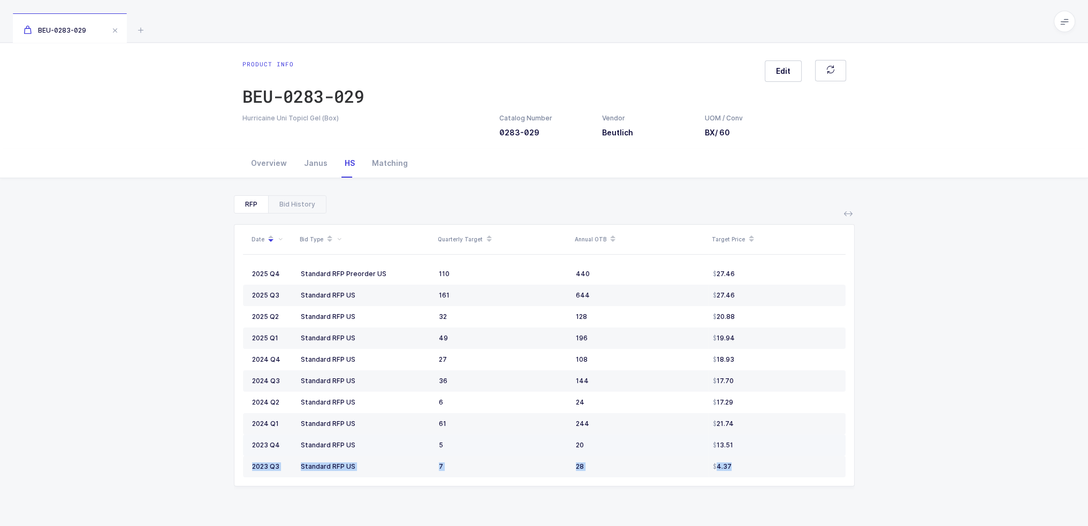
click at [747, 449] on div "13.51" at bounding box center [775, 445] width 124 height 9
drag, startPoint x: 748, startPoint y: 447, endPoint x: 777, endPoint y: 442, distance: 29.7
click at [777, 442] on div "13.51" at bounding box center [775, 445] width 124 height 9
click at [310, 203] on div "Bid History" at bounding box center [297, 204] width 58 height 17
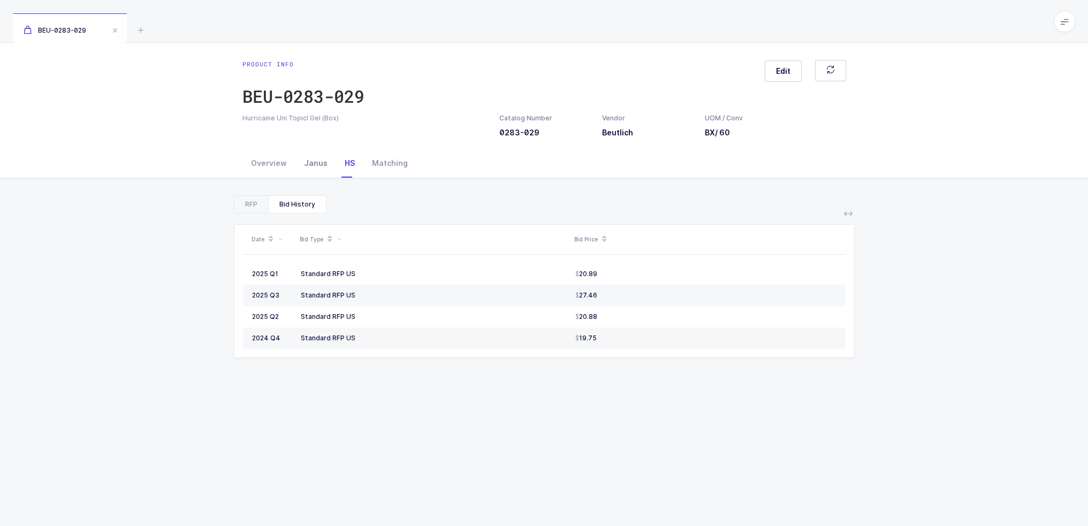
click at [312, 166] on div "Janus" at bounding box center [315, 163] width 41 height 29
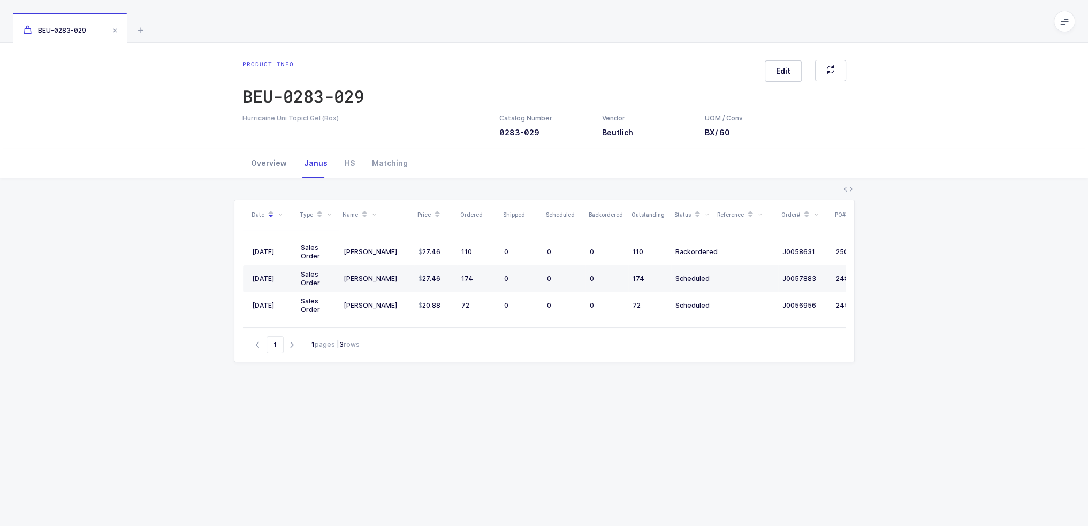
click at [278, 160] on div "Overview" at bounding box center [268, 163] width 53 height 29
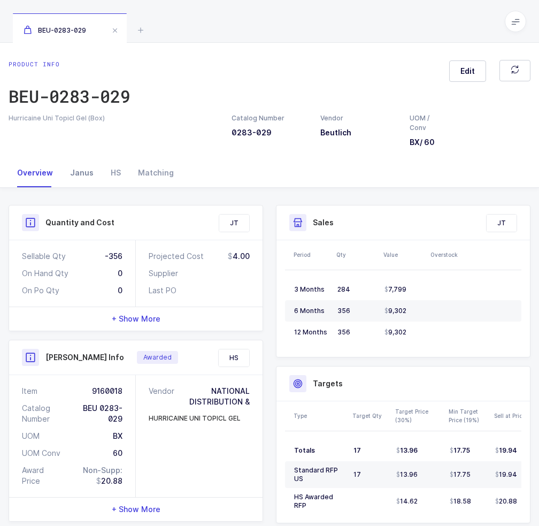
click at [62, 176] on div "Janus" at bounding box center [82, 172] width 41 height 29
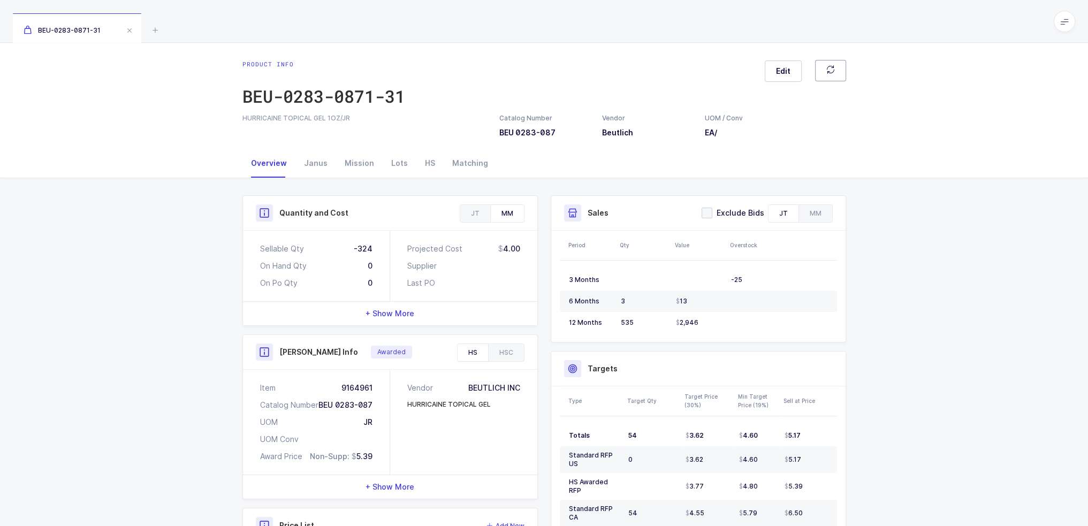
click at [828, 77] on button "button" at bounding box center [830, 70] width 31 height 21
click at [335, 94] on div "BEU-0283-0871-31" at bounding box center [323, 96] width 163 height 21
click at [152, 30] on icon at bounding box center [155, 30] width 13 height 13
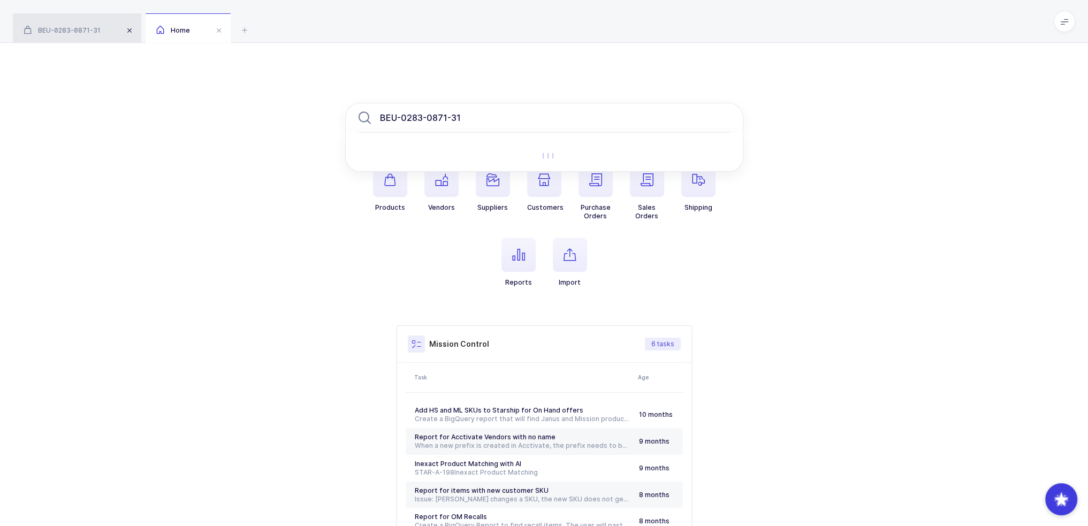
type input "BEU-0283-0871-31"
click at [126, 30] on span at bounding box center [129, 30] width 13 height 13
click at [526, 128] on input "BEU-0283-0871-31" at bounding box center [544, 118] width 398 height 30
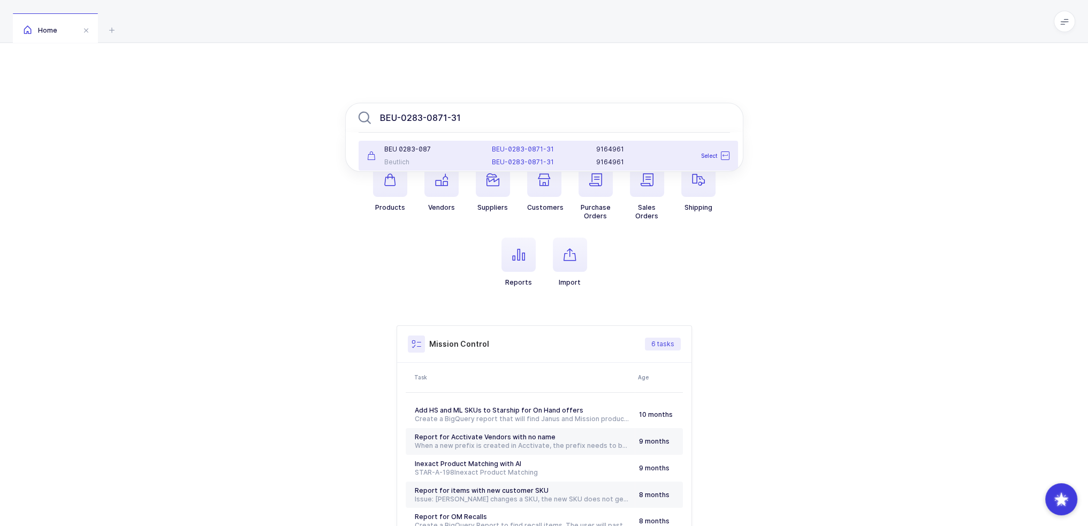
click at [514, 147] on span "BEU-0283-0871-31" at bounding box center [523, 149] width 62 height 8
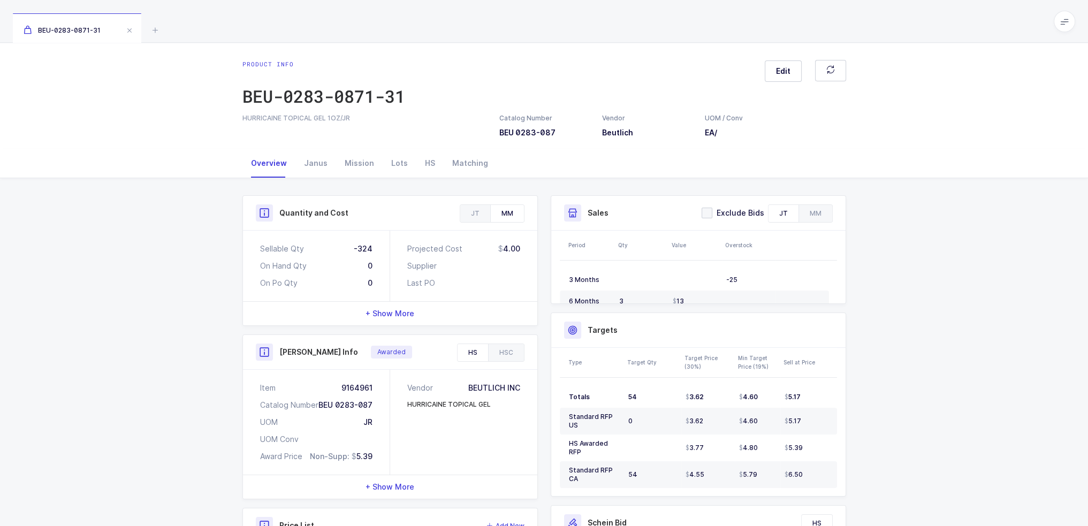
click at [588, 60] on div "Product info BEU-0283-0871-31 Edit" at bounding box center [543, 86] width 603 height 53
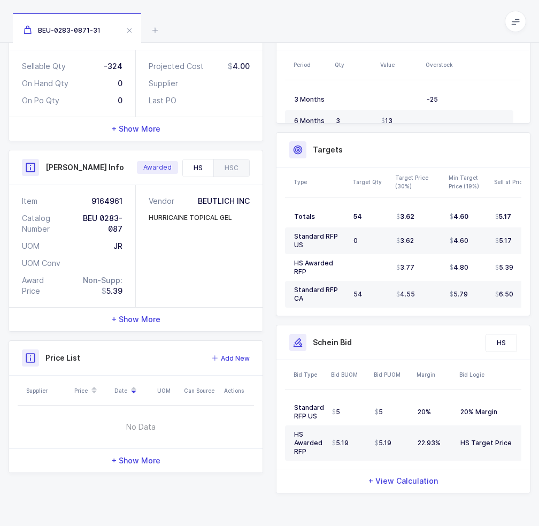
scroll to position [11, 0]
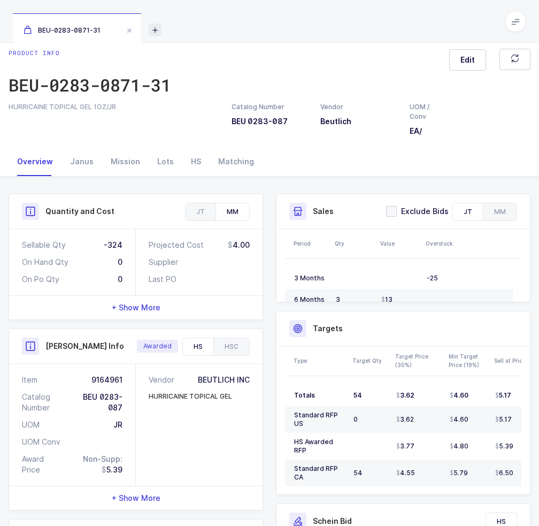
click at [158, 32] on icon at bounding box center [155, 30] width 13 height 13
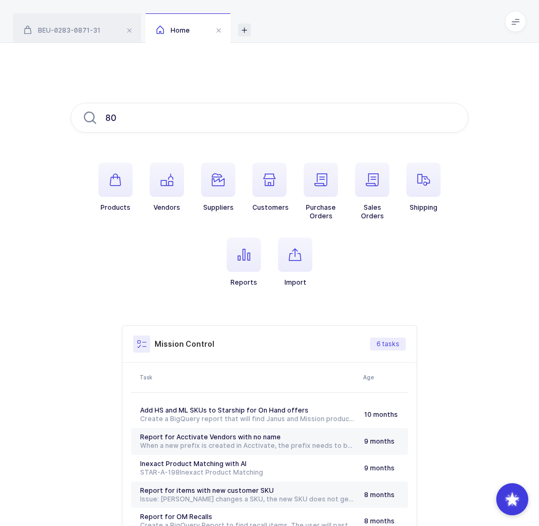
type input "8"
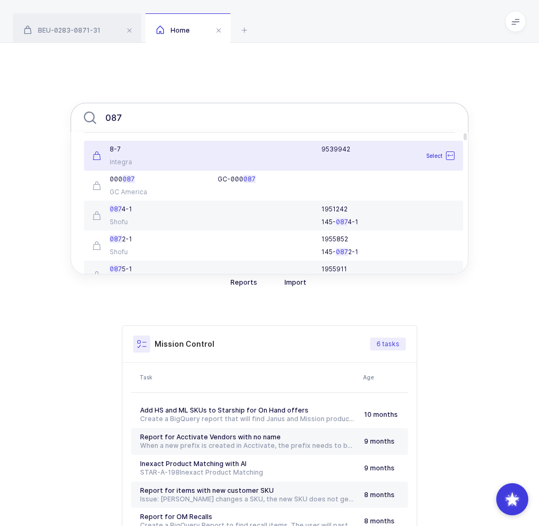
click at [107, 119] on input "087" at bounding box center [270, 118] width 398 height 30
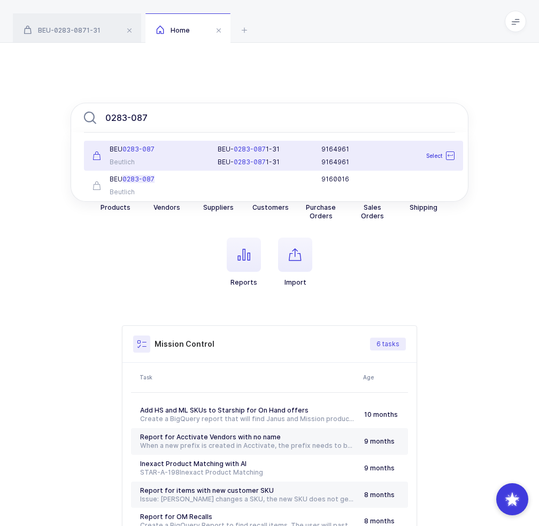
type input "0283-087"
click at [202, 154] on div "BEU 0283-087 Beutlich" at bounding box center [148, 155] width 125 height 21
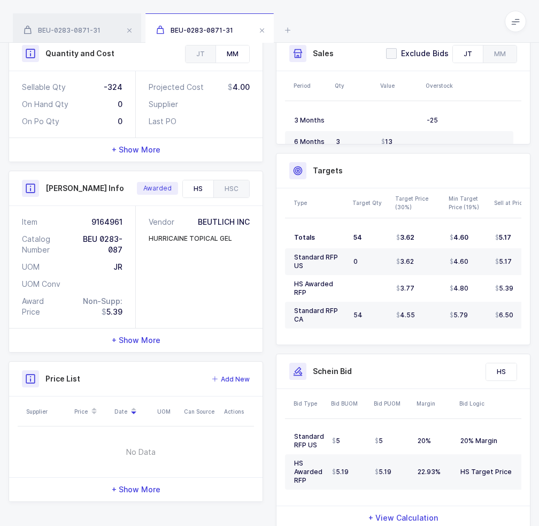
scroll to position [206, 0]
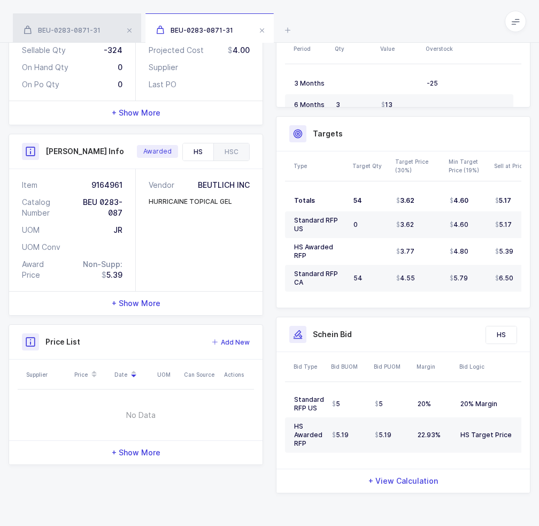
click at [79, 22] on div "BEU-0283-0871-31" at bounding box center [77, 28] width 128 height 30
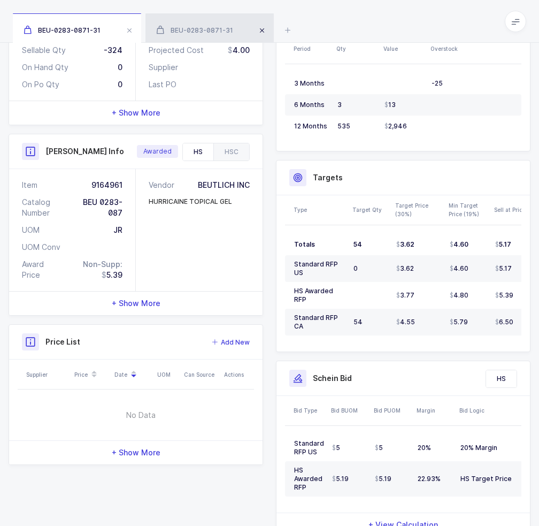
click at [259, 30] on span at bounding box center [262, 30] width 13 height 13
click at [154, 29] on icon at bounding box center [155, 30] width 13 height 13
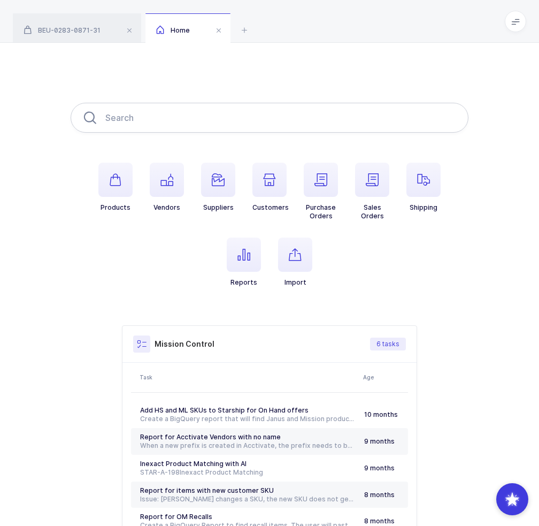
click at [188, 117] on input "text" at bounding box center [270, 118] width 398 height 30
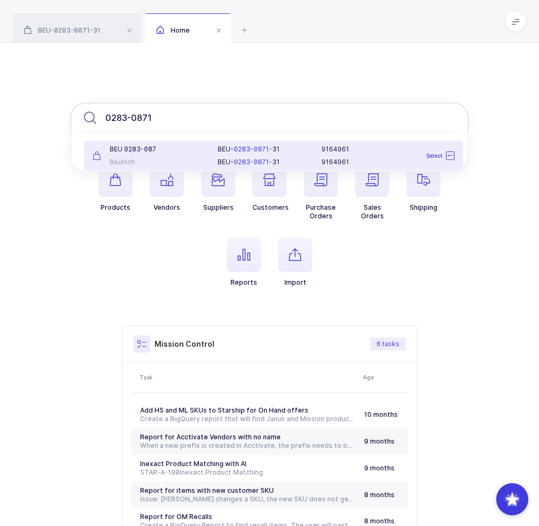
drag, startPoint x: 189, startPoint y: 154, endPoint x: 203, endPoint y: 116, distance: 40.5
click at [205, 114] on div "0283-0871 BEU 0283-087 Beutlich BEU- 0283-0871- 31 BEU- 0283-0871- 31 9164961 9…" at bounding box center [270, 118] width 398 height 30
click at [202, 117] on input "0283-0871" at bounding box center [270, 118] width 398 height 30
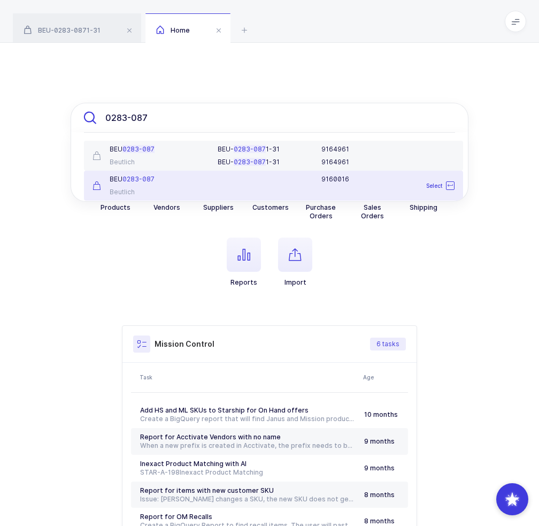
type input "0283-087"
click at [205, 186] on div "BEU 0283-087 Beutlich" at bounding box center [148, 185] width 125 height 21
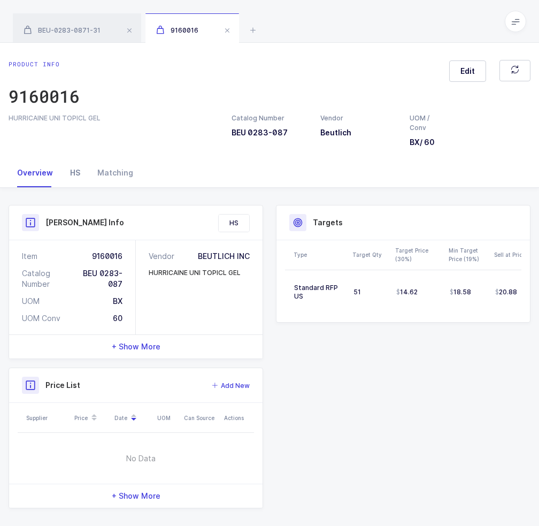
click at [73, 174] on div "HS" at bounding box center [75, 172] width 27 height 29
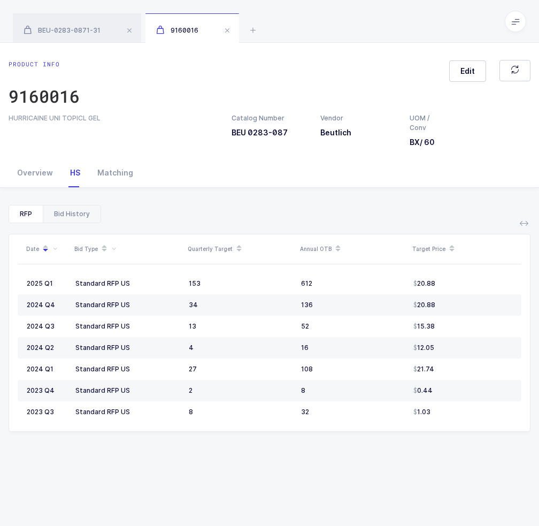
click at [67, 215] on div "Bid History" at bounding box center [72, 213] width 58 height 17
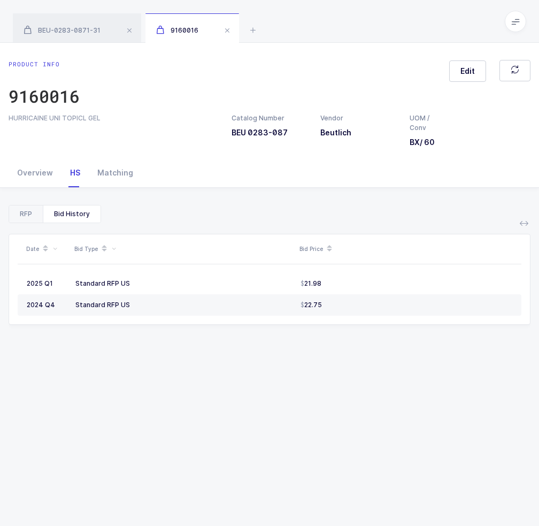
click at [16, 220] on div "RFP" at bounding box center [26, 213] width 34 height 17
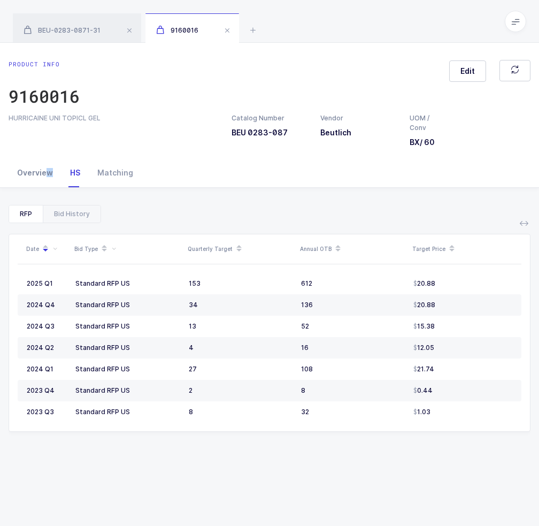
click at [49, 165] on div "Overview" at bounding box center [35, 172] width 53 height 29
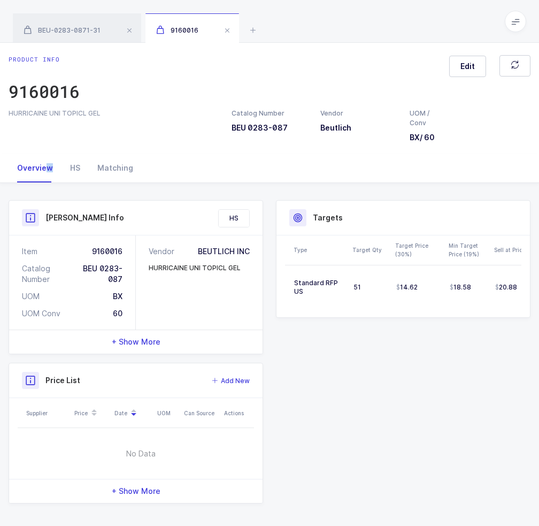
scroll to position [6, 0]
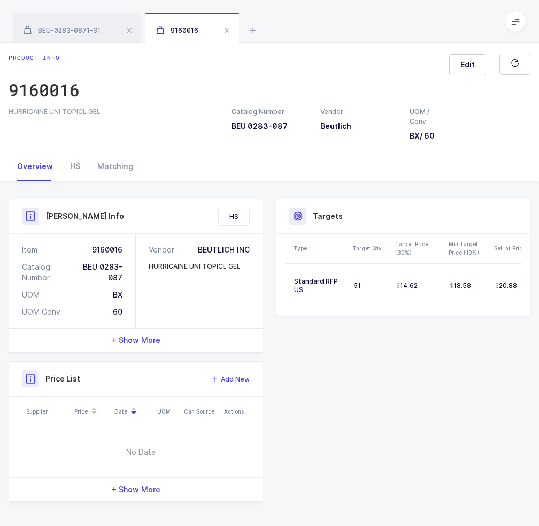
click at [147, 108] on div "HURRICAINE UNI TOPICL GEL Catalog Number BEU 0283-087 Vendor Beutlich UOM / Con…" at bounding box center [269, 124] width 535 height 34
click at [147, 108] on div "HURRICAINE UNI TOPICL GEL" at bounding box center [114, 112] width 210 height 10
drag, startPoint x: 457, startPoint y: 113, endPoint x: 453, endPoint y: 139, distance: 26.0
click at [430, 138] on div "Product info 9160016 Edit HURRICAINE UNI TOPICL GEL Catalog Number BEU 0283-087…" at bounding box center [269, 94] width 539 height 116
click at [453, 139] on div "HURRICAINE UNI TOPICL GEL Catalog Number BEU 0283-087 Vendor Beutlich UOM / Con…" at bounding box center [269, 124] width 535 height 34
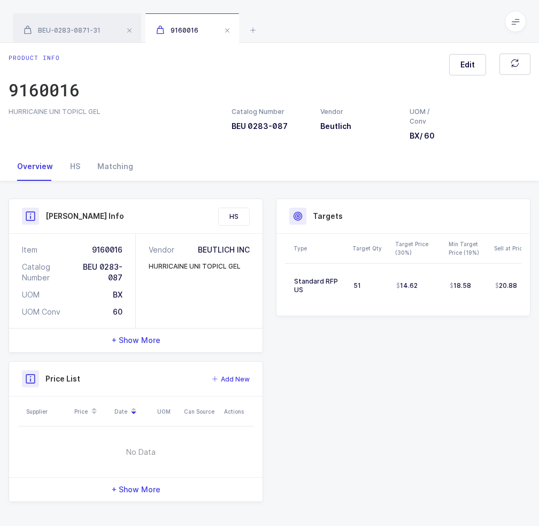
drag, startPoint x: 348, startPoint y: 54, endPoint x: 477, endPoint y: 131, distance: 150.2
click at [477, 131] on div "Product info 9160016 Edit HURRICAINE UNI TOPICL GEL Catalog Number BEU 0283-087…" at bounding box center [269, 97] width 539 height 88
click at [477, 131] on div "HURRICAINE UNI TOPICL GEL Catalog Number BEU 0283-087 Vendor Beutlich UOM / Con…" at bounding box center [269, 124] width 535 height 34
click at [141, 343] on span "+ Show More" at bounding box center [136, 340] width 49 height 11
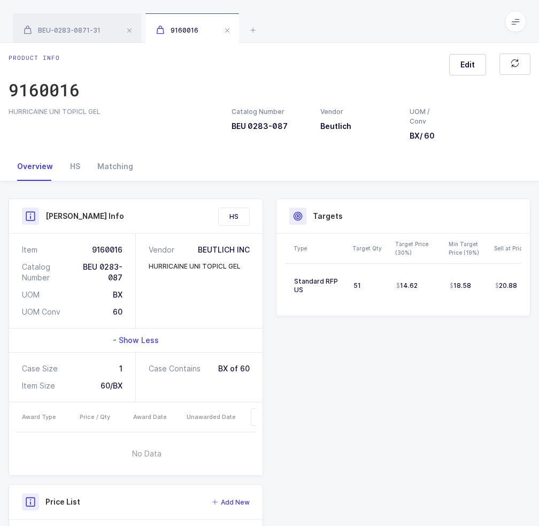
click at [141, 342] on span "- Show Less" at bounding box center [136, 340] width 46 height 11
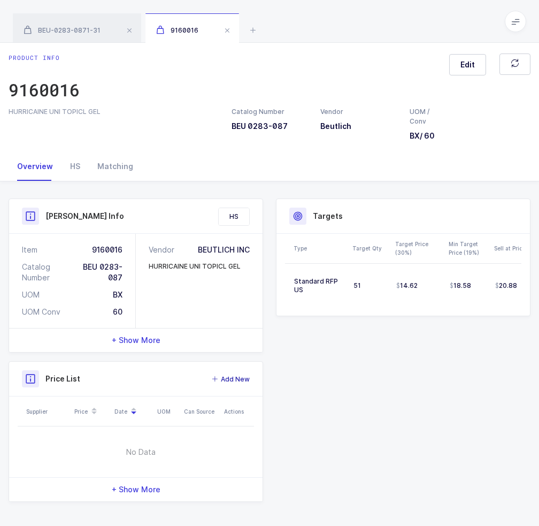
click at [236, 371] on div "Price List Add New" at bounding box center [136, 378] width 228 height 17
click at [235, 375] on span "Add New" at bounding box center [235, 379] width 29 height 11
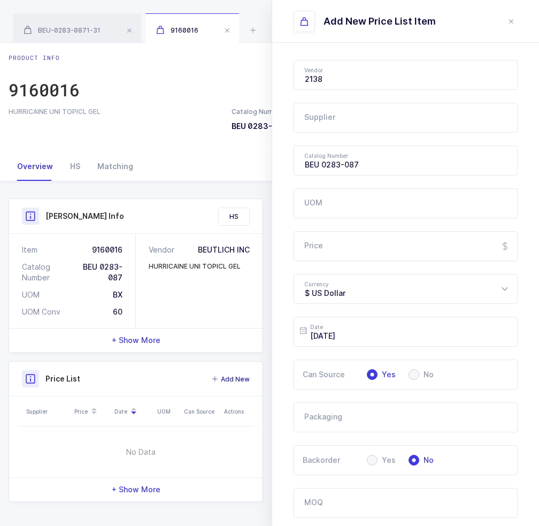
type input "Beutlich"
drag, startPoint x: 74, startPoint y: 47, endPoint x: 79, endPoint y: 33, distance: 15.1
click at [74, 44] on div "Product info 9160016 Edit HURRICAINE UNI TOPICL GEL Catalog Number BEU 0283-087…" at bounding box center [269, 94] width 539 height 116
click at [79, 33] on span "BEU-0283-0871-31" at bounding box center [62, 30] width 77 height 8
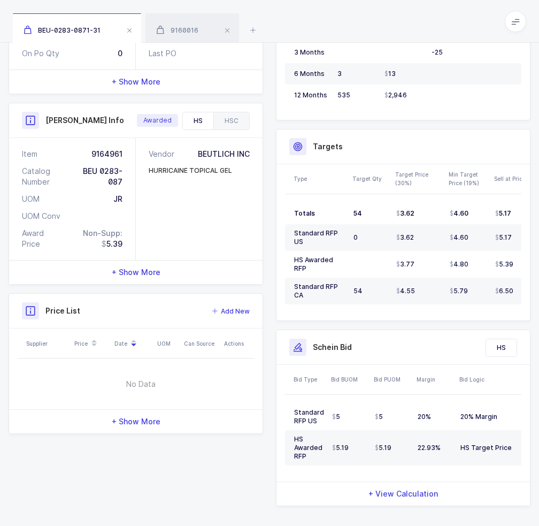
scroll to position [250, 0]
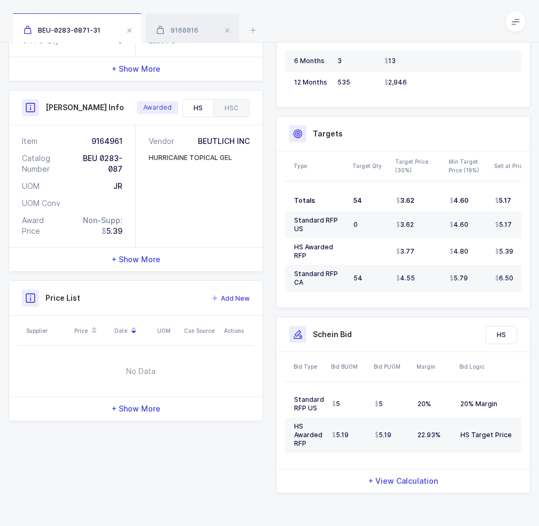
click at [140, 408] on span "+ Show More" at bounding box center [136, 408] width 49 height 11
click at [140, 407] on span "- Show Less" at bounding box center [136, 408] width 46 height 11
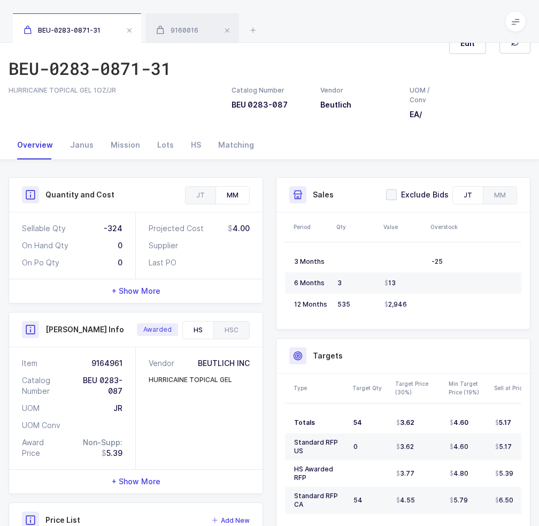
scroll to position [44, 0]
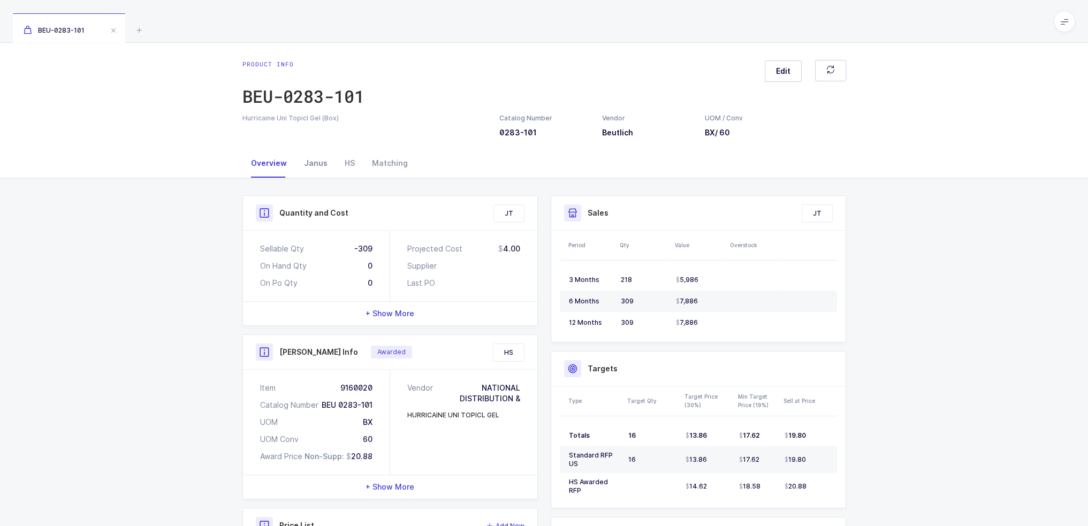
click at [315, 162] on div "Janus" at bounding box center [315, 163] width 41 height 29
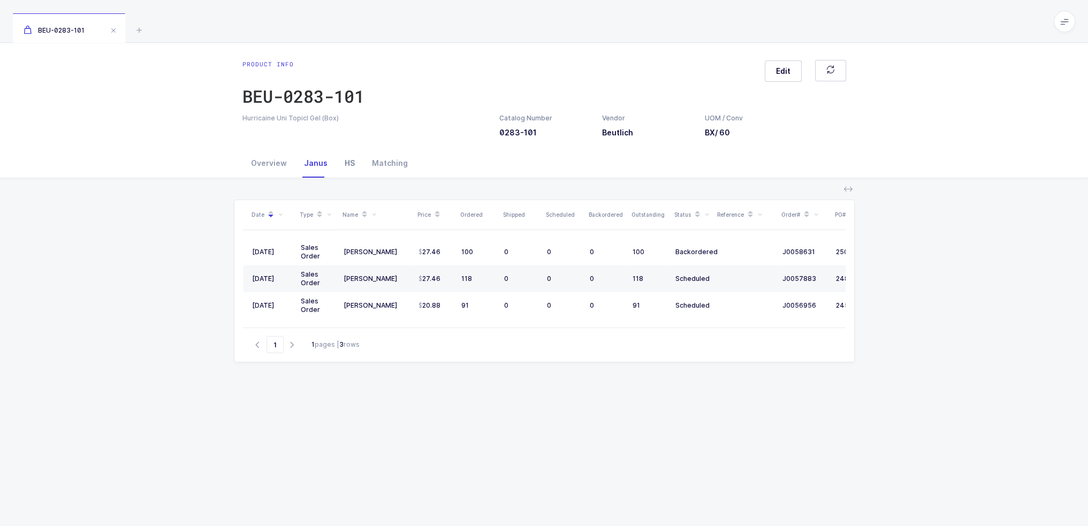
click at [346, 162] on div "HS" at bounding box center [349, 163] width 27 height 29
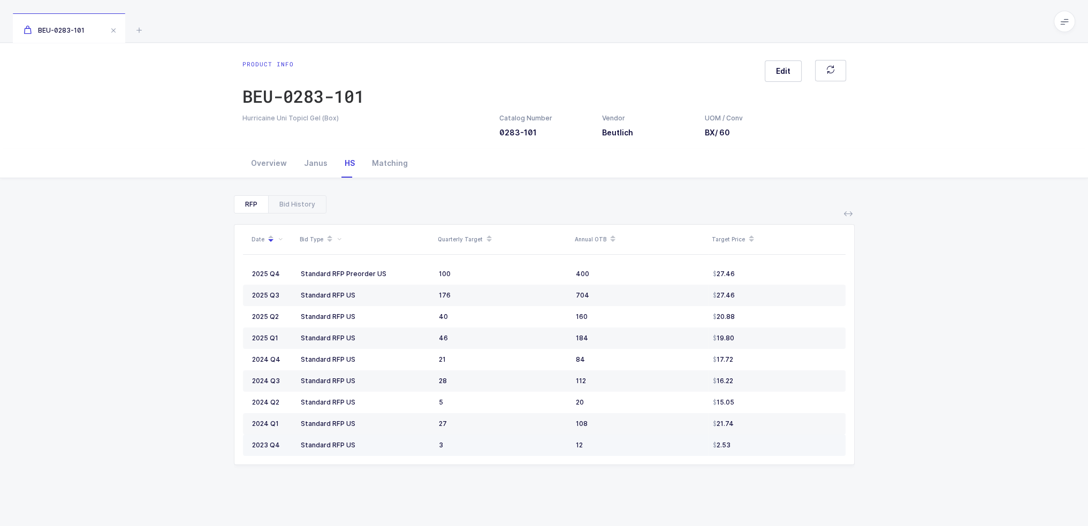
click at [749, 447] on td "2.53" at bounding box center [776, 444] width 137 height 21
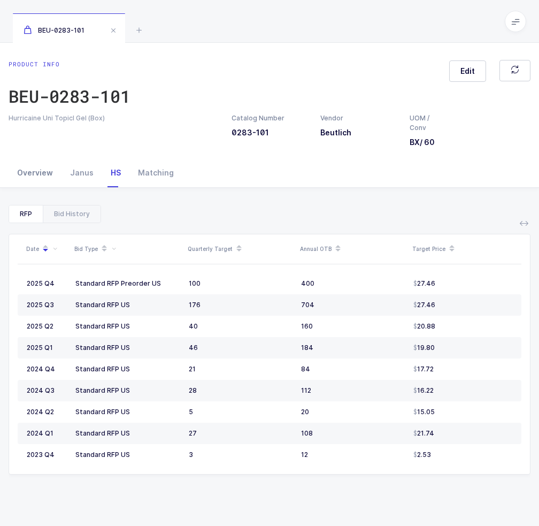
click at [29, 179] on div "Overview" at bounding box center [35, 172] width 53 height 29
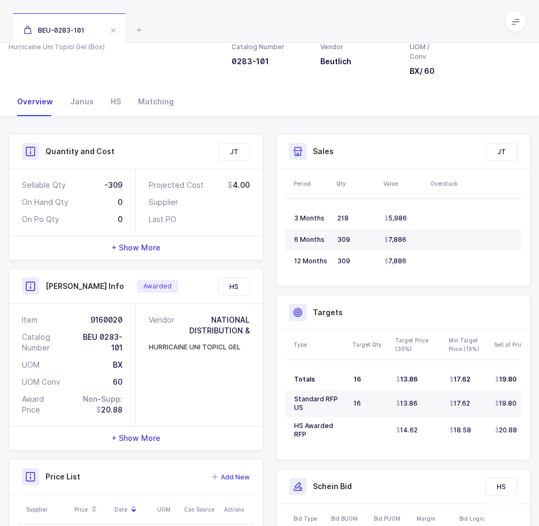
scroll to position [89, 0]
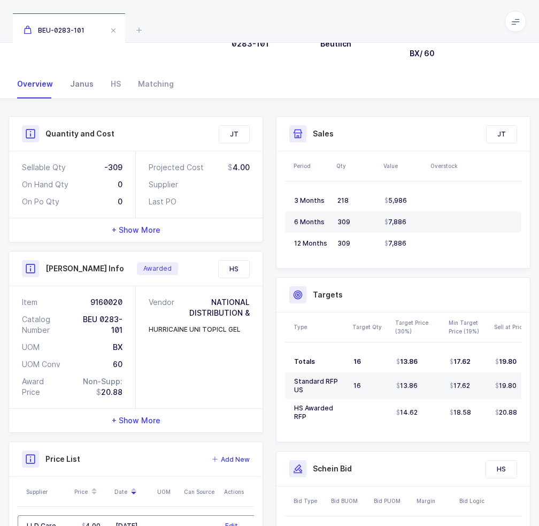
click at [82, 92] on div "Janus" at bounding box center [82, 84] width 41 height 29
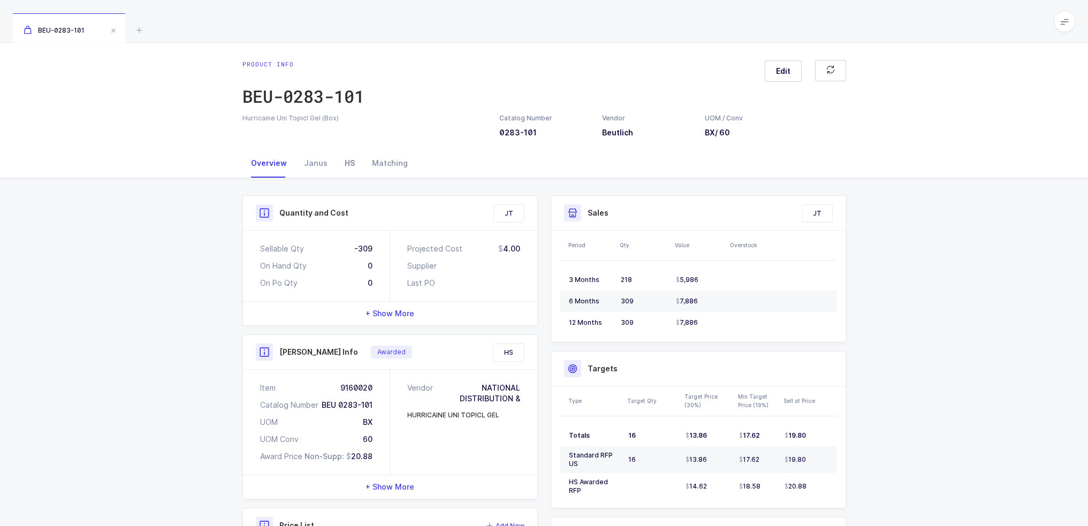
click at [337, 166] on div "HS" at bounding box center [349, 163] width 27 height 29
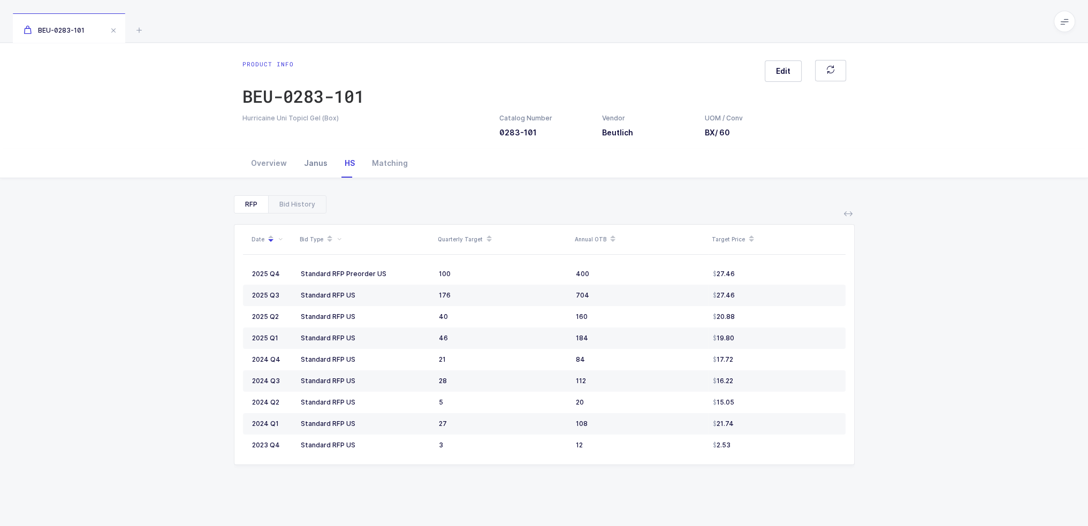
click at [316, 162] on div "Janus" at bounding box center [315, 163] width 41 height 29
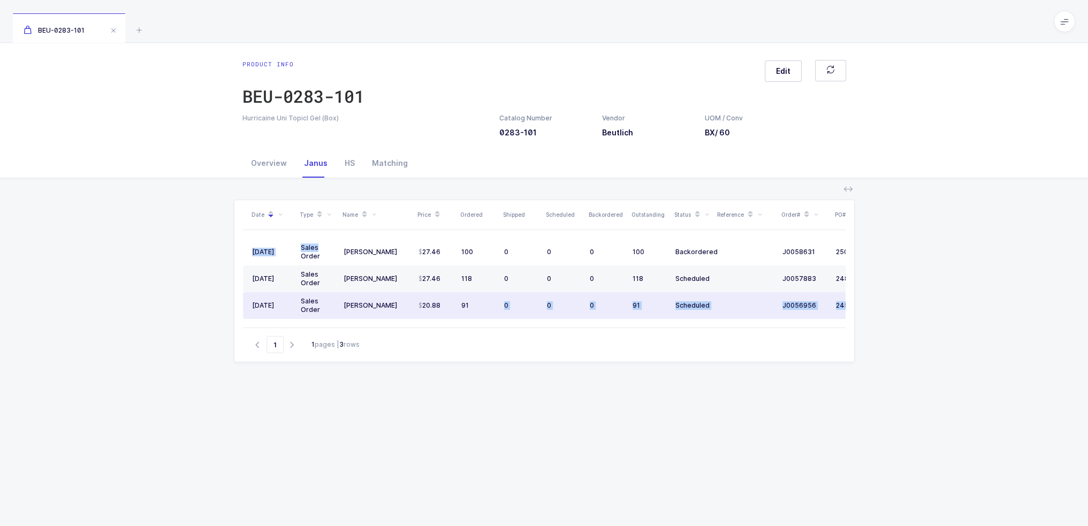
drag, startPoint x: 323, startPoint y: 251, endPoint x: 471, endPoint y: 302, distance: 156.5
click at [471, 302] on div "Date Type Name Price Ordered Shipped Scheduled Backordered Outstanding Status R…" at bounding box center [544, 263] width 602 height 127
click at [471, 302] on div "91" at bounding box center [478, 305] width 34 height 9
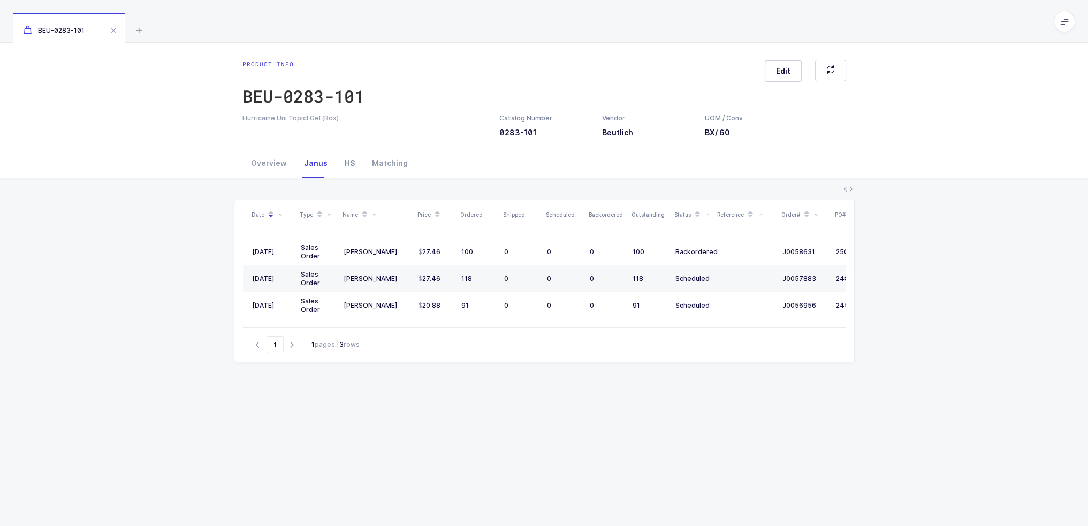
click at [337, 164] on div "HS" at bounding box center [349, 163] width 27 height 29
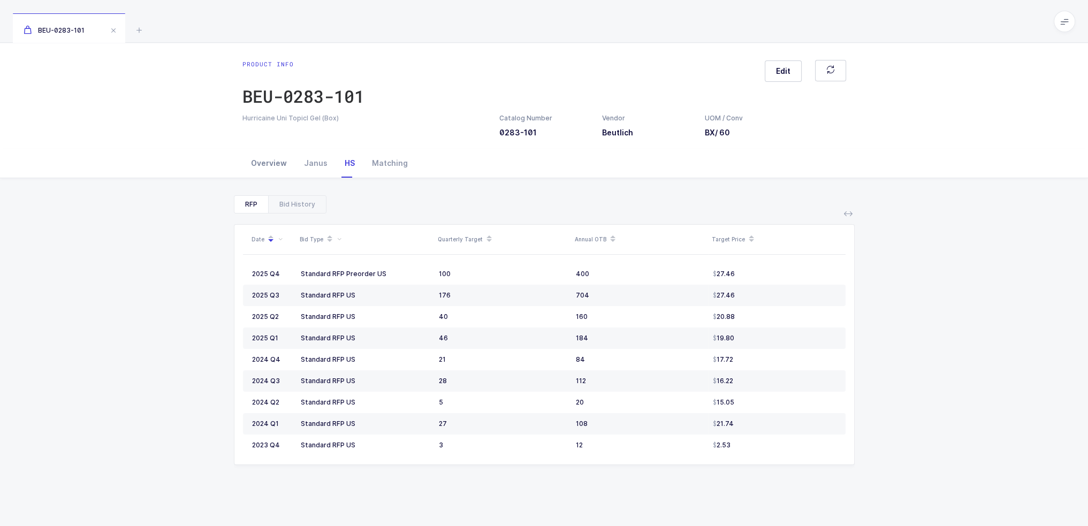
click at [264, 152] on div "Overview" at bounding box center [268, 163] width 53 height 29
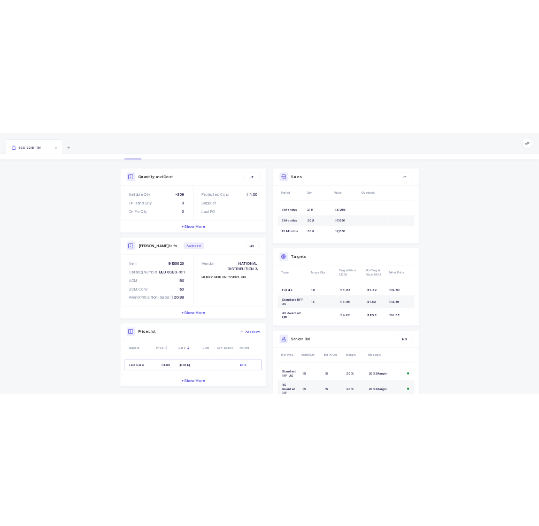
scroll to position [133, 0]
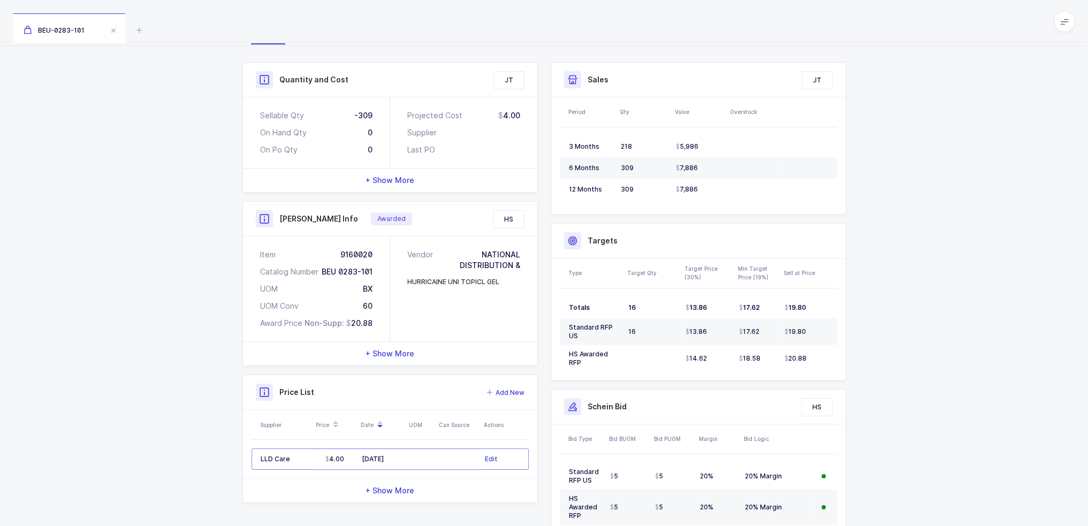
click at [377, 220] on span "Awarded" at bounding box center [391, 219] width 28 height 9
click at [386, 224] on div "Awarded" at bounding box center [391, 218] width 41 height 13
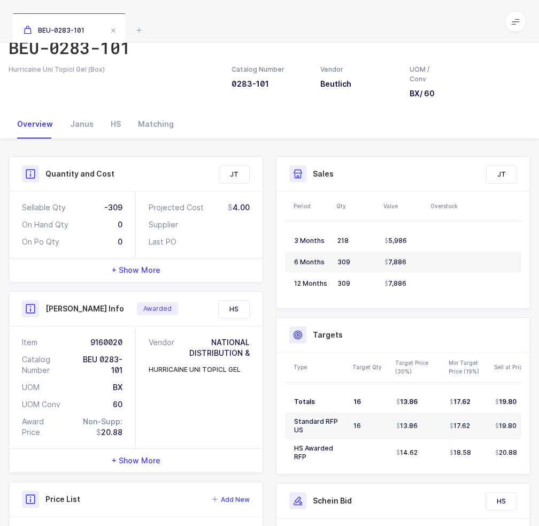
scroll to position [28, 0]
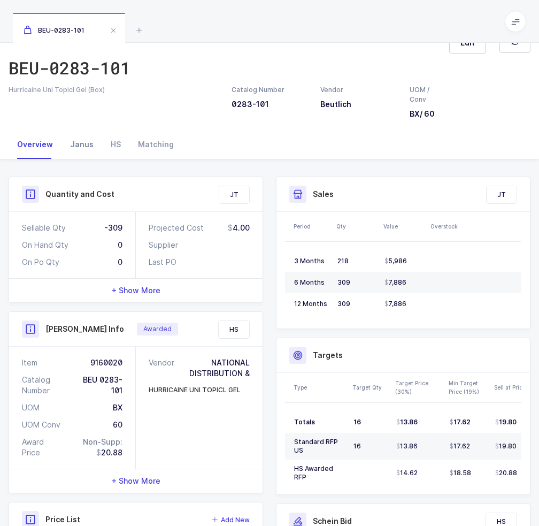
click at [63, 154] on div "Janus" at bounding box center [82, 144] width 41 height 29
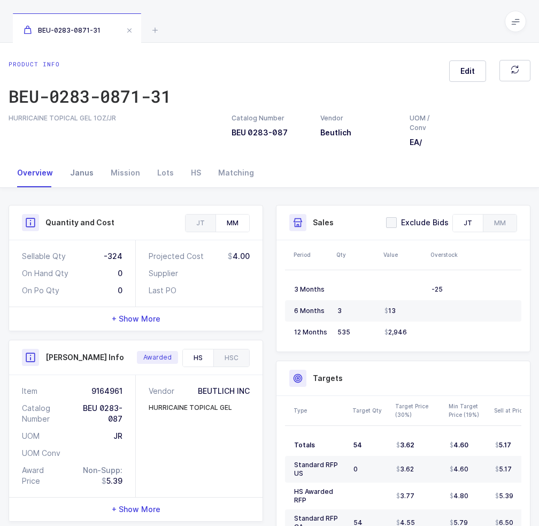
click at [88, 163] on div "Janus" at bounding box center [82, 172] width 41 height 29
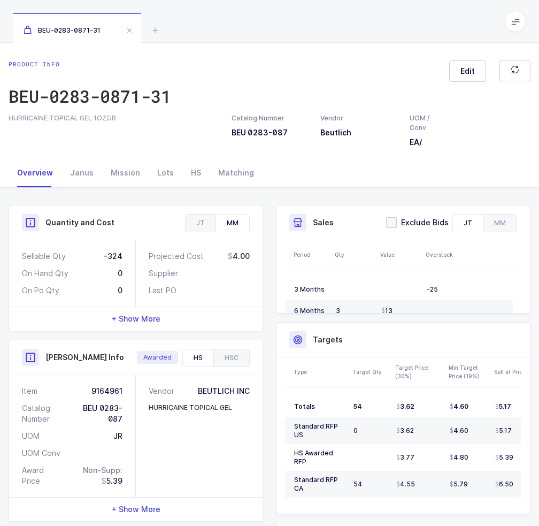
click at [150, 321] on span "+ Show More" at bounding box center [136, 319] width 49 height 11
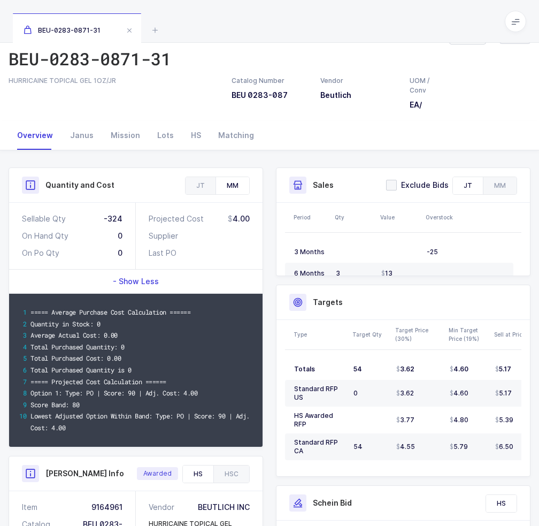
scroll to position [133, 0]
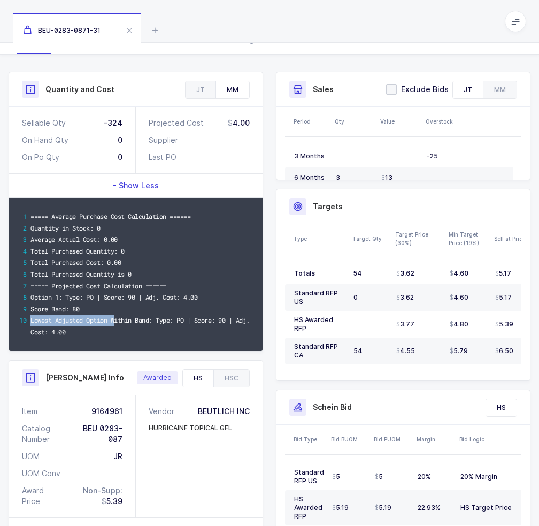
drag, startPoint x: 98, startPoint y: 312, endPoint x: 116, endPoint y: 325, distance: 21.4
click at [117, 321] on div "===== Average Purchase Cost Calculation ====== Quantity in Stock: 0 Average Act…" at bounding box center [136, 274] width 254 height 153
click at [114, 329] on div "Lowest Adjusted Option Within Band: Type: PO | Score: 90 | Adj. Cost: 4.00" at bounding box center [141, 326] width 223 height 23
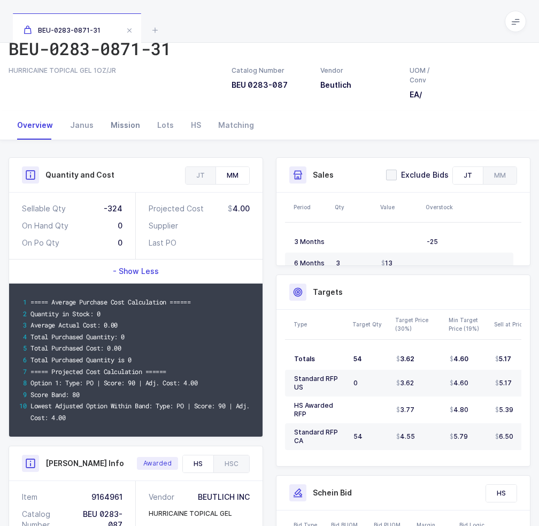
scroll to position [0, 0]
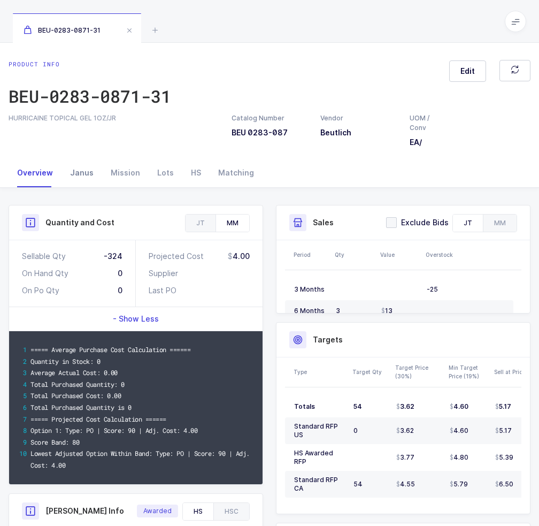
click at [78, 186] on div "Janus" at bounding box center [82, 172] width 41 height 29
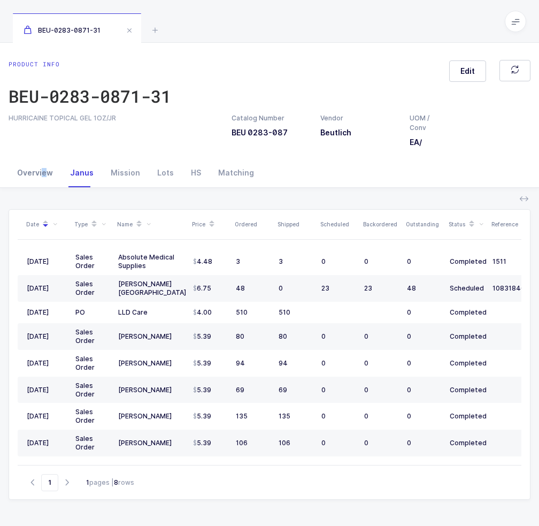
click at [43, 167] on div "Overview" at bounding box center [35, 172] width 53 height 29
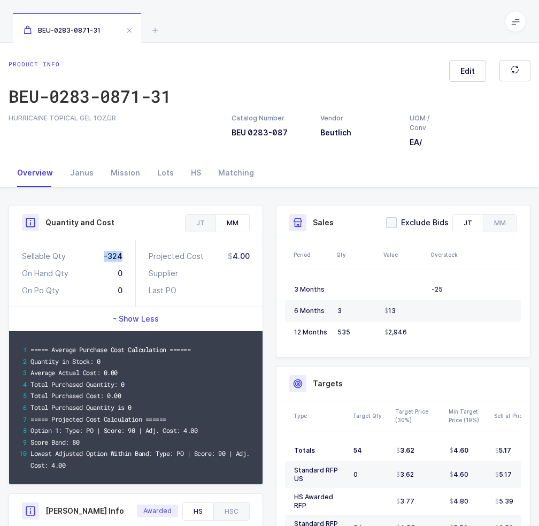
drag, startPoint x: 100, startPoint y: 258, endPoint x: 127, endPoint y: 250, distance: 28.3
click at [127, 250] on div "Sellable Qty -324 On Hand Qty 0 On Po Qty 0" at bounding box center [72, 273] width 127 height 66
click at [120, 254] on div "-324" at bounding box center [113, 256] width 19 height 11
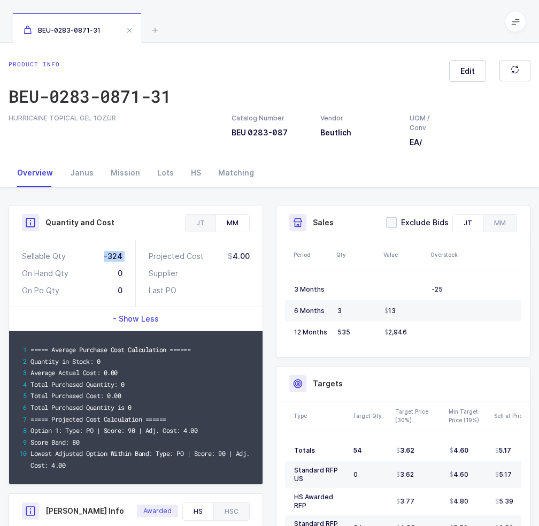
click at [120, 254] on div "-324" at bounding box center [113, 256] width 19 height 11
click at [133, 251] on div "Sellable Qty -324 On Hand Qty 0 On Po Qty 0" at bounding box center [72, 273] width 127 height 66
click at [139, 165] on div "Mission" at bounding box center [125, 172] width 47 height 29
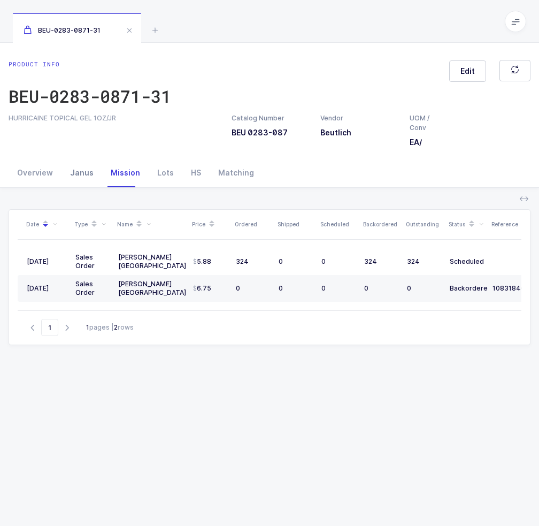
click at [79, 173] on div "Janus" at bounding box center [82, 172] width 41 height 29
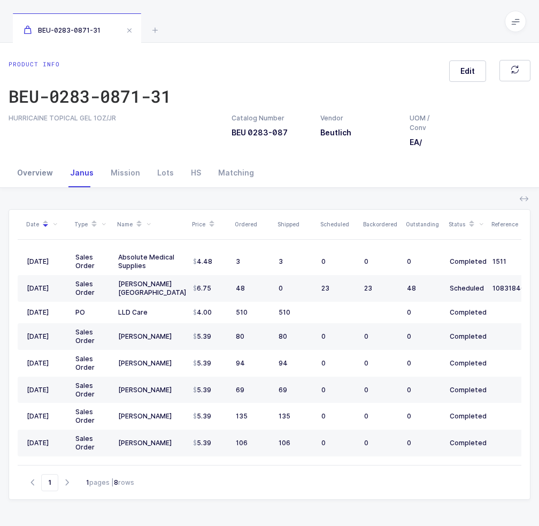
click at [36, 184] on div "Overview" at bounding box center [35, 172] width 53 height 29
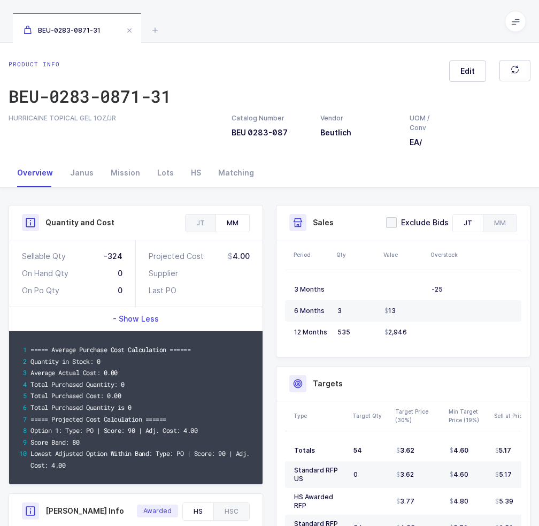
click at [209, 214] on div "JT MM" at bounding box center [217, 223] width 65 height 18
click at [205, 218] on div "JT" at bounding box center [201, 223] width 30 height 17
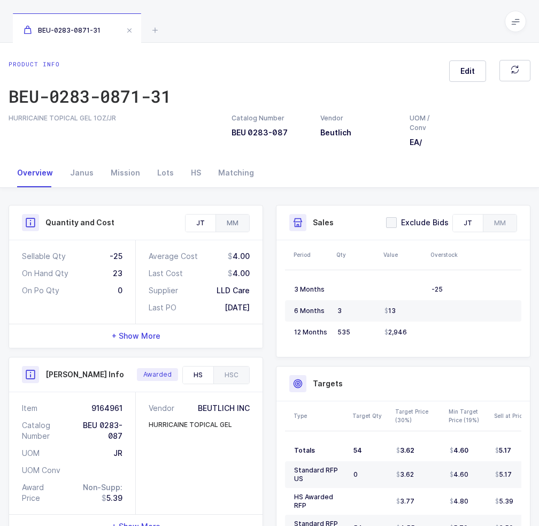
click at [238, 221] on div "MM" at bounding box center [233, 223] width 34 height 17
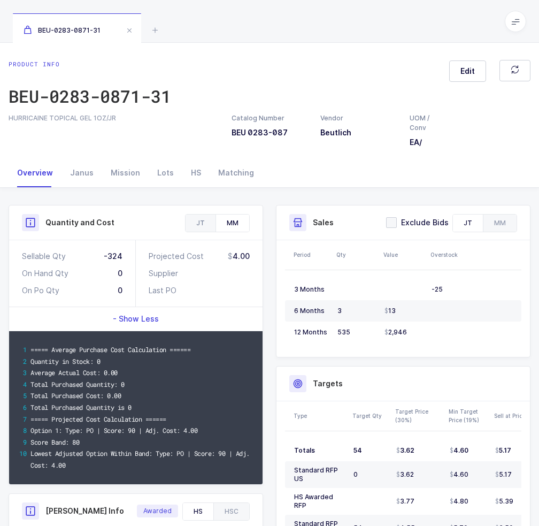
click at [202, 230] on div "JT" at bounding box center [201, 223] width 30 height 17
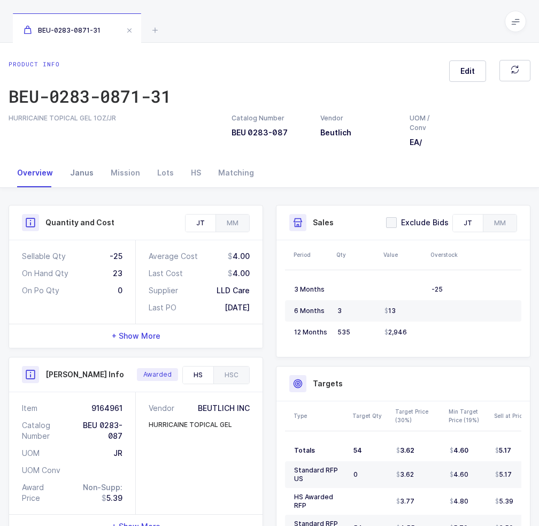
click at [91, 180] on div "Janus" at bounding box center [82, 172] width 41 height 29
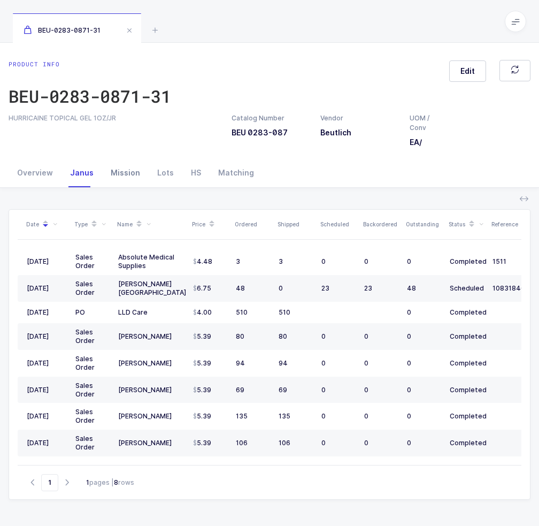
click at [125, 171] on div "Mission" at bounding box center [125, 172] width 47 height 29
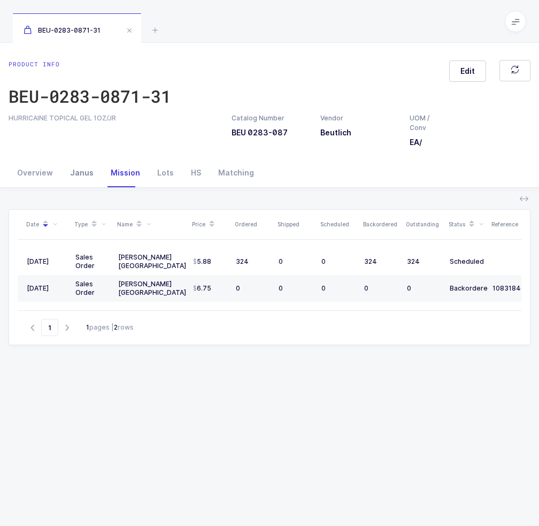
click at [81, 182] on div "Janus" at bounding box center [82, 172] width 41 height 29
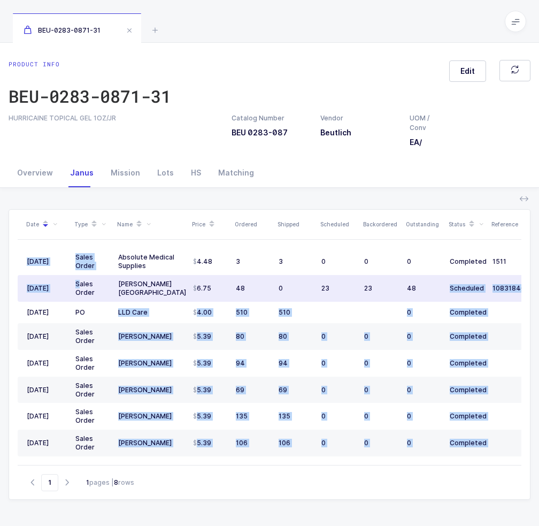
drag, startPoint x: 79, startPoint y: 284, endPoint x: 433, endPoint y: 286, distance: 354.2
click at [433, 286] on div "Date Type Name Price Ordered Shipped Scheduled Backordered Outstanding Status R…" at bounding box center [270, 337] width 504 height 255
click at [433, 286] on div "48" at bounding box center [424, 288] width 34 height 9
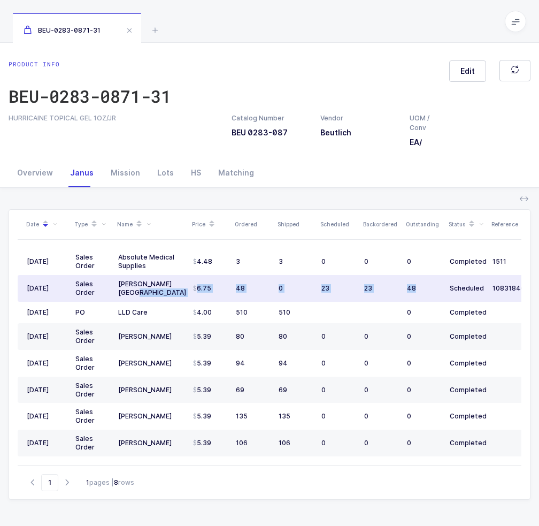
drag, startPoint x: 437, startPoint y: 284, endPoint x: 181, endPoint y: 290, distance: 256.3
click at [181, 290] on tr "03/21/2025 Sales Order Henry Schein Canada 6.75 48 0 23 23 48 Scheduled 1083184…" at bounding box center [355, 288] width 674 height 27
click at [181, 290] on div "Henry Schein Canada" at bounding box center [151, 288] width 66 height 17
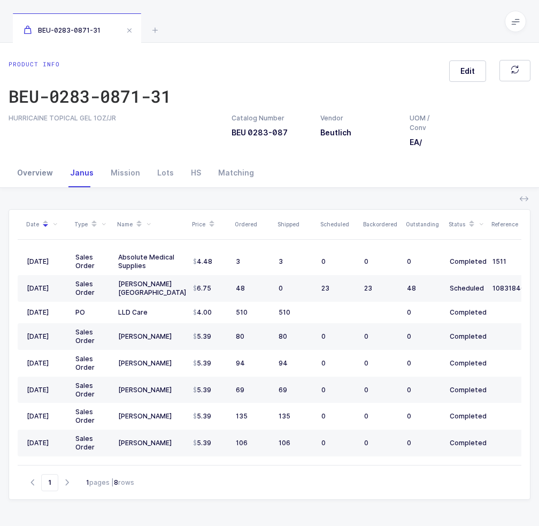
click at [36, 179] on div "Overview" at bounding box center [35, 172] width 53 height 29
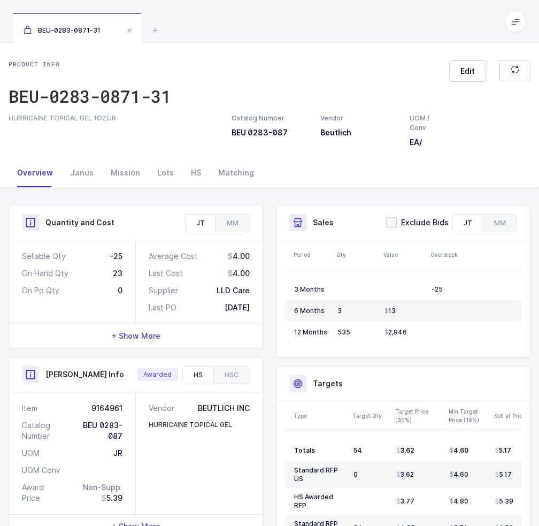
click at [116, 273] on div "23" at bounding box center [118, 273] width 10 height 11
click at [122, 289] on div "0" at bounding box center [120, 290] width 5 height 11
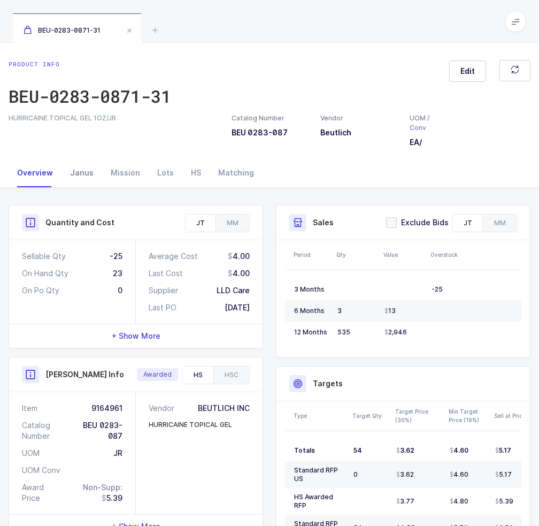
click at [77, 183] on div "Janus" at bounding box center [82, 172] width 41 height 29
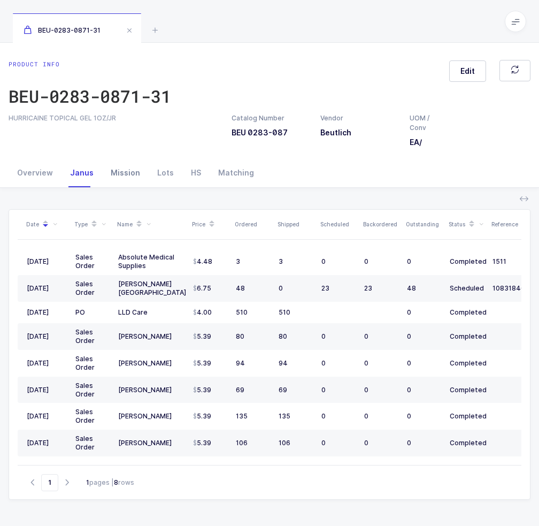
click at [120, 170] on div "Mission" at bounding box center [125, 172] width 47 height 29
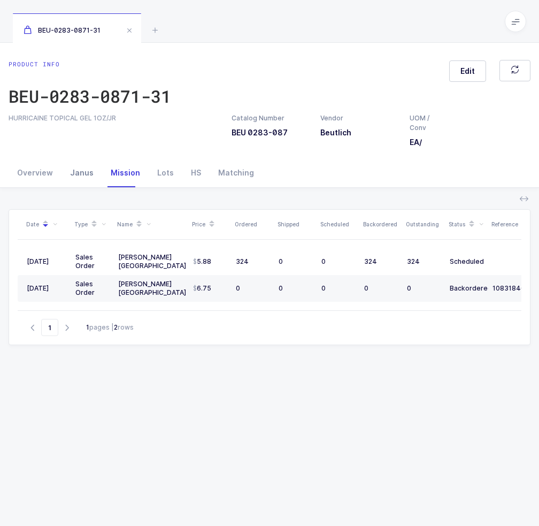
click at [94, 174] on div "Janus" at bounding box center [82, 172] width 41 height 29
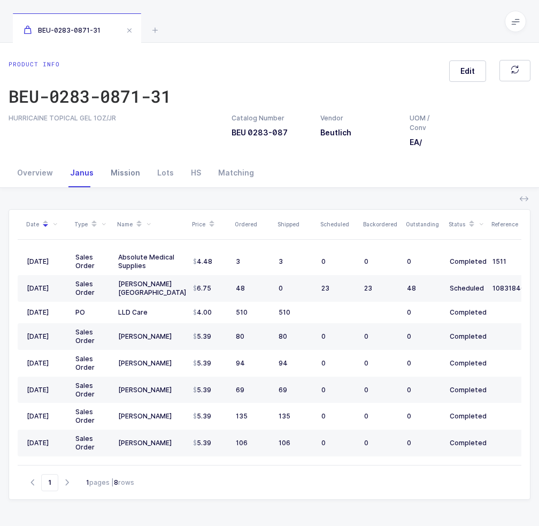
click at [118, 173] on div "Mission" at bounding box center [125, 172] width 47 height 29
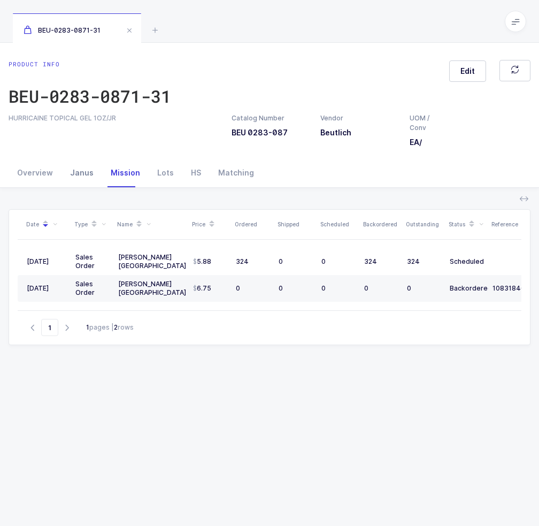
click at [89, 179] on div "Janus" at bounding box center [82, 172] width 41 height 29
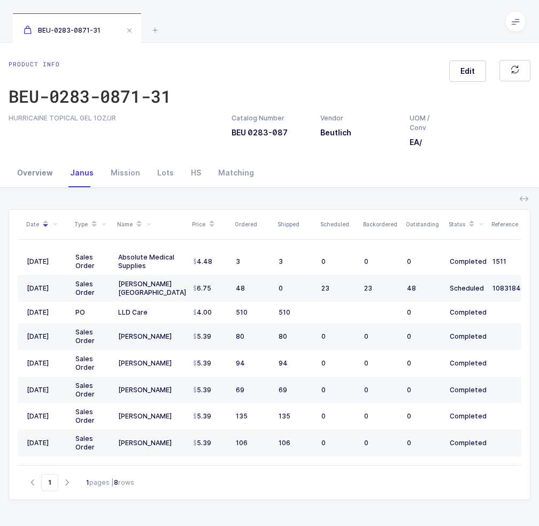
click at [43, 177] on div "Overview" at bounding box center [35, 172] width 53 height 29
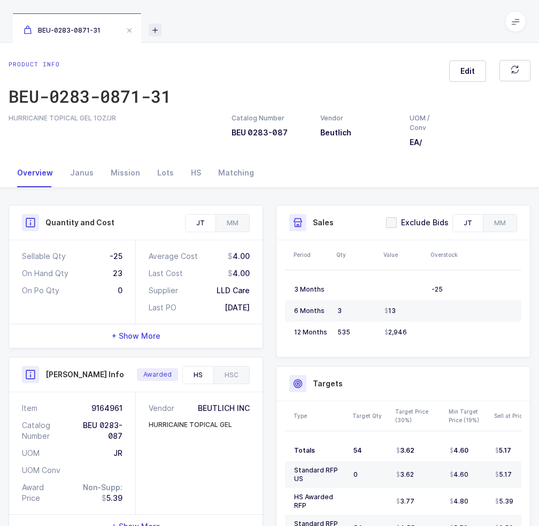
click at [156, 31] on icon at bounding box center [155, 30] width 13 height 13
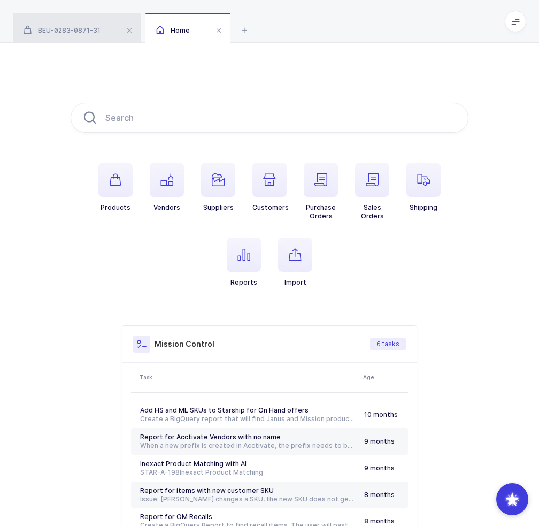
click at [110, 35] on div "BEU-0283-0871-31" at bounding box center [77, 28] width 128 height 30
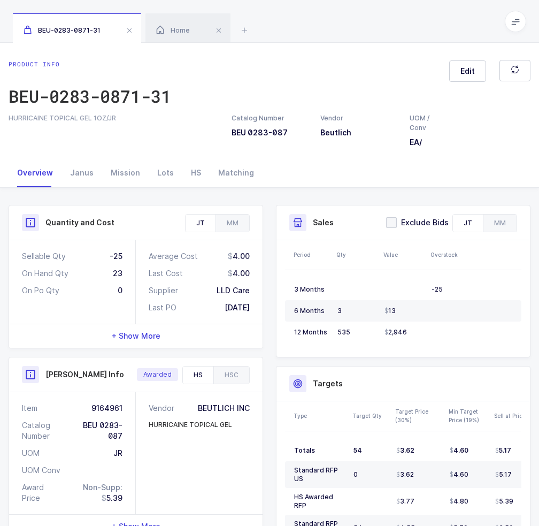
click at [205, 154] on div "Product info BEU-0283-0871-31 Edit HURRICAINE TOPICAL GEL 1OZ/JR Catalog Number…" at bounding box center [269, 101] width 539 height 116
click at [182, 179] on div "HS" at bounding box center [195, 172] width 27 height 29
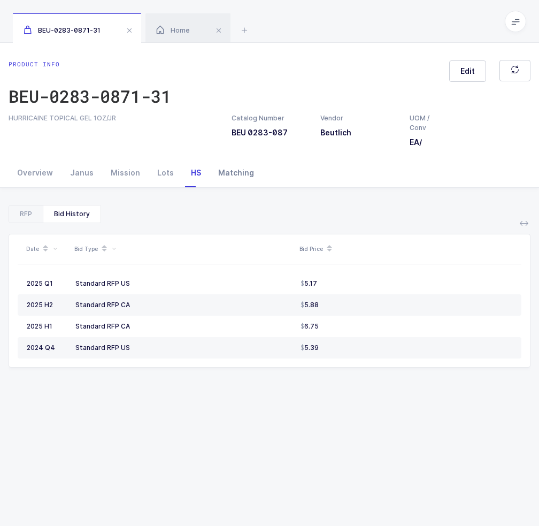
click at [219, 172] on div "Matching" at bounding box center [236, 172] width 53 height 29
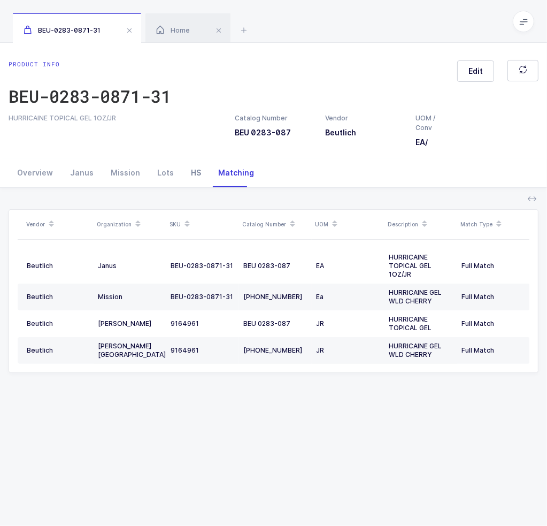
click at [188, 181] on div "HS" at bounding box center [195, 172] width 27 height 29
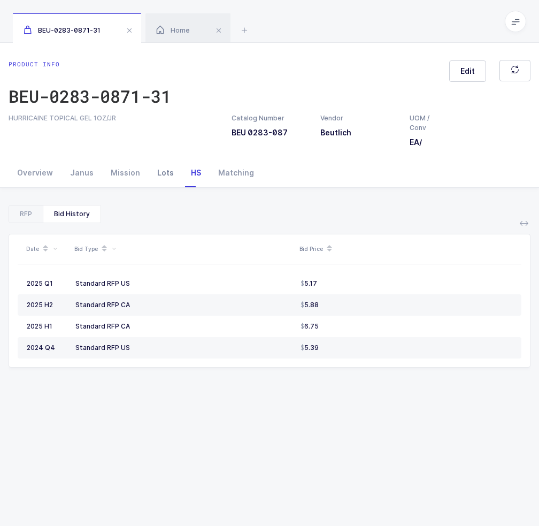
click at [167, 179] on div "Lots" at bounding box center [166, 172] width 34 height 29
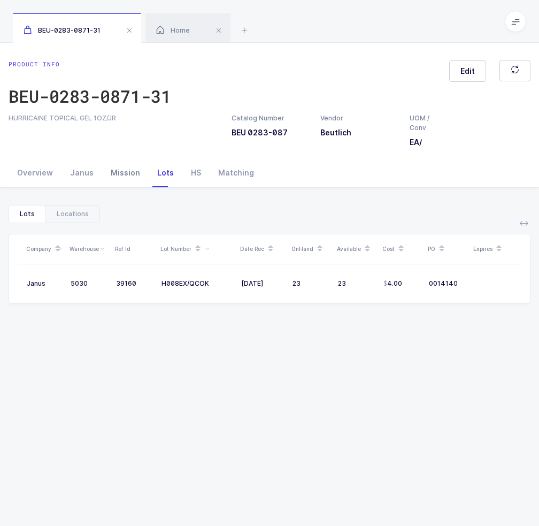
click at [113, 184] on div "Mission" at bounding box center [125, 172] width 47 height 29
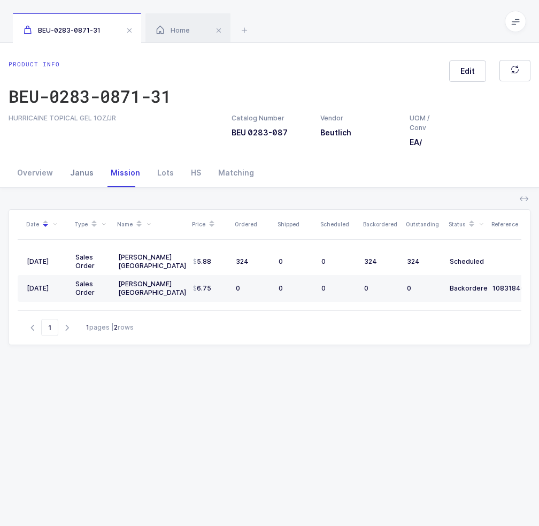
click at [81, 177] on div "Janus" at bounding box center [82, 172] width 41 height 29
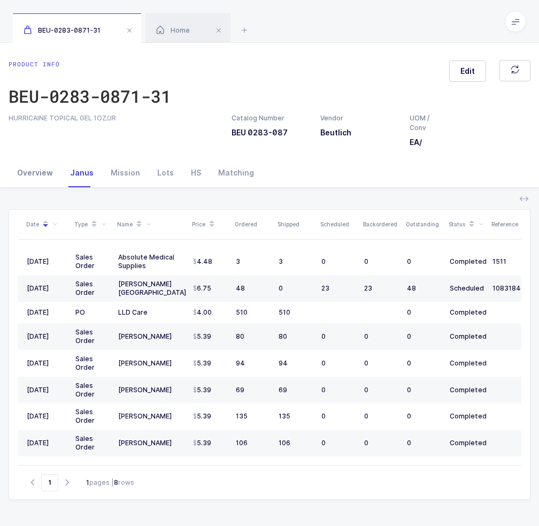
click at [43, 181] on div "Overview" at bounding box center [35, 172] width 53 height 29
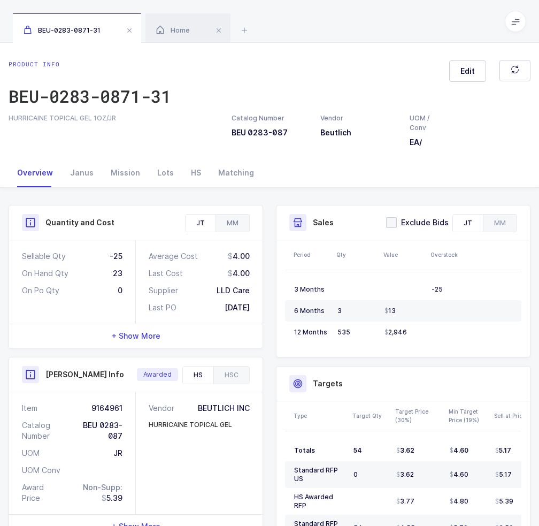
click at [226, 217] on div "MM" at bounding box center [233, 223] width 34 height 17
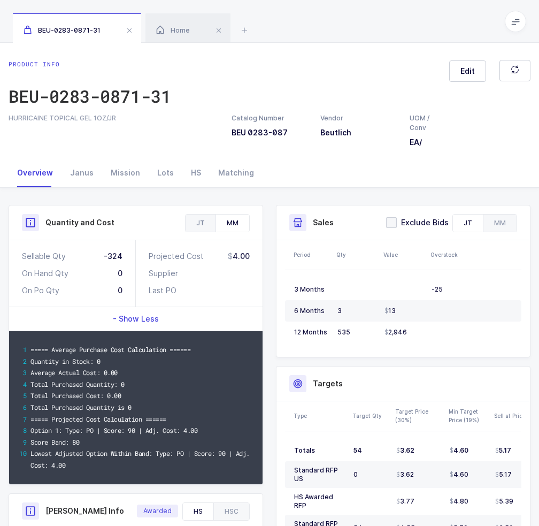
click at [201, 223] on div "JT" at bounding box center [201, 223] width 30 height 17
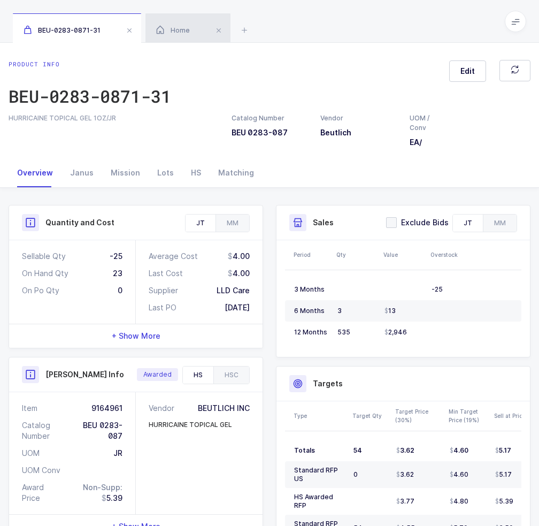
click at [192, 30] on div "Home" at bounding box center [188, 28] width 85 height 30
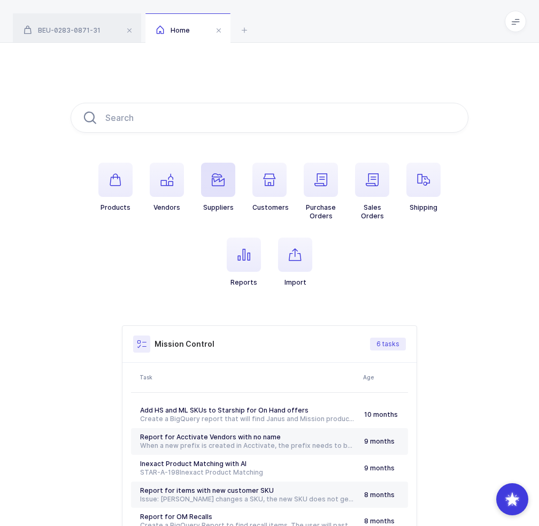
click at [214, 177] on icon "button" at bounding box center [218, 179] width 13 height 13
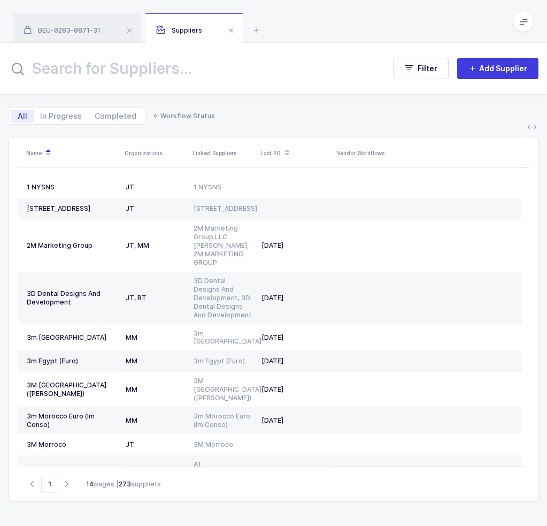
click at [171, 74] on input "text" at bounding box center [191, 69] width 364 height 26
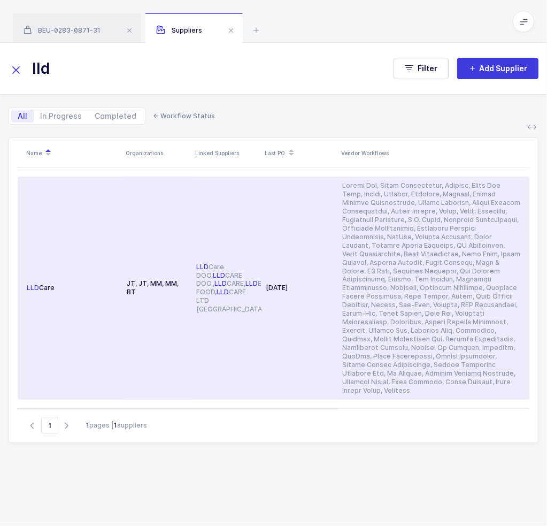
type input "lld"
click at [378, 193] on div at bounding box center [431, 287] width 178 height 213
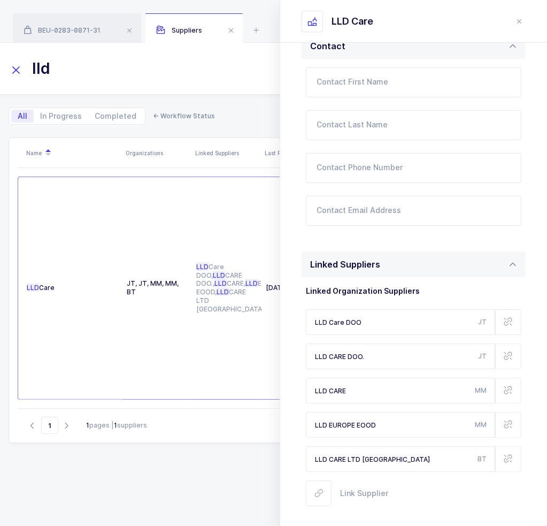
scroll to position [493, 0]
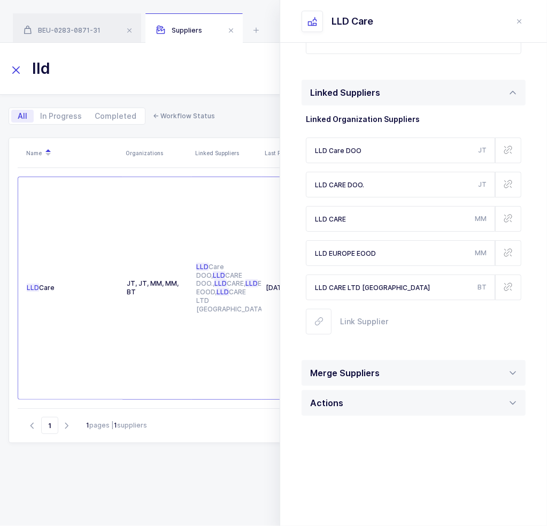
drag, startPoint x: 405, startPoint y: 186, endPoint x: 300, endPoint y: 196, distance: 105.9
click at [300, 196] on div "Information Company Name LLD Care Industries Consumer Dental Medical Consumer D…" at bounding box center [413, 52] width 267 height 947
click at [261, 27] on icon at bounding box center [256, 30] width 13 height 13
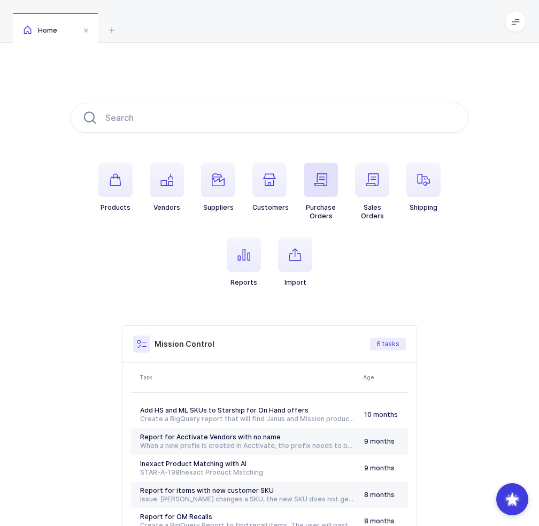
click at [333, 177] on span "button" at bounding box center [321, 180] width 34 height 34
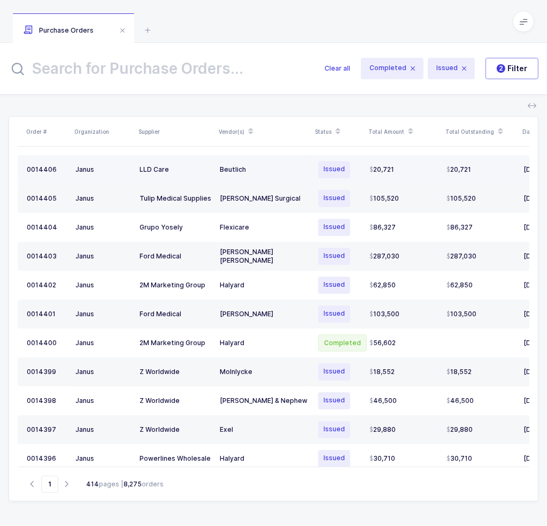
click at [356, 165] on div "Issued" at bounding box center [338, 169] width 45 height 19
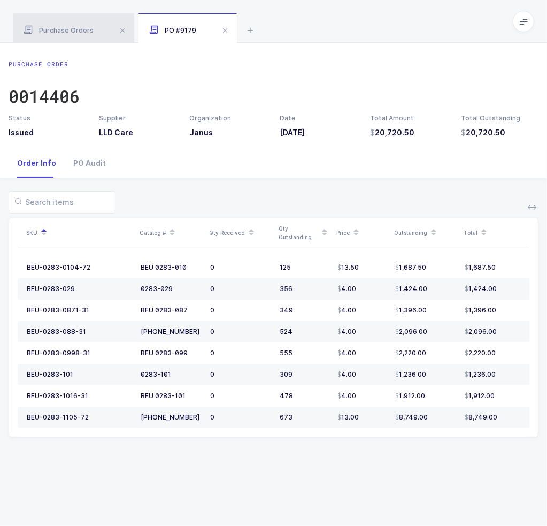
click at [78, 27] on span "Purchase Orders" at bounding box center [59, 30] width 70 height 8
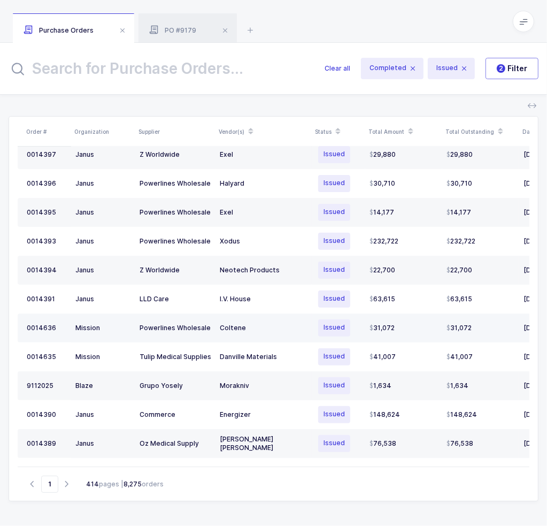
scroll to position [278, 0]
click at [196, 64] on input "text" at bounding box center [160, 69] width 303 height 26
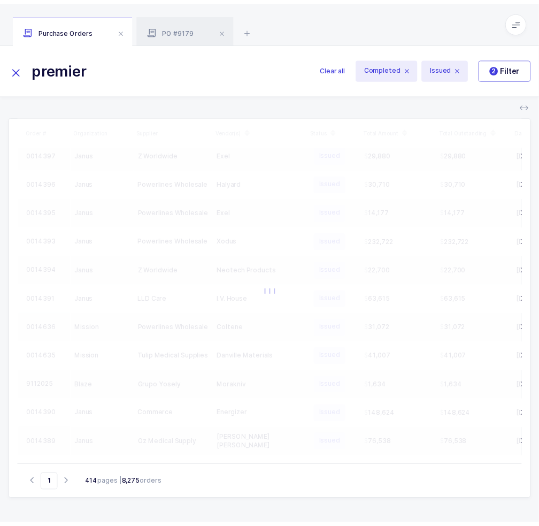
scroll to position [0, 0]
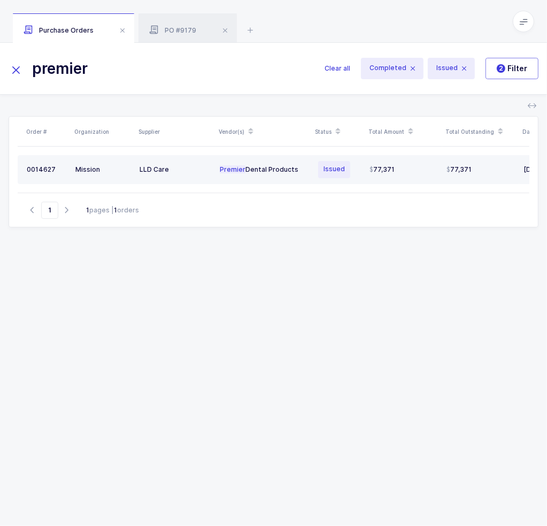
type input "premier"
click at [300, 171] on div "Premier Dental Products" at bounding box center [264, 169] width 88 height 9
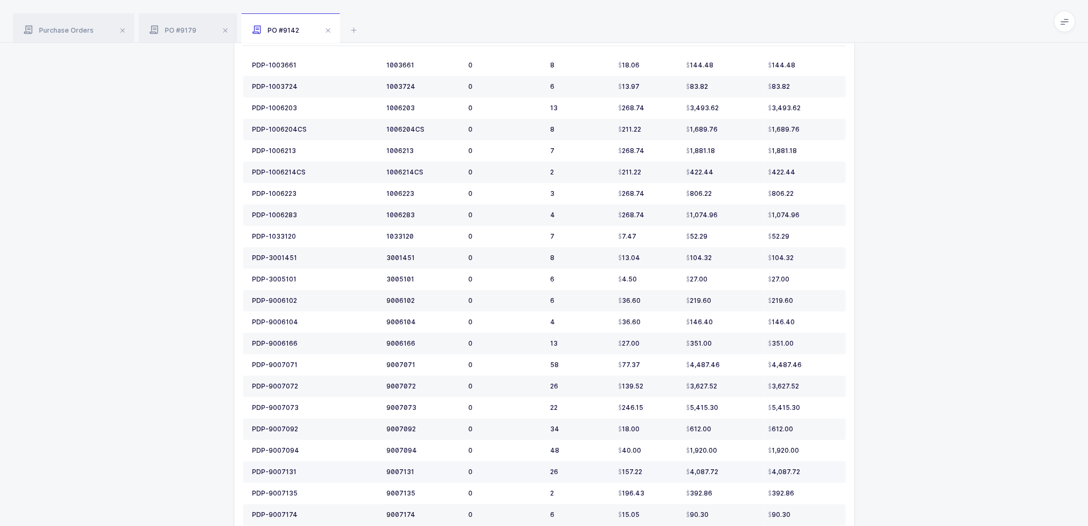
scroll to position [446, 0]
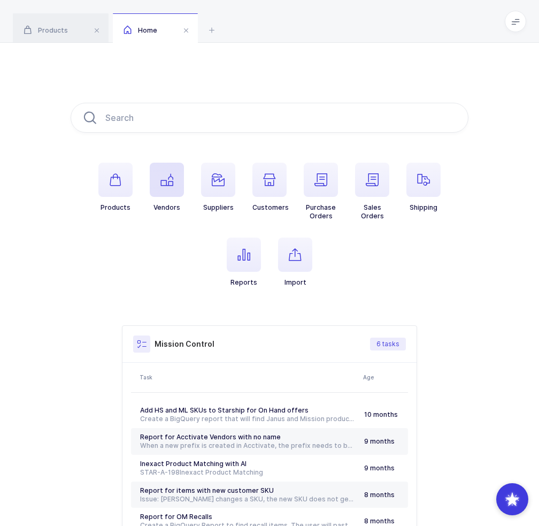
scroll to position [103, 0]
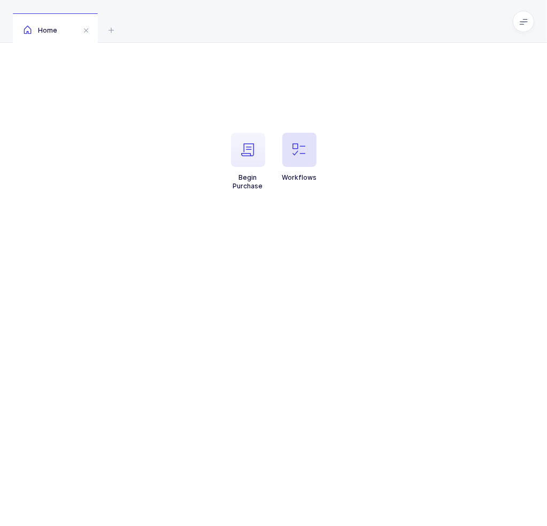
click at [310, 147] on span "button" at bounding box center [299, 150] width 34 height 34
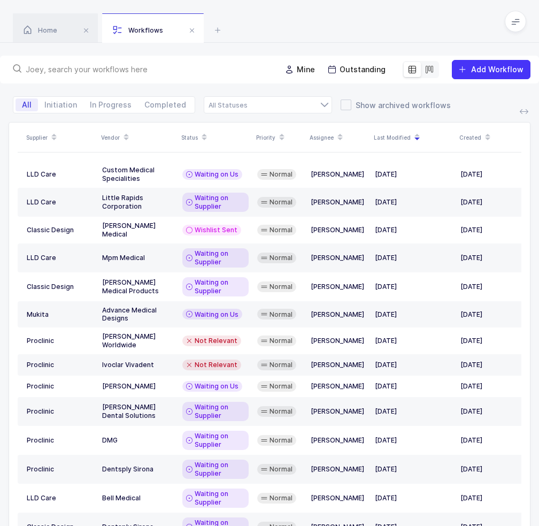
click at [238, 66] on input "text" at bounding box center [147, 69] width 242 height 11
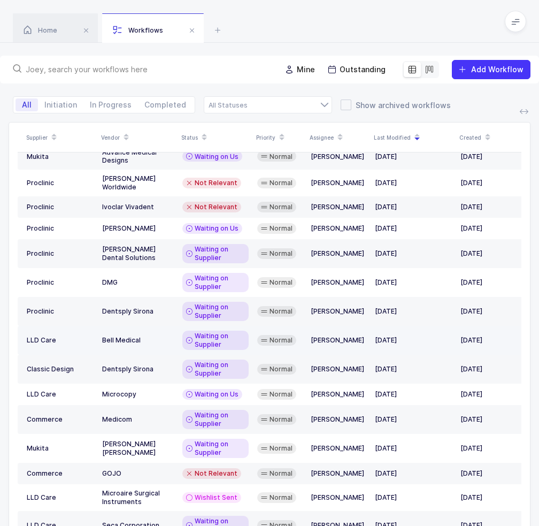
scroll to position [171, 0]
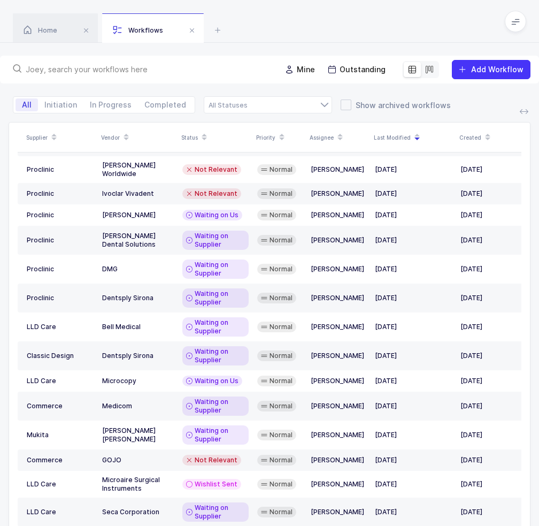
drag, startPoint x: 120, startPoint y: 64, endPoint x: 121, endPoint y: 72, distance: 7.6
click at [120, 65] on input "text" at bounding box center [147, 69] width 242 height 11
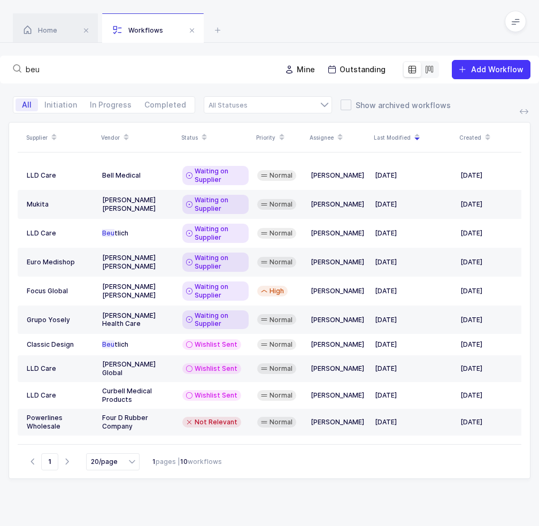
scroll to position [0, 0]
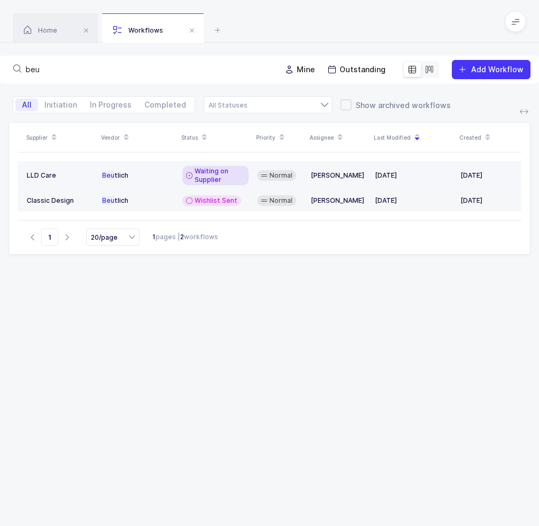
type input "beu"
click at [241, 167] on span "Waiting on Supplier" at bounding box center [220, 175] width 50 height 17
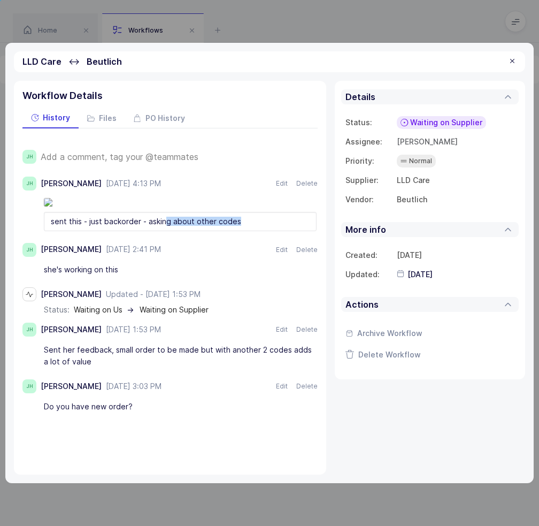
drag, startPoint x: 242, startPoint y: 278, endPoint x: 161, endPoint y: 277, distance: 80.8
click at [161, 231] on div "sent this - just backorder - asking about other codes" at bounding box center [180, 221] width 273 height 19
click at [455, 125] on span "Waiting on Supplier" at bounding box center [446, 122] width 72 height 11
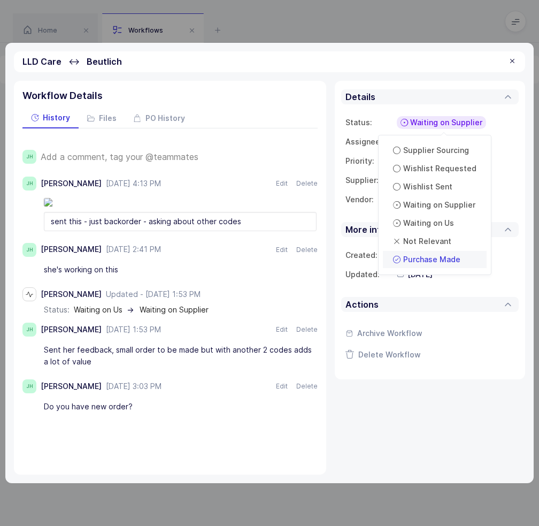
click at [452, 258] on span "Purchase Made" at bounding box center [431, 259] width 57 height 11
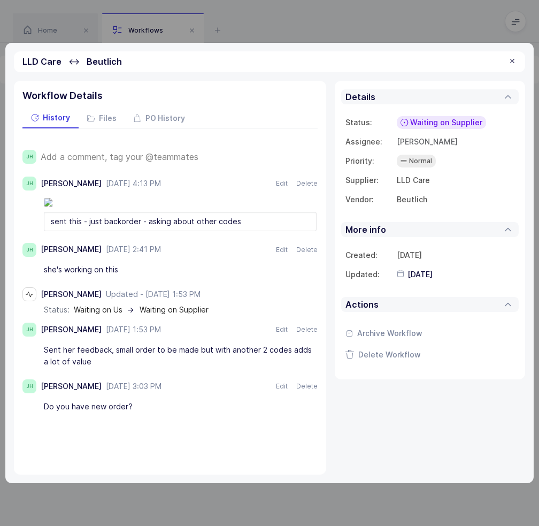
type input "[DATE]"
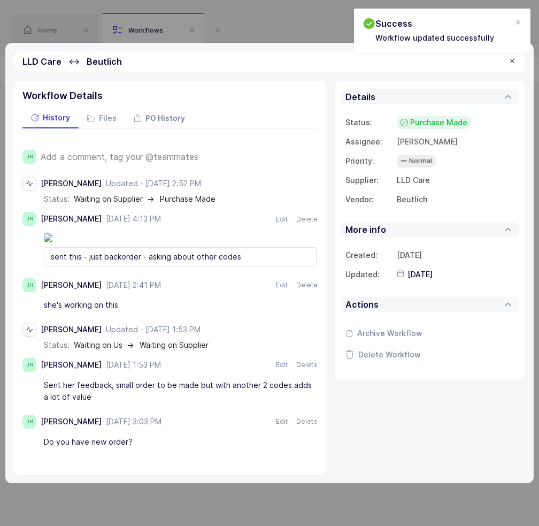
click at [158, 119] on span "PO History" at bounding box center [166, 117] width 40 height 7
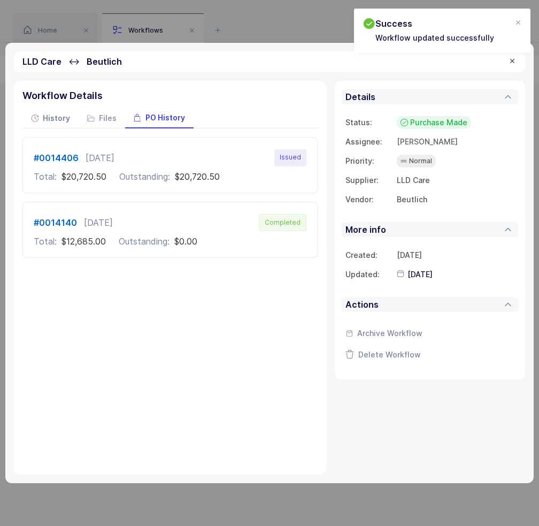
click at [60, 119] on span "History" at bounding box center [56, 117] width 27 height 7
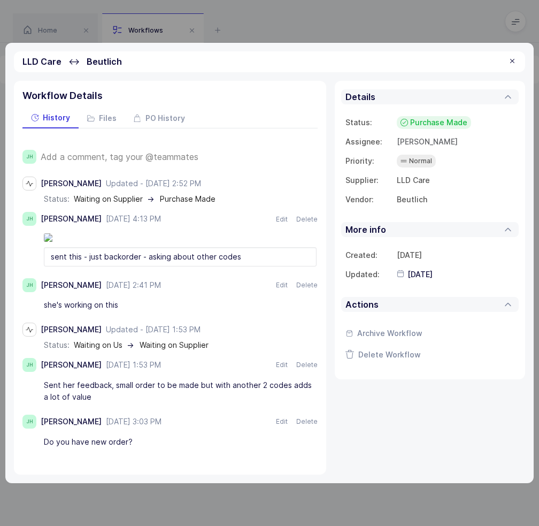
click at [516, 61] on div at bounding box center [512, 62] width 9 height 10
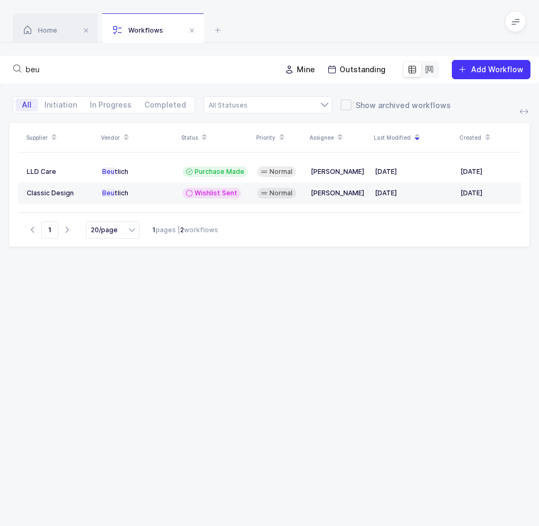
drag, startPoint x: 64, startPoint y: 62, endPoint x: 15, endPoint y: 68, distance: 49.7
click at [15, 68] on div "beu" at bounding box center [141, 69] width 264 height 15
drag, startPoint x: 41, startPoint y: 68, endPoint x: 11, endPoint y: 66, distance: 30.0
click at [12, 68] on div "beu" at bounding box center [141, 69] width 264 height 15
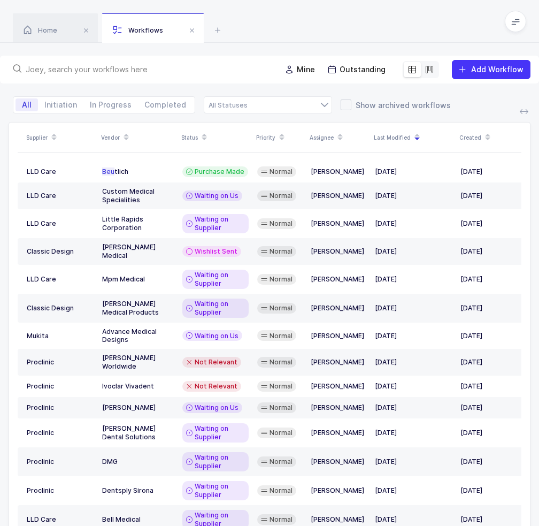
click at [431, 70] on icon at bounding box center [429, 69] width 9 height 9
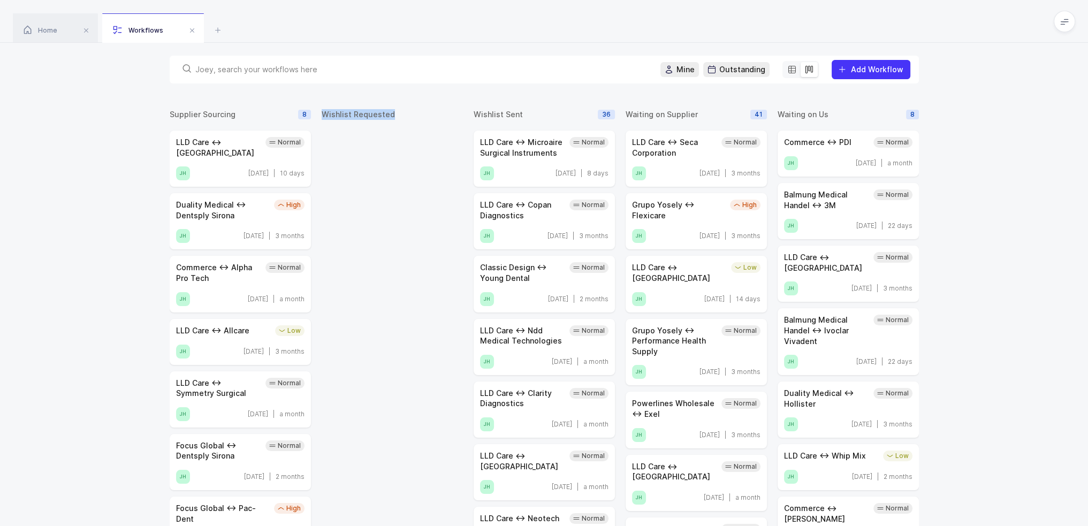
drag, startPoint x: 323, startPoint y: 111, endPoint x: 394, endPoint y: 110, distance: 71.2
click at [394, 110] on div "Wishlist Requested" at bounding box center [392, 114] width 141 height 11
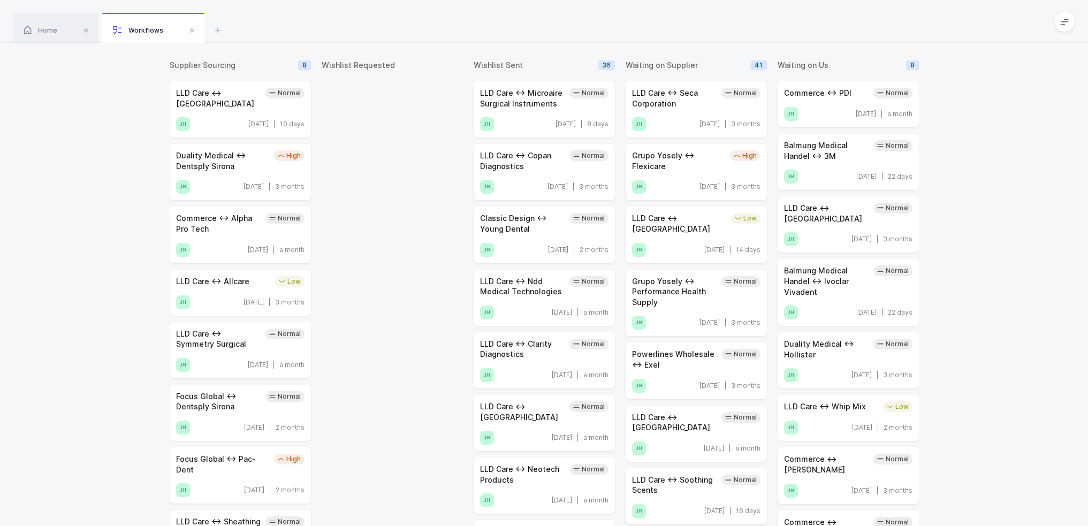
scroll to position [44, 0]
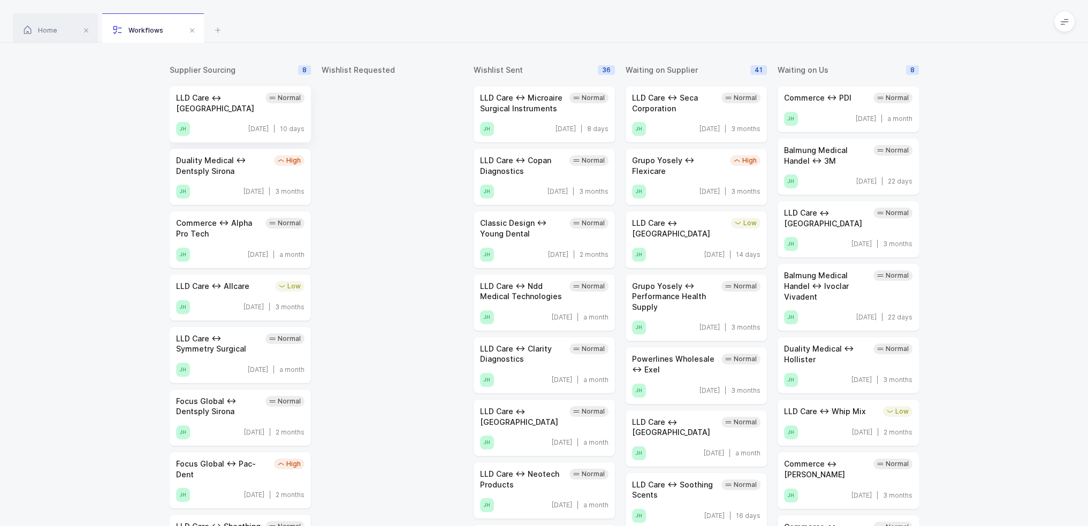
click at [247, 110] on div "LLD Care ↔ [GEOGRAPHIC_DATA] JH [DATE] | 10 days" at bounding box center [240, 114] width 141 height 56
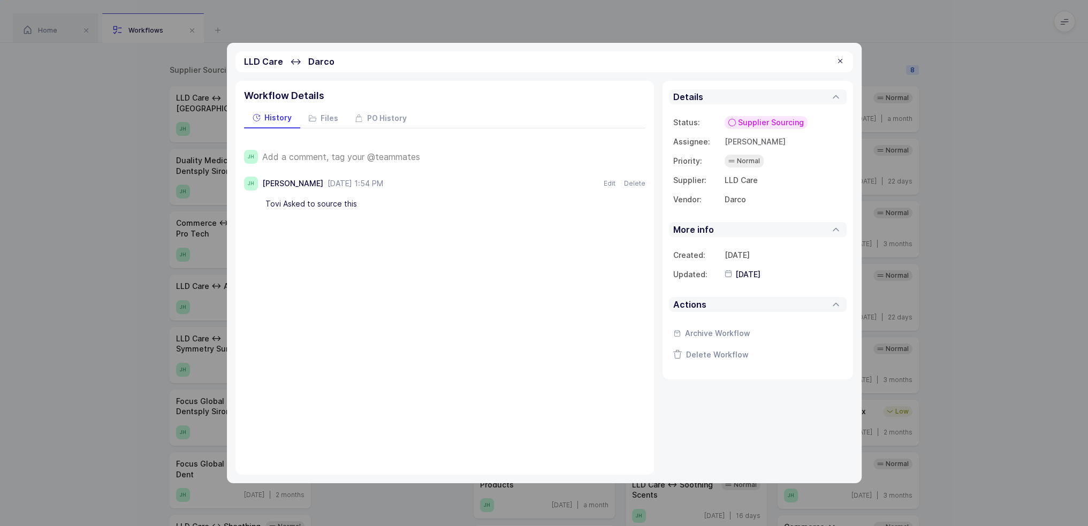
drag, startPoint x: 394, startPoint y: 211, endPoint x: 521, endPoint y: 215, distance: 127.4
click at [513, 215] on div "JH Add a comment, tag your @teammates [PERSON_NAME] [DATE] 1:54 PM Sep 16, 2025…" at bounding box center [444, 174] width 401 height 93
click at [547, 59] on div at bounding box center [840, 62] width 9 height 10
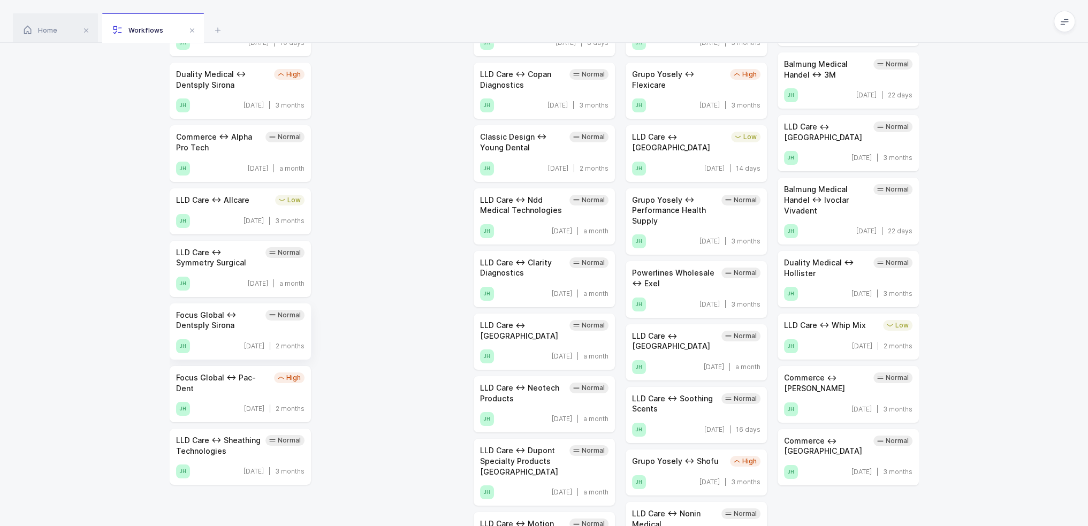
scroll to position [0, 0]
